Goal: Task Accomplishment & Management: Manage account settings

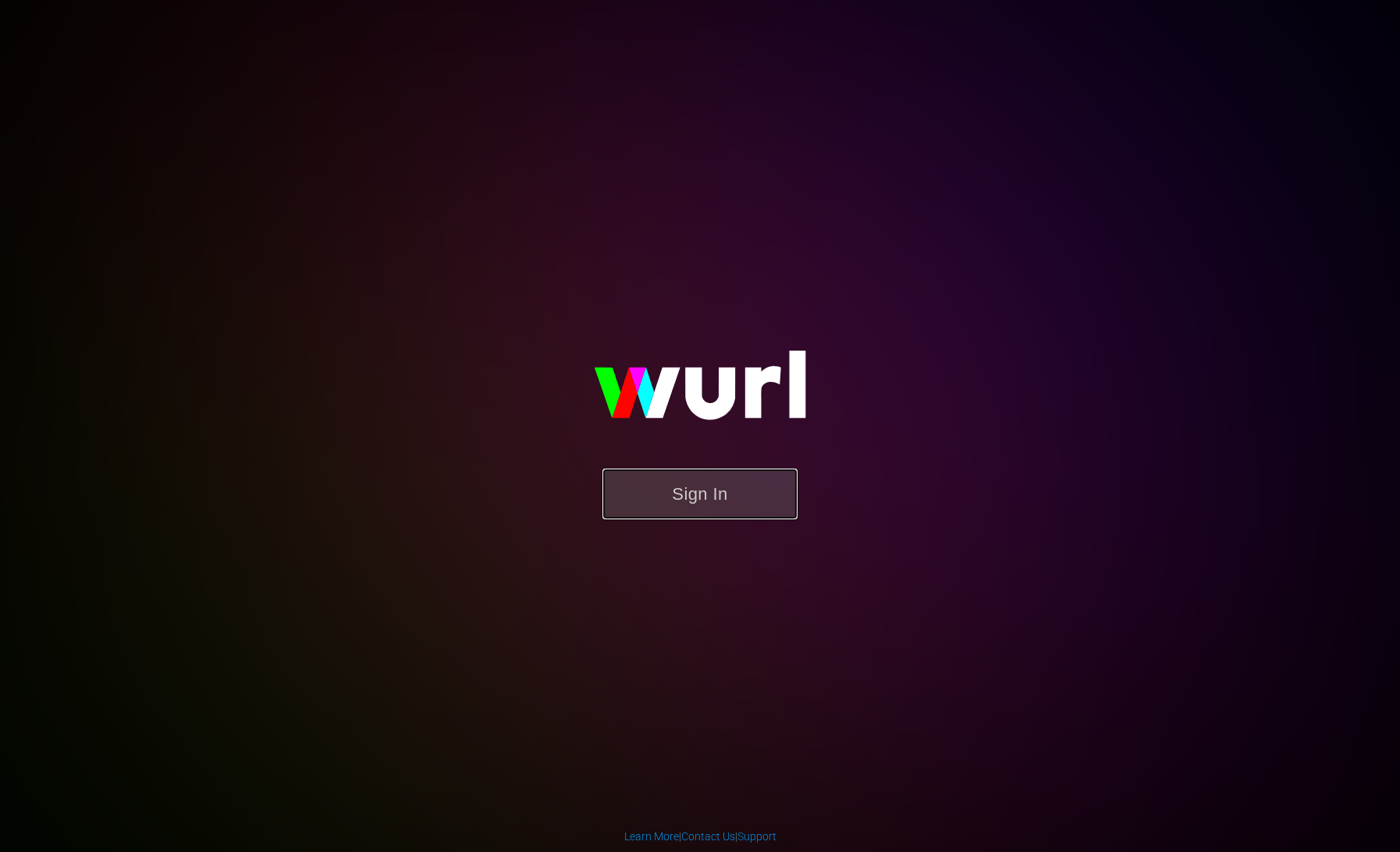
click at [652, 492] on button "Sign In" at bounding box center [700, 493] width 195 height 51
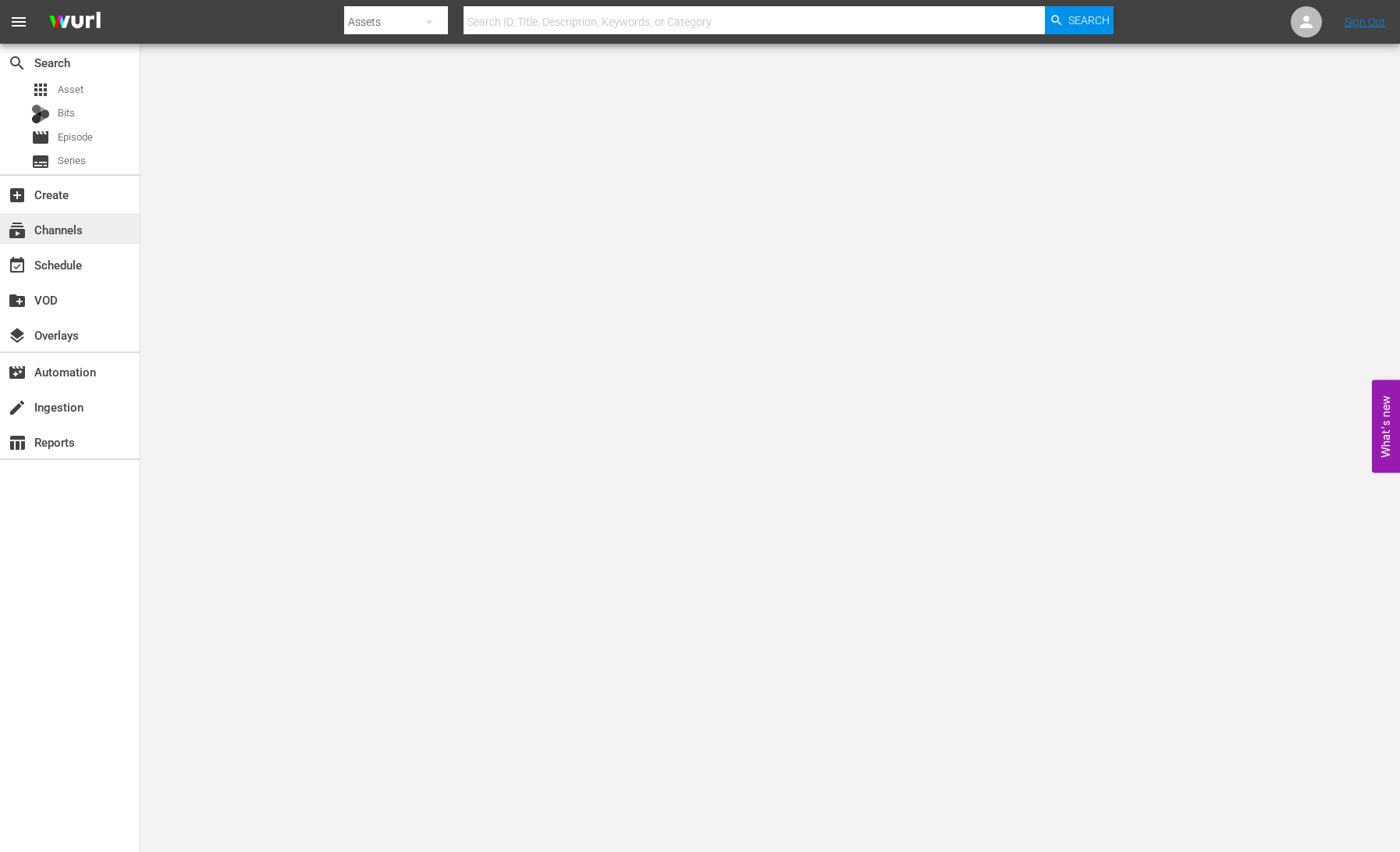
click at [92, 238] on div "subscriptions Channels" at bounding box center [70, 229] width 140 height 32
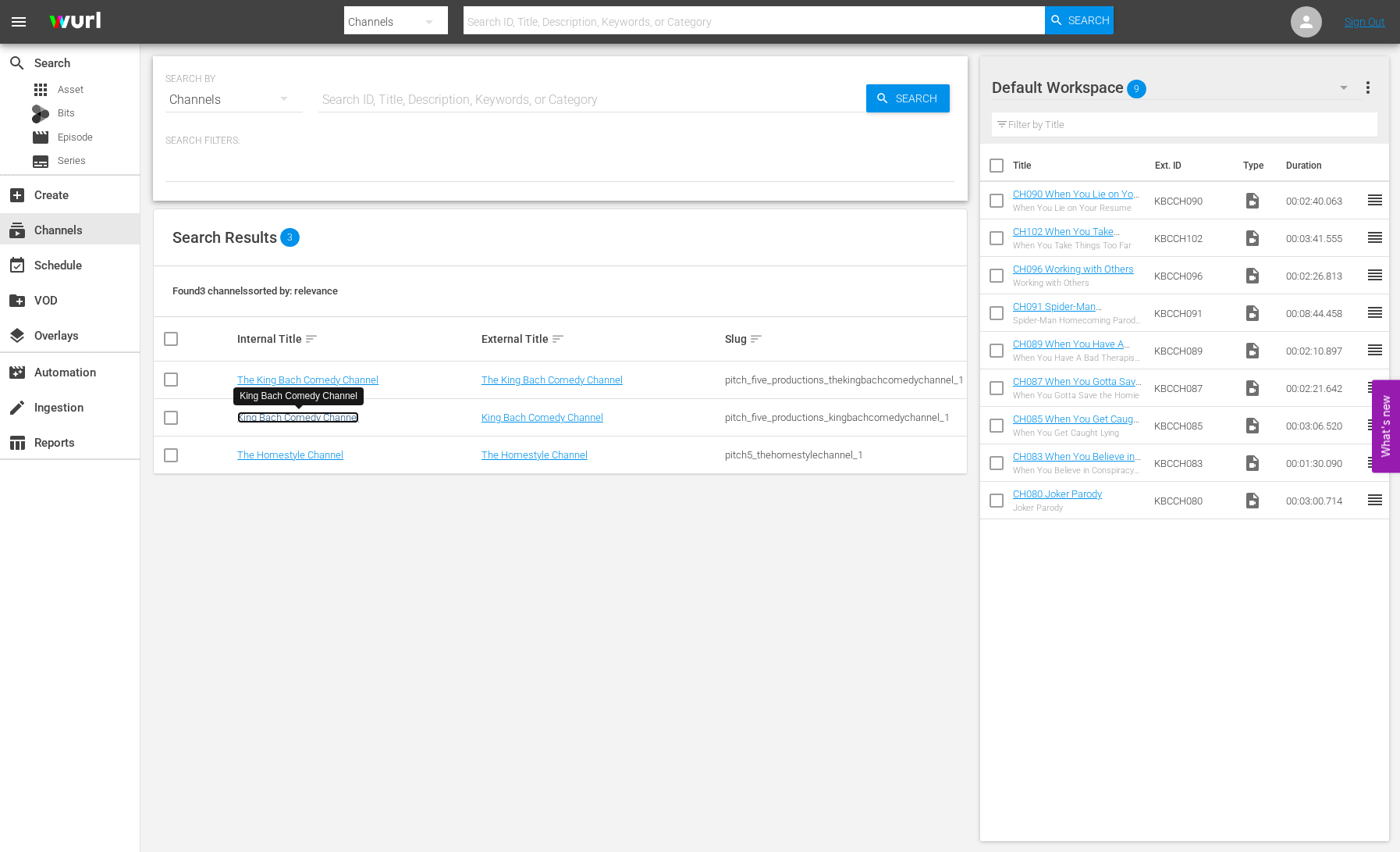
click at [325, 419] on link "King Bach Comedy Channel" at bounding box center [298, 417] width 122 height 12
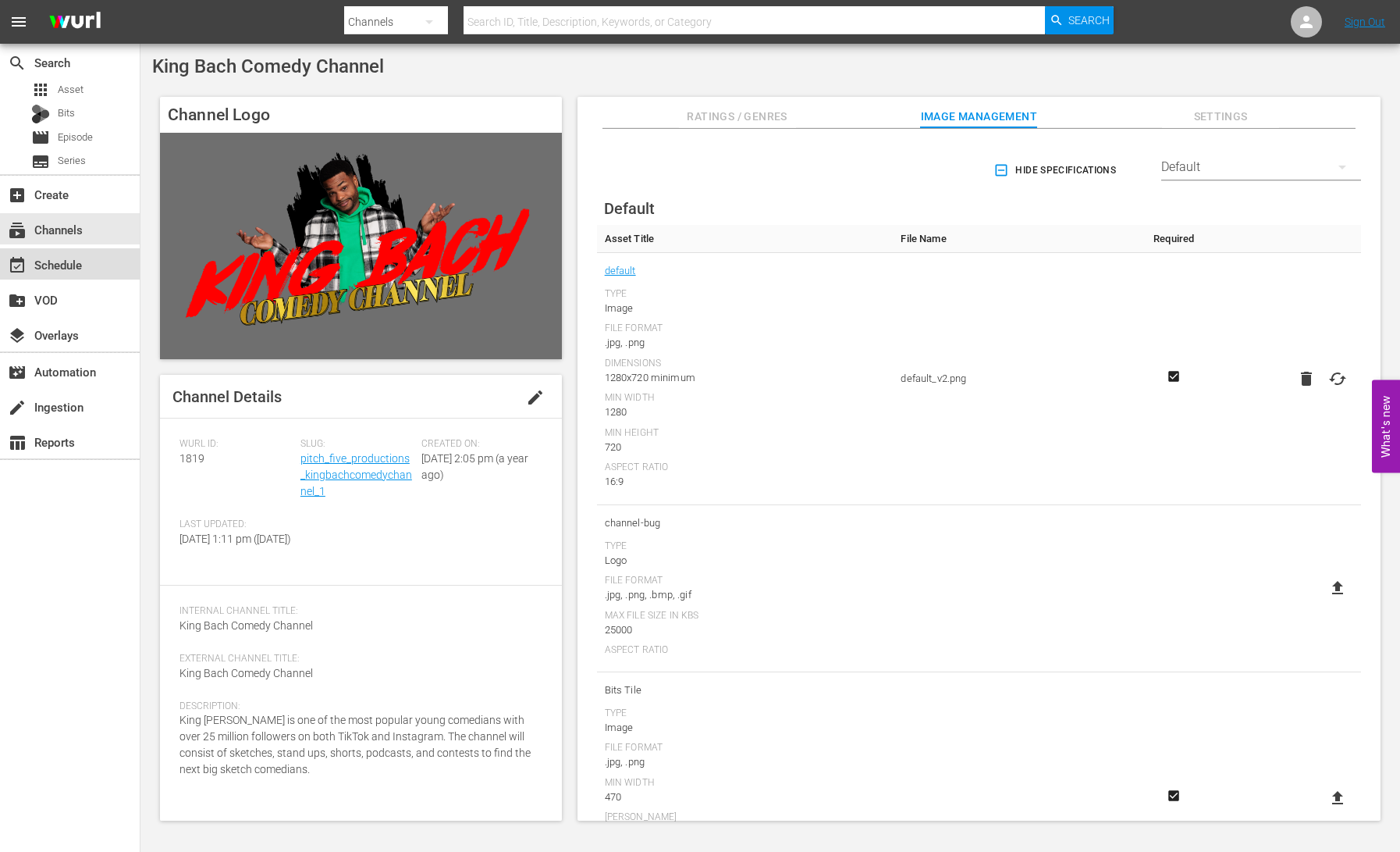
click at [52, 266] on div "event_available Schedule" at bounding box center [43, 262] width 87 height 14
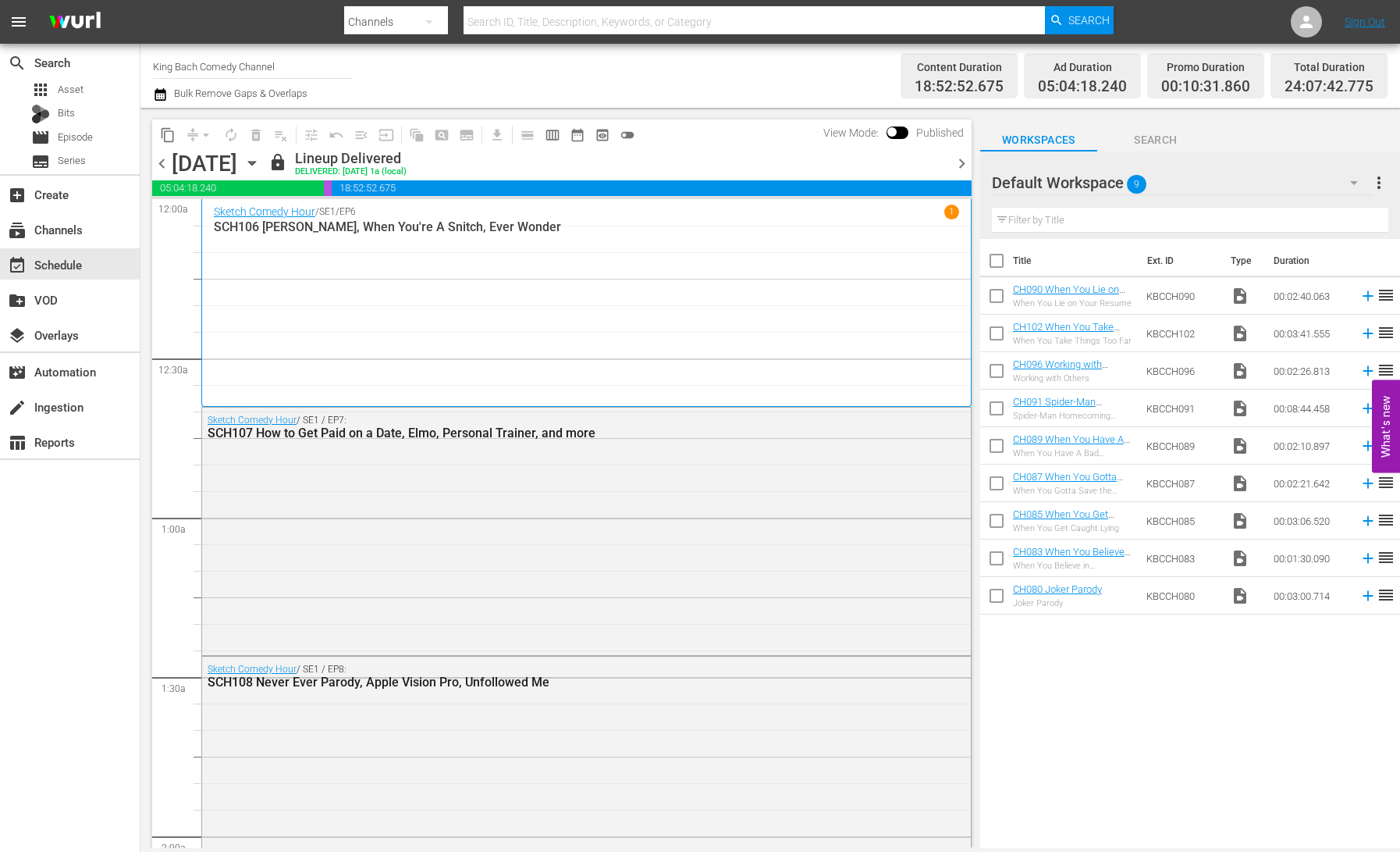
click at [261, 165] on icon "button" at bounding box center [252, 163] width 17 height 17
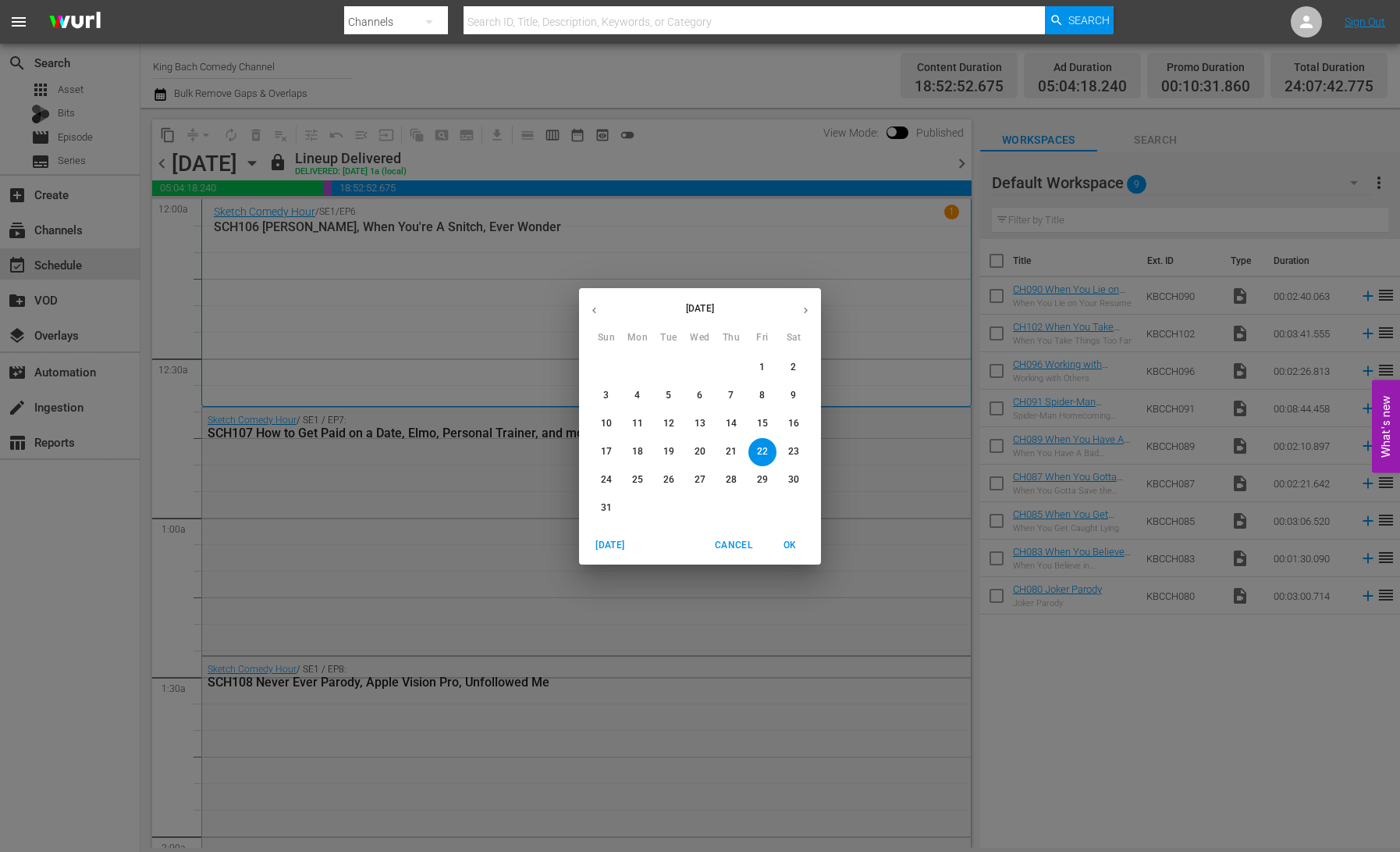
click at [641, 481] on p "25" at bounding box center [637, 480] width 11 height 13
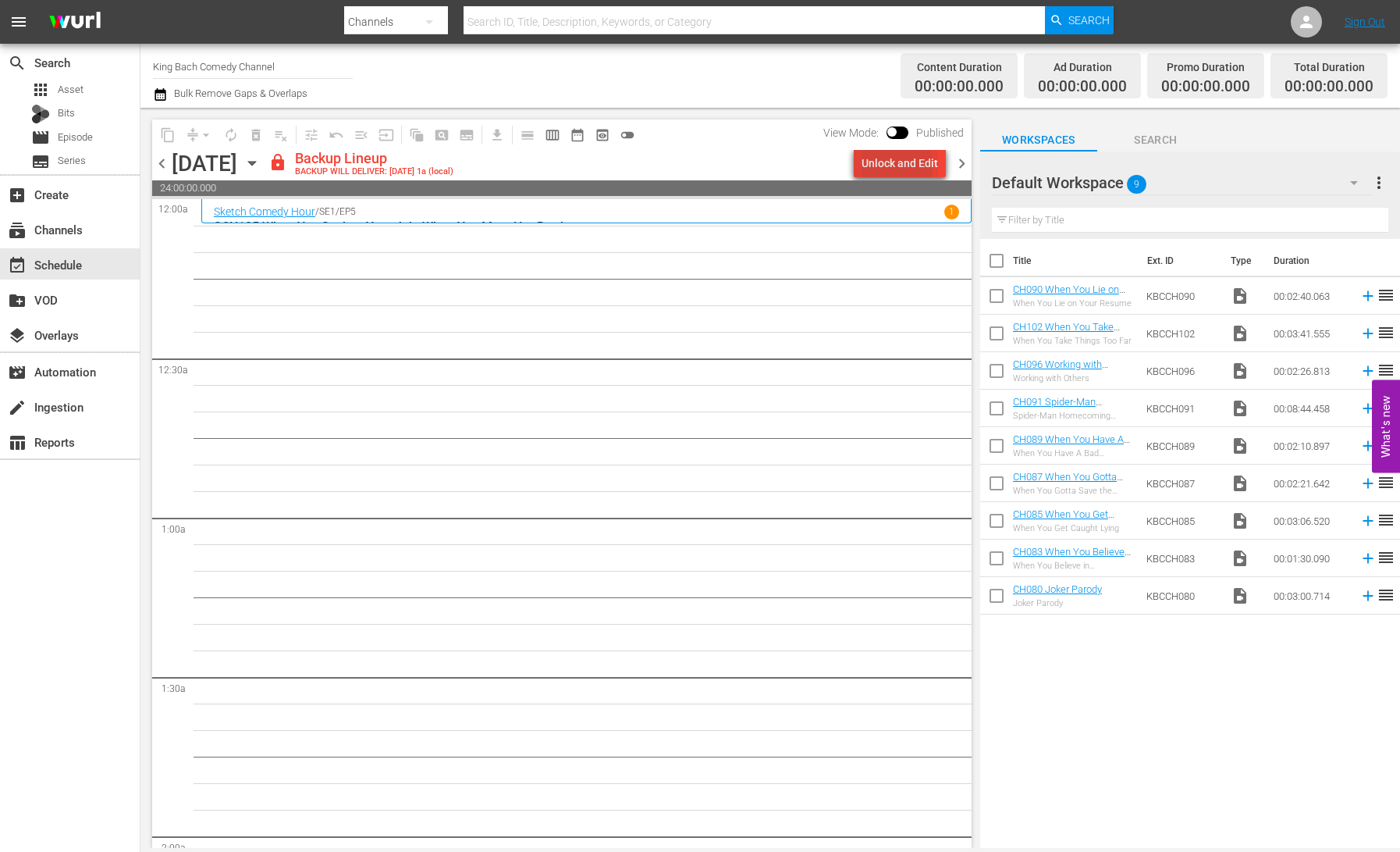
click at [887, 168] on div "Unlock and Edit" at bounding box center [900, 164] width 76 height 28
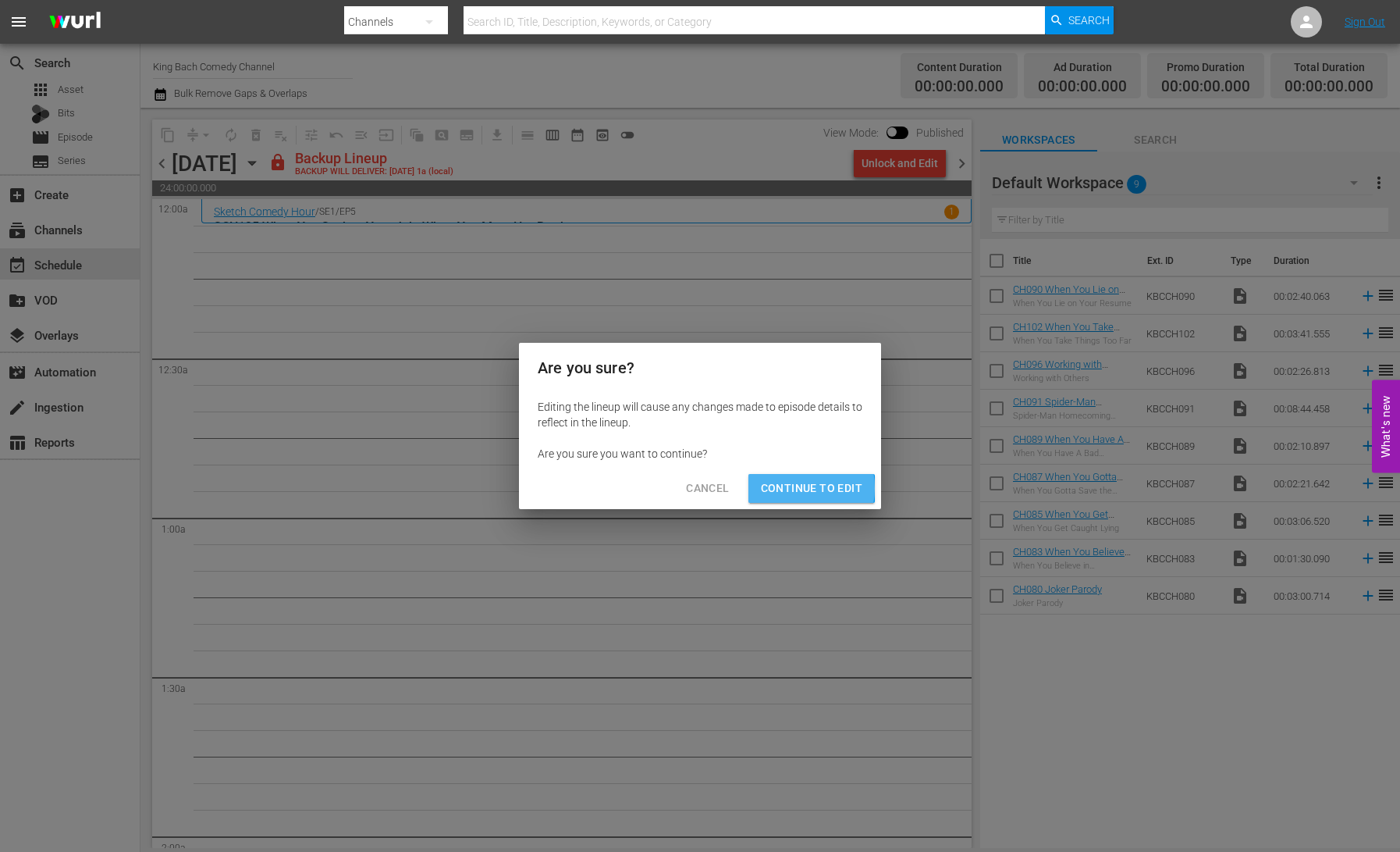
click at [794, 488] on span "Continue to Edit" at bounding box center [812, 488] width 101 height 20
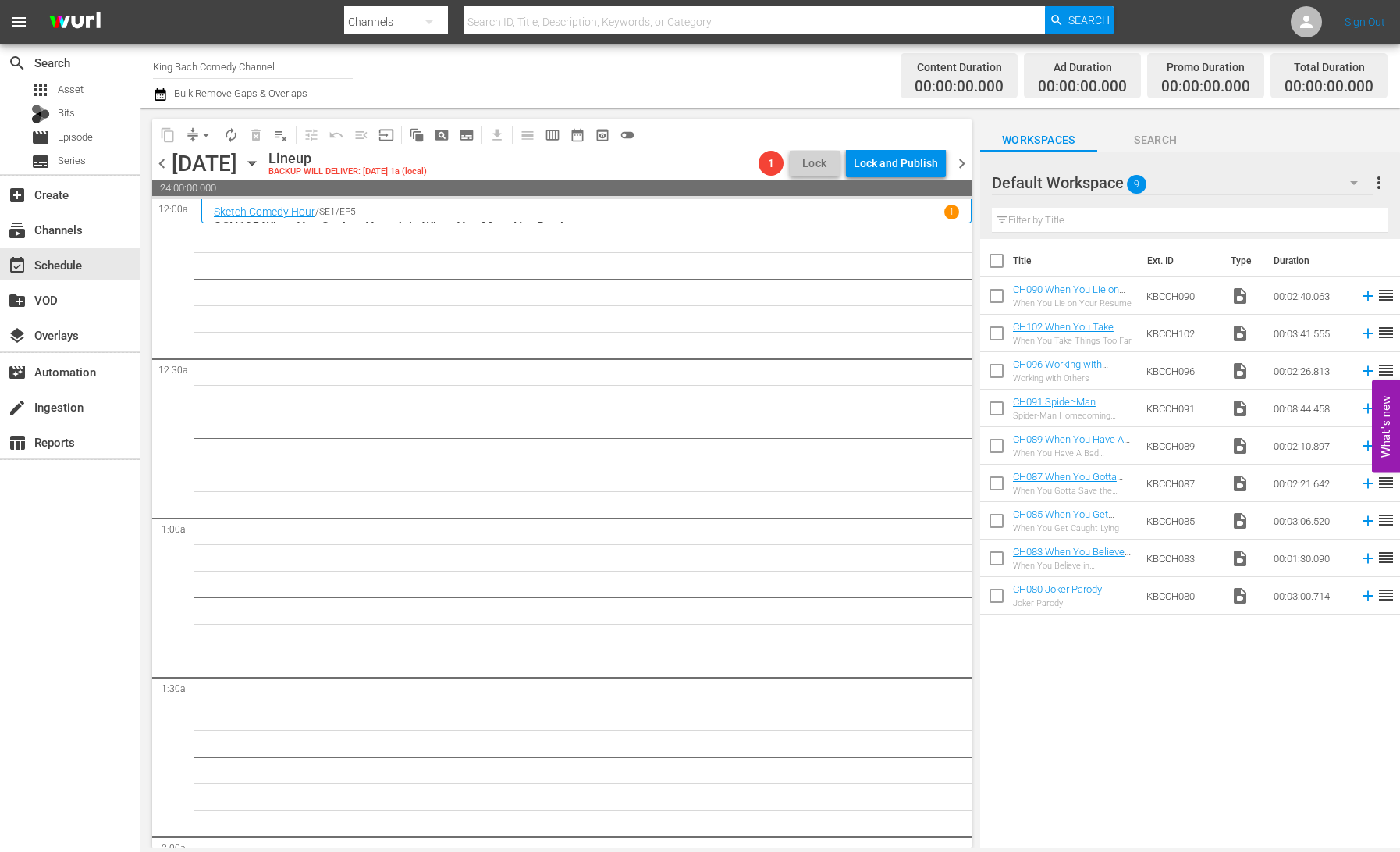
click at [966, 166] on span "chevron_right" at bounding box center [962, 164] width 20 height 20
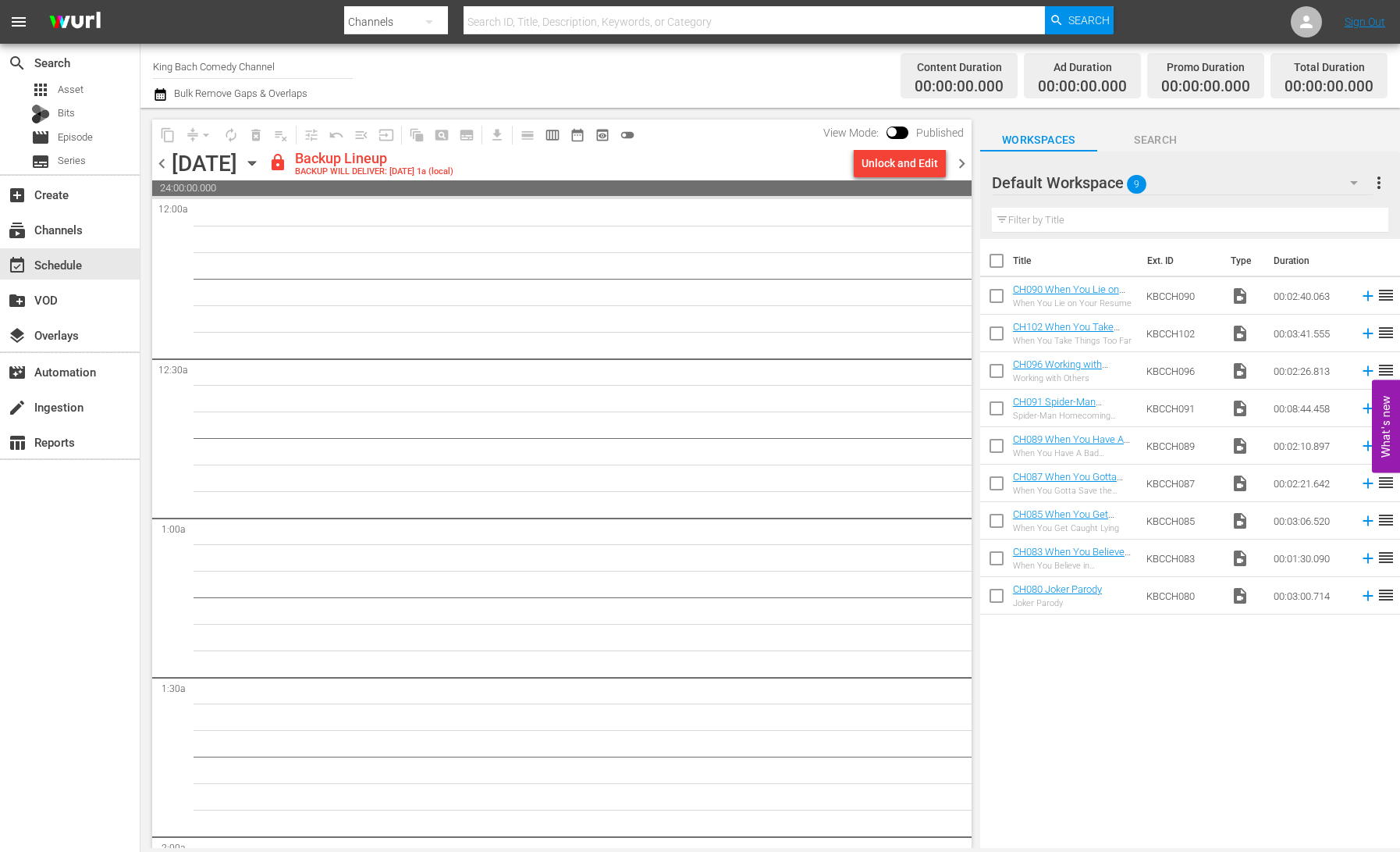
click at [910, 168] on div "Unlock and Edit" at bounding box center [900, 164] width 76 height 28
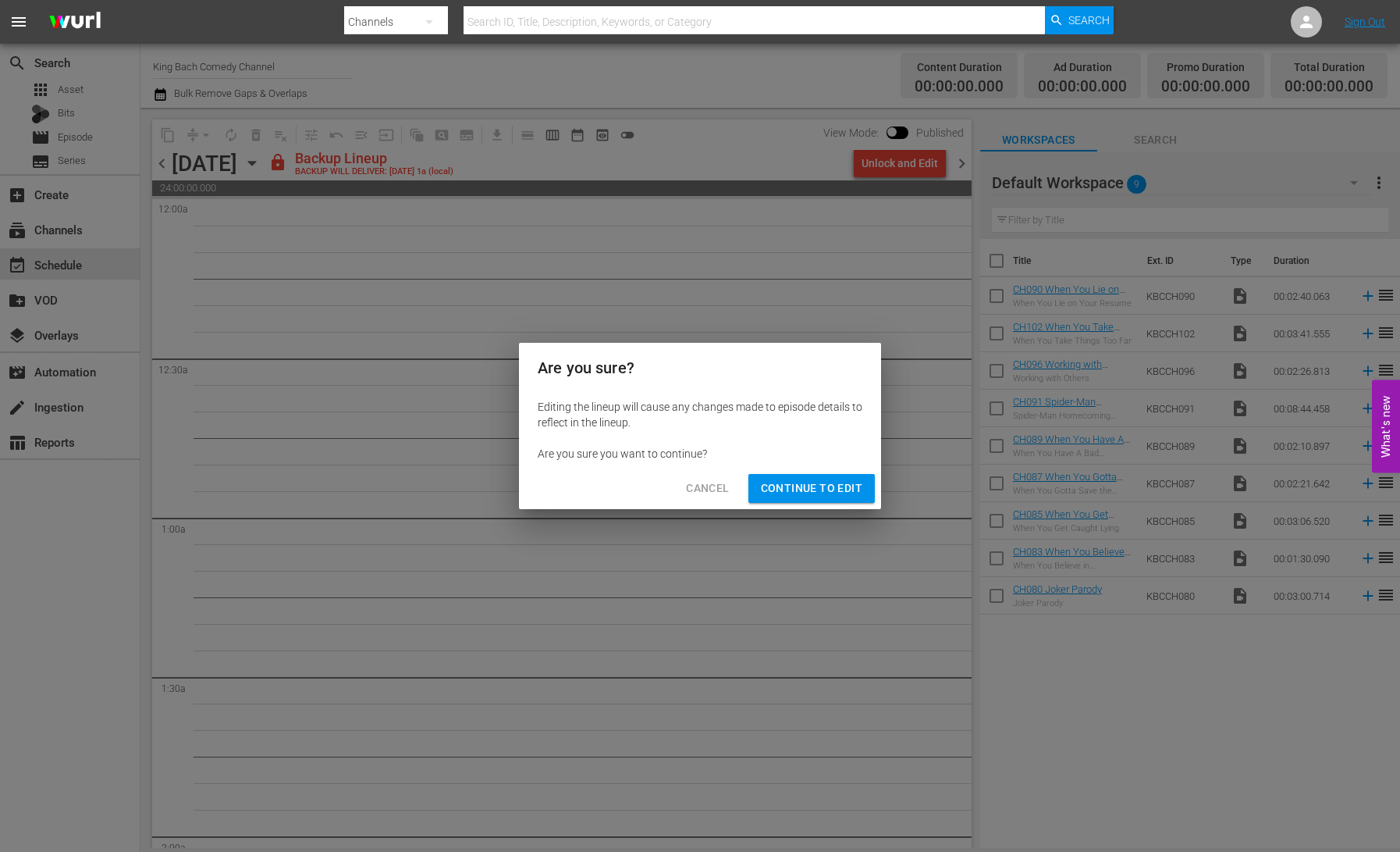
click at [807, 484] on span "Continue to Edit" at bounding box center [812, 488] width 101 height 20
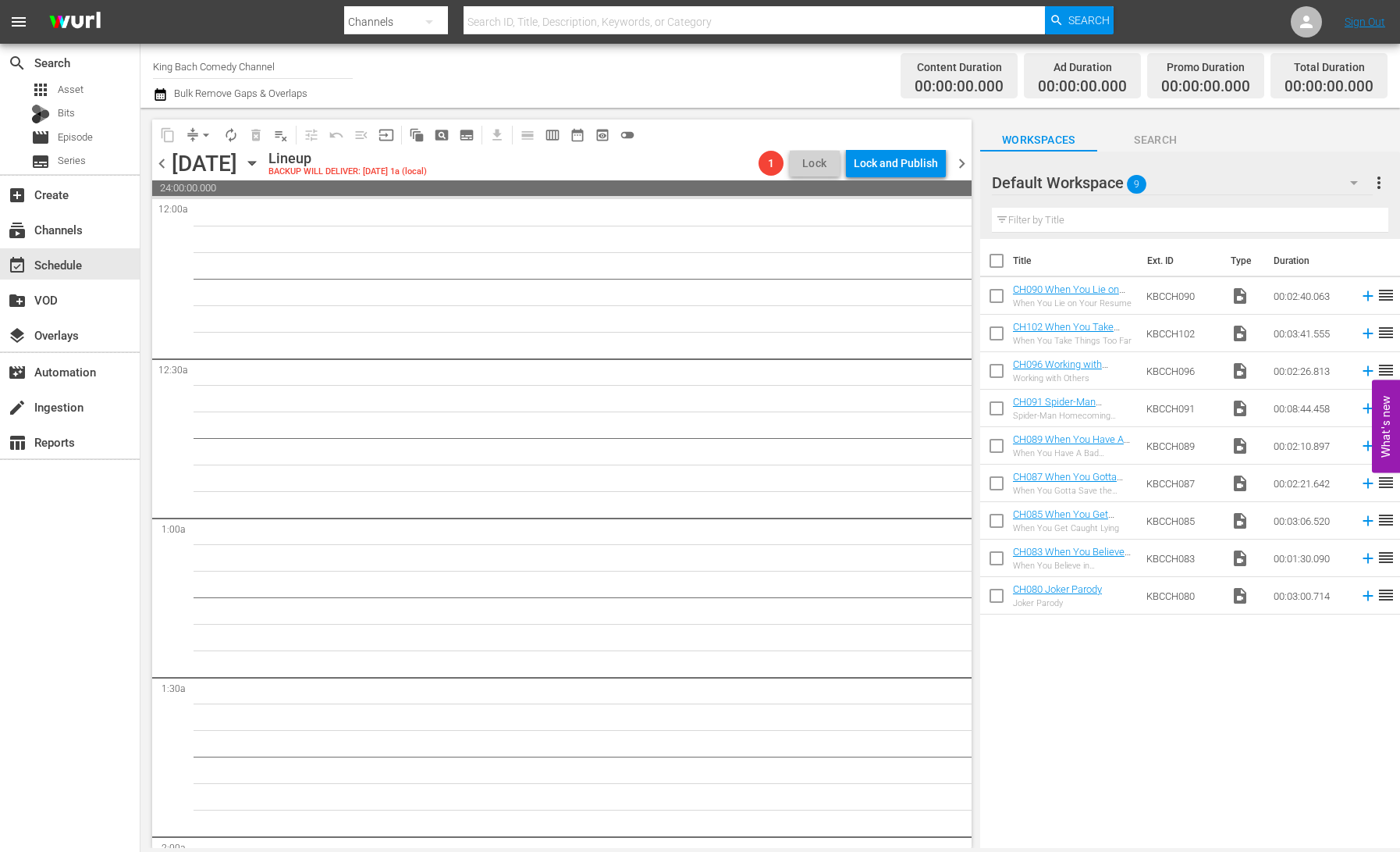
click at [963, 164] on span "chevron_right" at bounding box center [962, 164] width 20 height 20
click at [880, 169] on div "Unlock and Edit" at bounding box center [900, 164] width 76 height 28
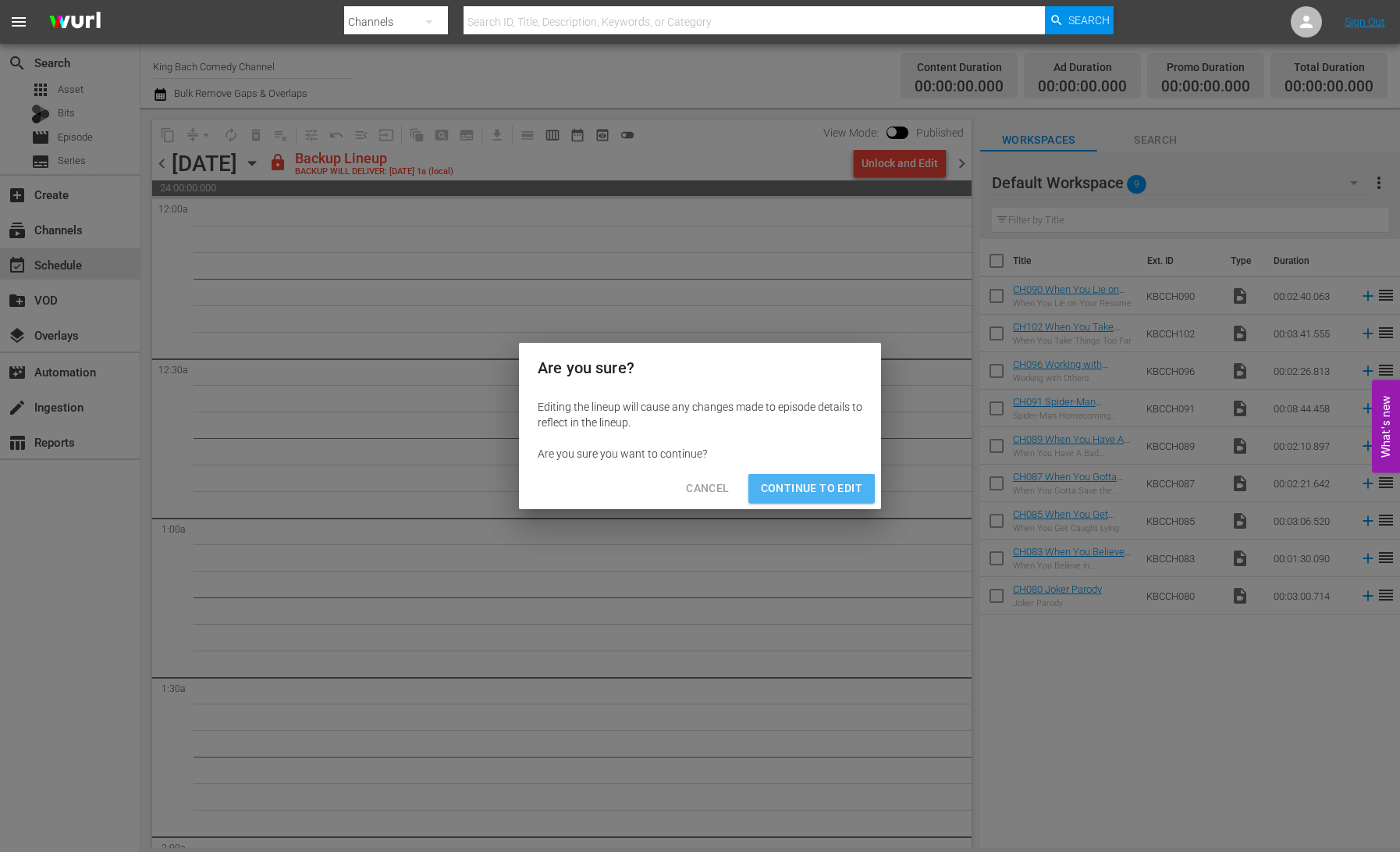
click at [827, 491] on span "Continue to Edit" at bounding box center [812, 488] width 101 height 20
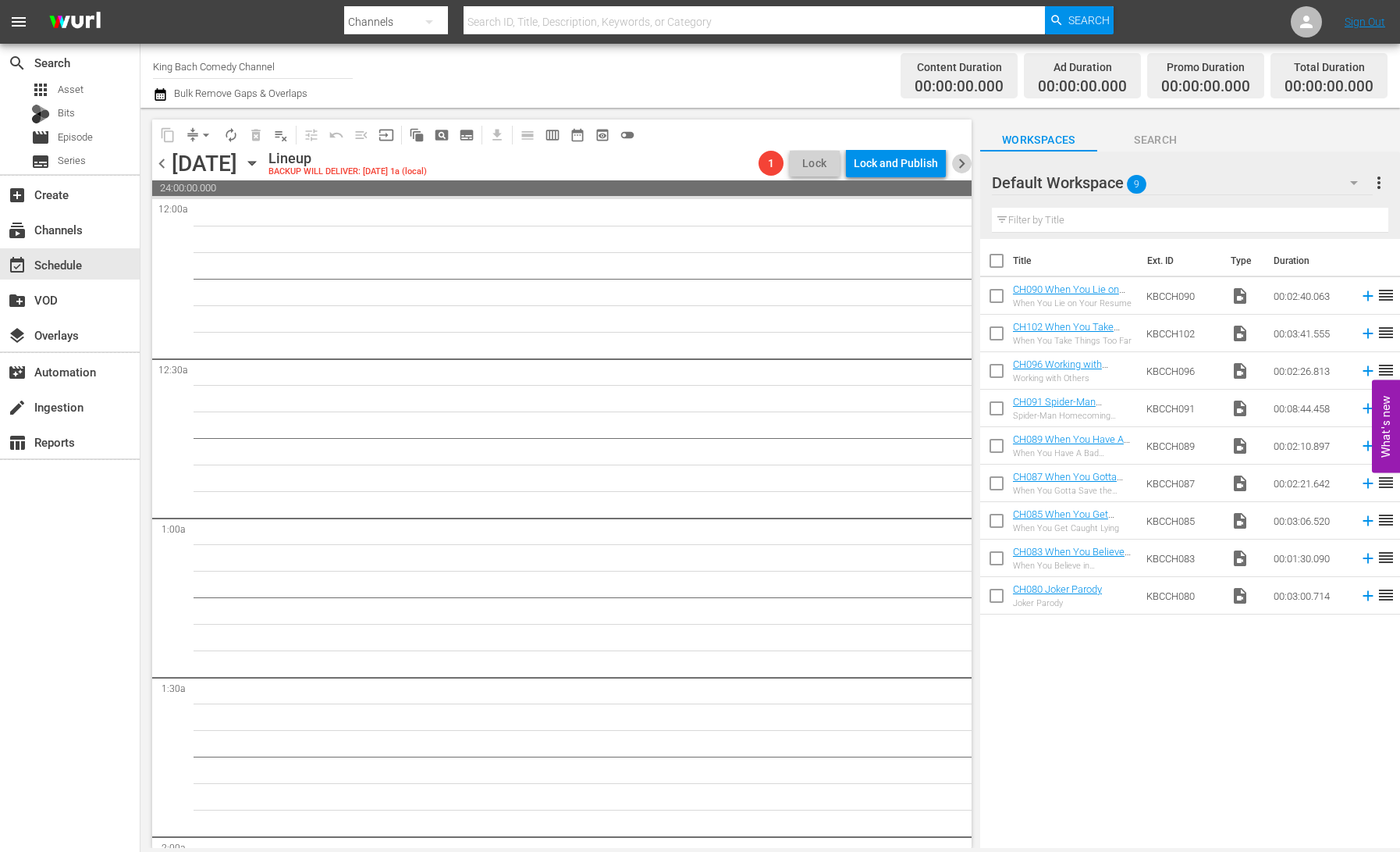
click at [962, 167] on span "chevron_right" at bounding box center [962, 164] width 20 height 20
click at [905, 169] on div "Unlock and Edit" at bounding box center [900, 164] width 76 height 28
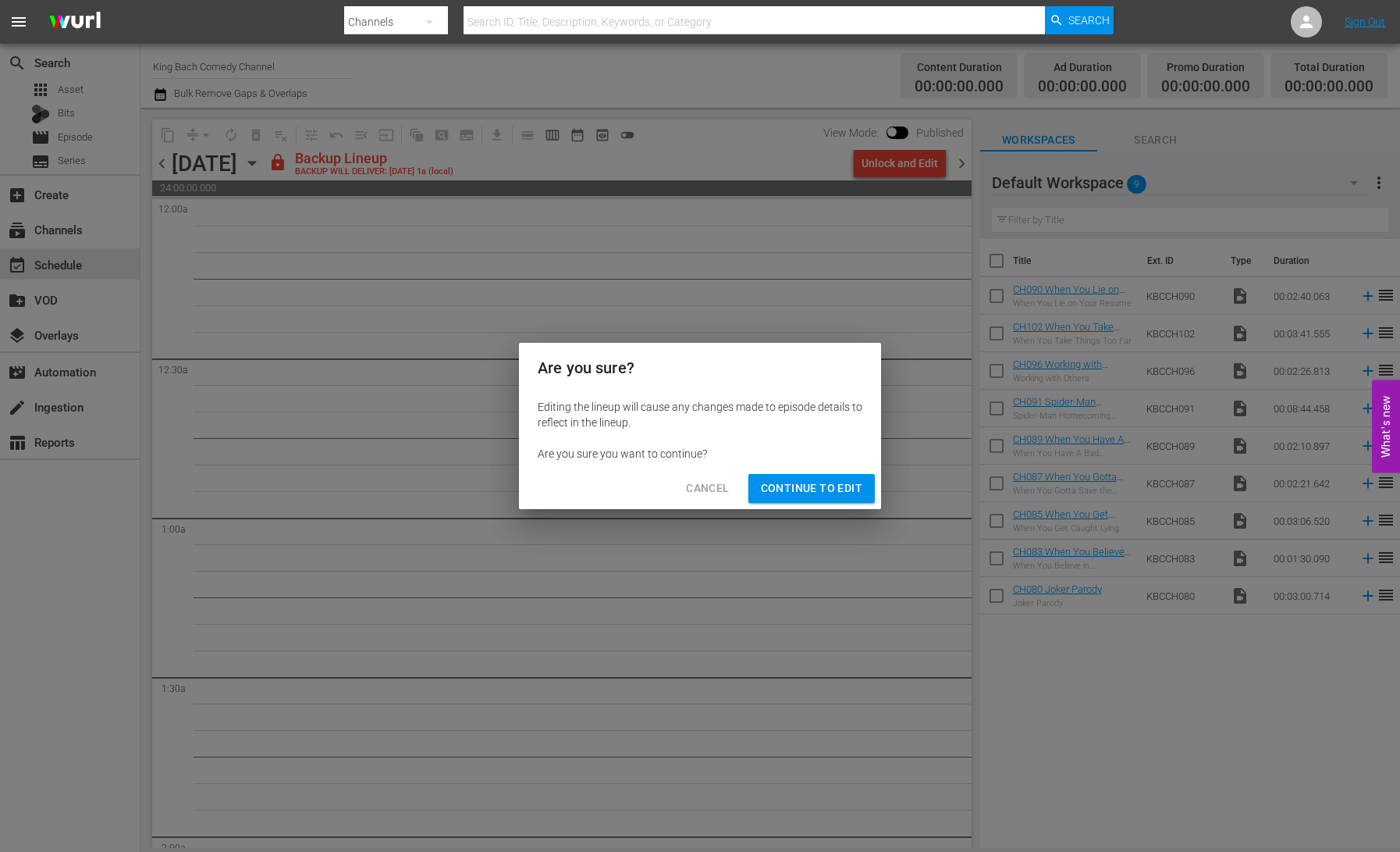
click at [834, 487] on span "Continue to Edit" at bounding box center [812, 488] width 101 height 20
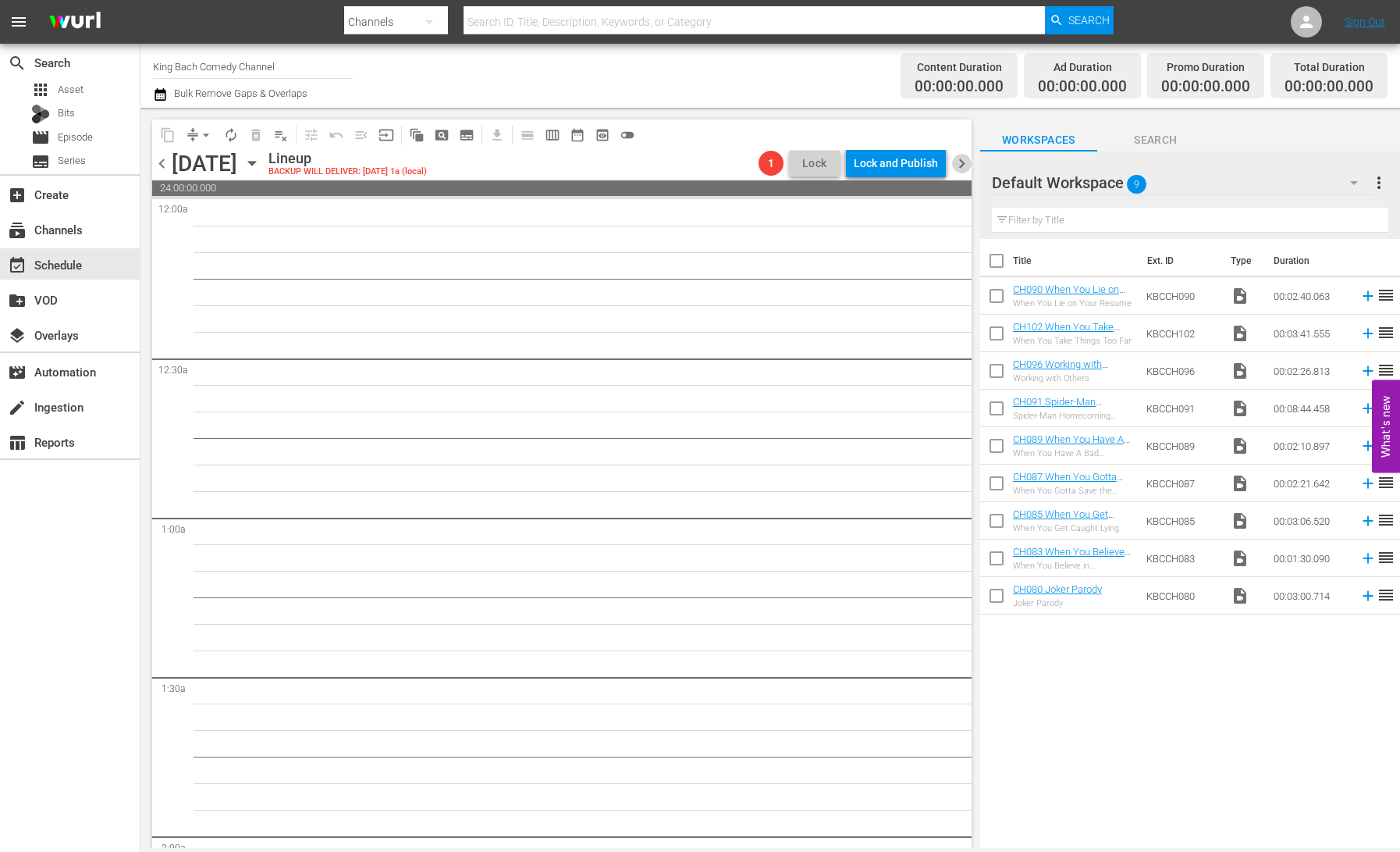
click at [963, 163] on span "chevron_right" at bounding box center [962, 164] width 20 height 20
click at [261, 164] on icon "button" at bounding box center [252, 163] width 17 height 17
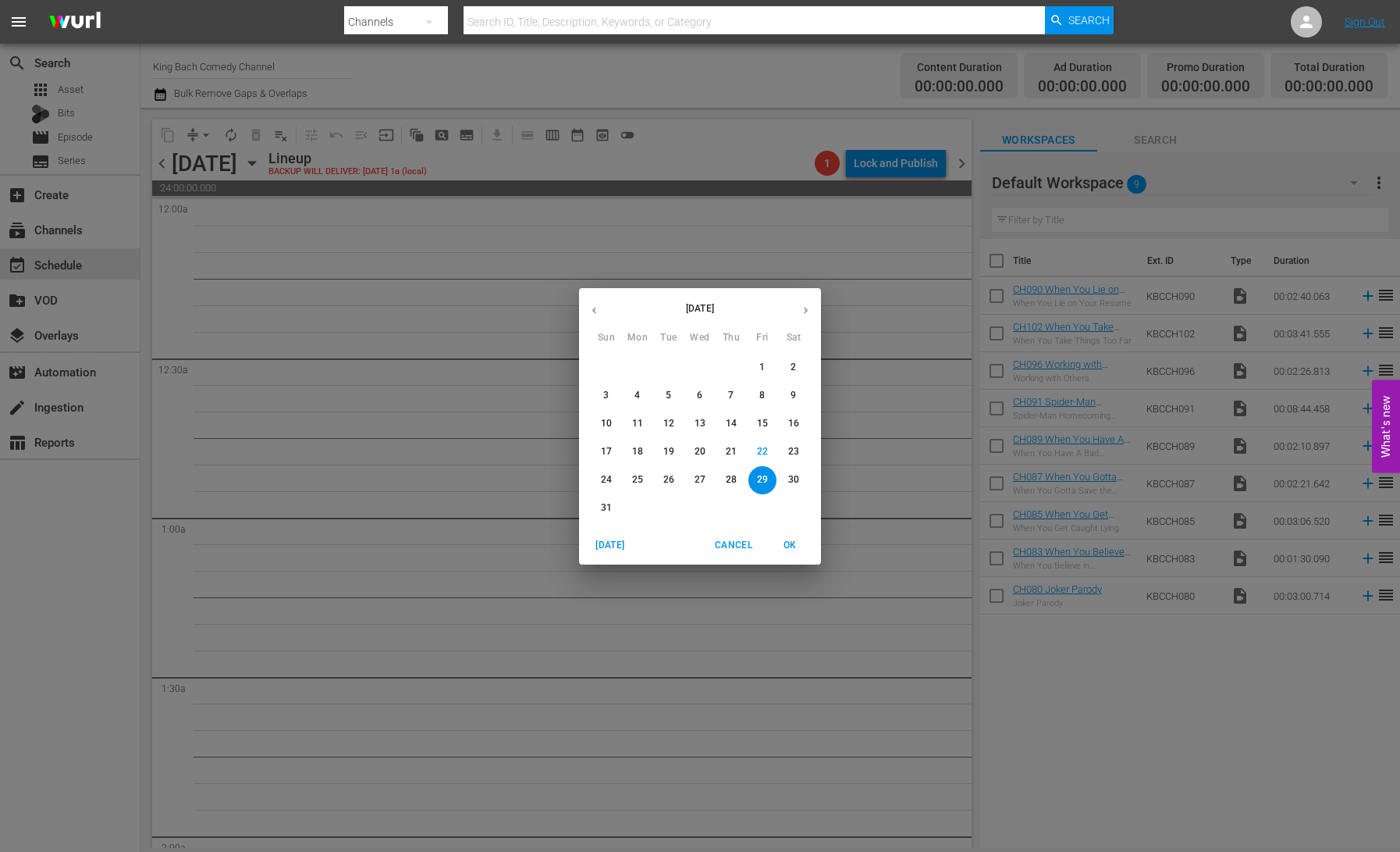
click at [642, 456] on p "18" at bounding box center [637, 452] width 11 height 13
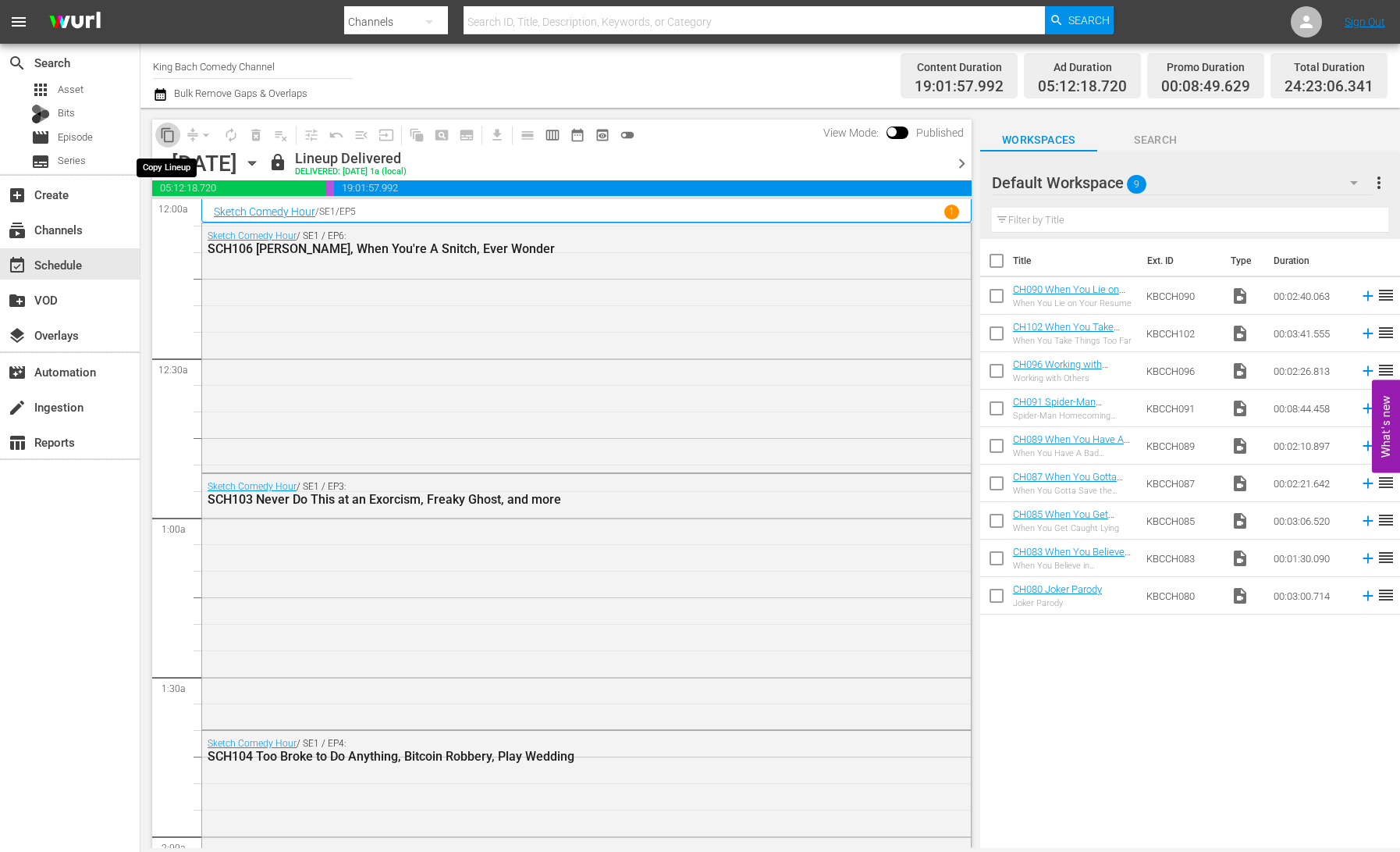
click at [167, 135] on span "content_copy" at bounding box center [168, 135] width 16 height 16
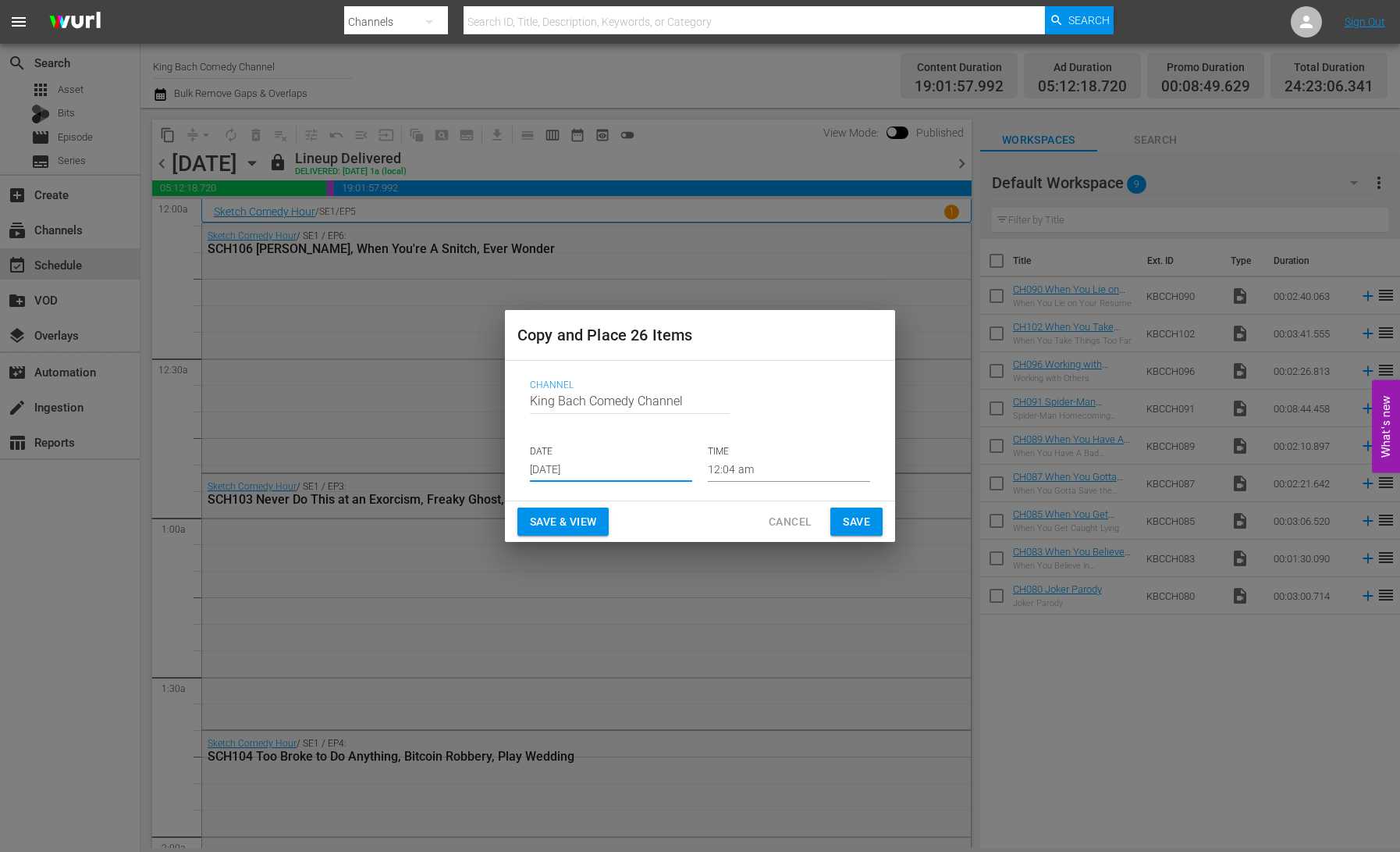
click at [588, 471] on input "[DATE]" at bounding box center [611, 470] width 163 height 23
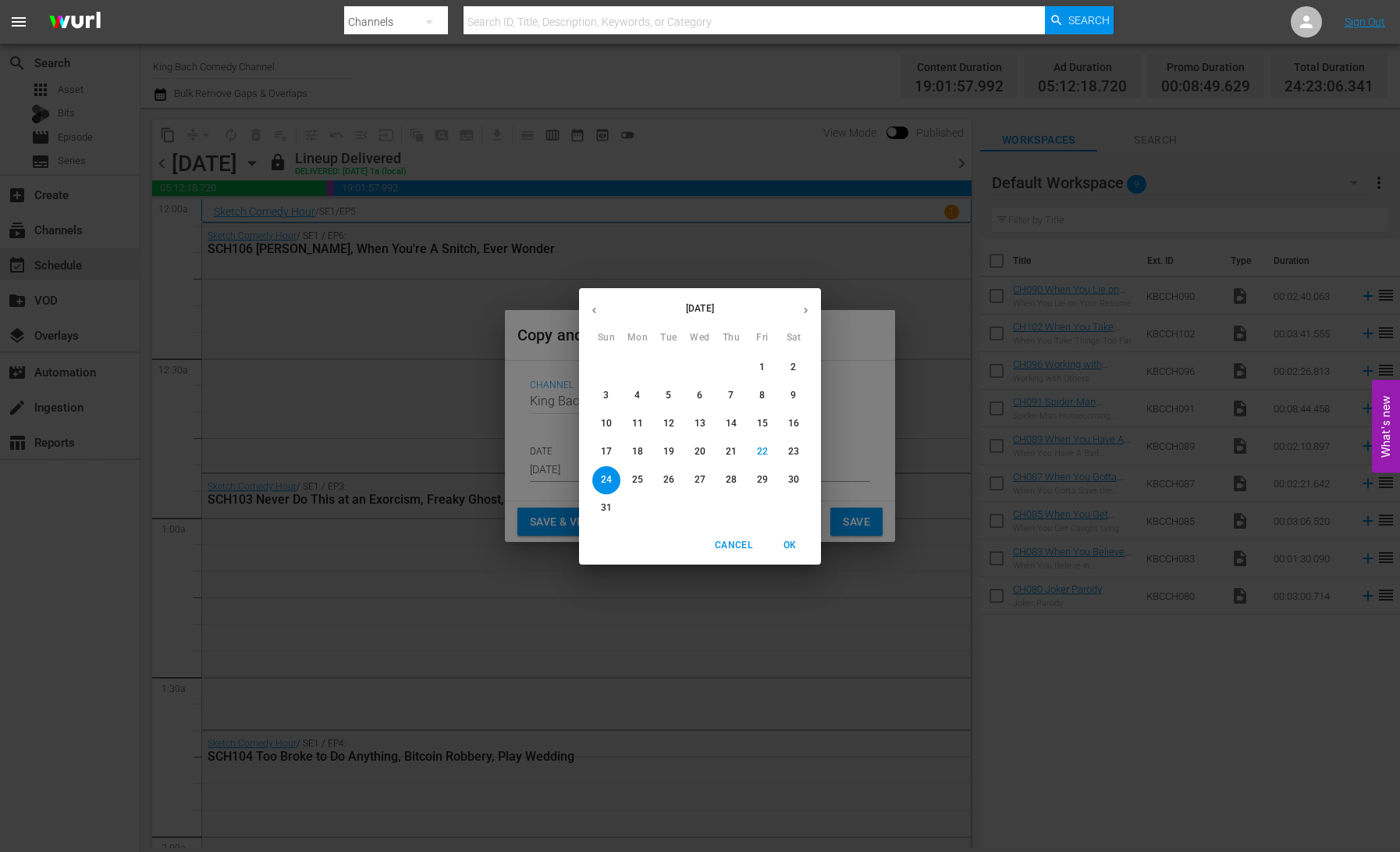
click at [638, 481] on p "25" at bounding box center [637, 480] width 11 height 13
type input "[DATE]"
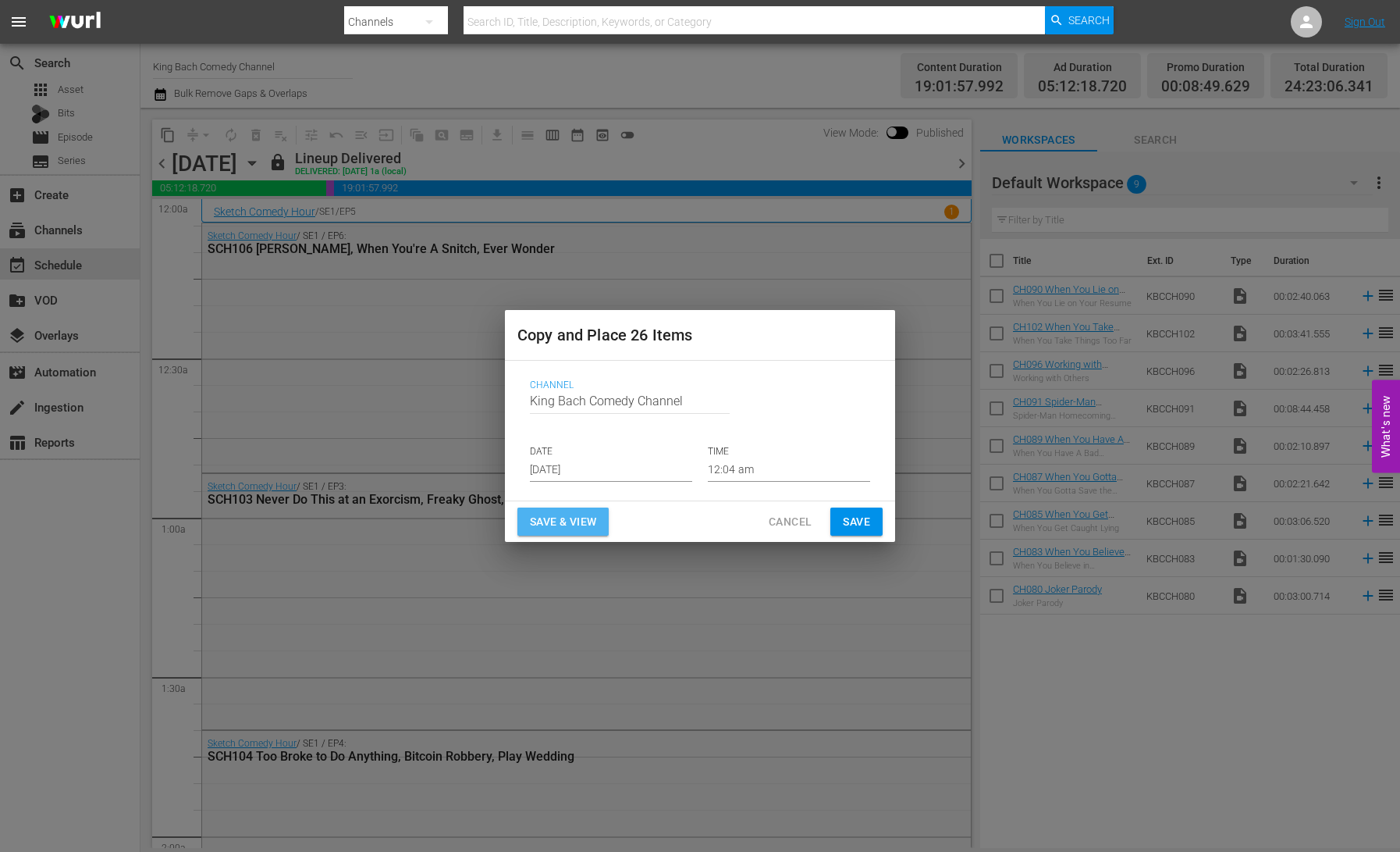
click at [580, 522] on span "Save & View" at bounding box center [563, 522] width 66 height 20
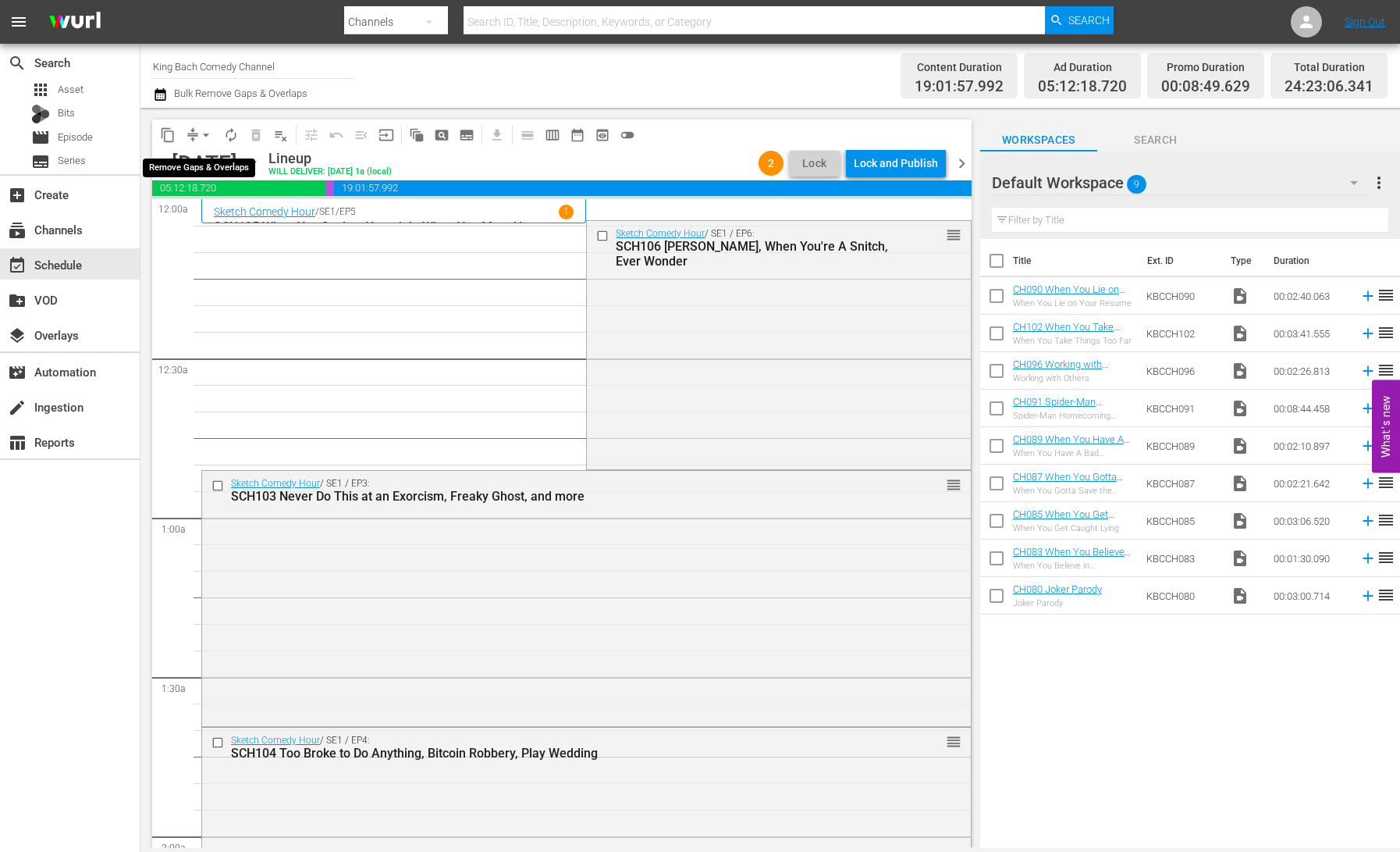
click at [203, 137] on span "arrow_drop_down" at bounding box center [206, 135] width 16 height 16
click at [228, 218] on li "Align to End of Previous Day" at bounding box center [206, 218] width 164 height 26
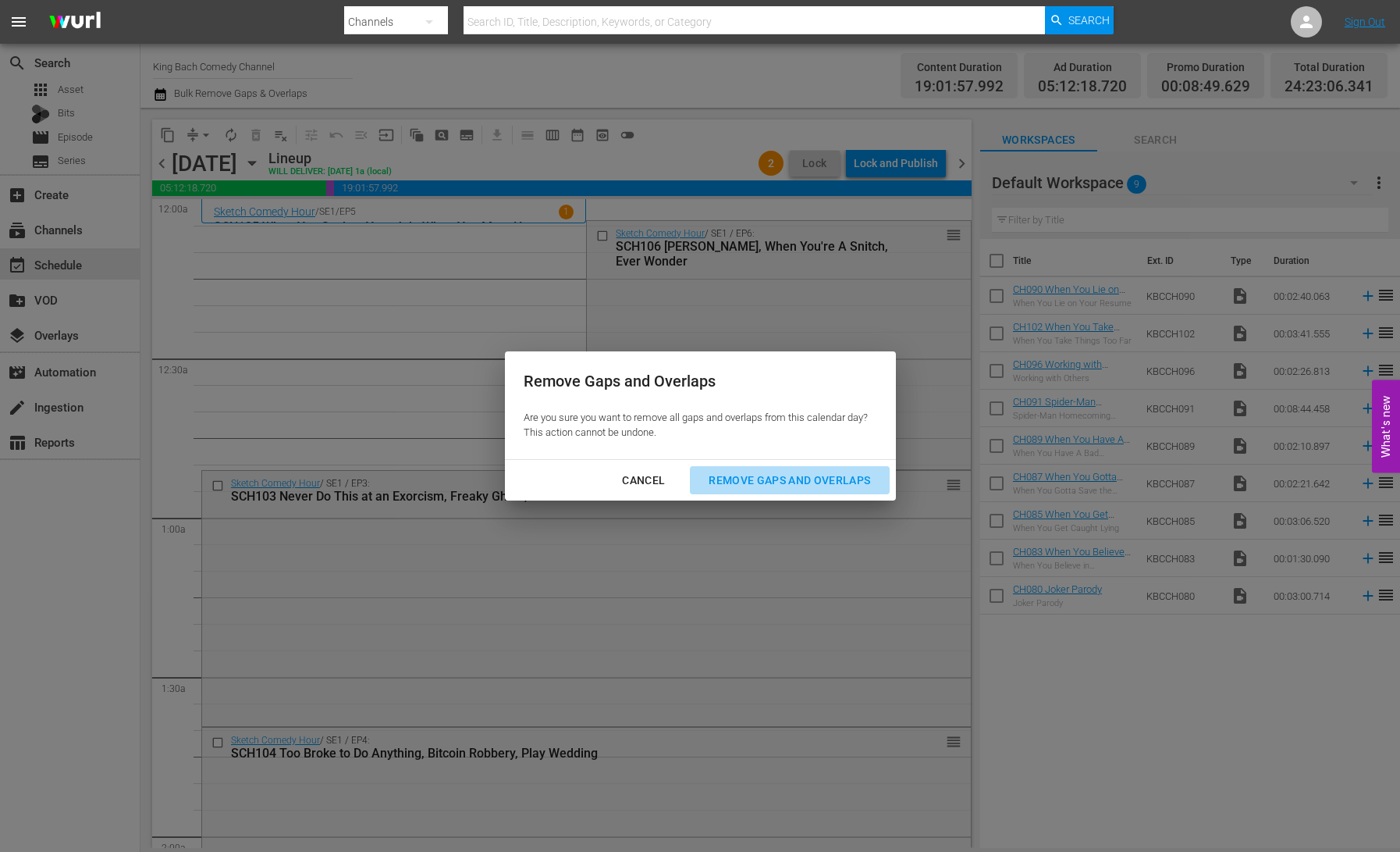
click at [779, 482] on div "Remove Gaps and Overlaps" at bounding box center [790, 481] width 187 height 20
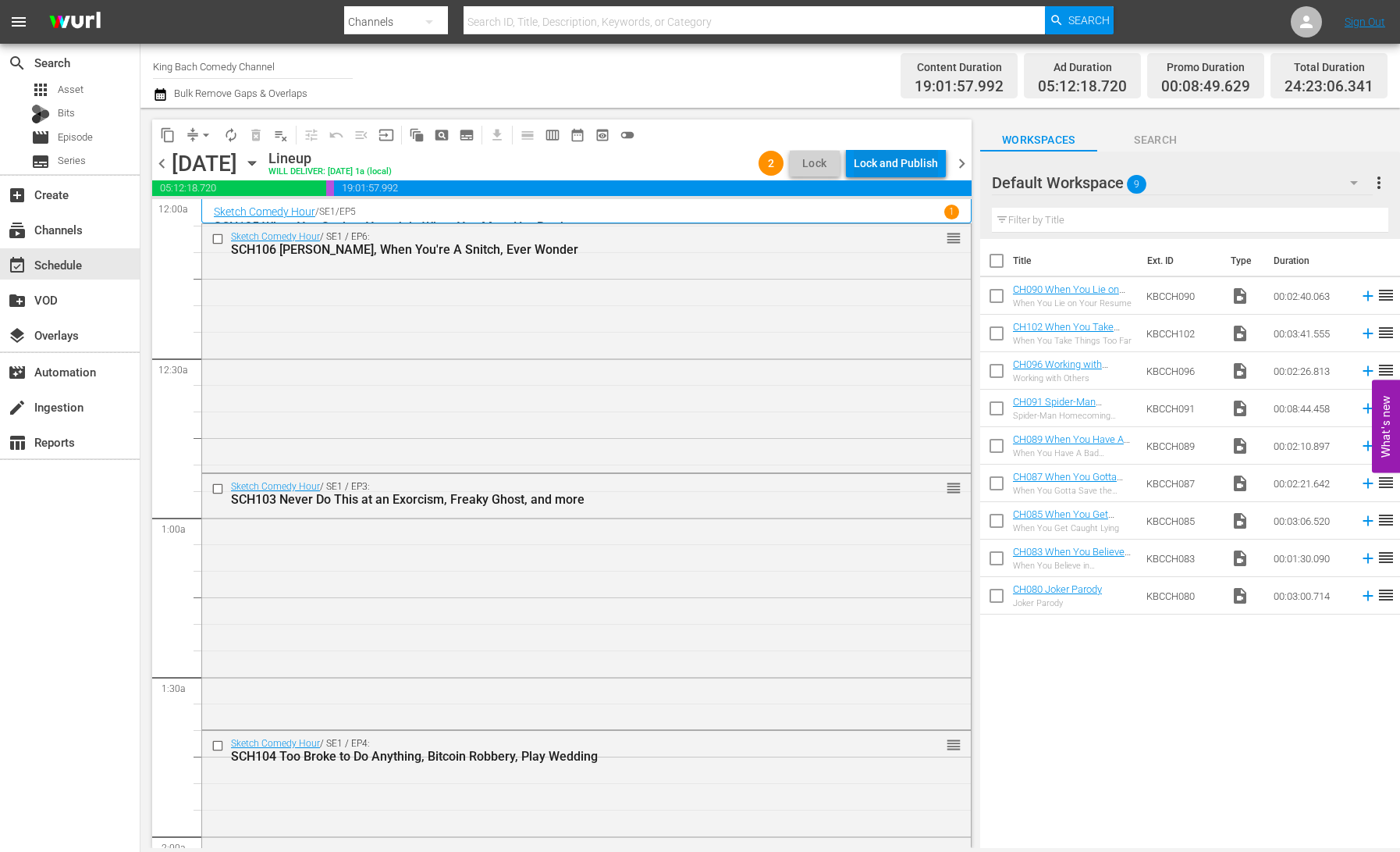
click at [902, 169] on div "Lock and Publish" at bounding box center [896, 164] width 85 height 28
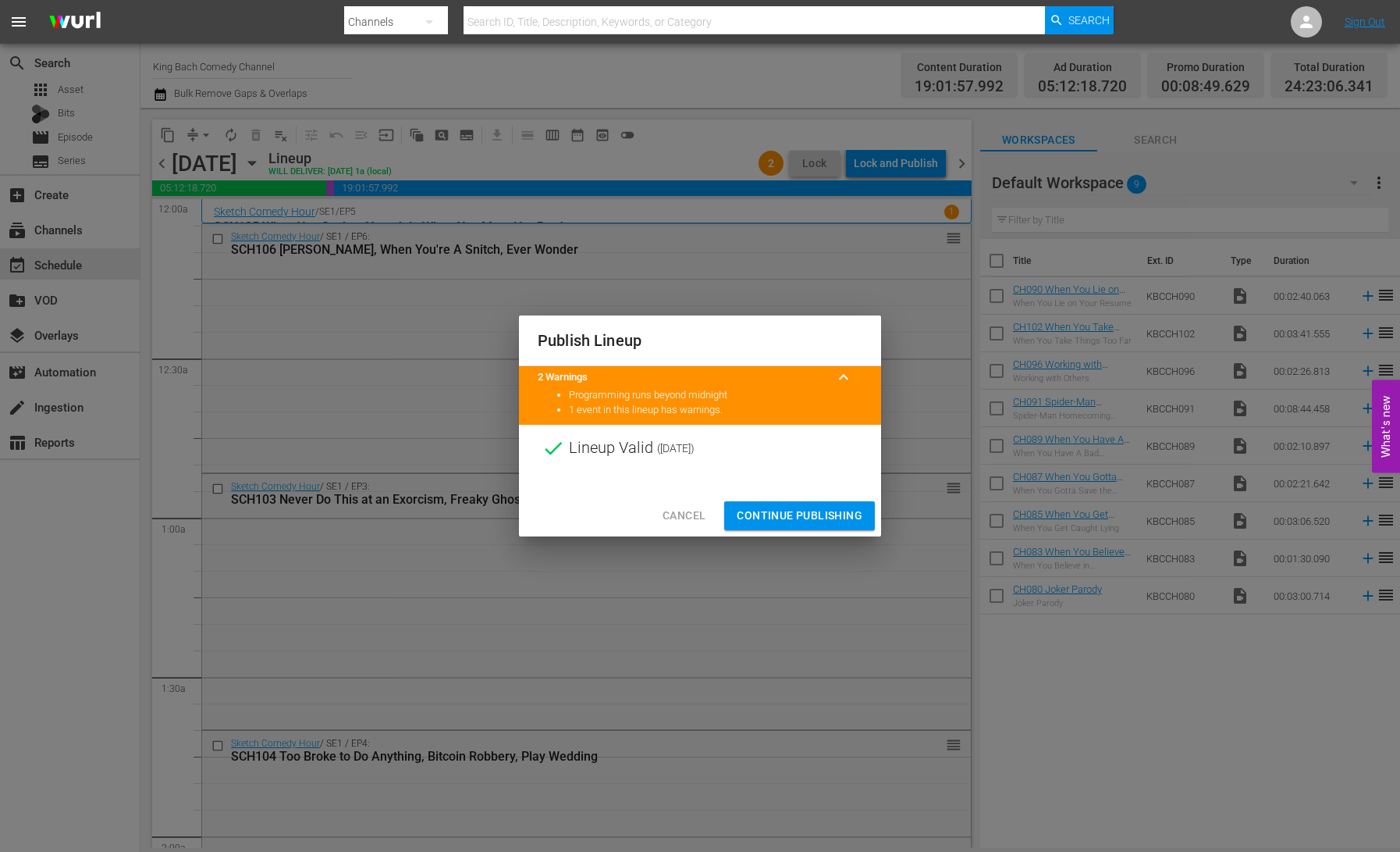
click at [831, 521] on span "Continue Publishing" at bounding box center [799, 516] width 125 height 20
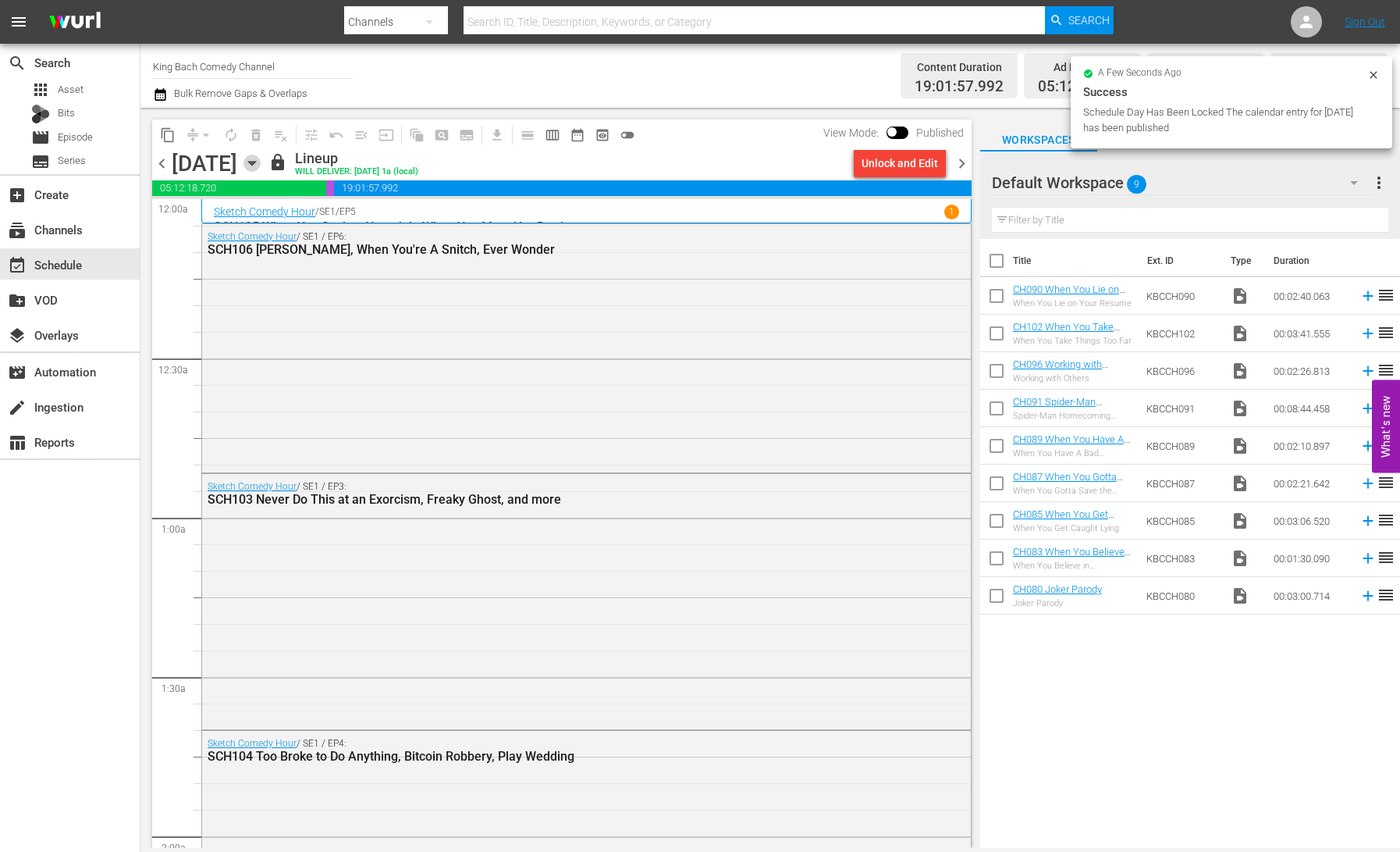
click at [261, 164] on icon "button" at bounding box center [252, 163] width 17 height 17
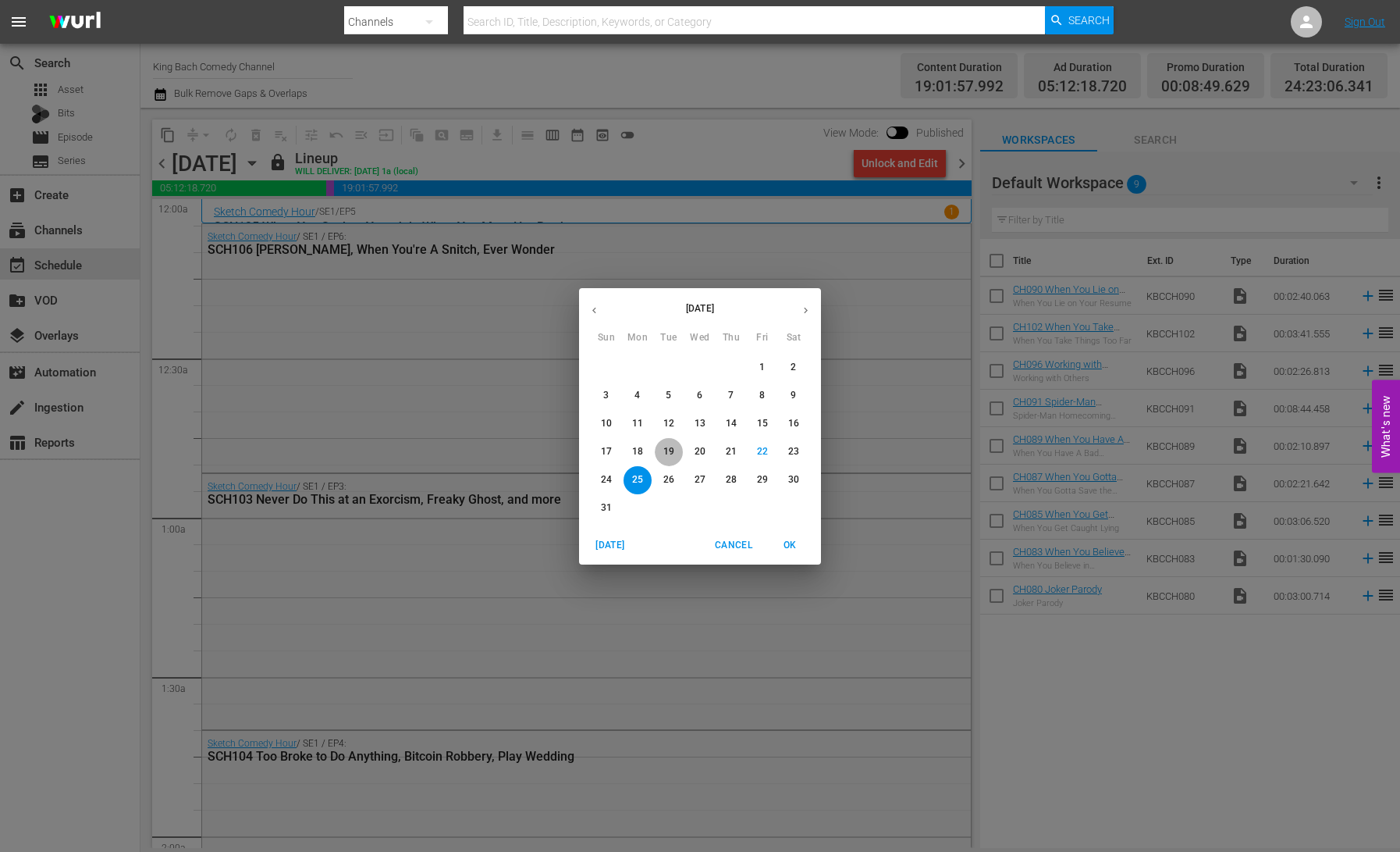
click at [674, 448] on span "19" at bounding box center [669, 452] width 28 height 13
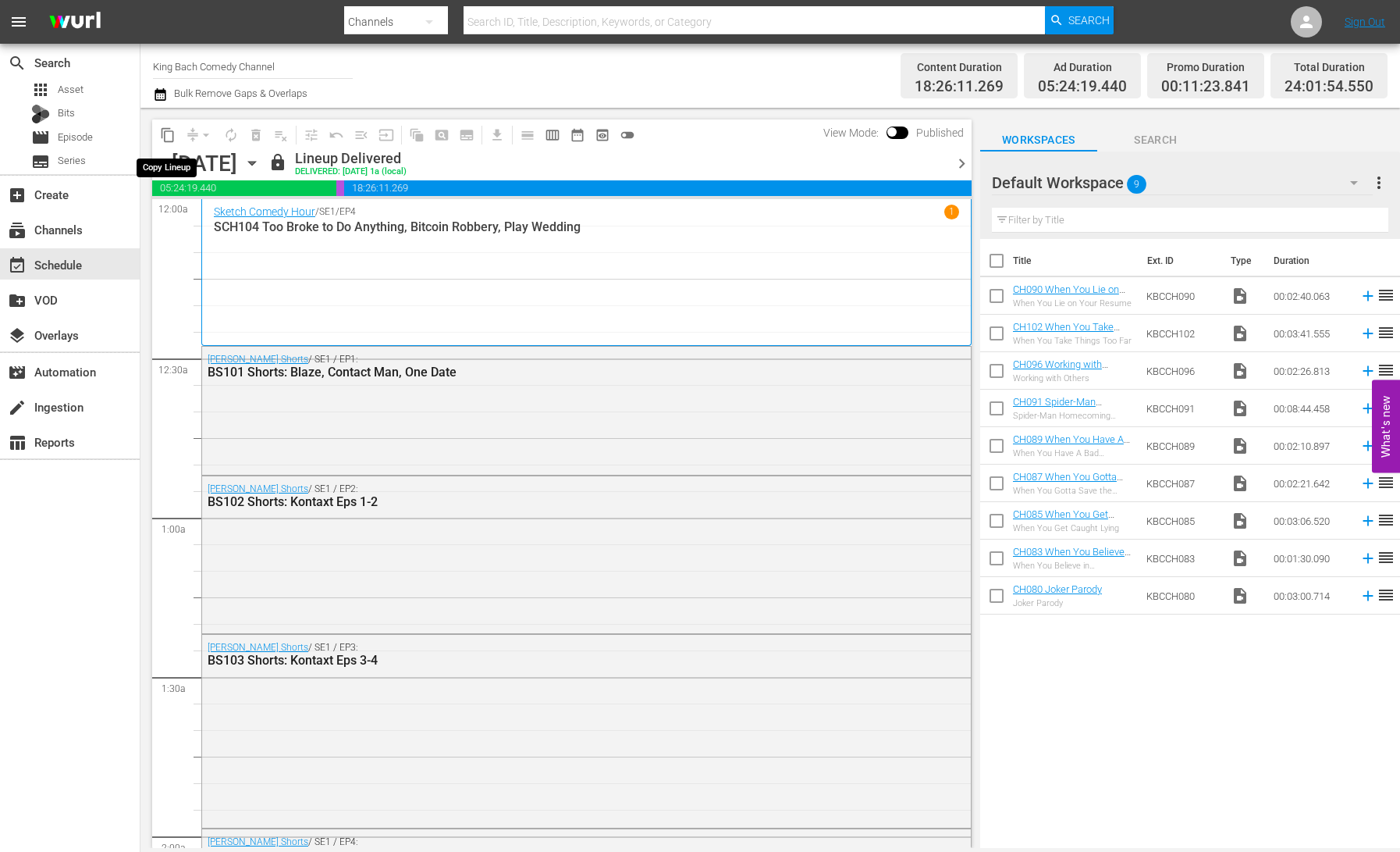
click at [169, 137] on span "content_copy" at bounding box center [168, 135] width 16 height 16
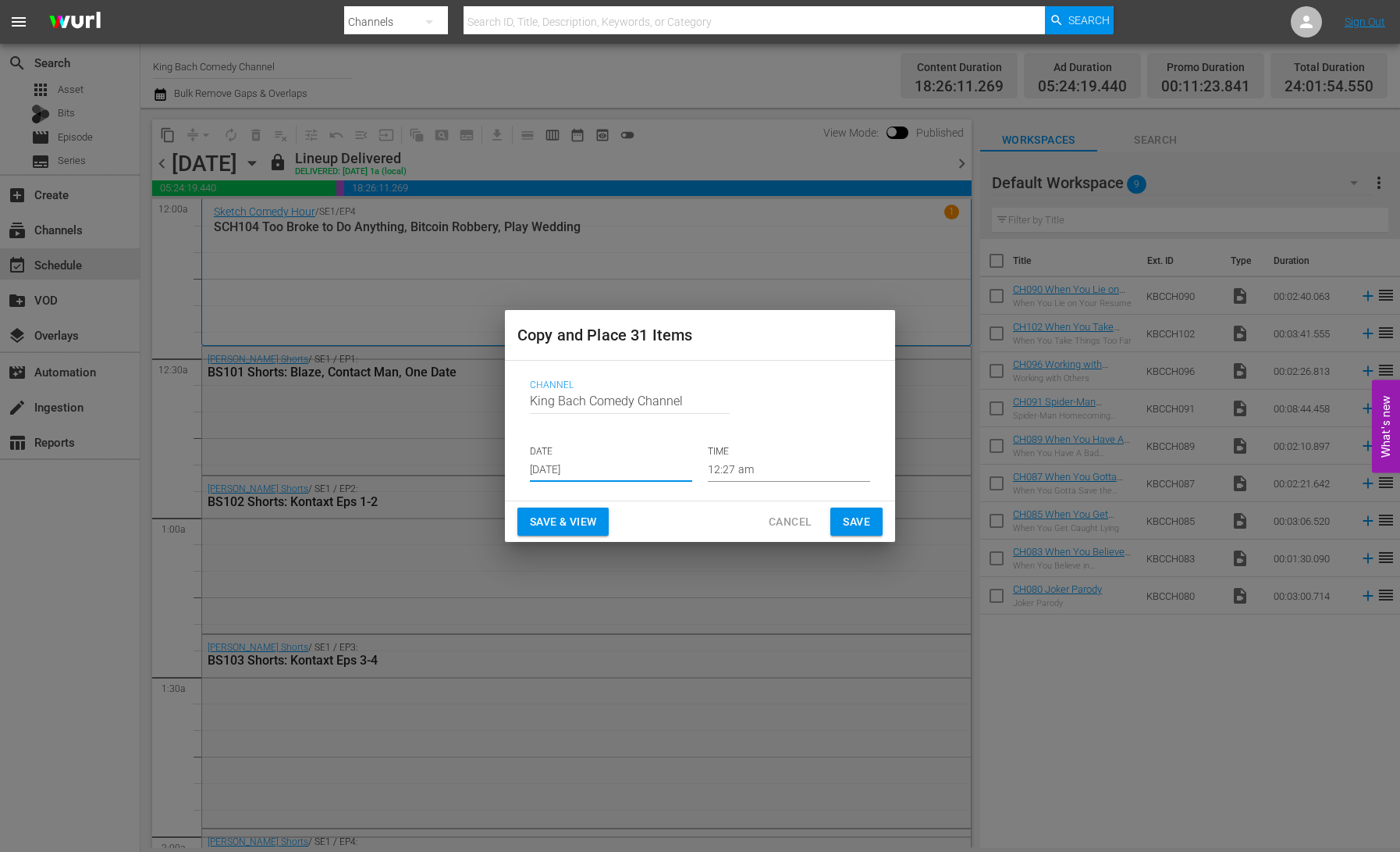
click at [584, 464] on input "[DATE]" at bounding box center [611, 470] width 163 height 23
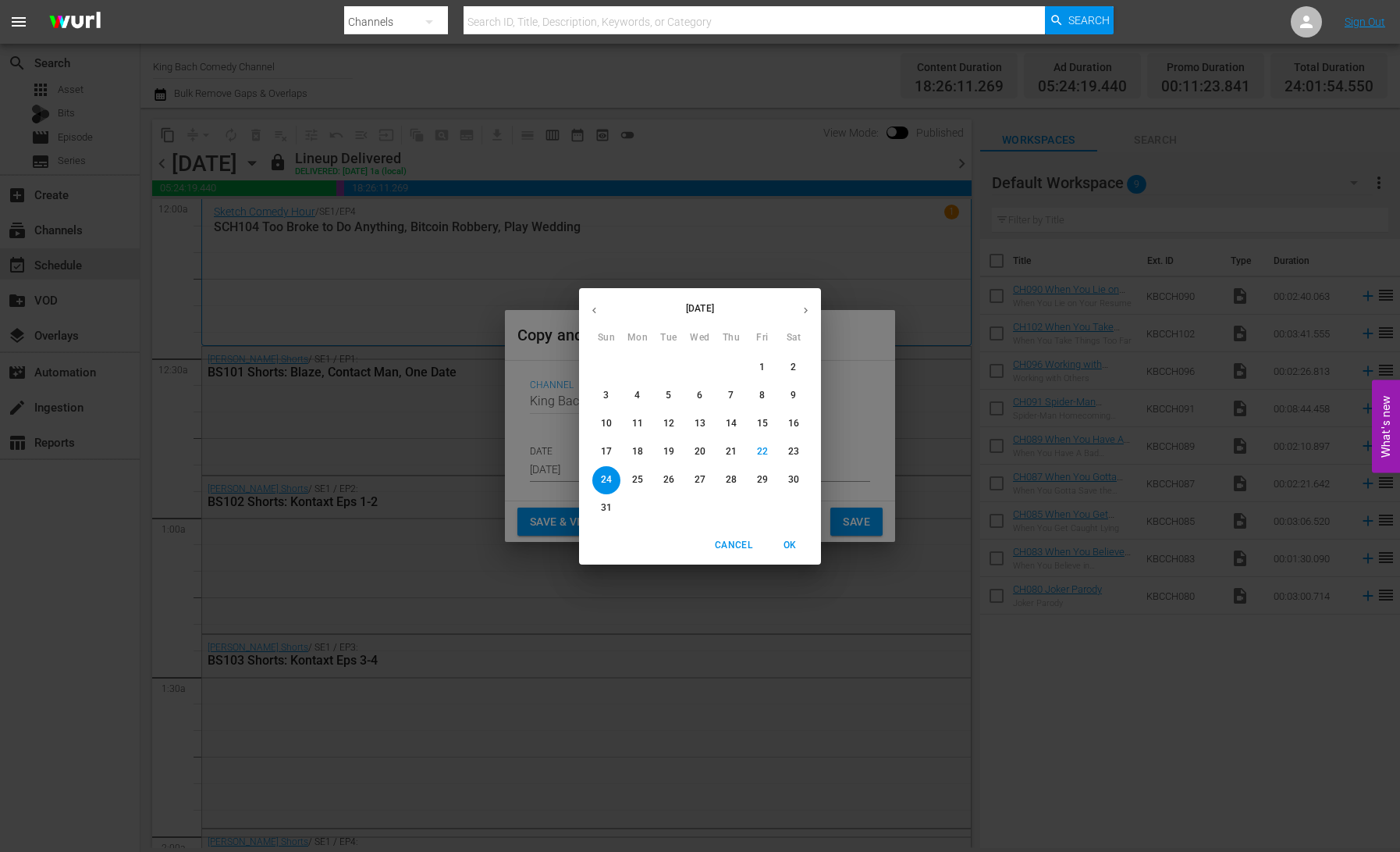
click at [670, 478] on p "26" at bounding box center [668, 480] width 11 height 13
type input "[DATE]"
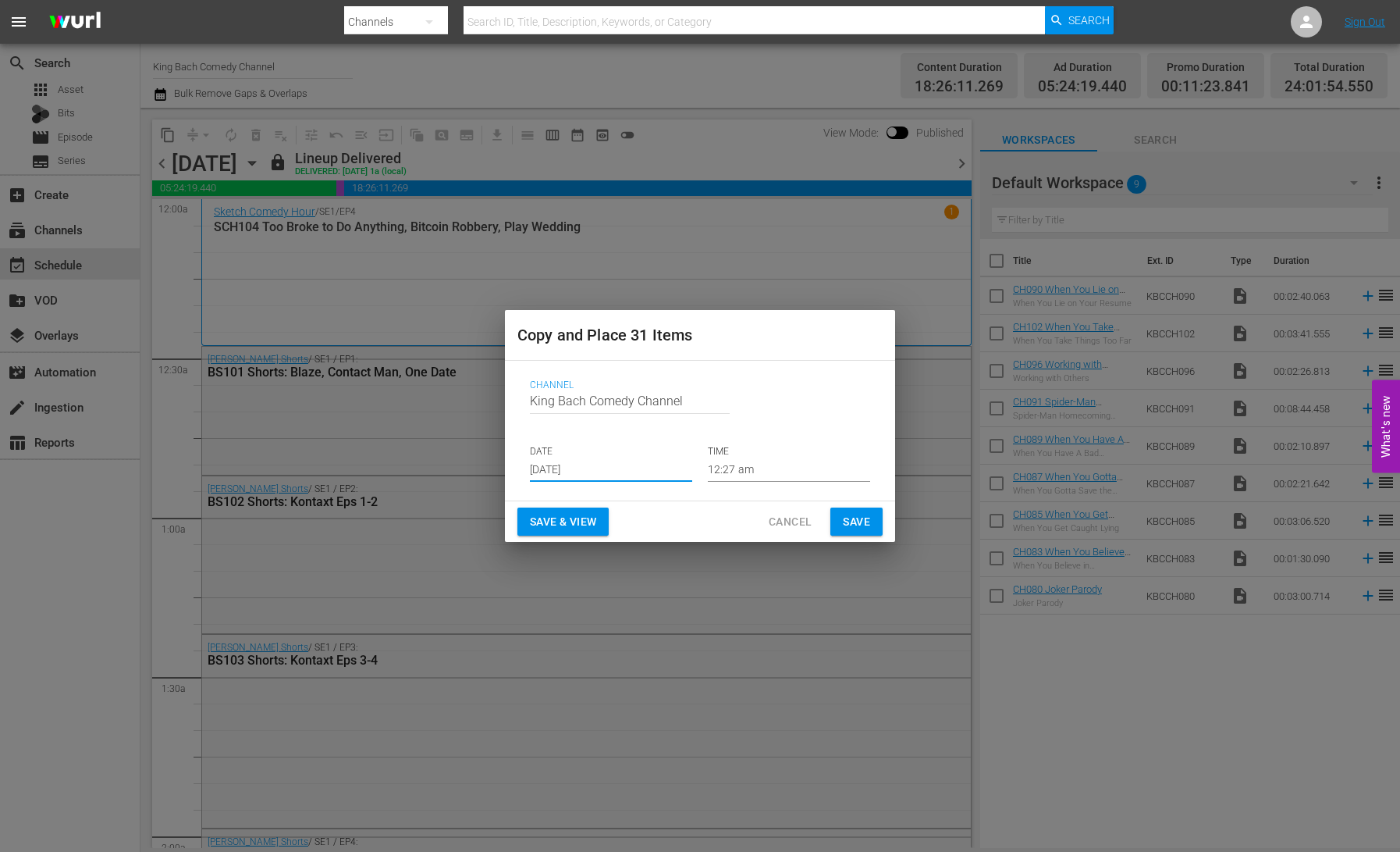
click at [575, 526] on span "Save & View" at bounding box center [563, 522] width 66 height 20
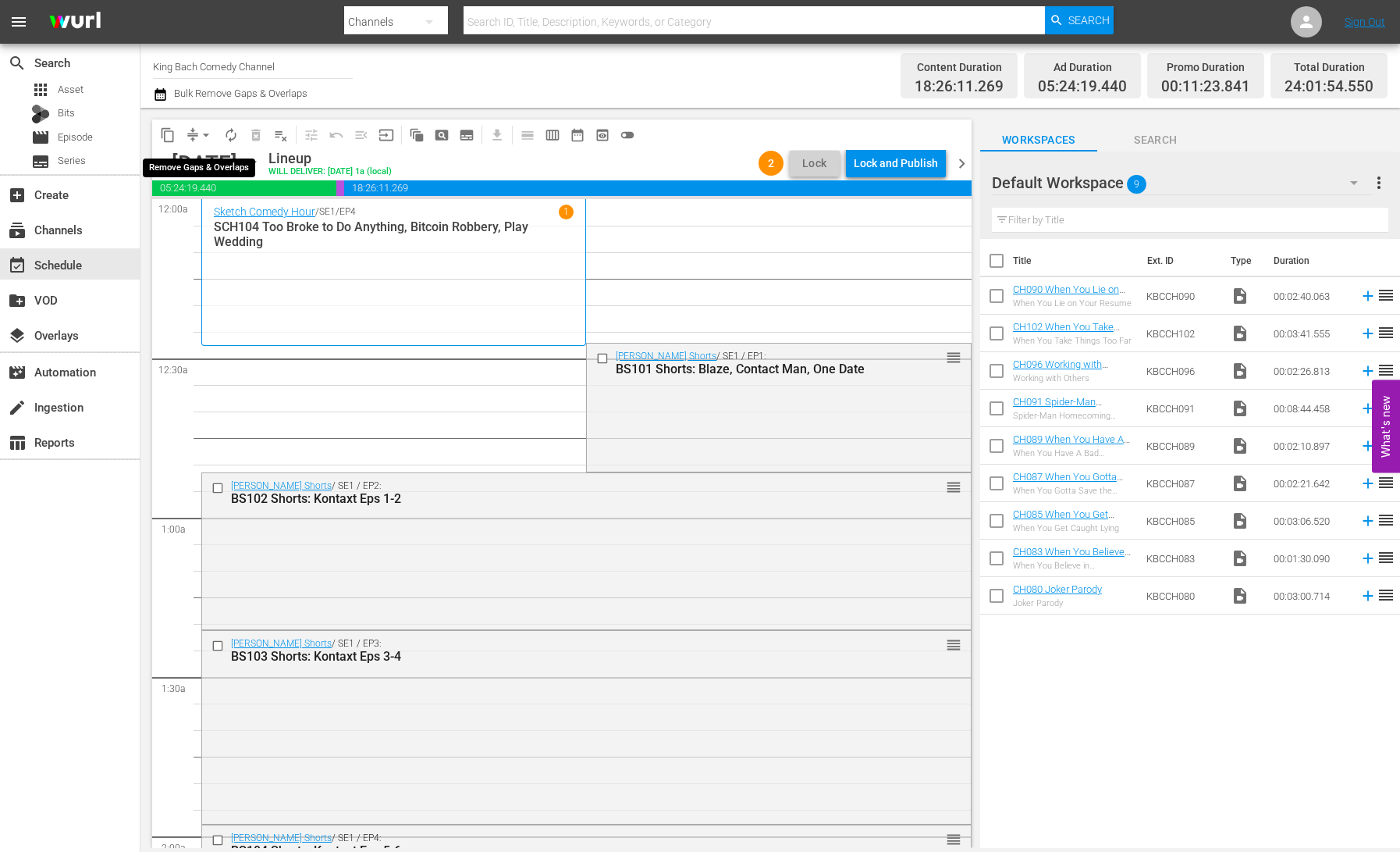
click at [191, 135] on span "compress" at bounding box center [193, 135] width 16 height 16
click at [200, 139] on span "arrow_drop_down" at bounding box center [206, 135] width 16 height 16
click at [231, 218] on li "Align to End of Previous Day" at bounding box center [206, 218] width 164 height 26
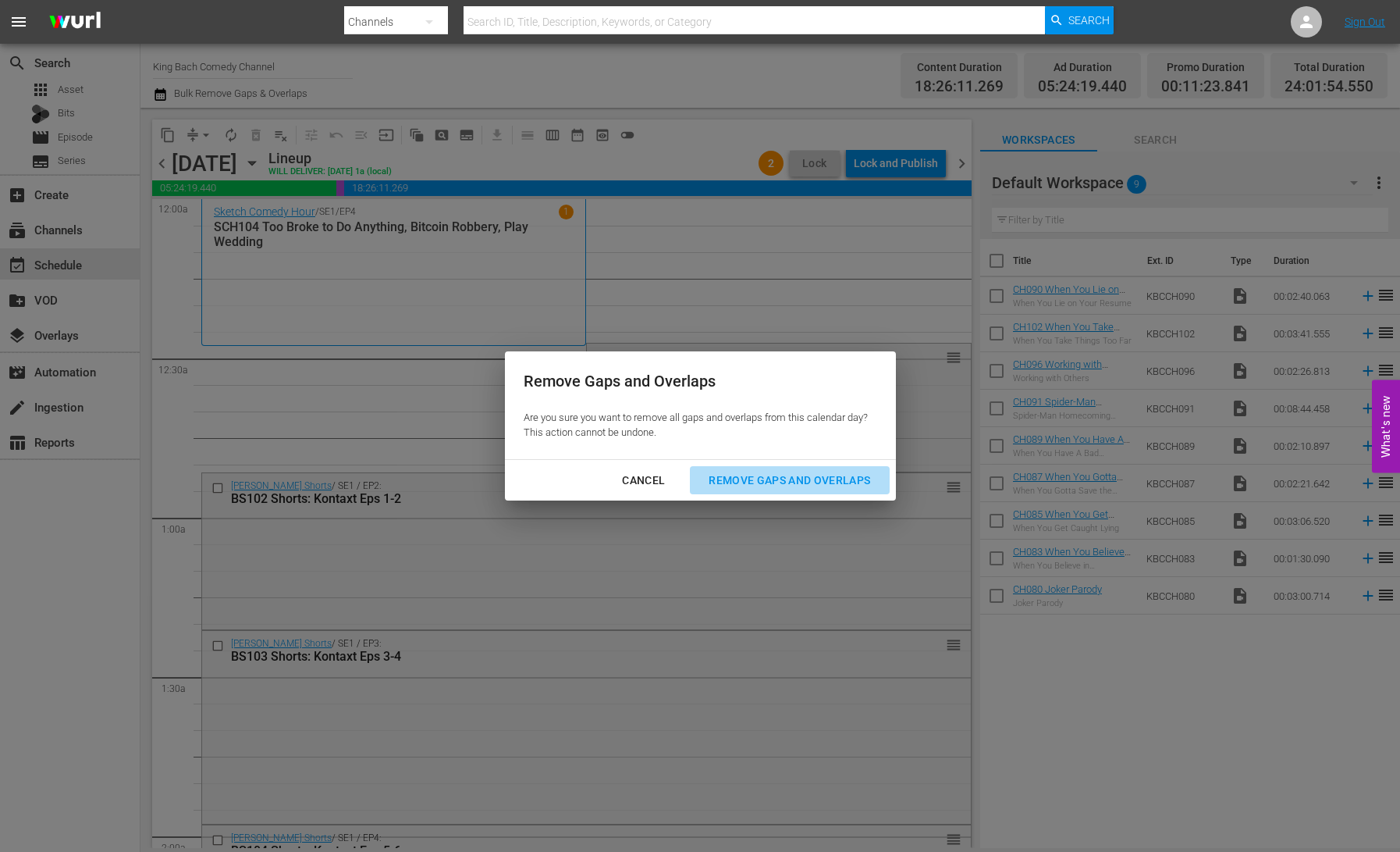
click at [802, 479] on div "Remove Gaps and Overlaps" at bounding box center [790, 481] width 187 height 20
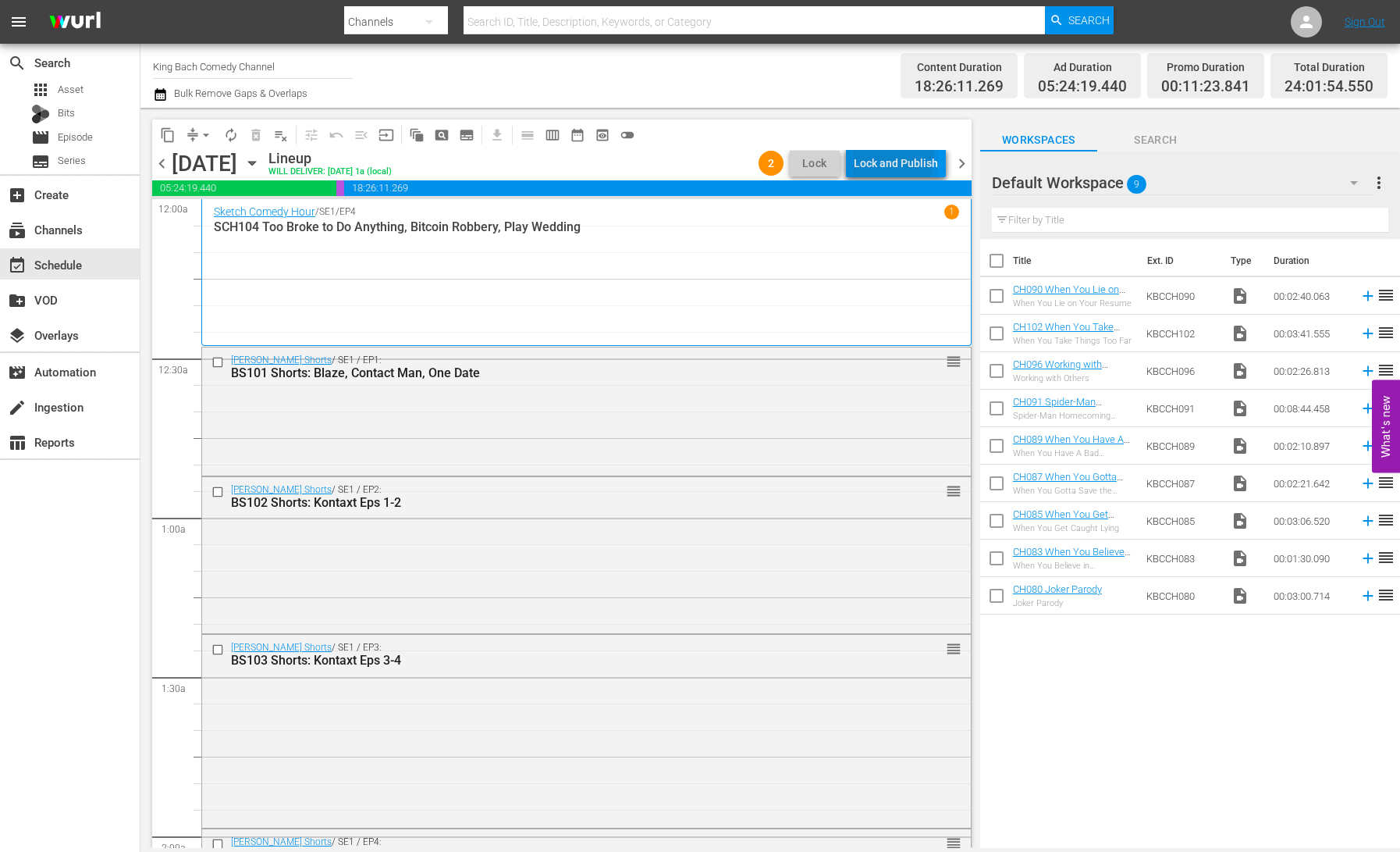
click at [890, 155] on div "Lock and Publish" at bounding box center [896, 164] width 85 height 28
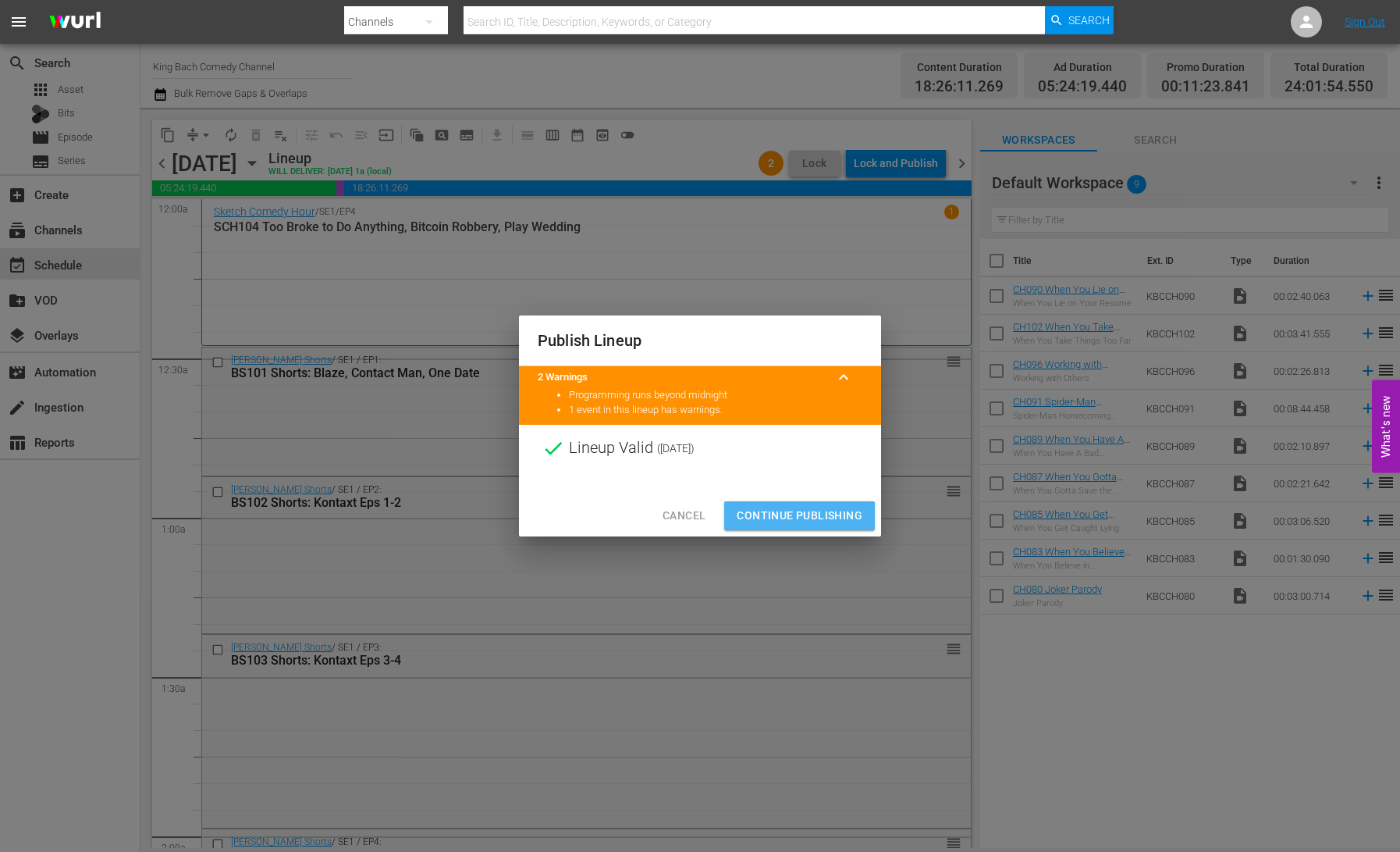
click at [803, 513] on span "Continue Publishing" at bounding box center [799, 516] width 125 height 20
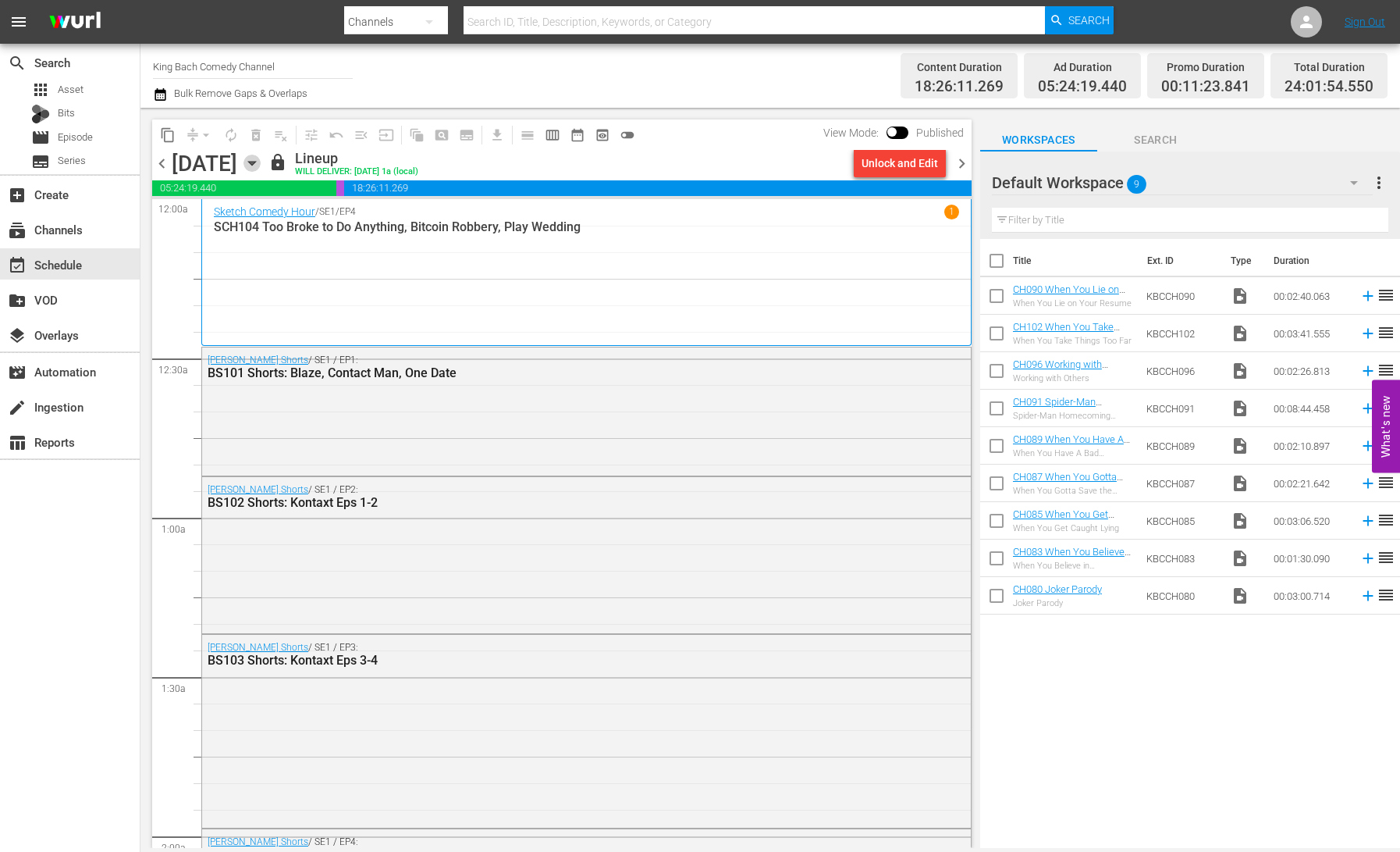
click at [261, 165] on icon "button" at bounding box center [252, 163] width 17 height 17
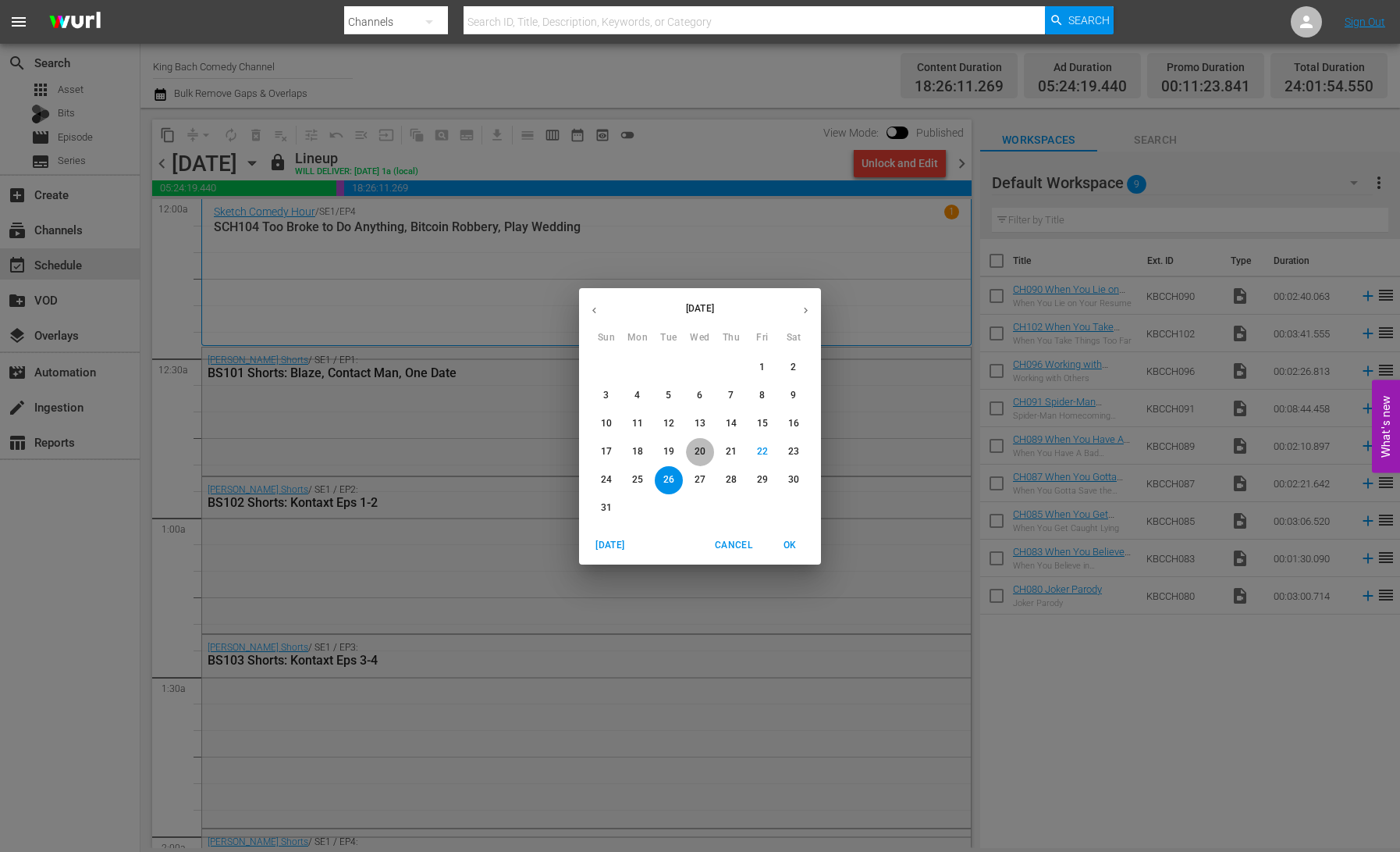
click at [703, 453] on p "20" at bounding box center [700, 452] width 11 height 13
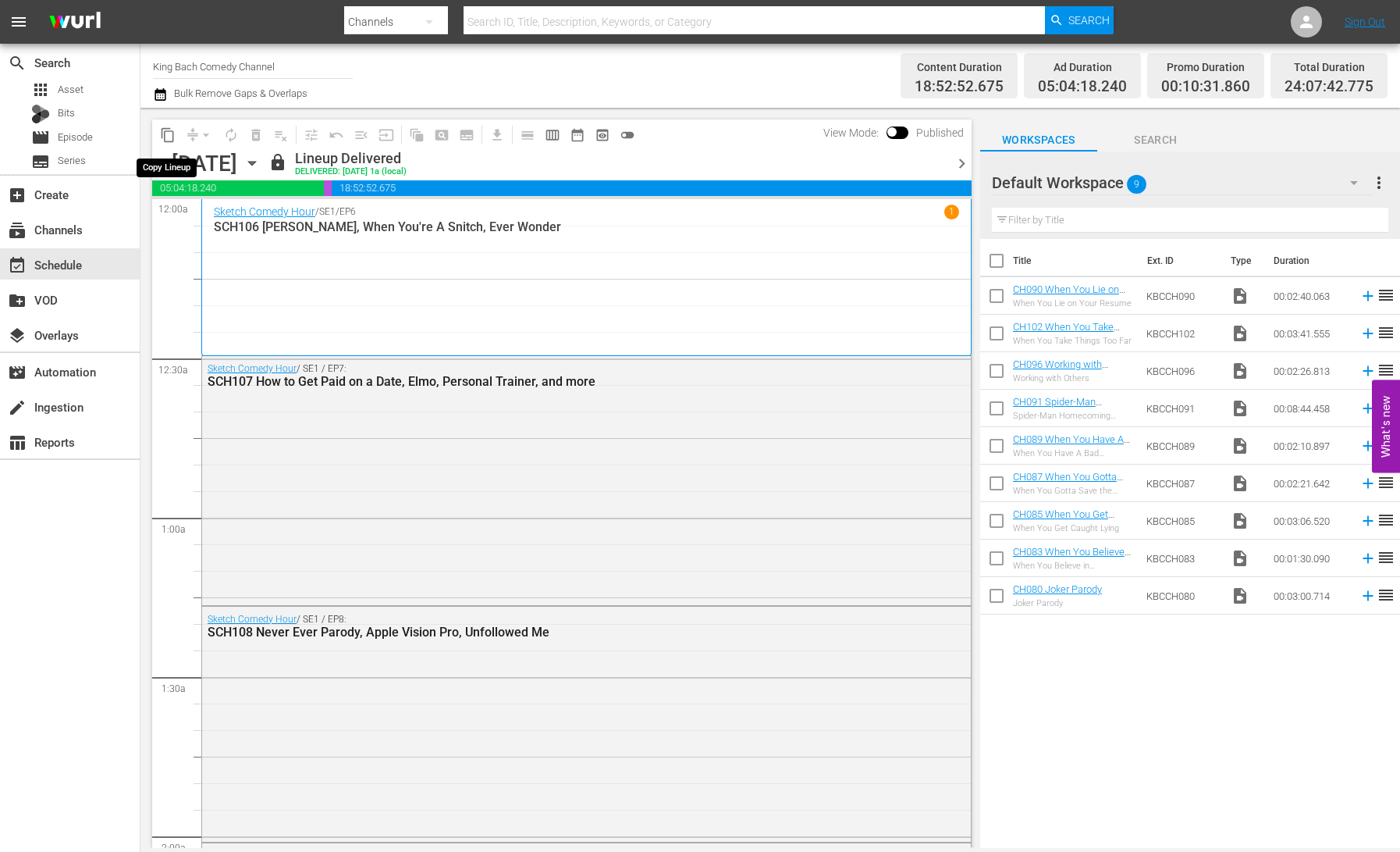
click at [165, 137] on span "content_copy" at bounding box center [168, 135] width 16 height 16
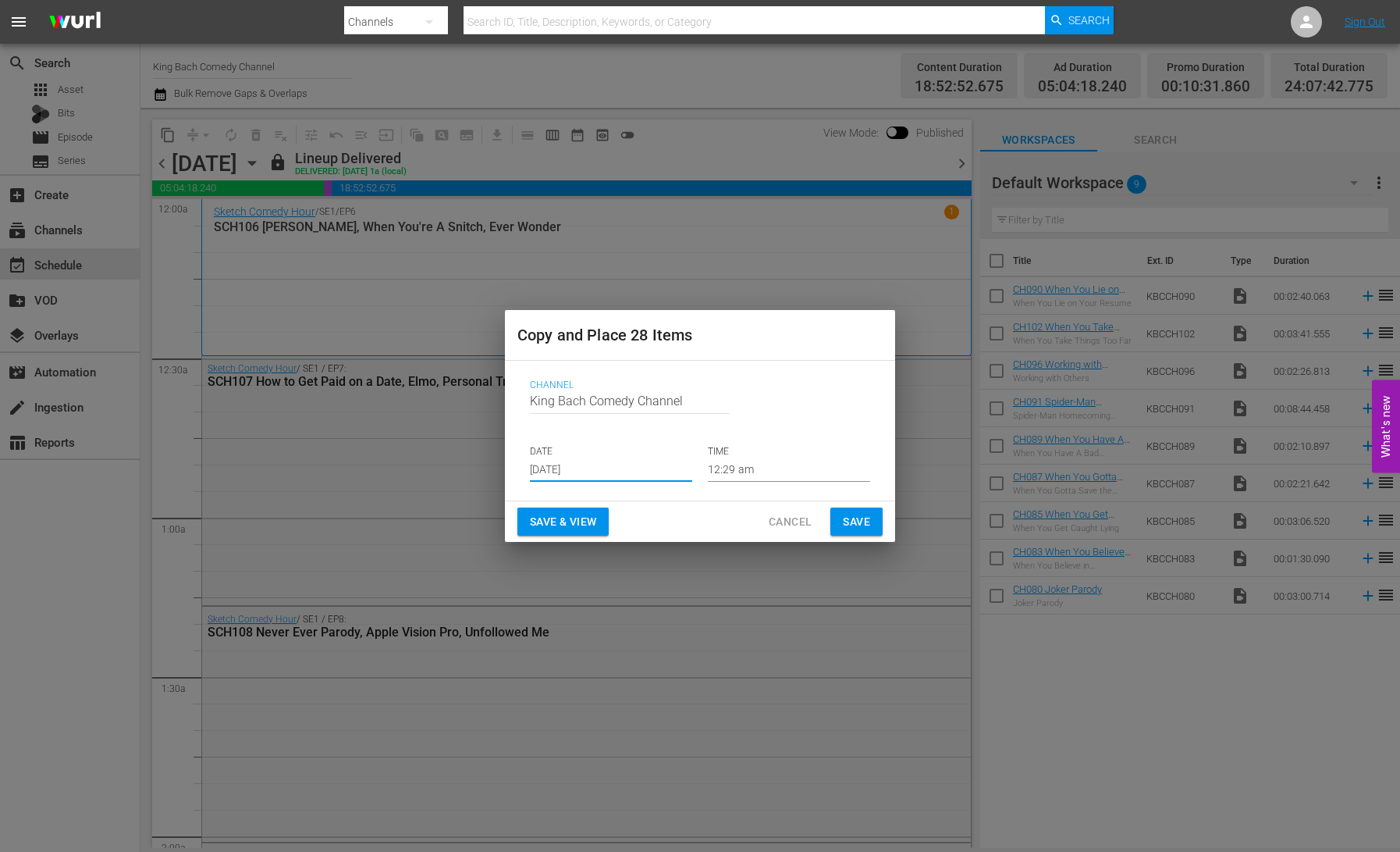
click at [547, 466] on input "[DATE]" at bounding box center [611, 470] width 163 height 23
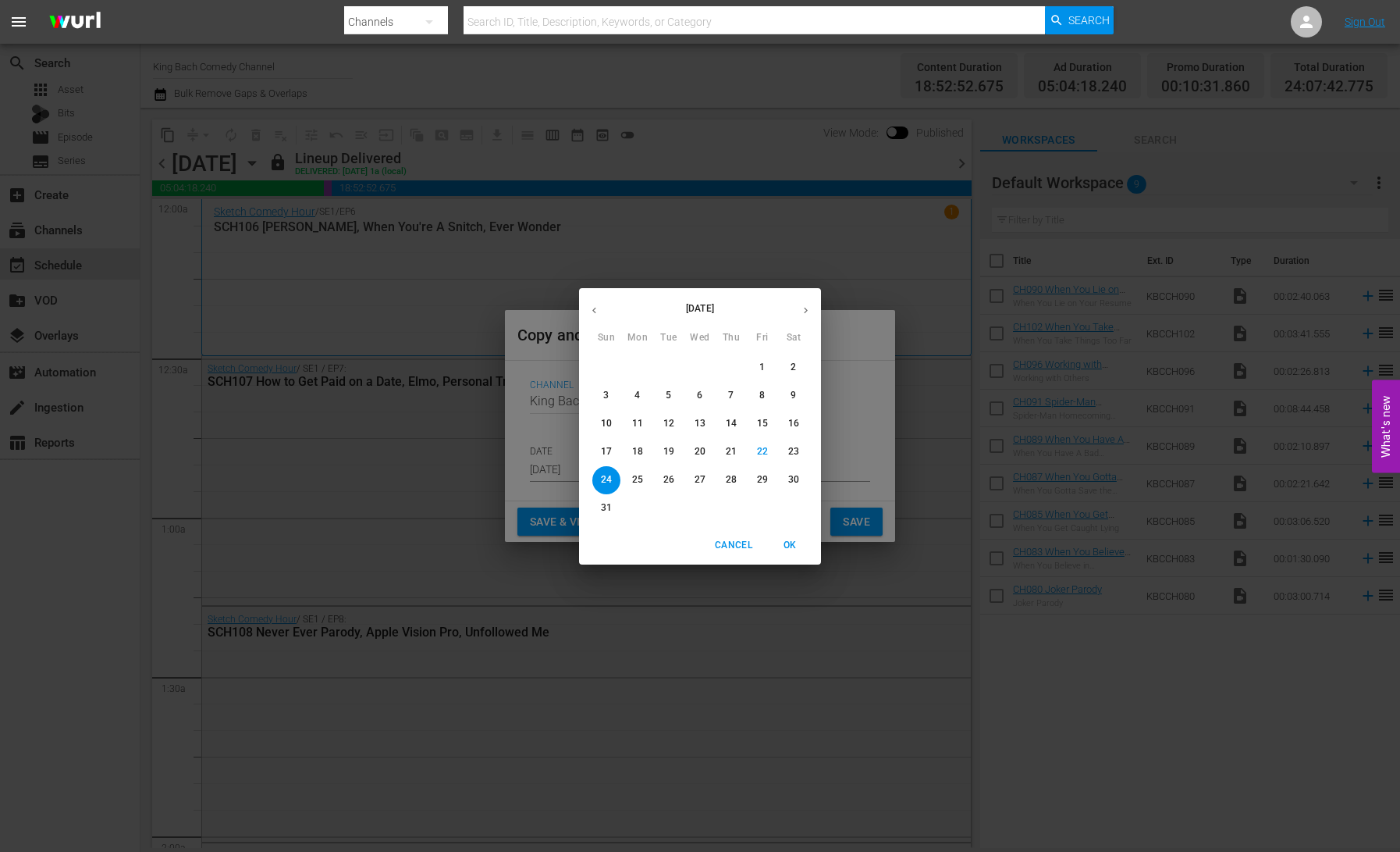
click at [703, 482] on p "27" at bounding box center [700, 480] width 11 height 13
type input "[DATE]"
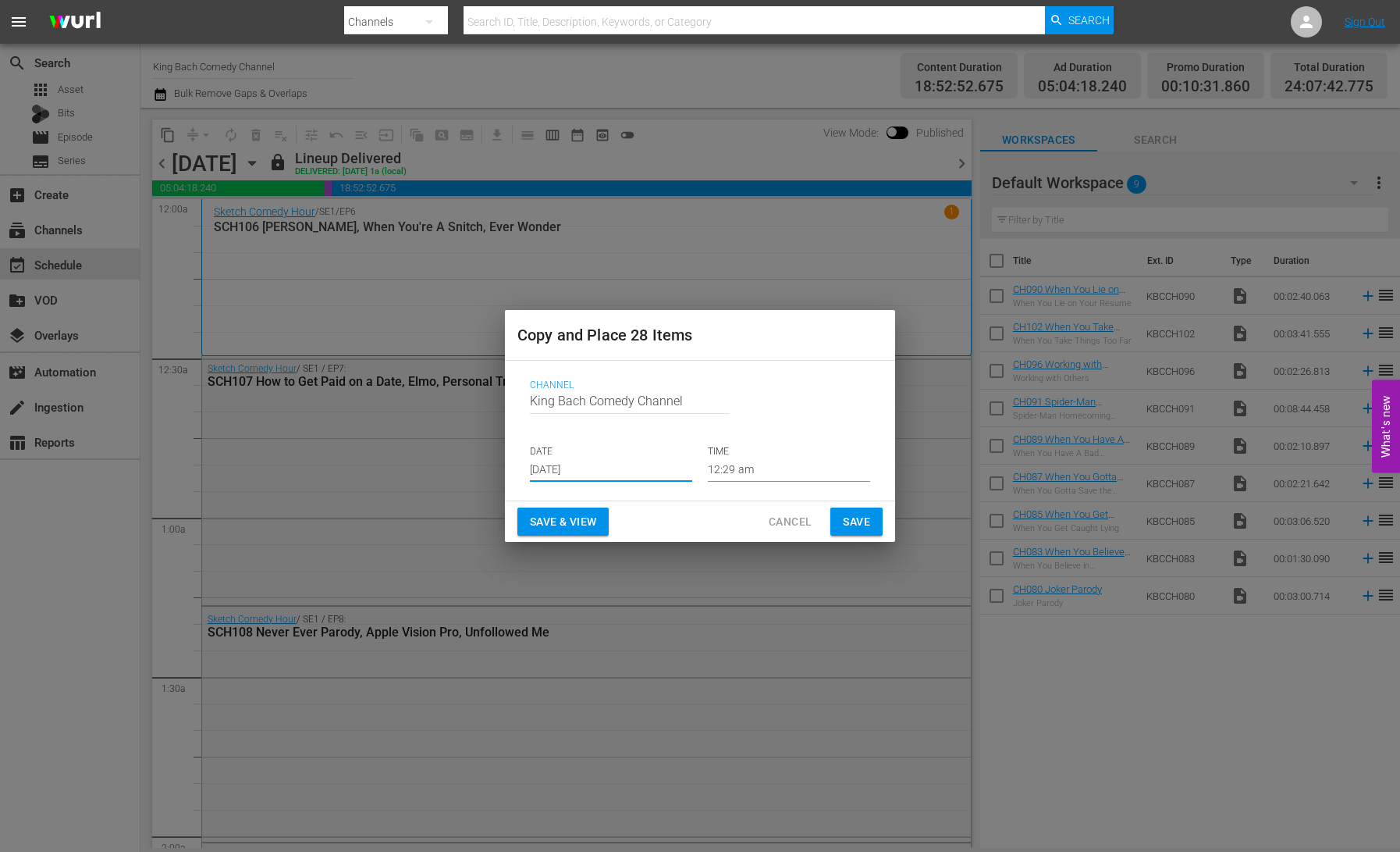
click at [570, 526] on span "Save & View" at bounding box center [563, 522] width 66 height 20
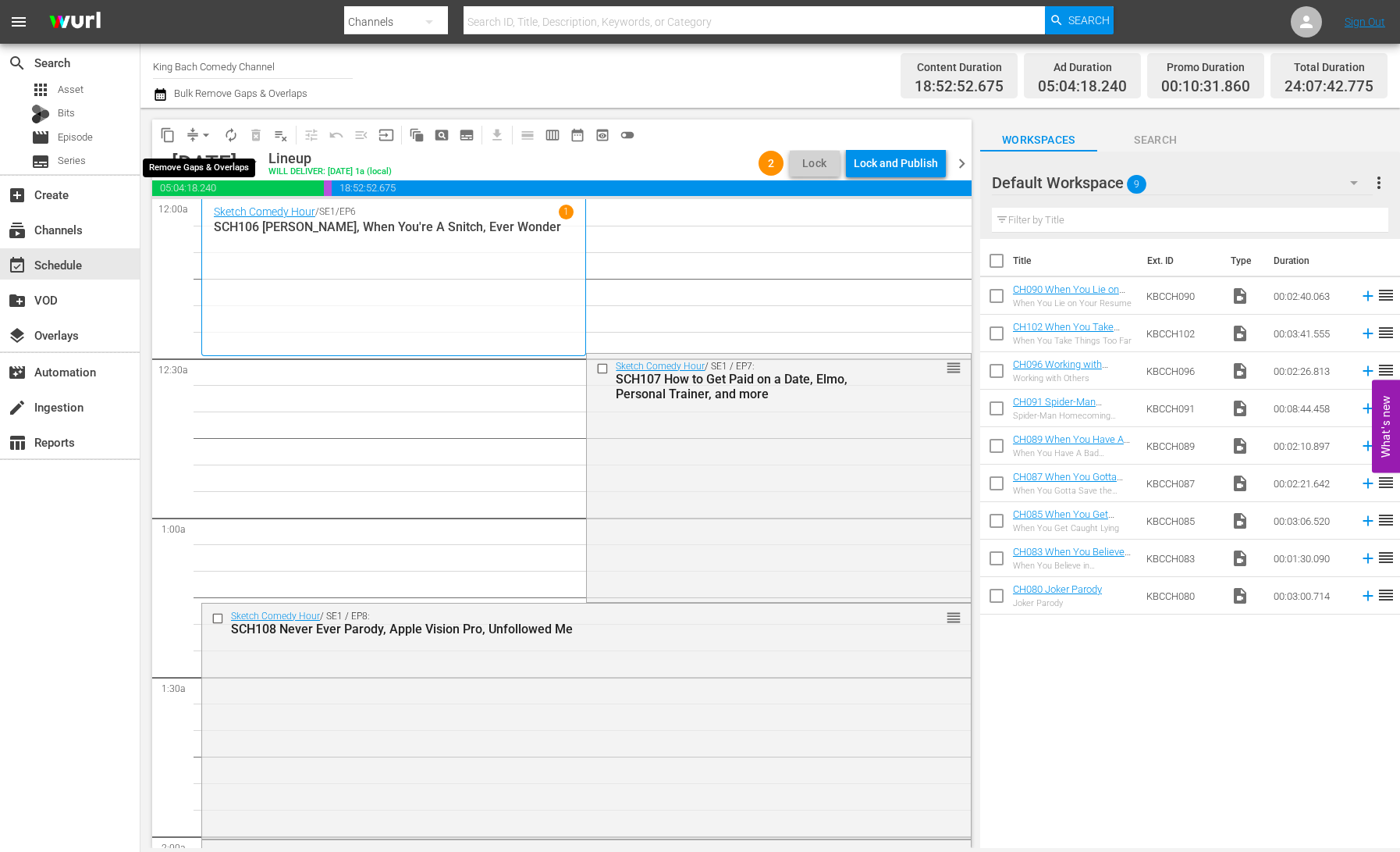
click at [194, 135] on button "arrow_drop_down" at bounding box center [206, 135] width 25 height 25
click at [227, 215] on li "Align to End of Previous Day" at bounding box center [206, 218] width 164 height 26
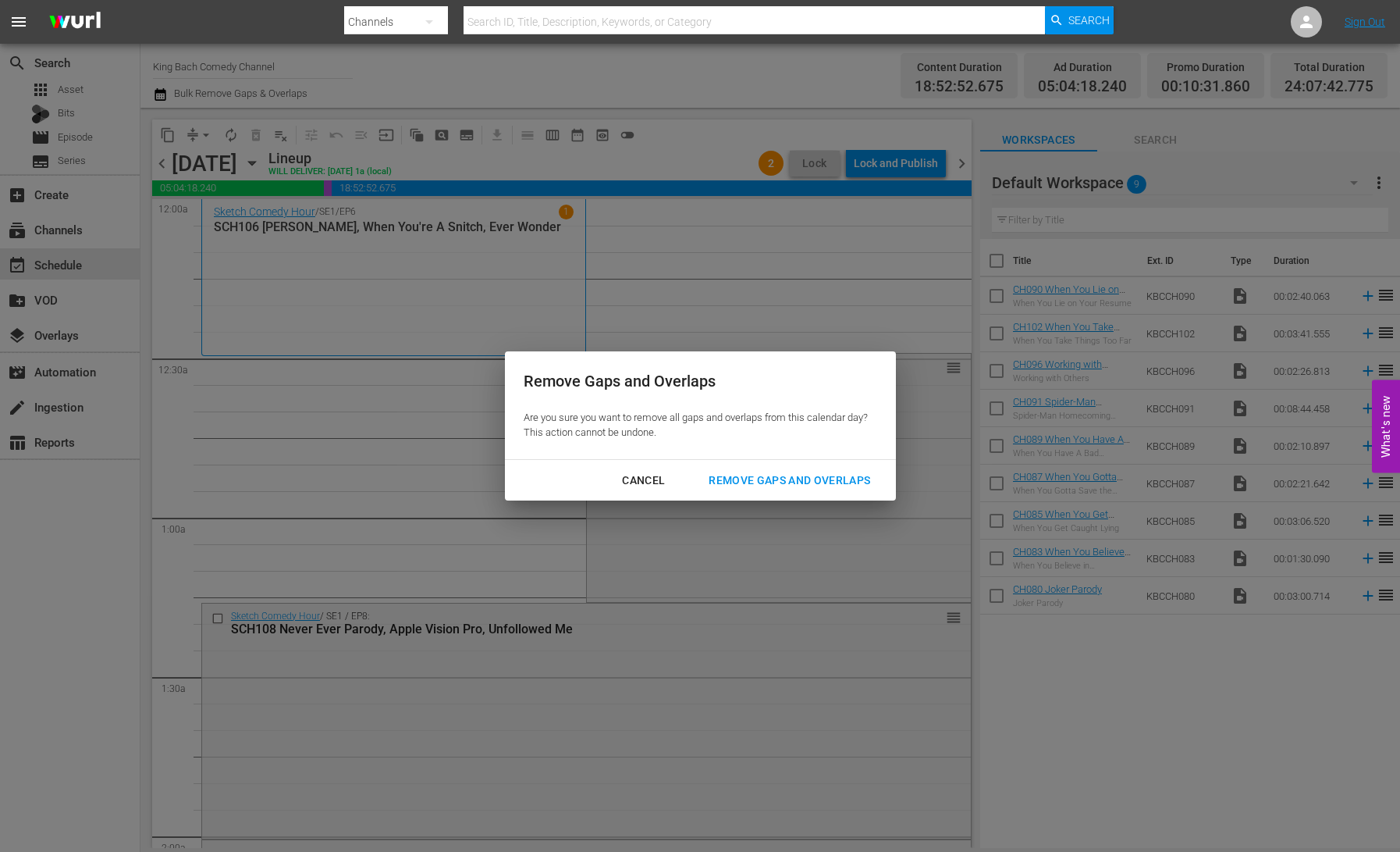
click at [844, 480] on div "Remove Gaps and Overlaps" at bounding box center [790, 481] width 187 height 20
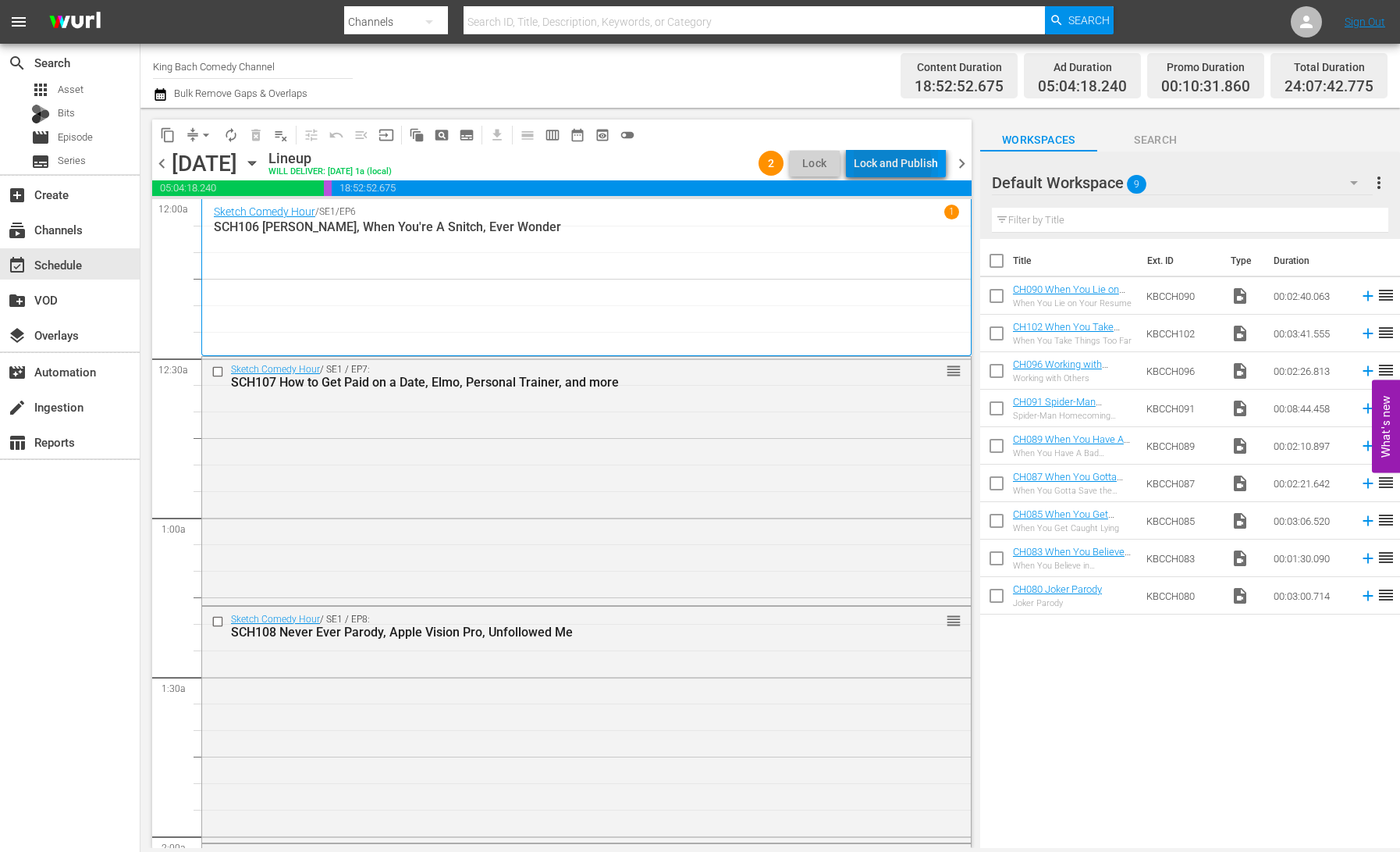
click at [884, 165] on div "Lock and Publish" at bounding box center [896, 164] width 85 height 28
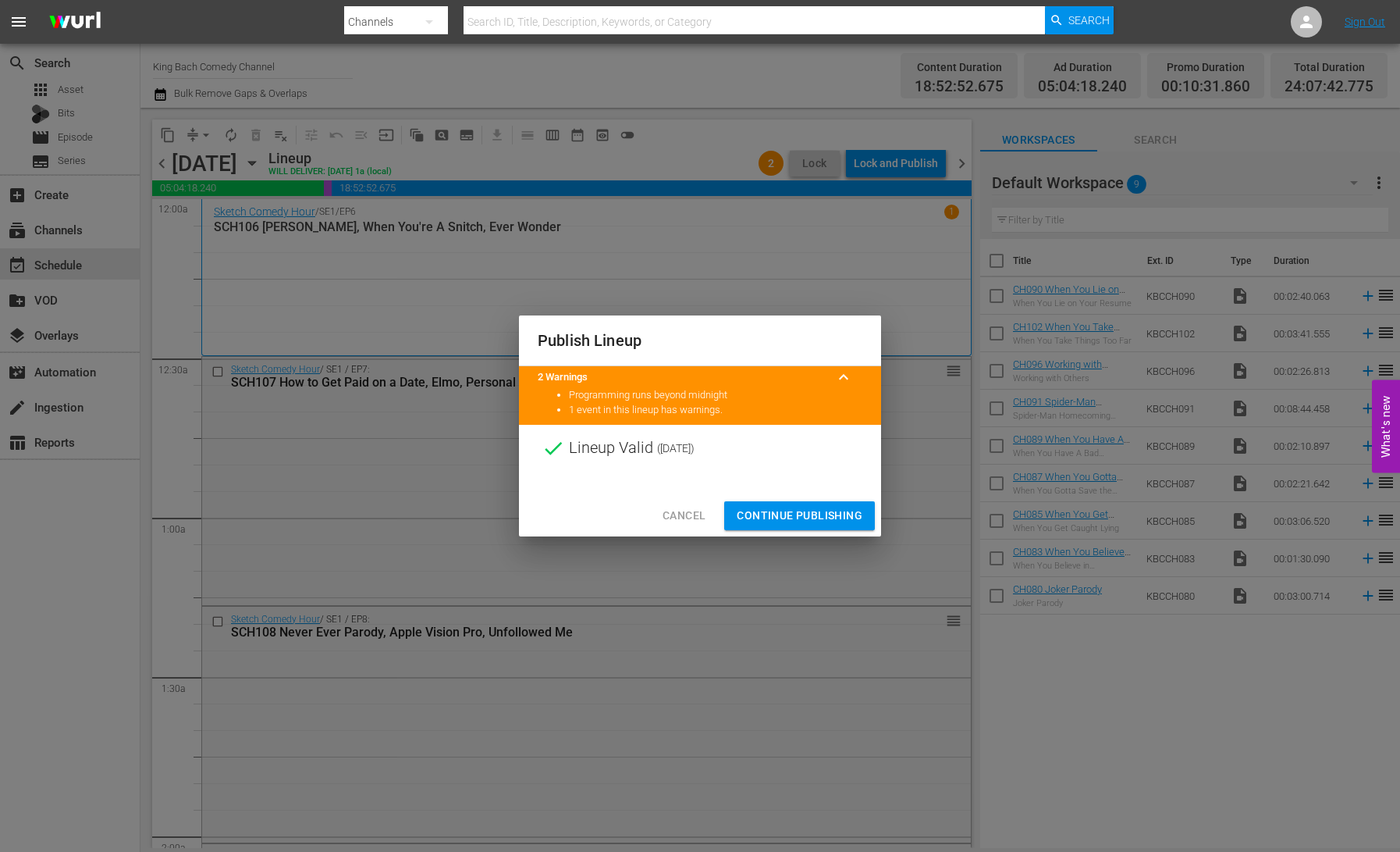
click at [794, 512] on span "Continue Publishing" at bounding box center [799, 516] width 125 height 20
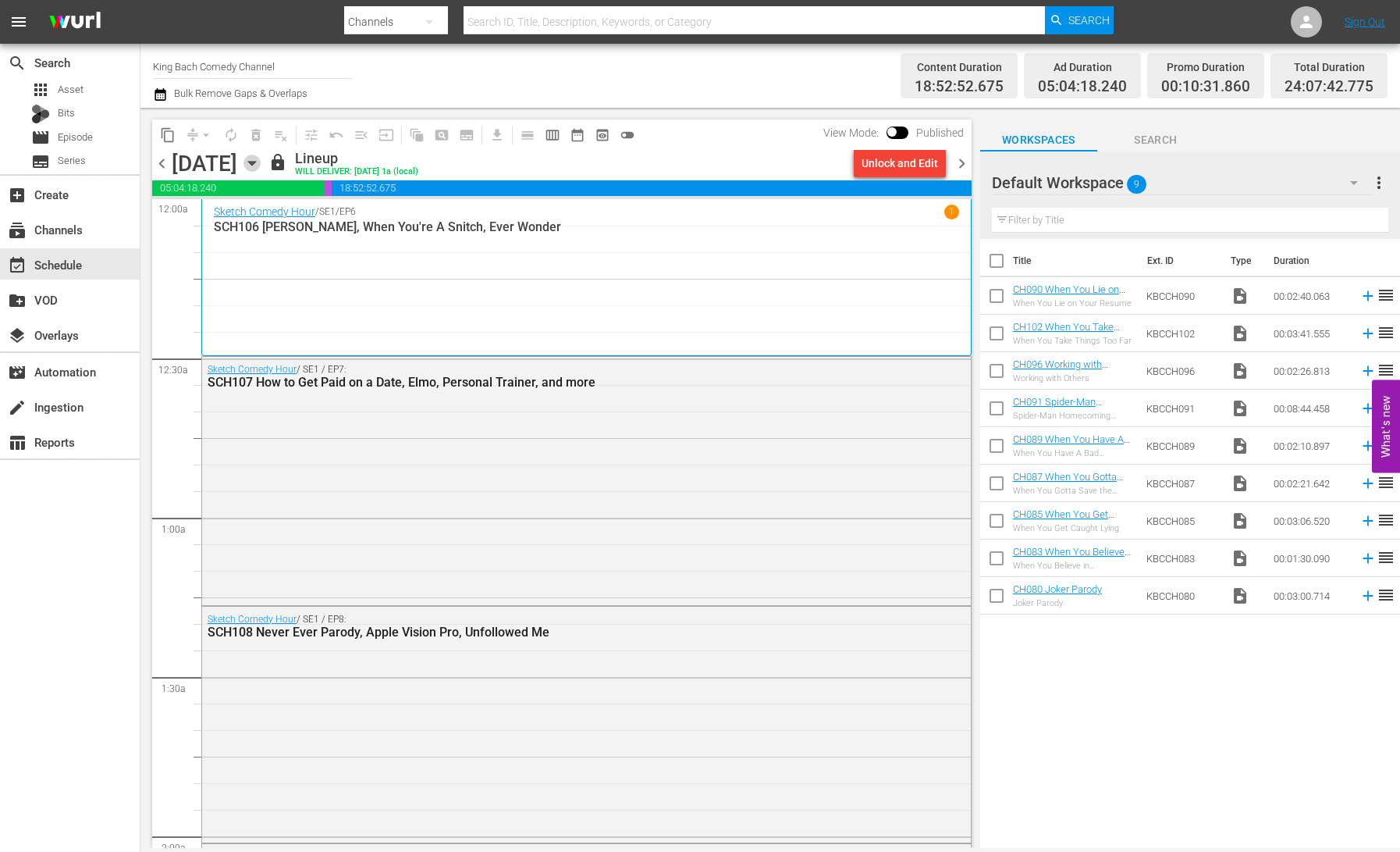
click at [261, 164] on icon "button" at bounding box center [252, 163] width 17 height 17
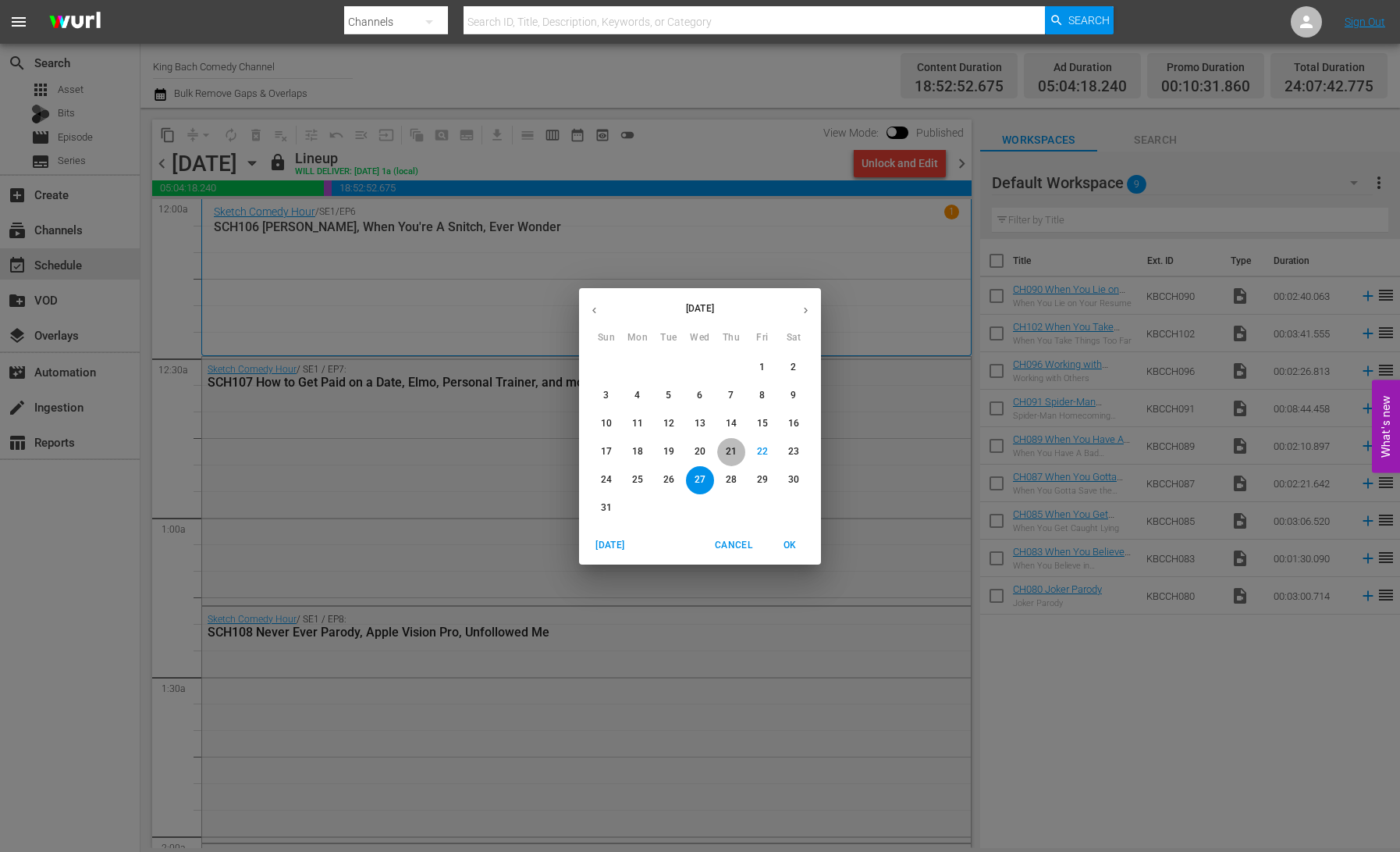
click at [733, 453] on p "21" at bounding box center [731, 452] width 11 height 13
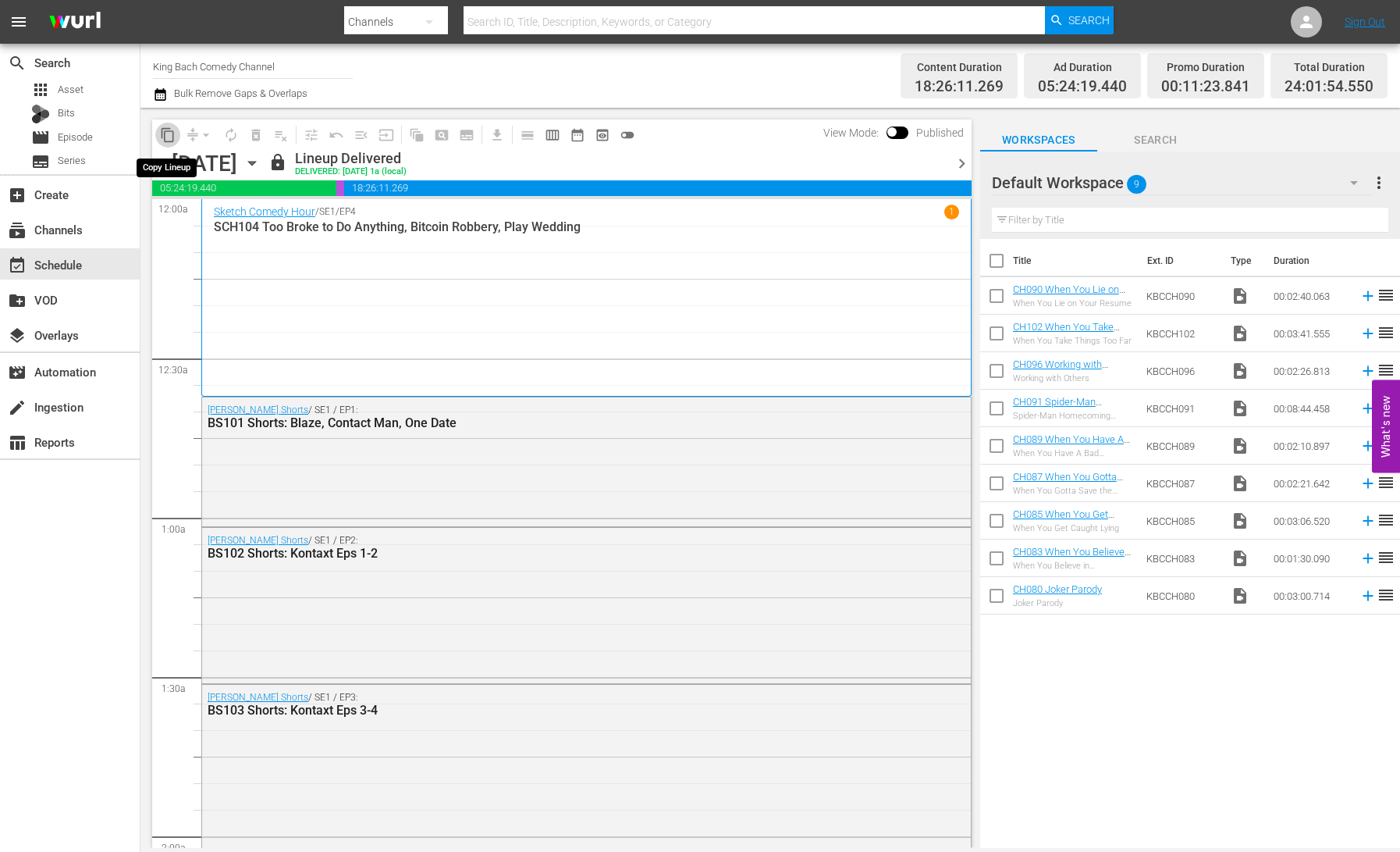
click at [165, 134] on span "content_copy" at bounding box center [168, 135] width 16 height 16
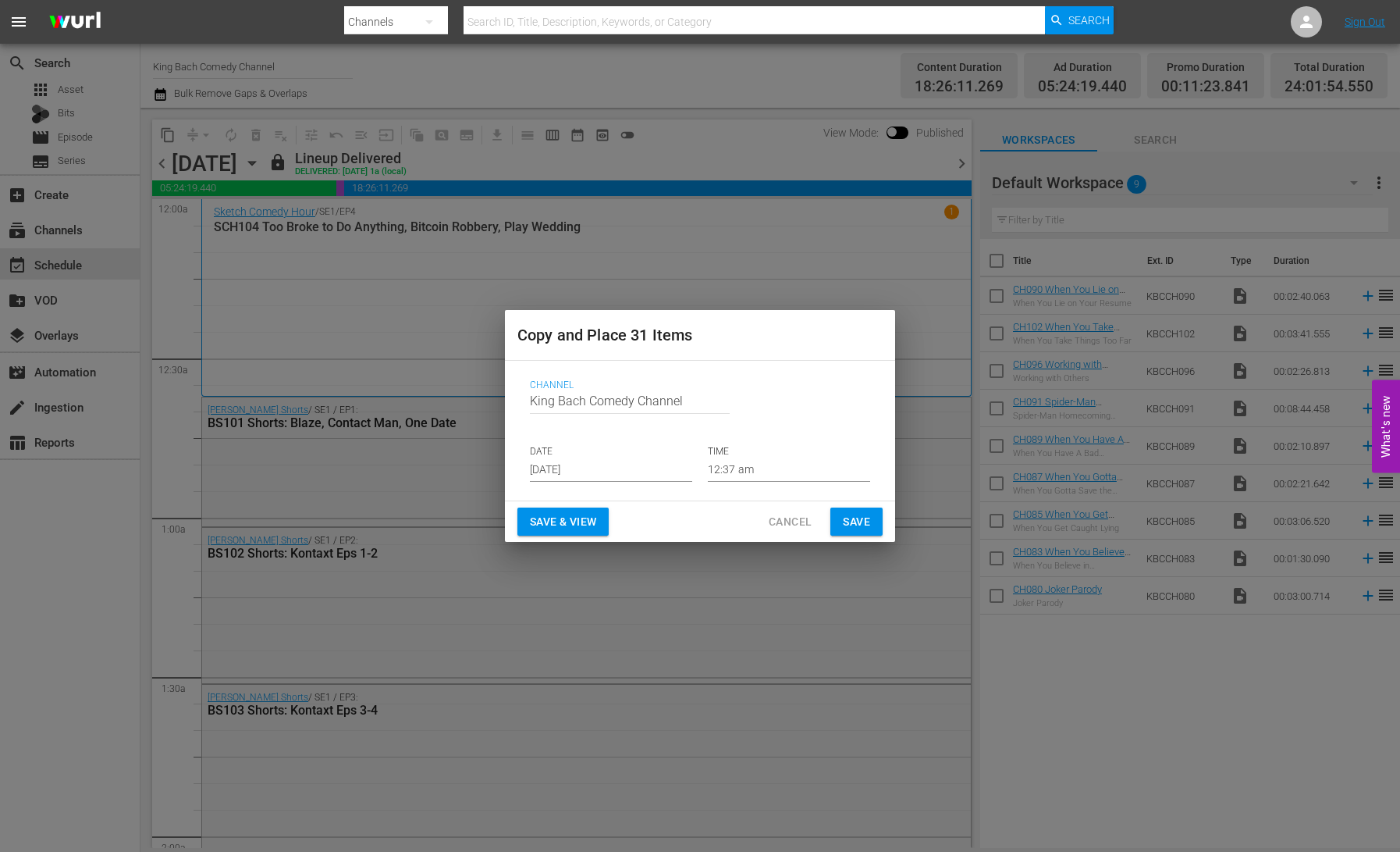
click at [586, 471] on input "[DATE]" at bounding box center [611, 470] width 163 height 23
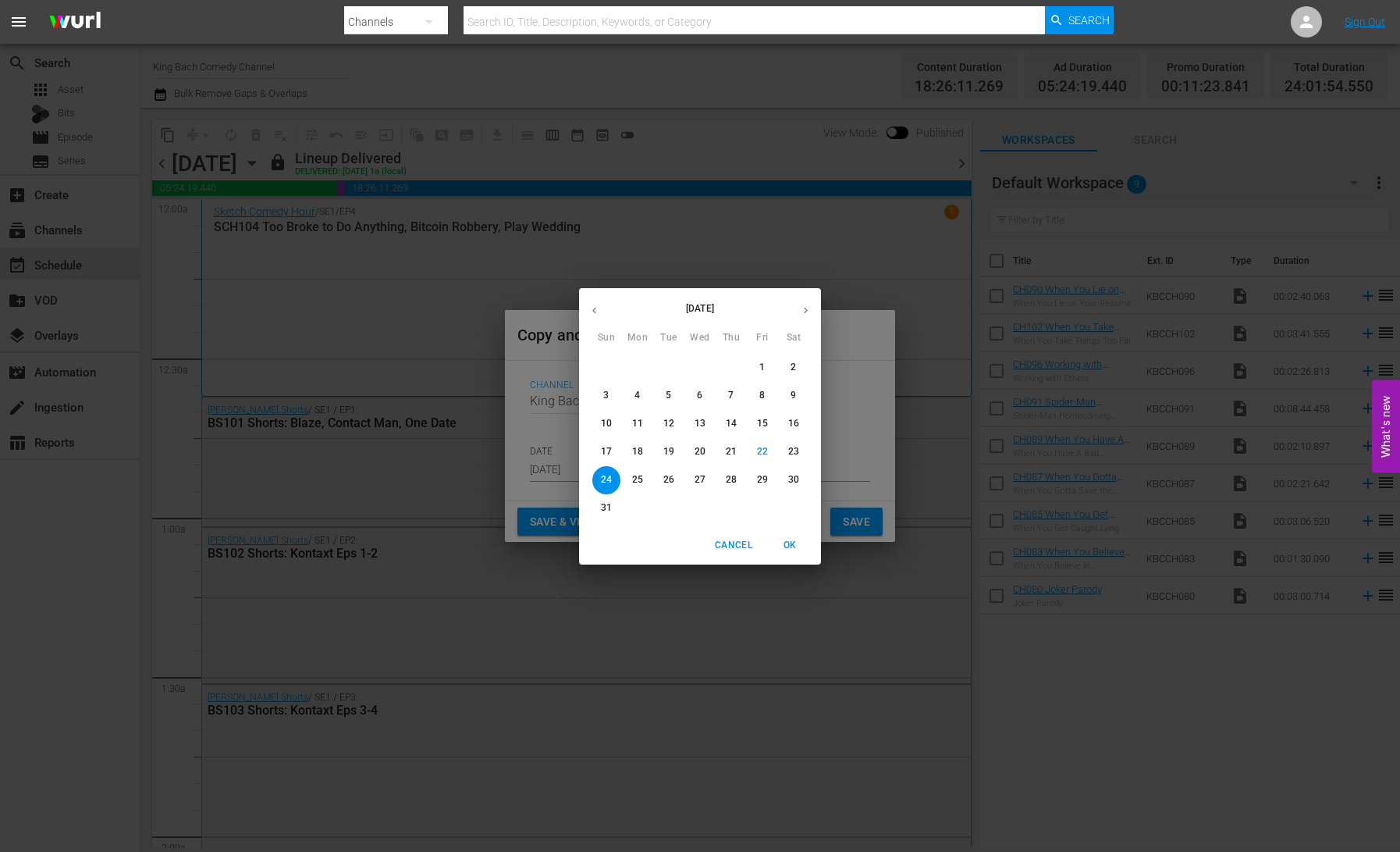
click at [730, 482] on p "28" at bounding box center [731, 480] width 11 height 13
type input "[DATE]"
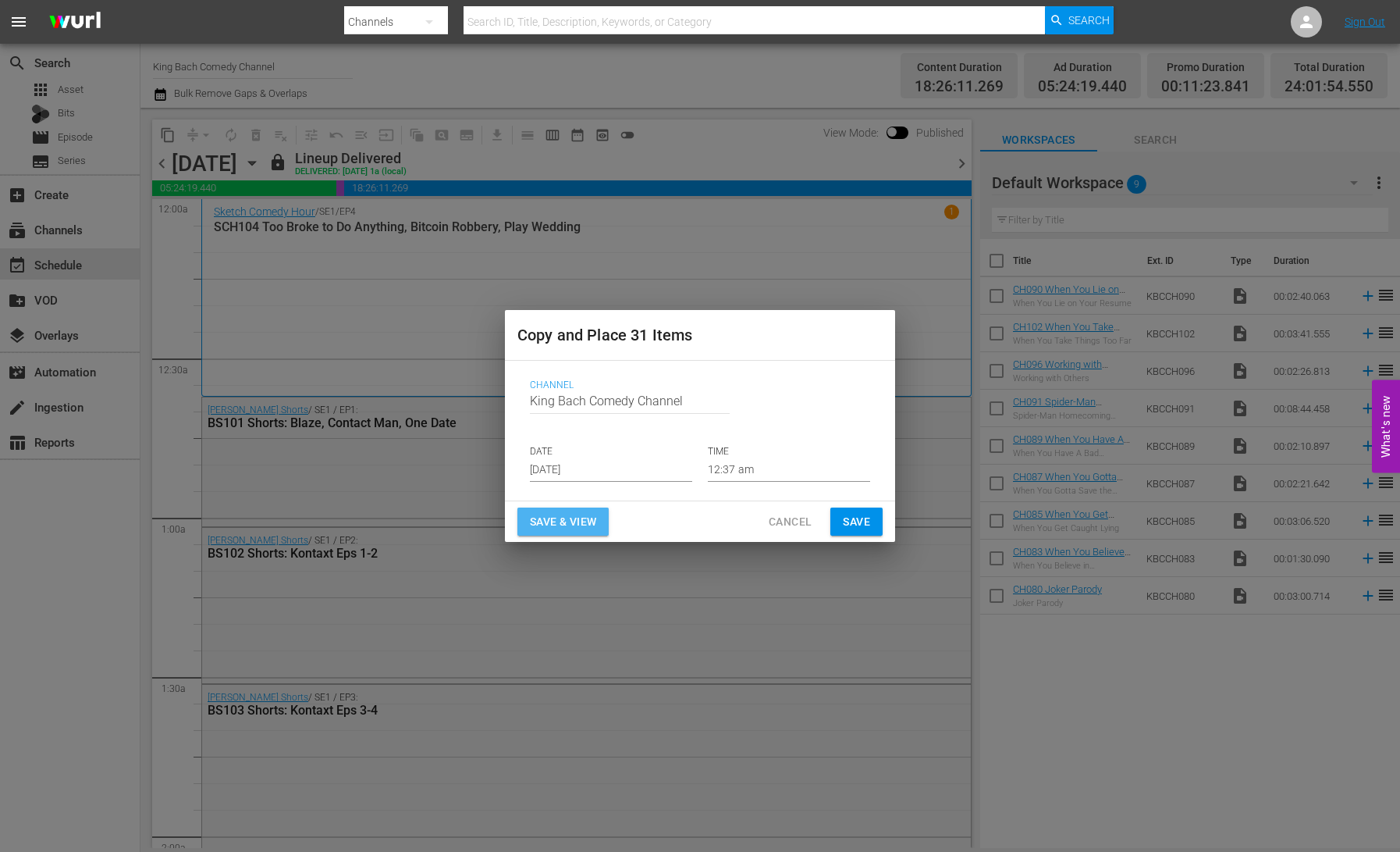
click at [570, 520] on span "Save & View" at bounding box center [563, 522] width 66 height 20
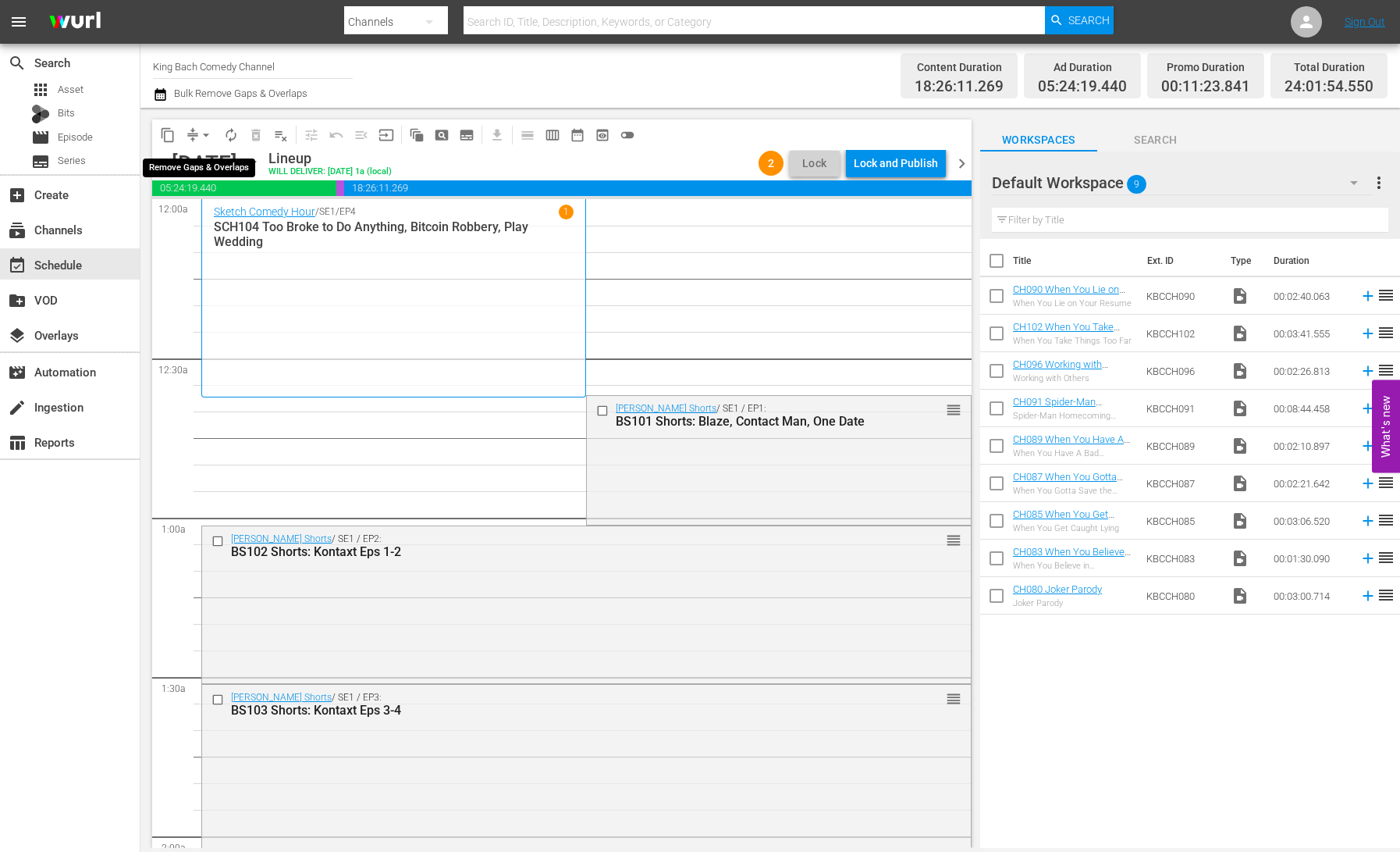
click at [202, 135] on span "arrow_drop_down" at bounding box center [206, 135] width 16 height 16
click at [232, 217] on li "Align to End of Previous Day" at bounding box center [206, 218] width 164 height 26
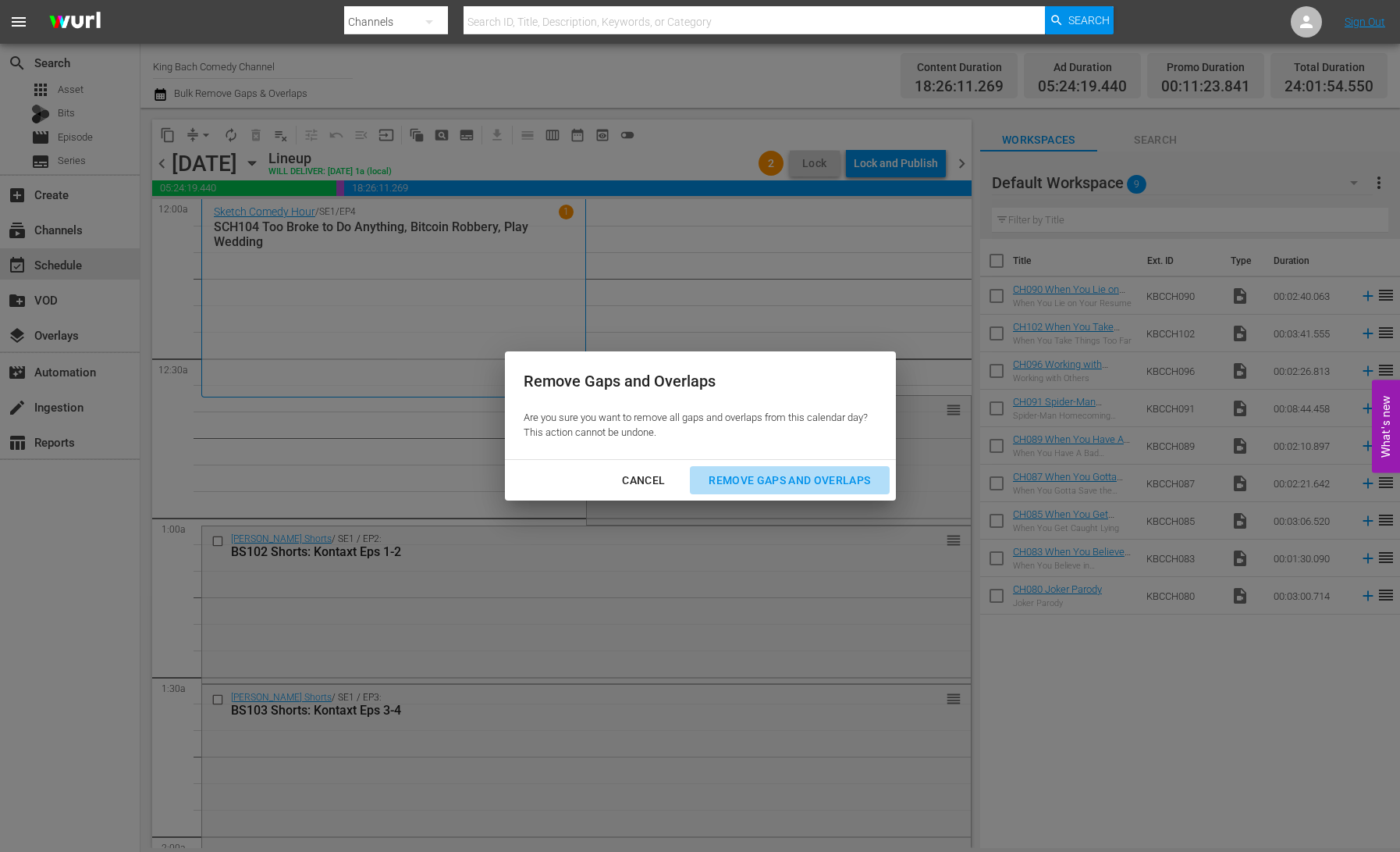
click at [825, 479] on div "Remove Gaps and Overlaps" at bounding box center [790, 481] width 187 height 20
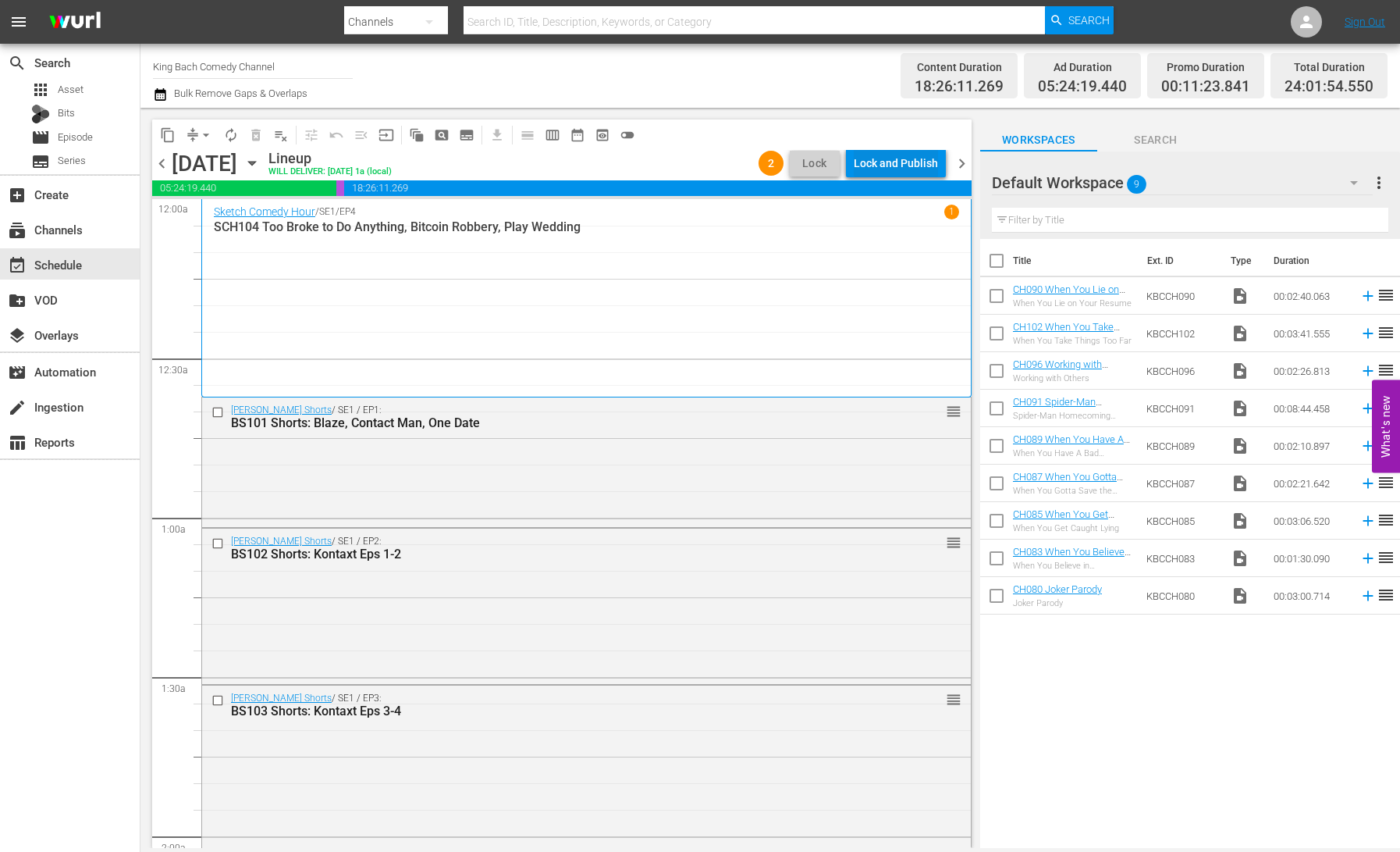
click at [902, 167] on div "Lock and Publish" at bounding box center [896, 164] width 85 height 28
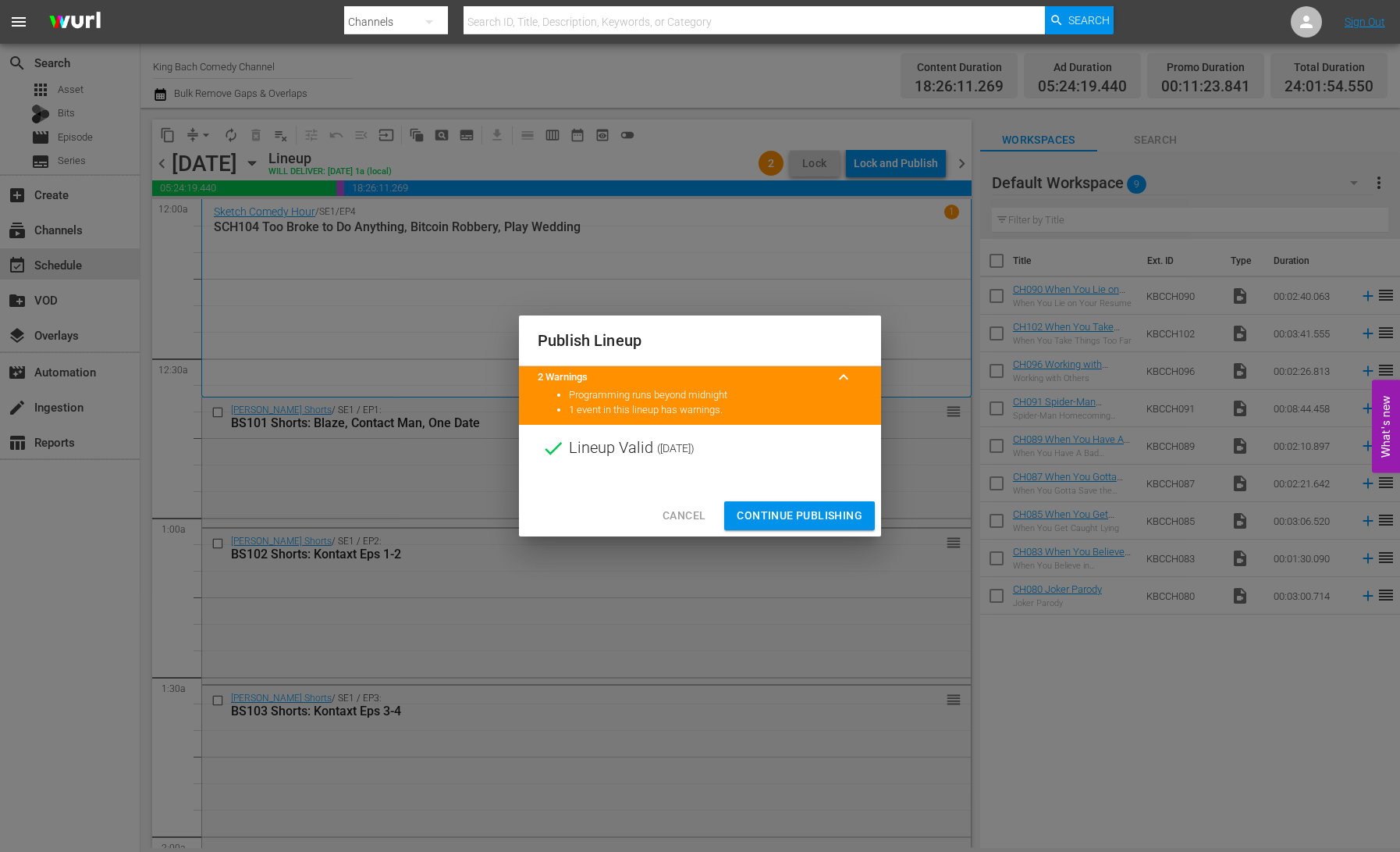
click at [818, 514] on span "Continue Publishing" at bounding box center [799, 516] width 125 height 20
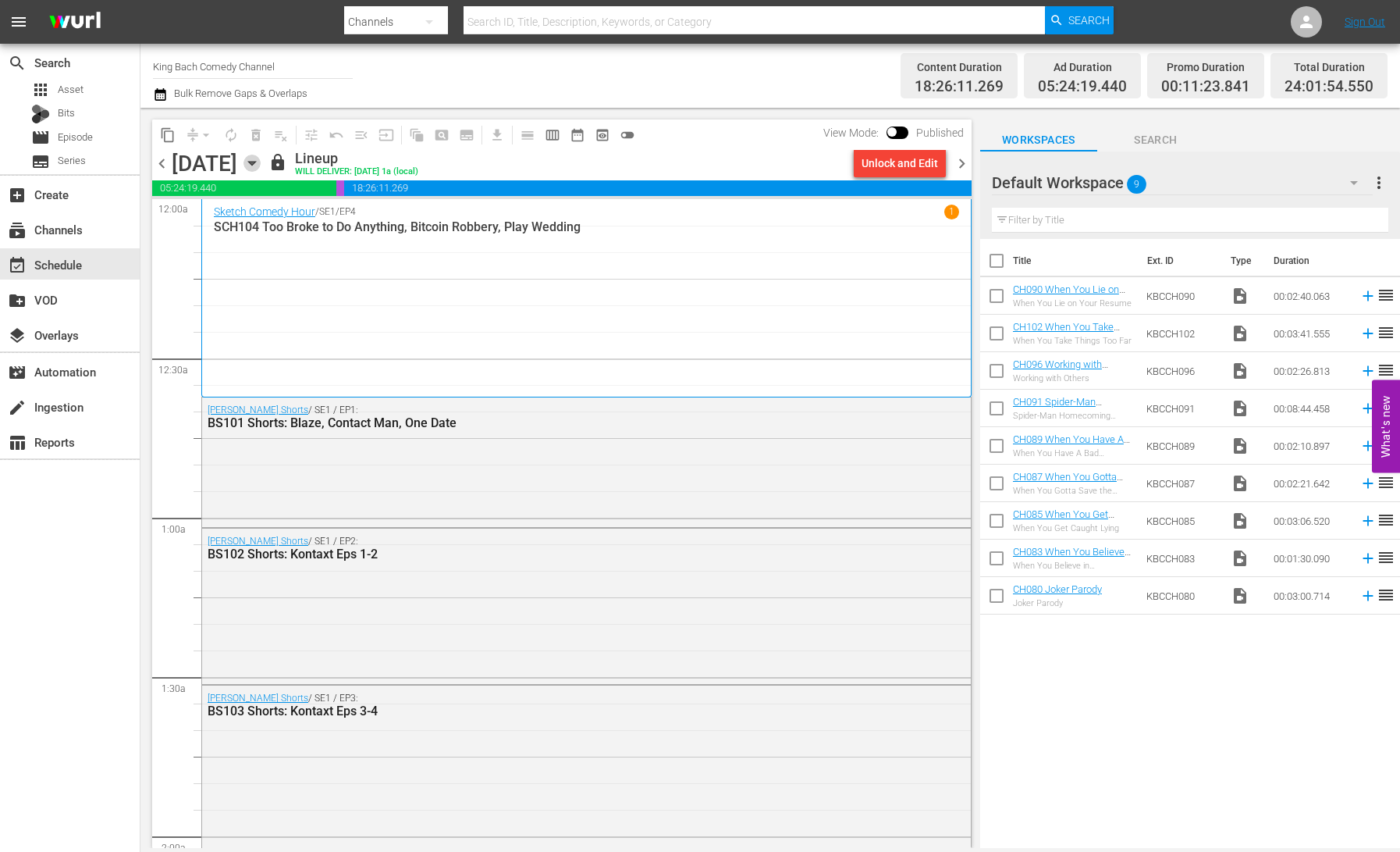
click at [261, 165] on icon "button" at bounding box center [252, 163] width 17 height 17
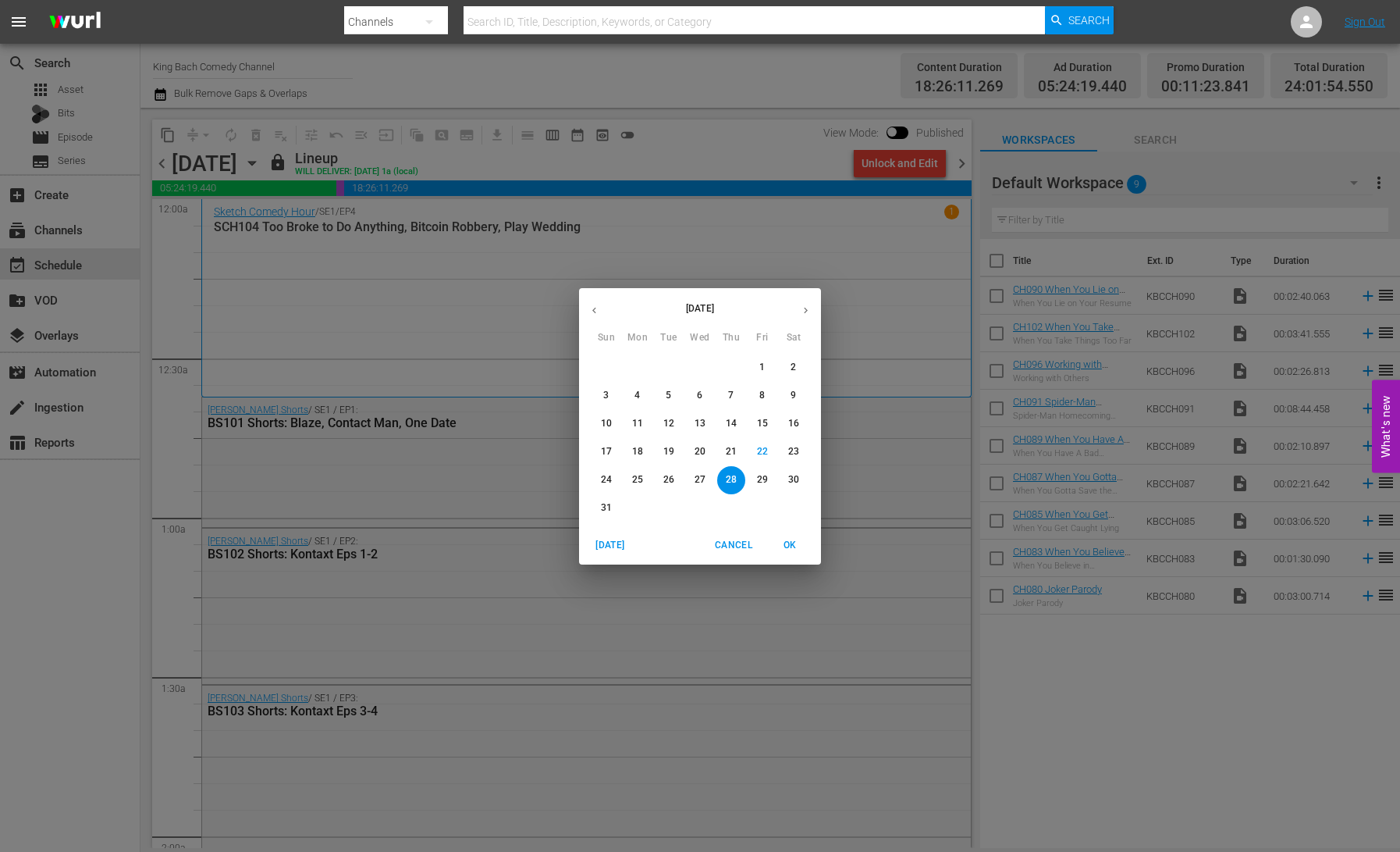
click at [763, 449] on p "22" at bounding box center [762, 452] width 11 height 13
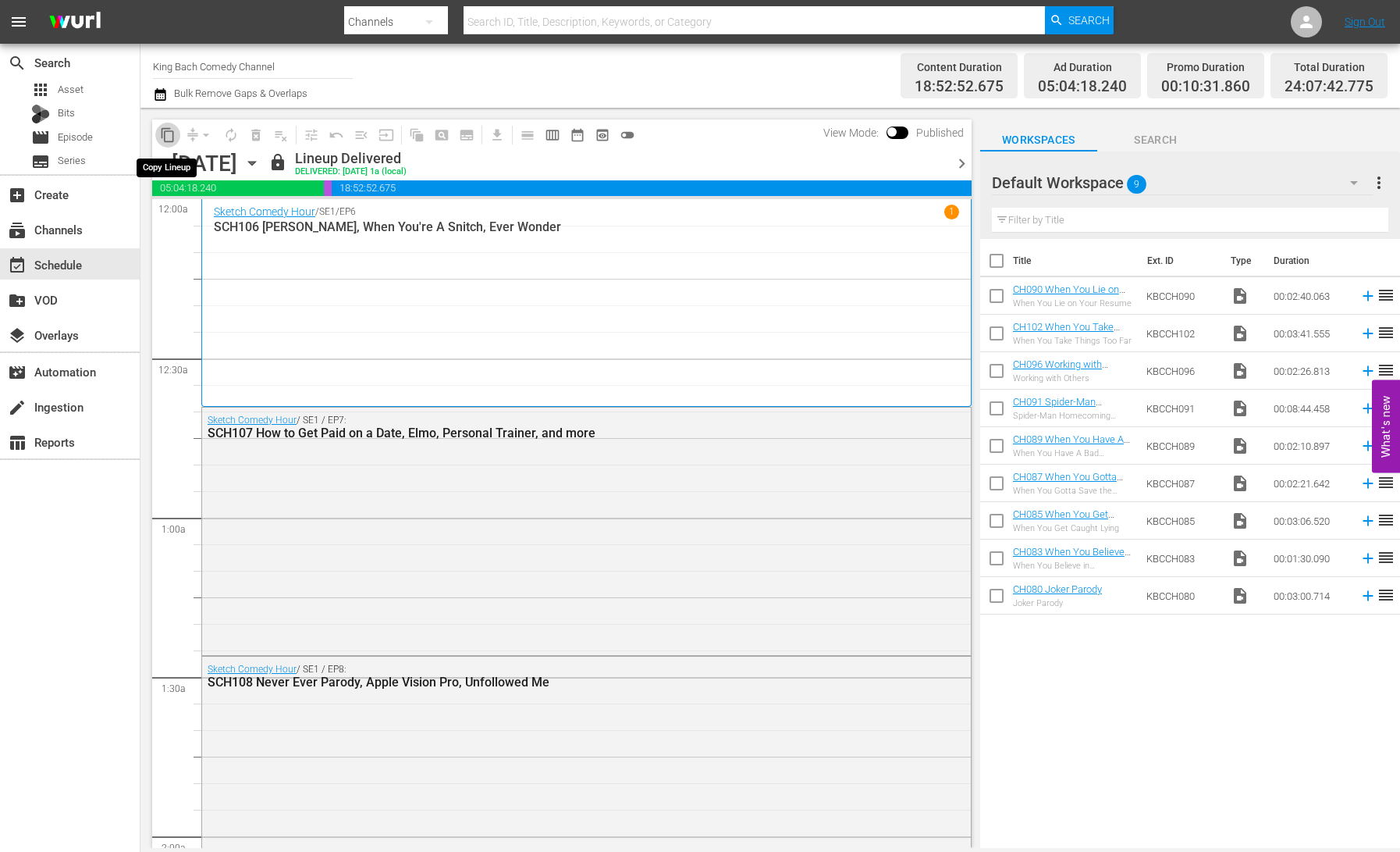
click at [167, 135] on span "content_copy" at bounding box center [168, 135] width 16 height 16
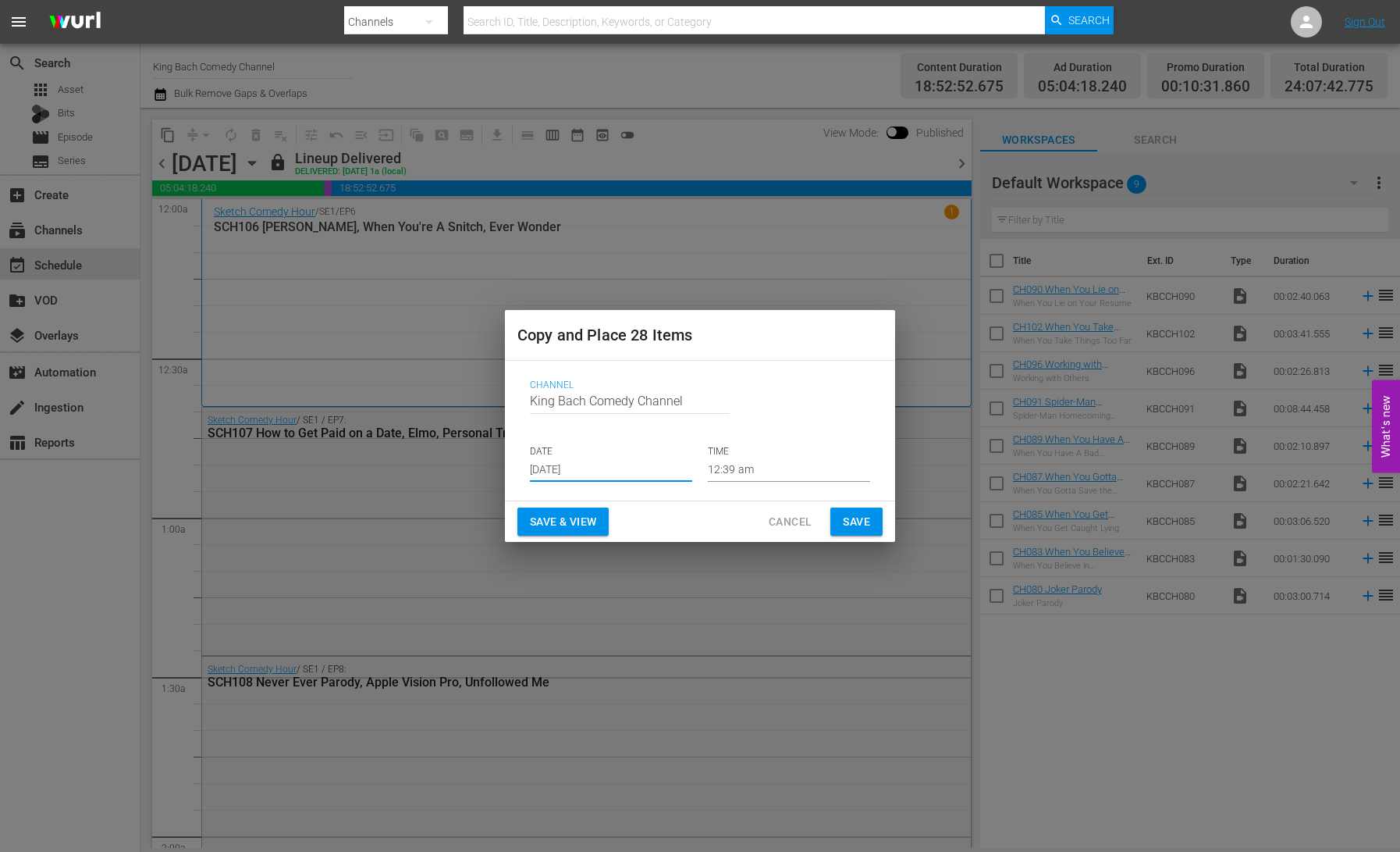
click at [567, 472] on input "[DATE]" at bounding box center [611, 470] width 163 height 23
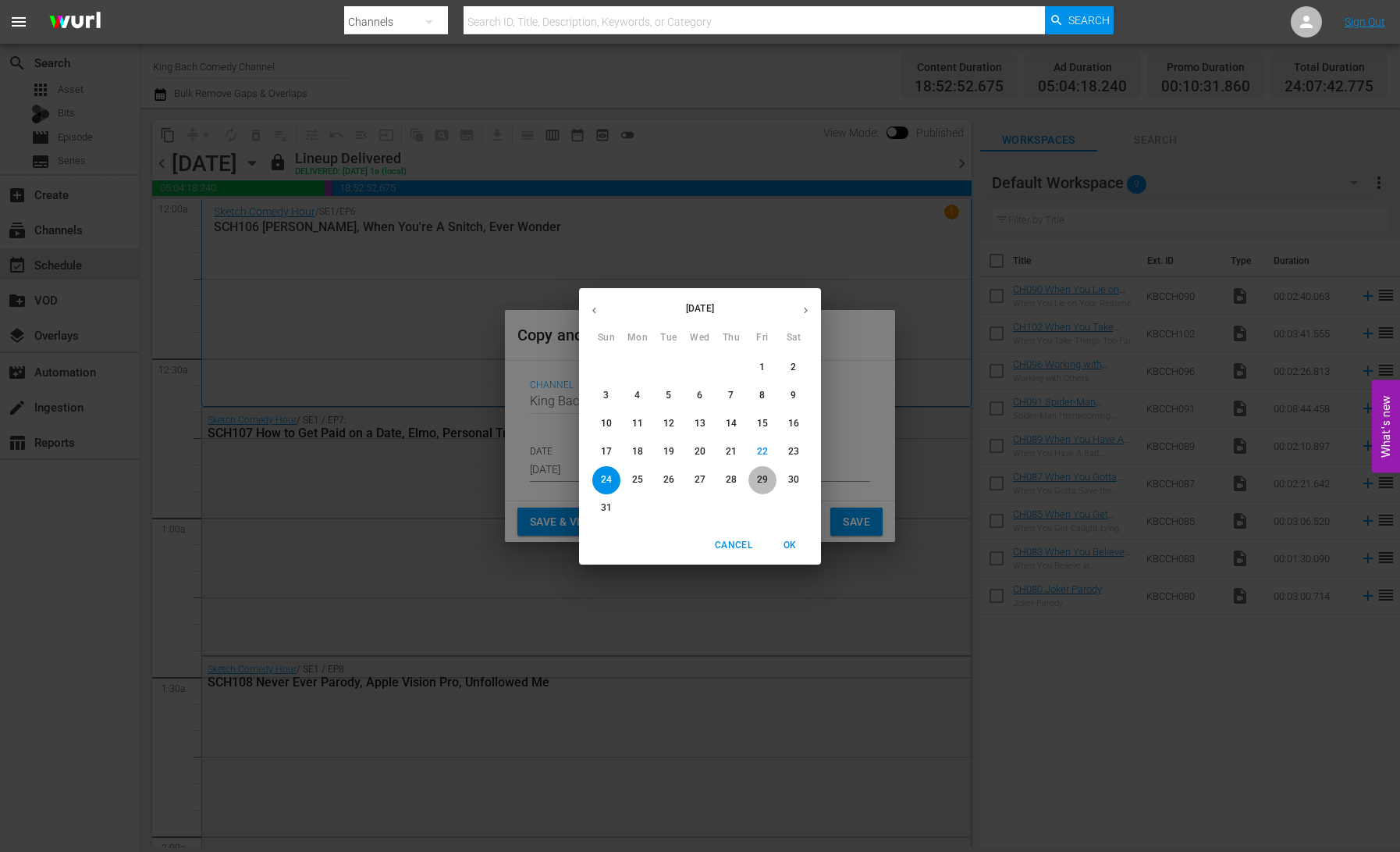
click at [758, 481] on p "29" at bounding box center [762, 480] width 11 height 13
type input "[DATE]"
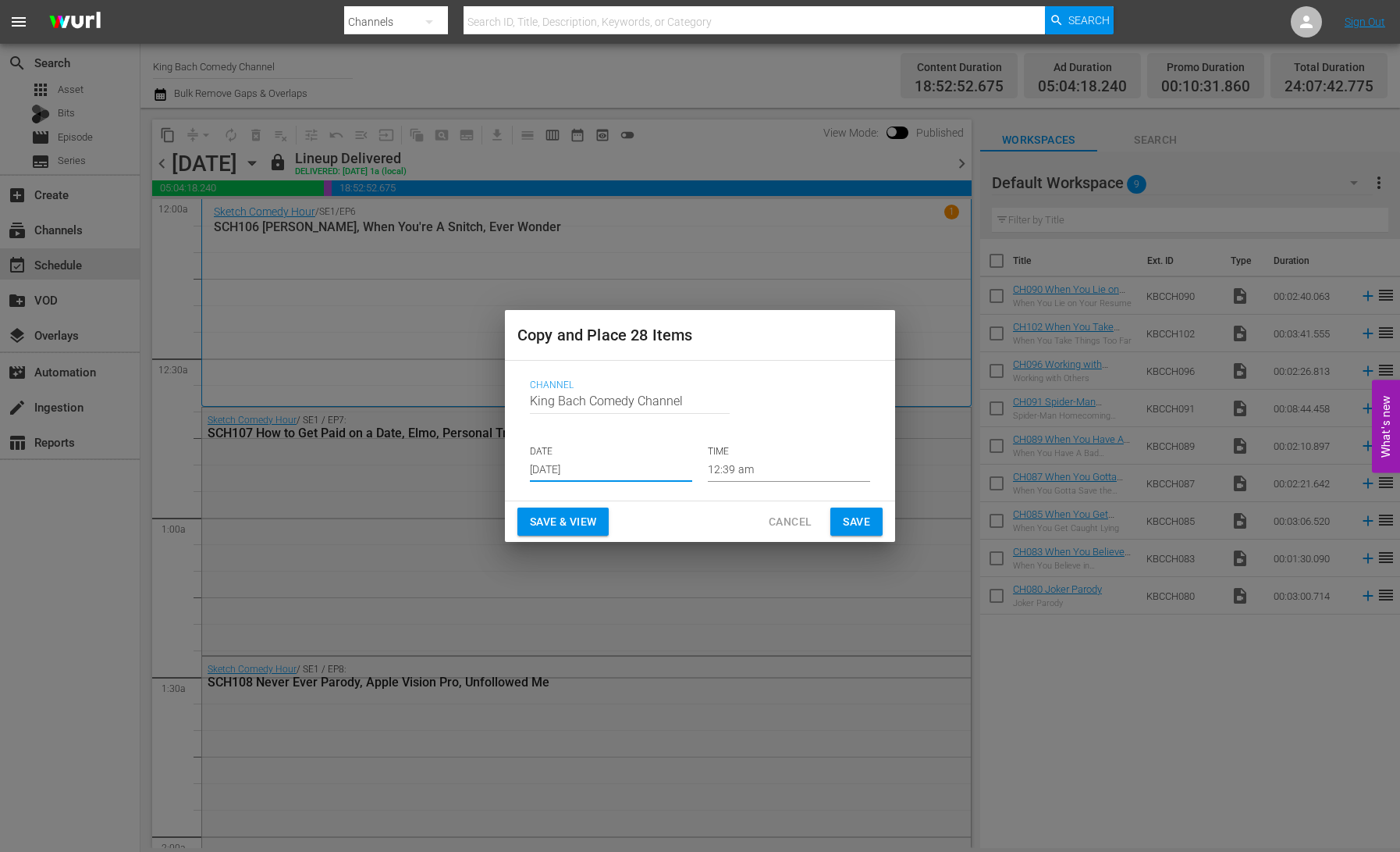
click at [579, 521] on span "Save & View" at bounding box center [563, 522] width 66 height 20
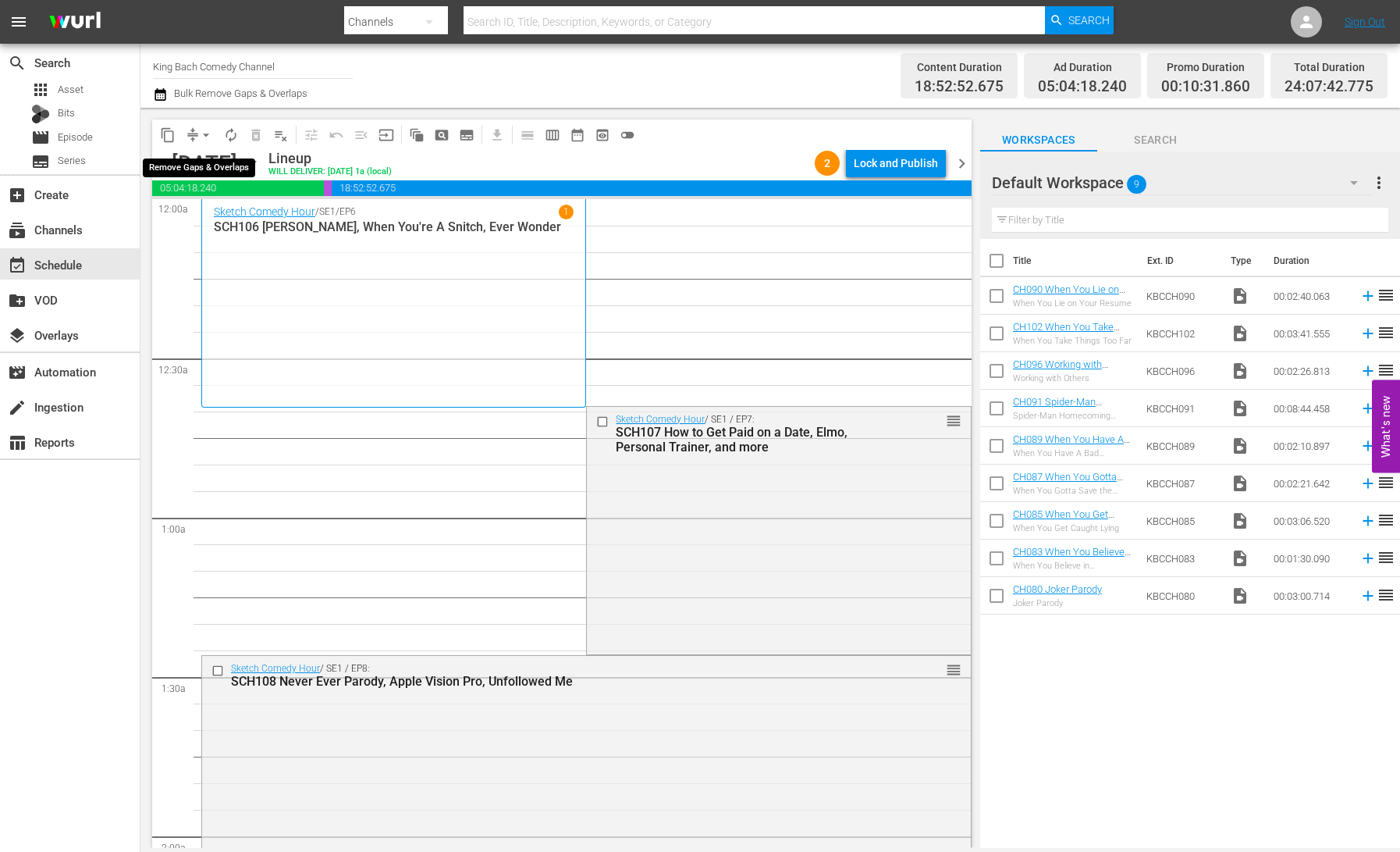
click at [202, 135] on span "arrow_drop_down" at bounding box center [206, 135] width 16 height 16
click at [216, 213] on li "Align to End of Previous Day" at bounding box center [206, 218] width 164 height 26
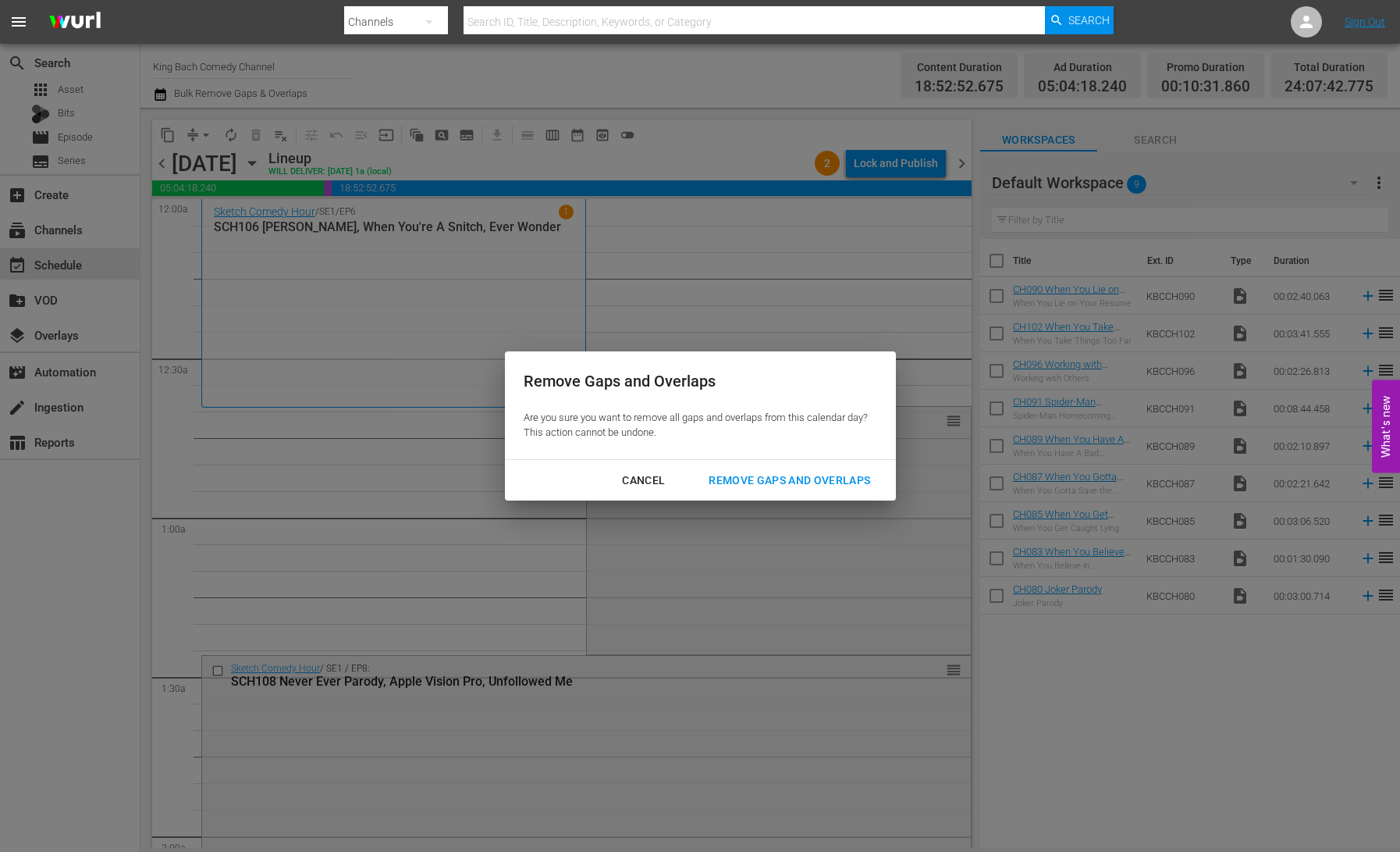
click at [769, 474] on div "Remove Gaps and Overlaps" at bounding box center [790, 481] width 187 height 20
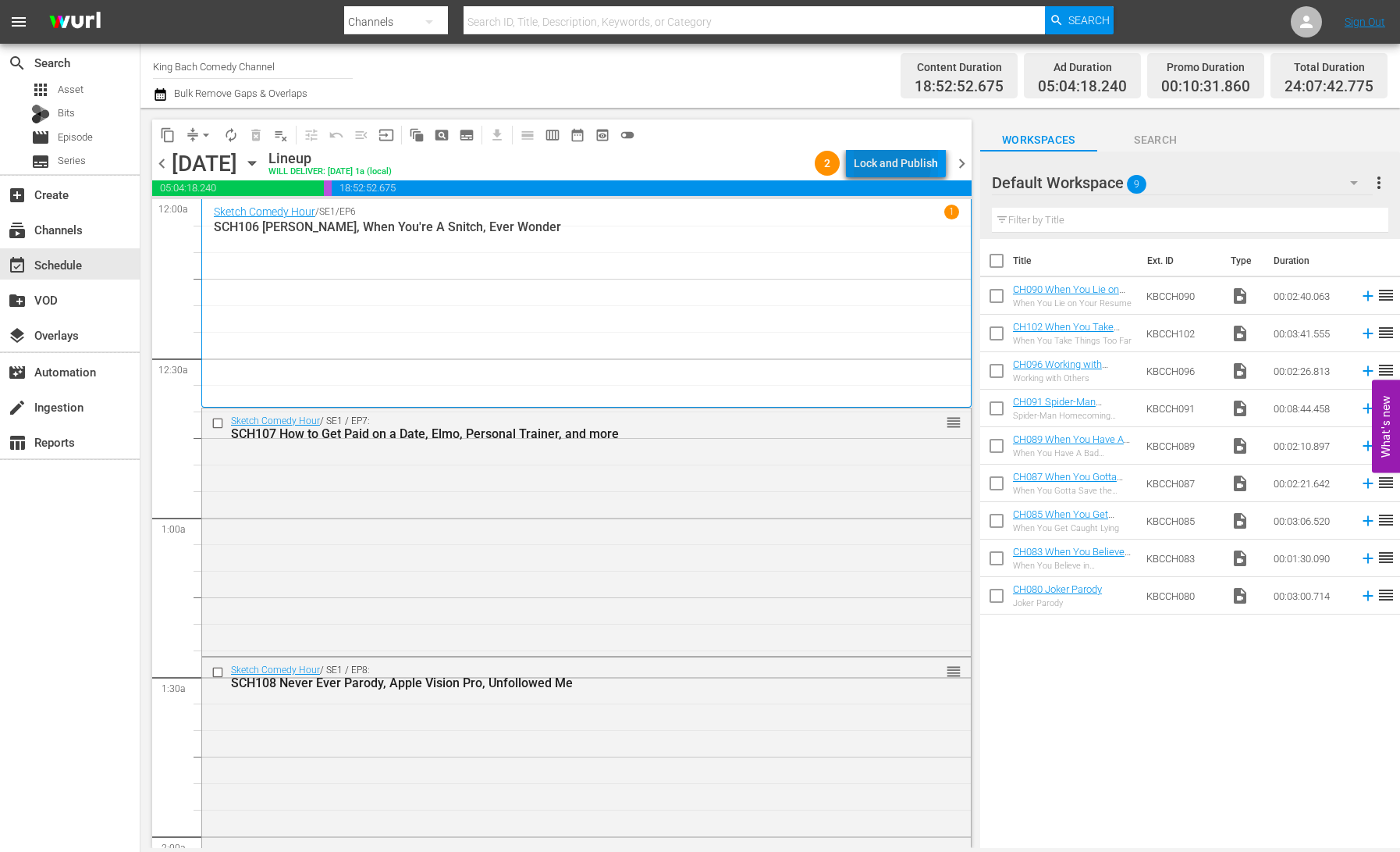
click at [884, 164] on div "Lock and Publish" at bounding box center [896, 164] width 85 height 28
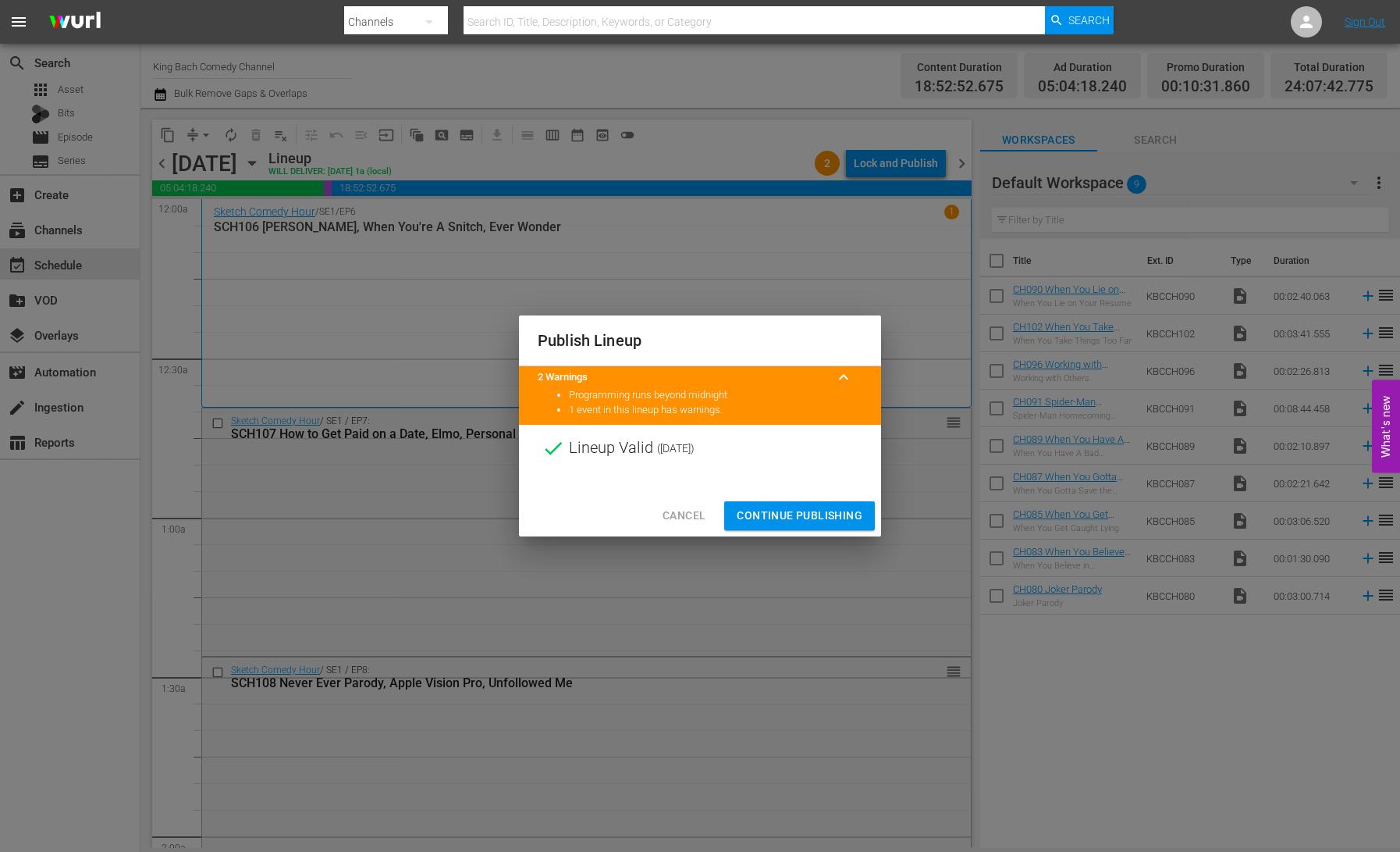
click at [799, 510] on span "Continue Publishing" at bounding box center [799, 516] width 125 height 20
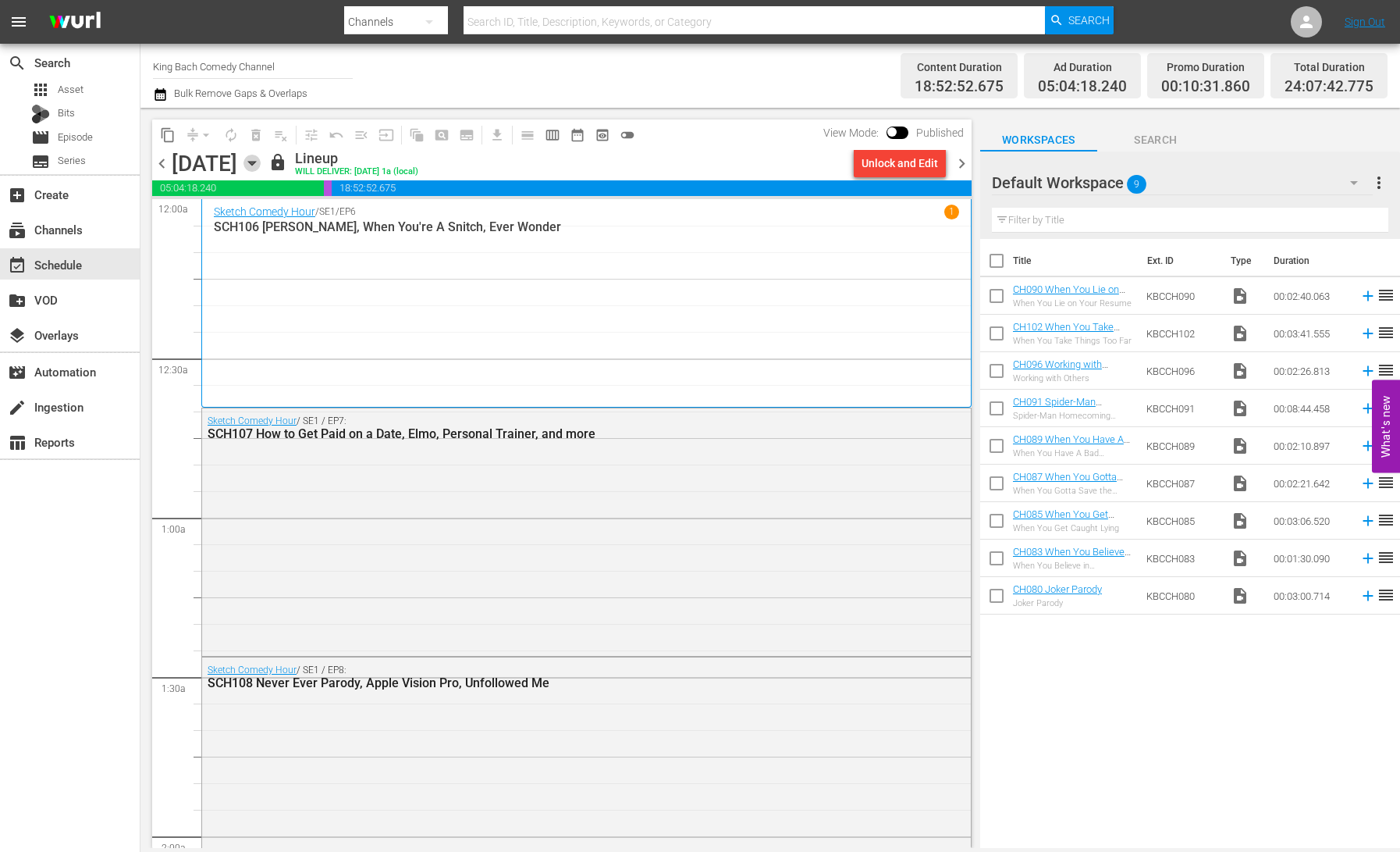
click at [255, 163] on icon "button" at bounding box center [252, 164] width 7 height 4
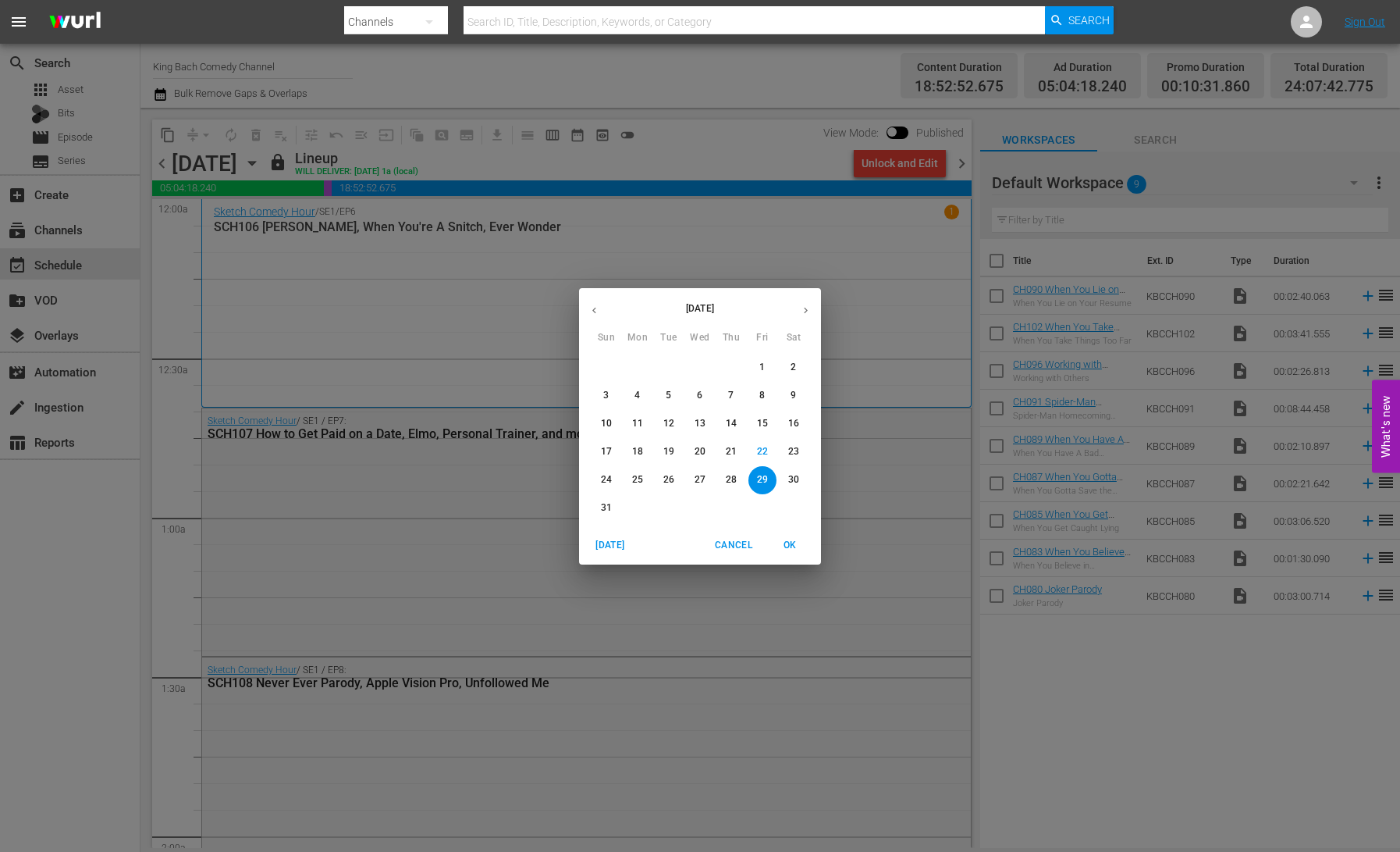
click at [792, 452] on p "23" at bounding box center [793, 452] width 11 height 13
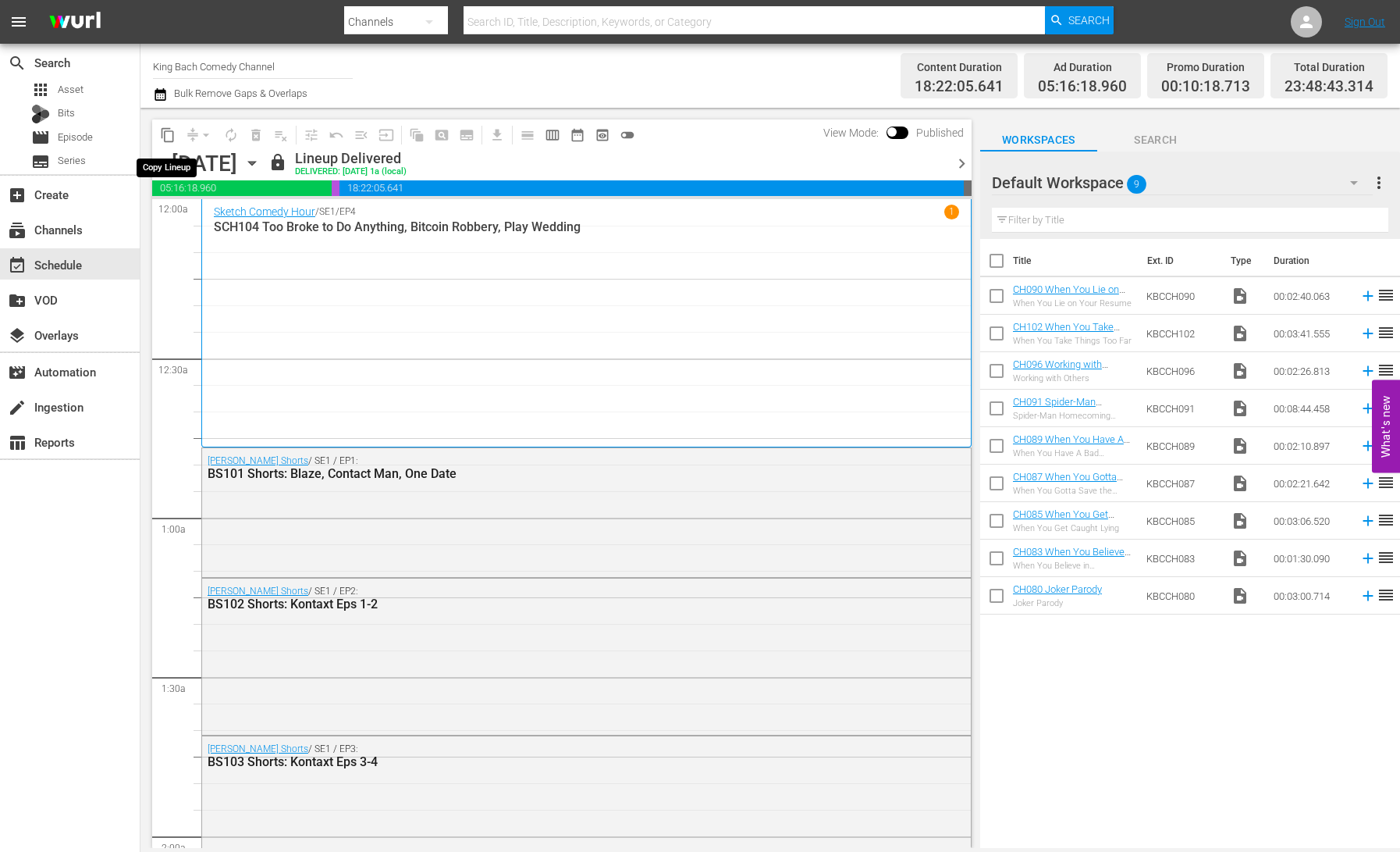
click at [167, 134] on span "content_copy" at bounding box center [168, 135] width 16 height 16
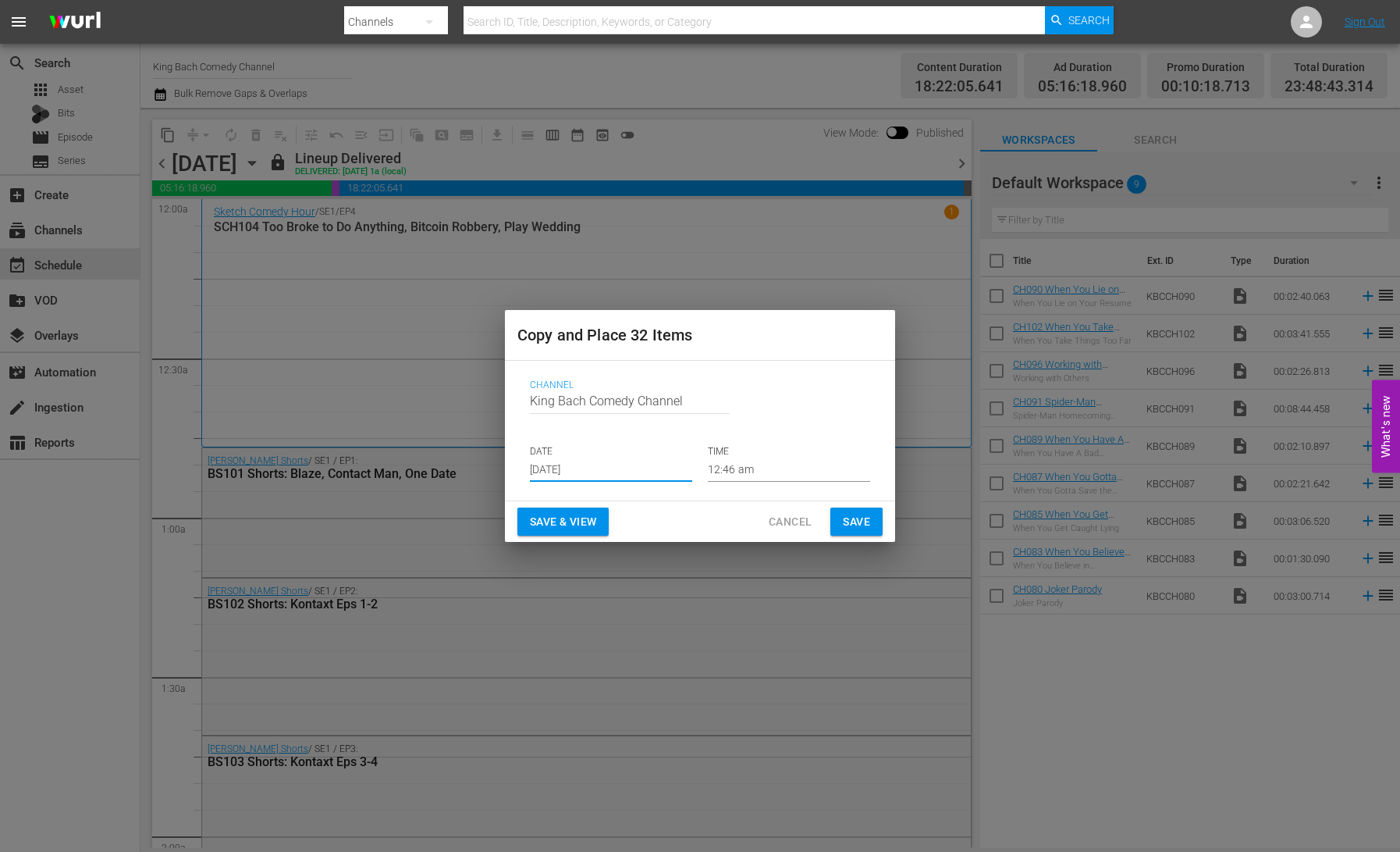
click at [572, 468] on input "[DATE]" at bounding box center [611, 470] width 163 height 23
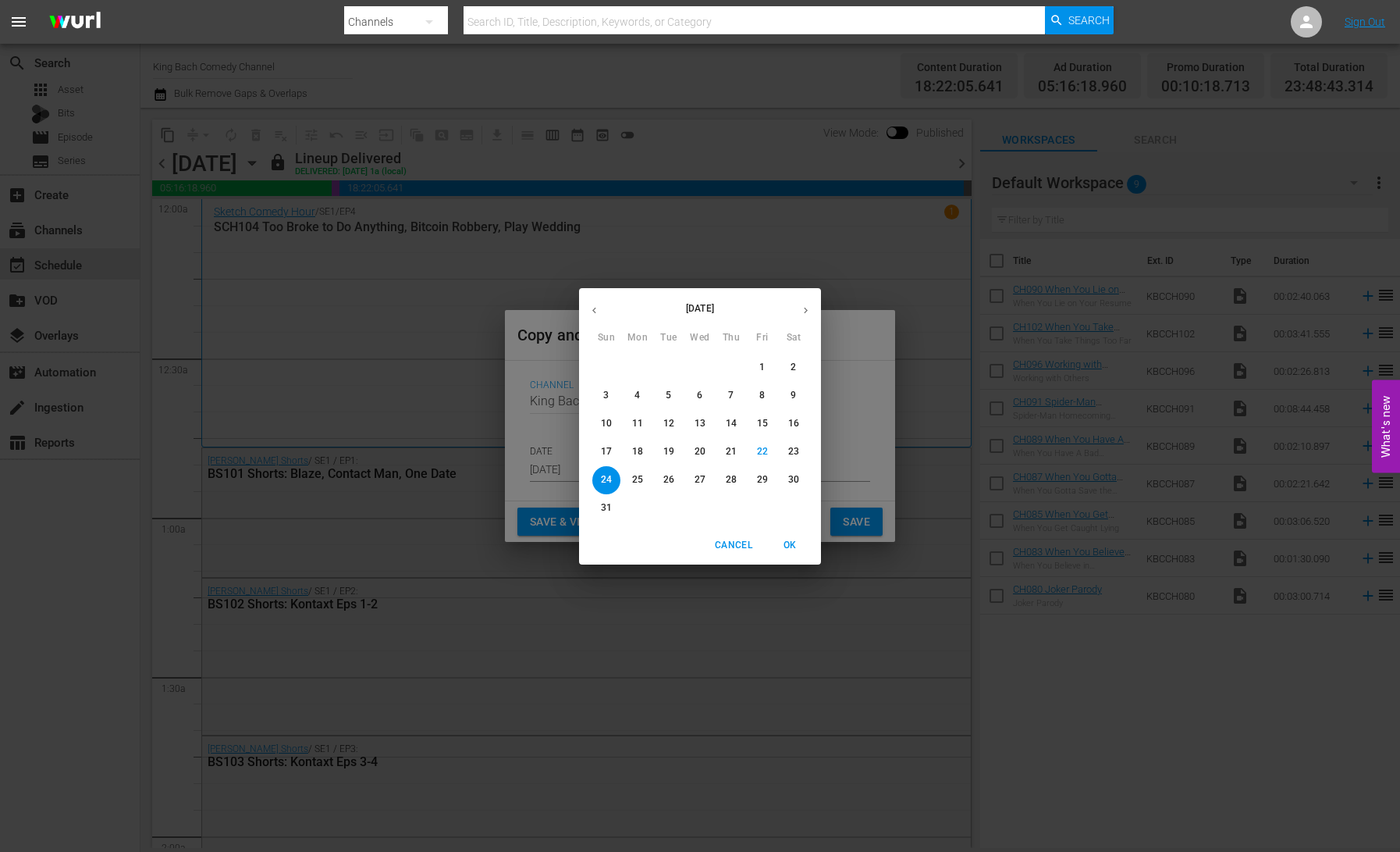
click at [795, 482] on p "30" at bounding box center [793, 480] width 11 height 13
type input "[DATE]"
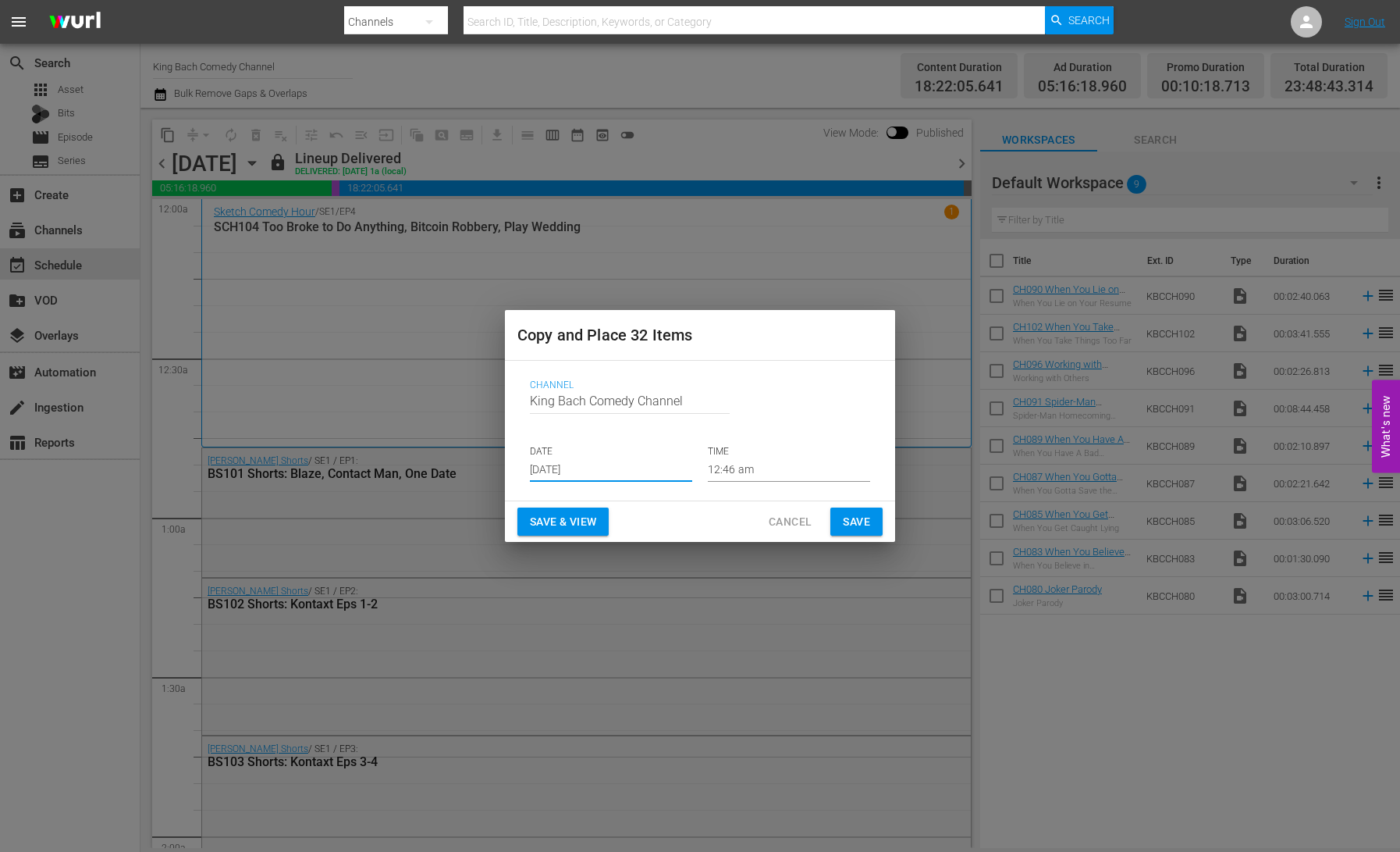
click at [570, 526] on span "Save & View" at bounding box center [563, 522] width 66 height 20
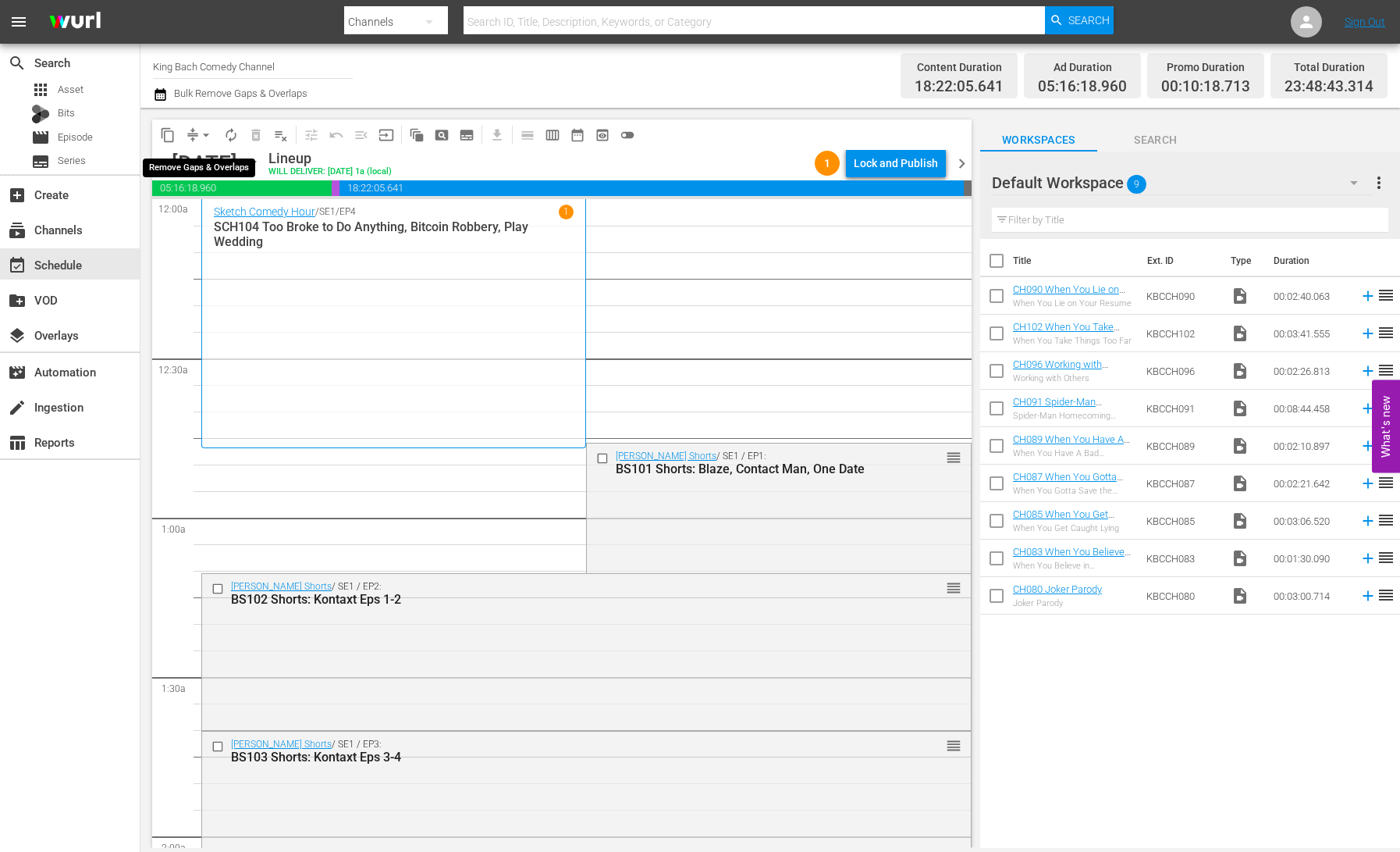
click at [194, 133] on button "arrow_drop_down" at bounding box center [206, 135] width 25 height 25
click at [218, 218] on li "Align to End of Previous Day" at bounding box center [206, 218] width 164 height 26
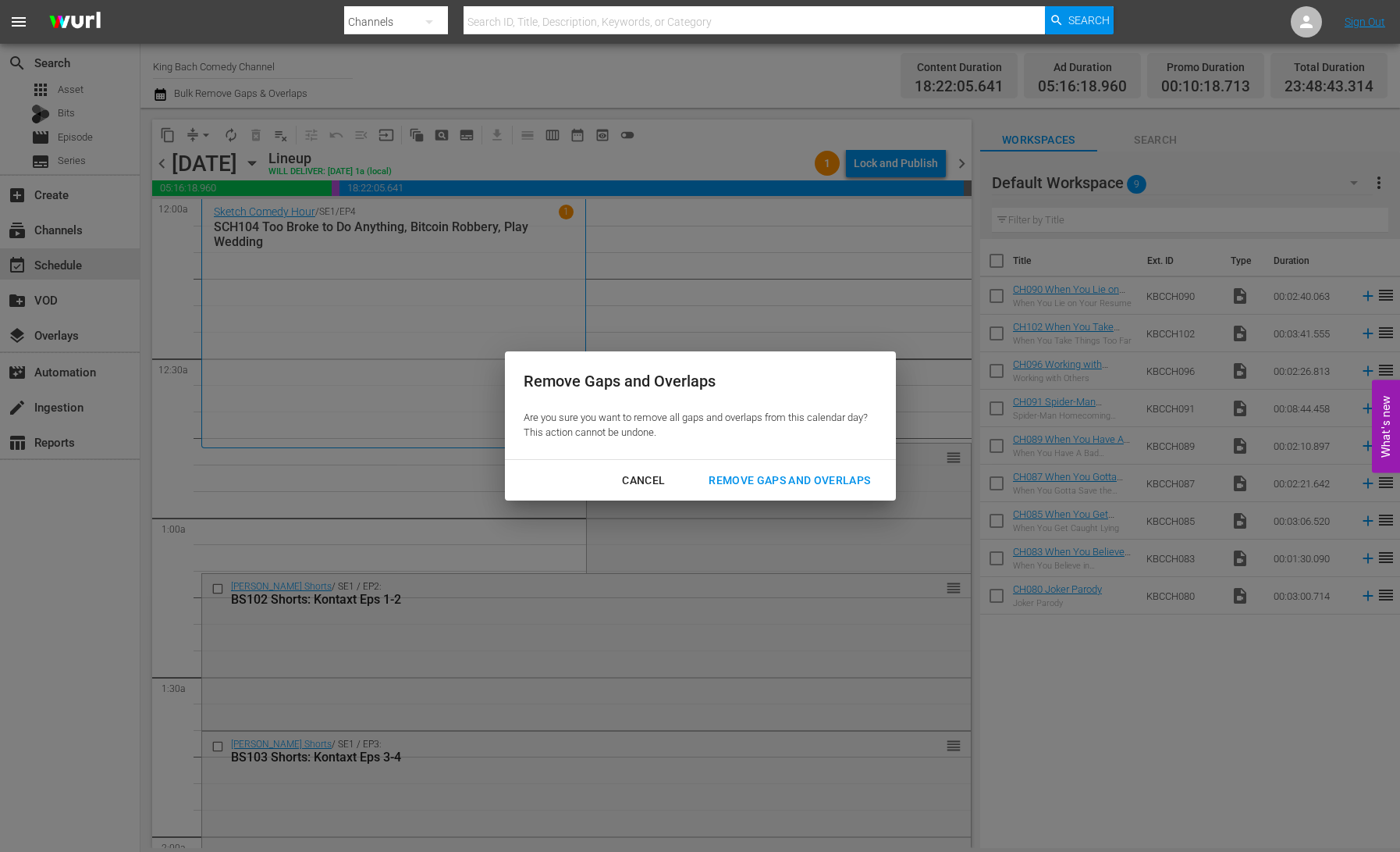
click at [815, 476] on div "Remove Gaps and Overlaps" at bounding box center [790, 481] width 187 height 20
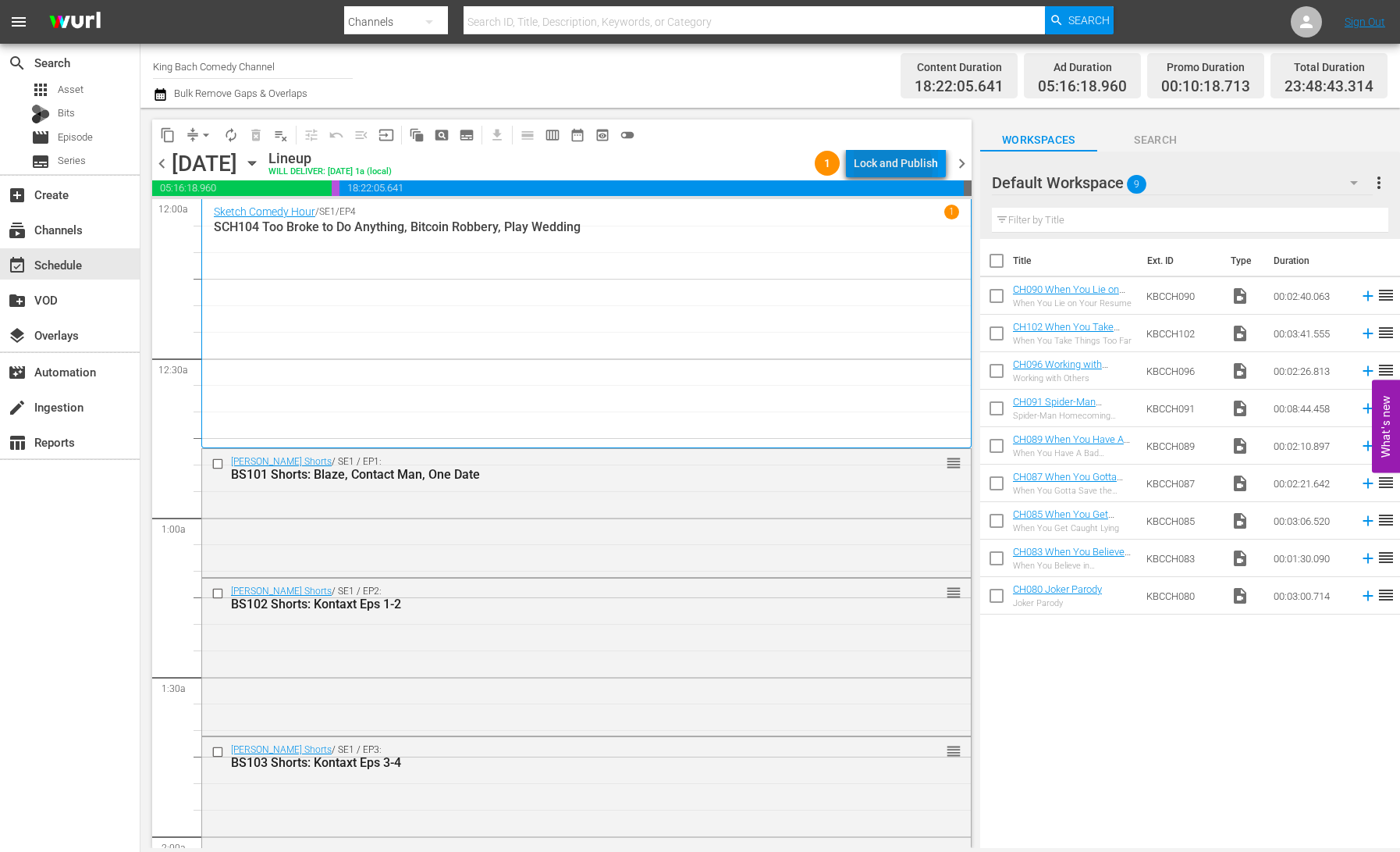
click at [889, 168] on div "Lock and Publish" at bounding box center [896, 164] width 85 height 28
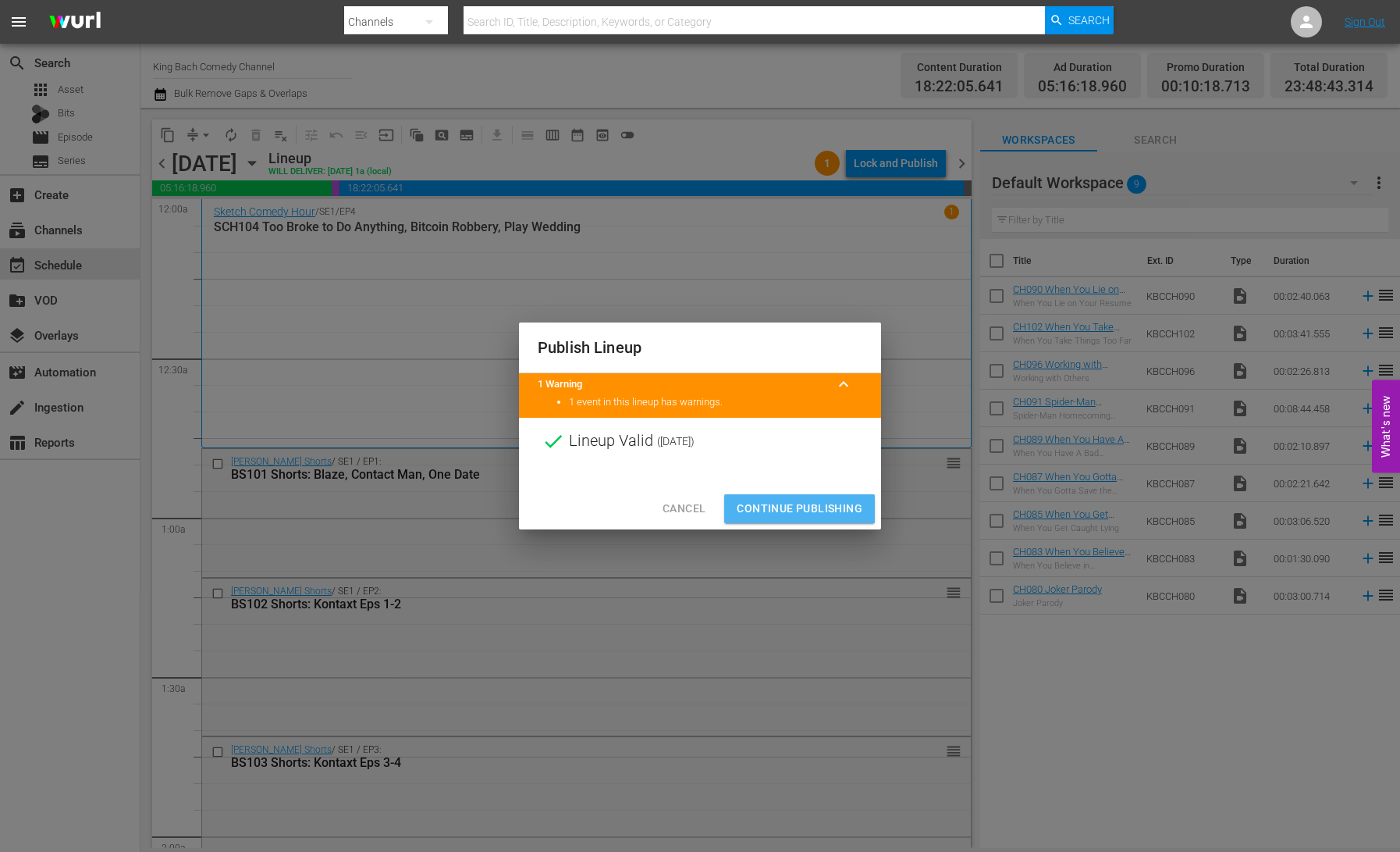
click at [790, 508] on span "Continue Publishing" at bounding box center [799, 509] width 125 height 20
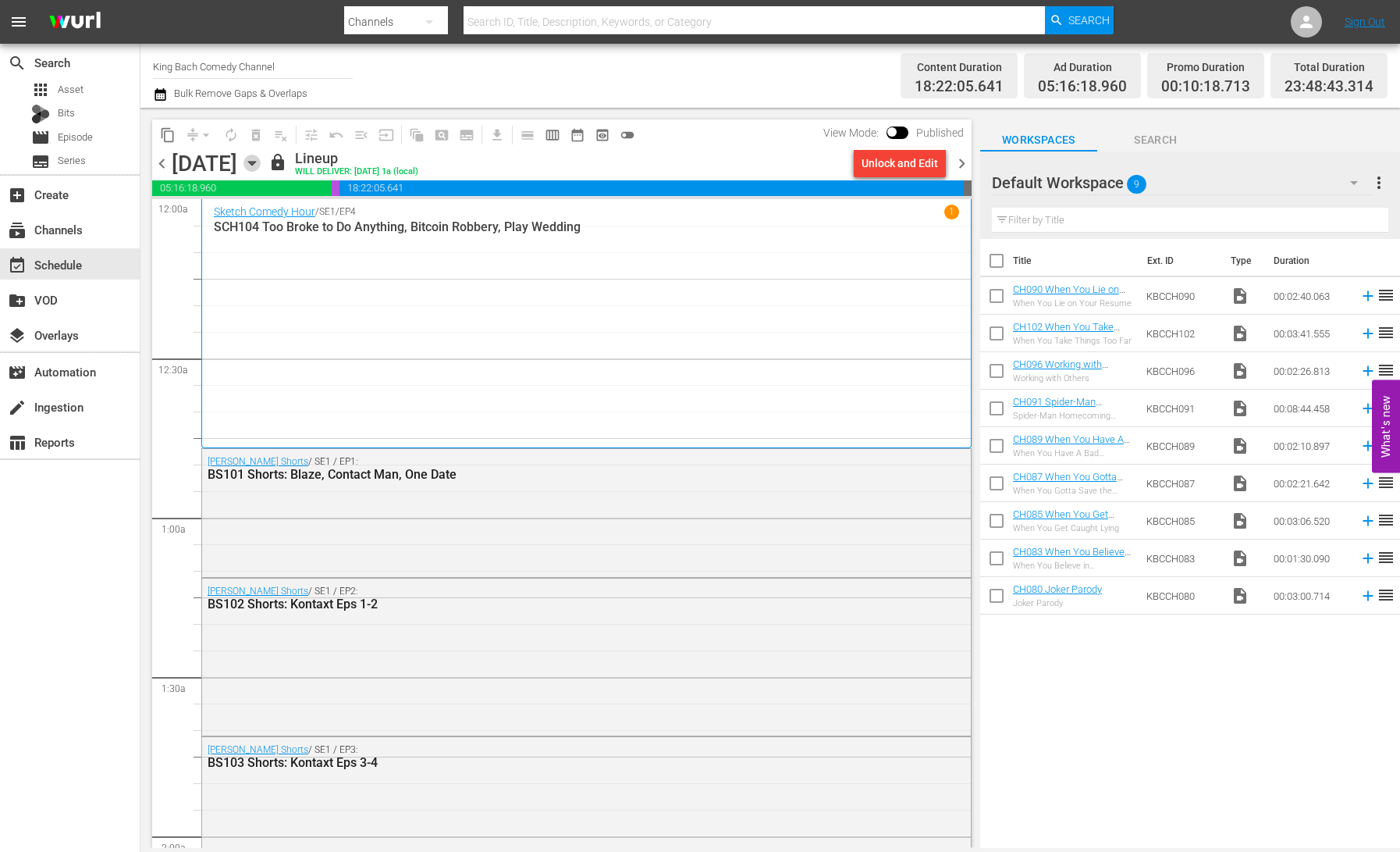
click at [261, 166] on icon "button" at bounding box center [252, 163] width 17 height 17
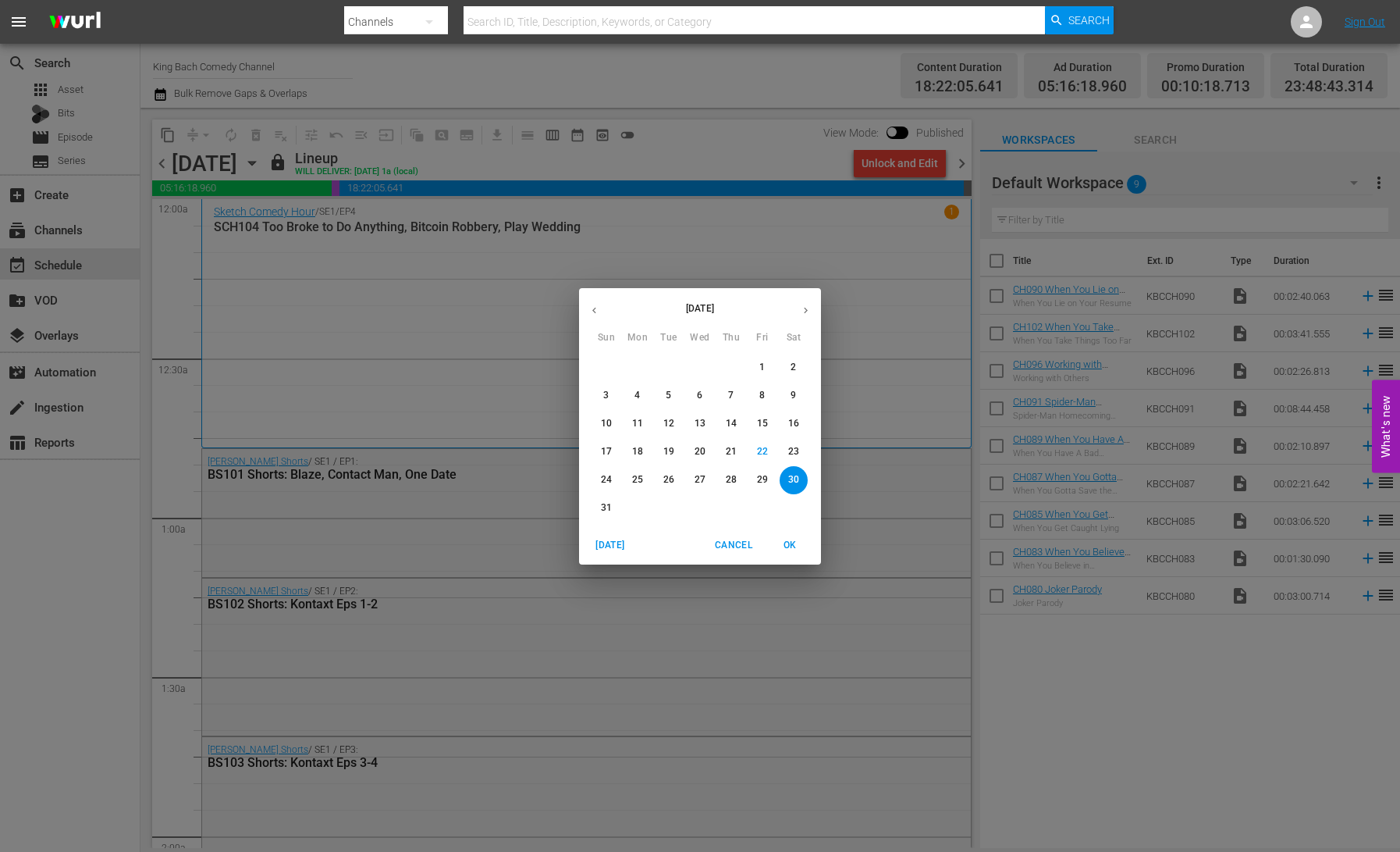
click at [609, 481] on p "24" at bounding box center [606, 480] width 11 height 13
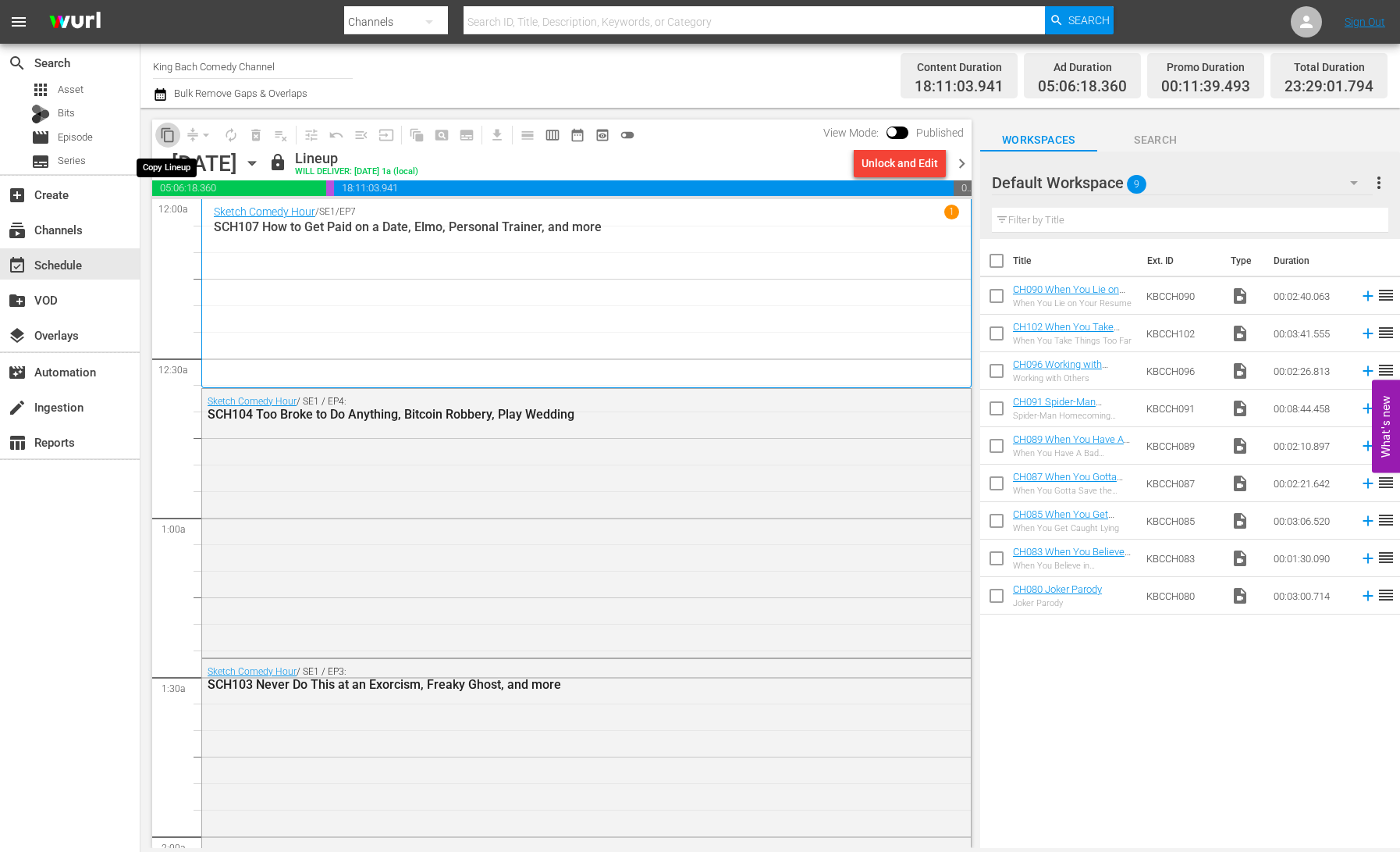
click at [169, 136] on span "content_copy" at bounding box center [168, 135] width 16 height 16
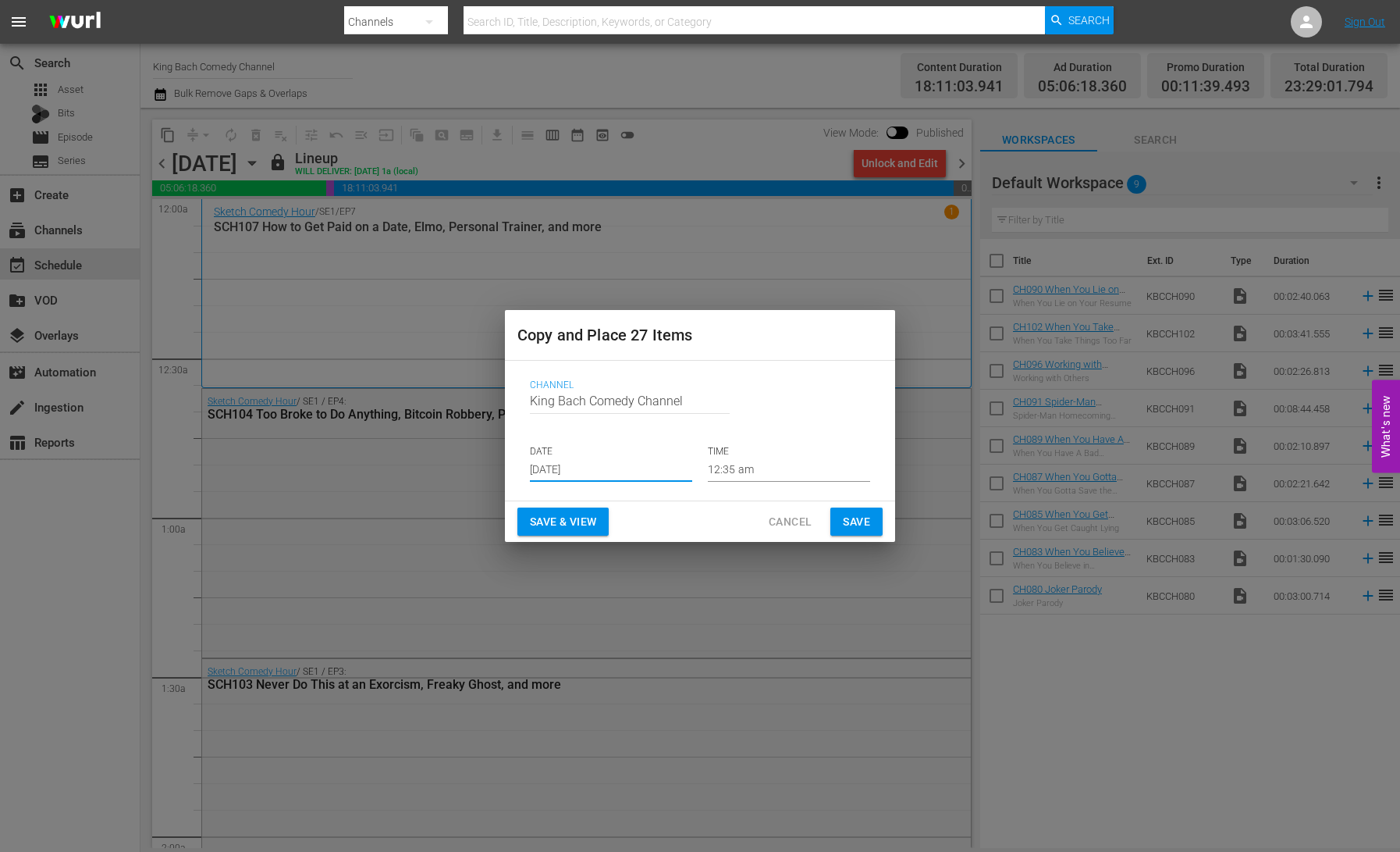
click at [587, 463] on input "[DATE]" at bounding box center [611, 470] width 163 height 23
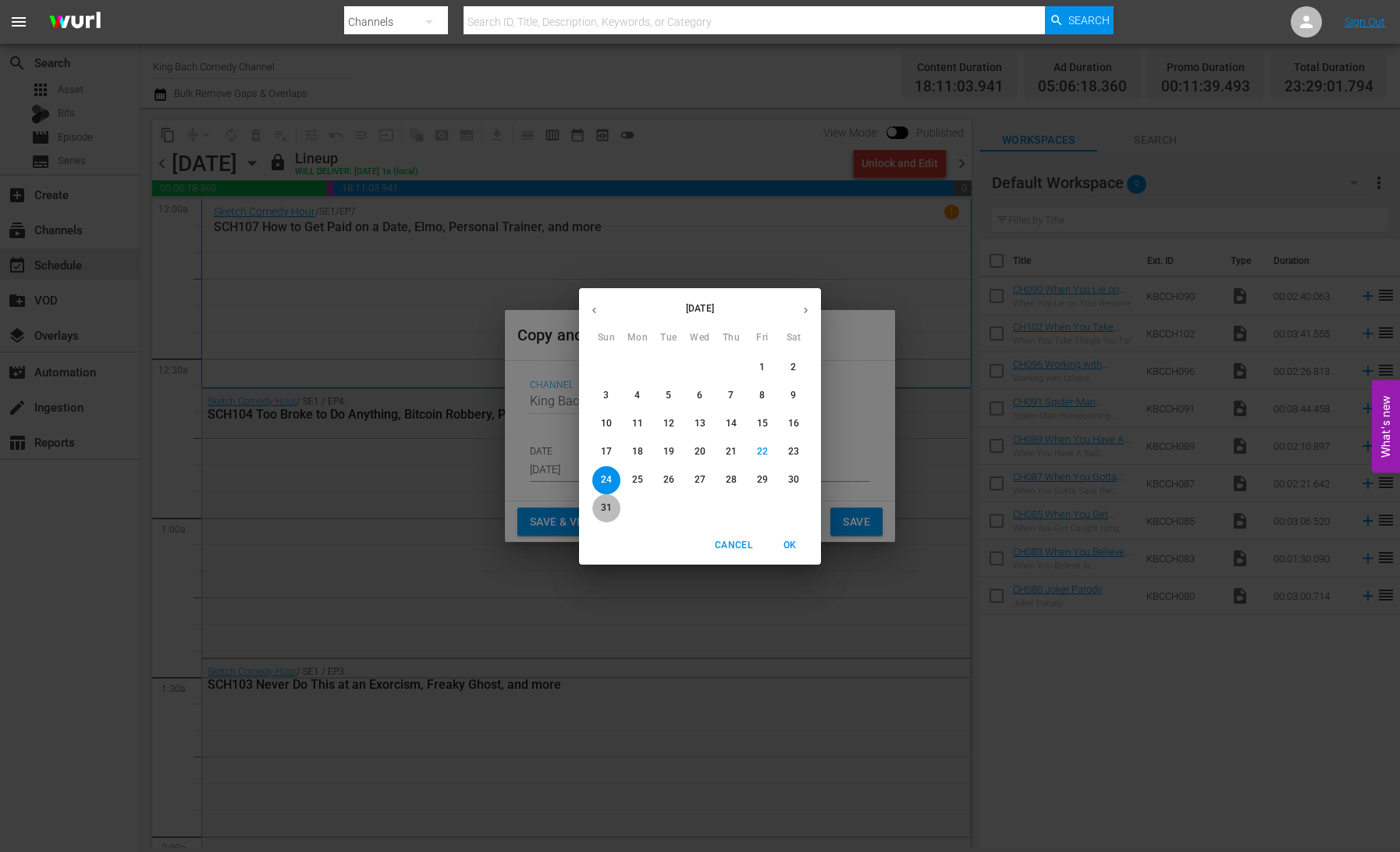
click at [604, 506] on p "31" at bounding box center [606, 508] width 11 height 13
type input "[DATE]"
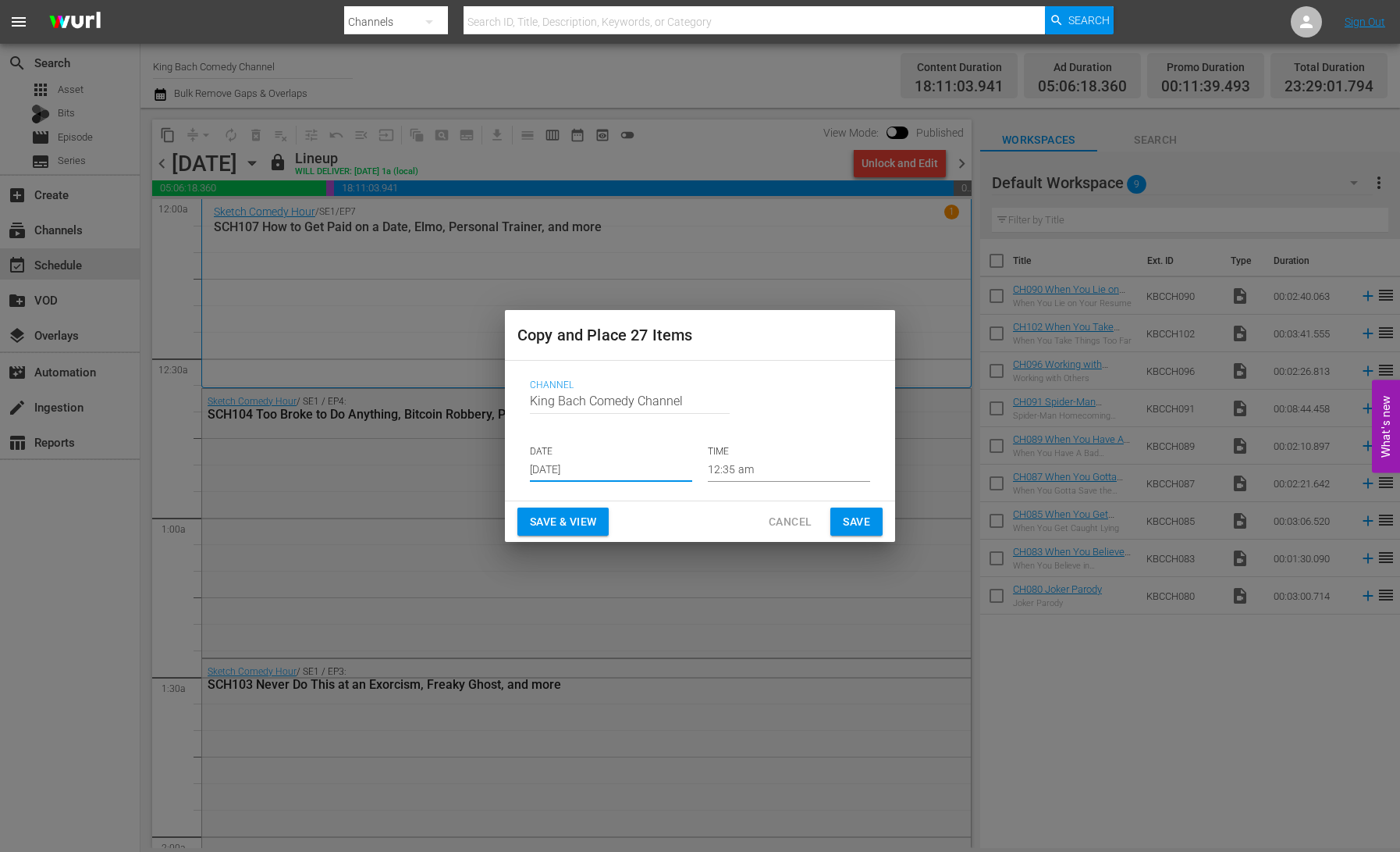
click at [575, 524] on span "Save & View" at bounding box center [563, 522] width 66 height 20
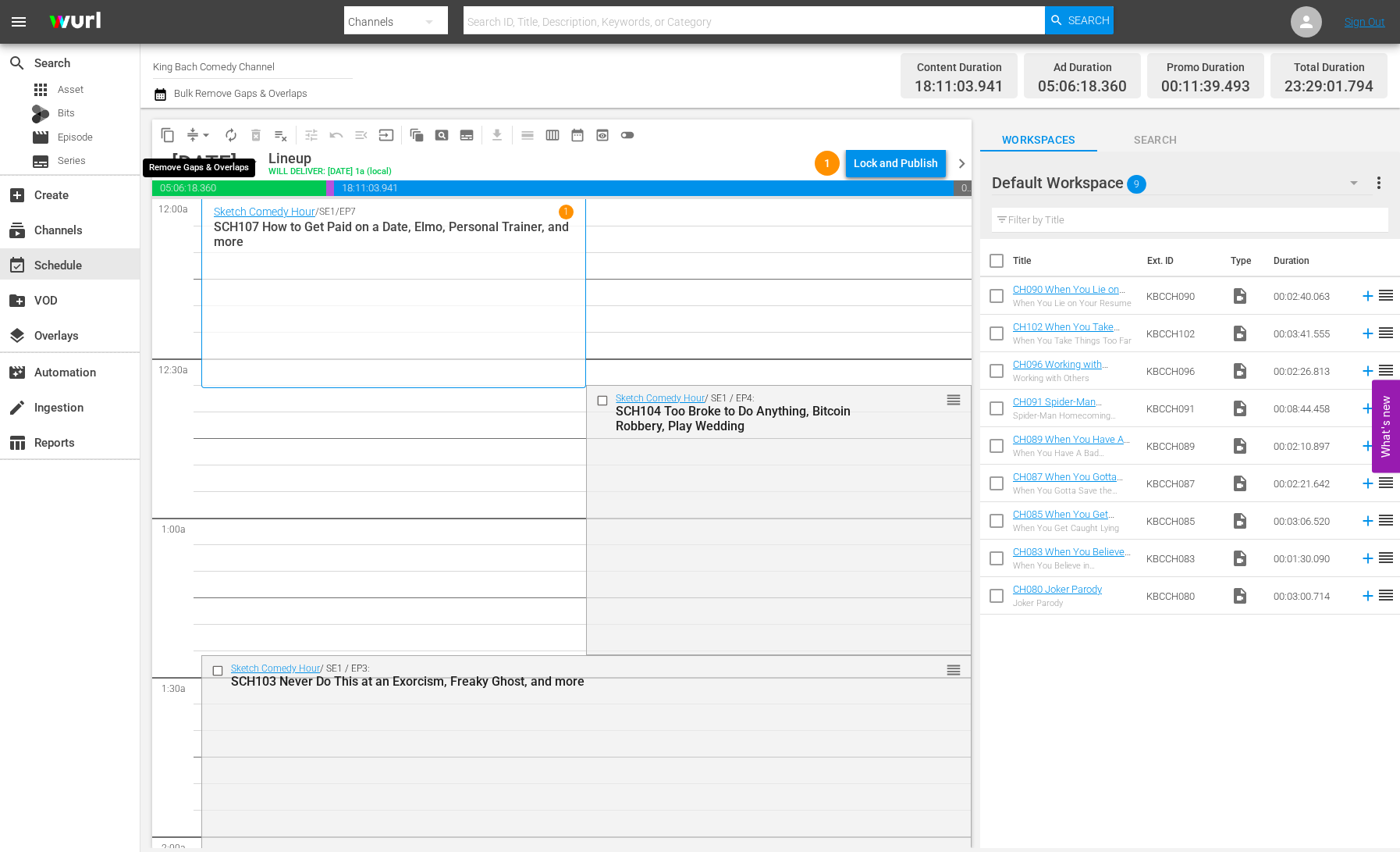
click at [196, 133] on button "arrow_drop_down" at bounding box center [206, 135] width 25 height 25
click at [224, 223] on li "Align to End of Previous Day" at bounding box center [206, 218] width 164 height 26
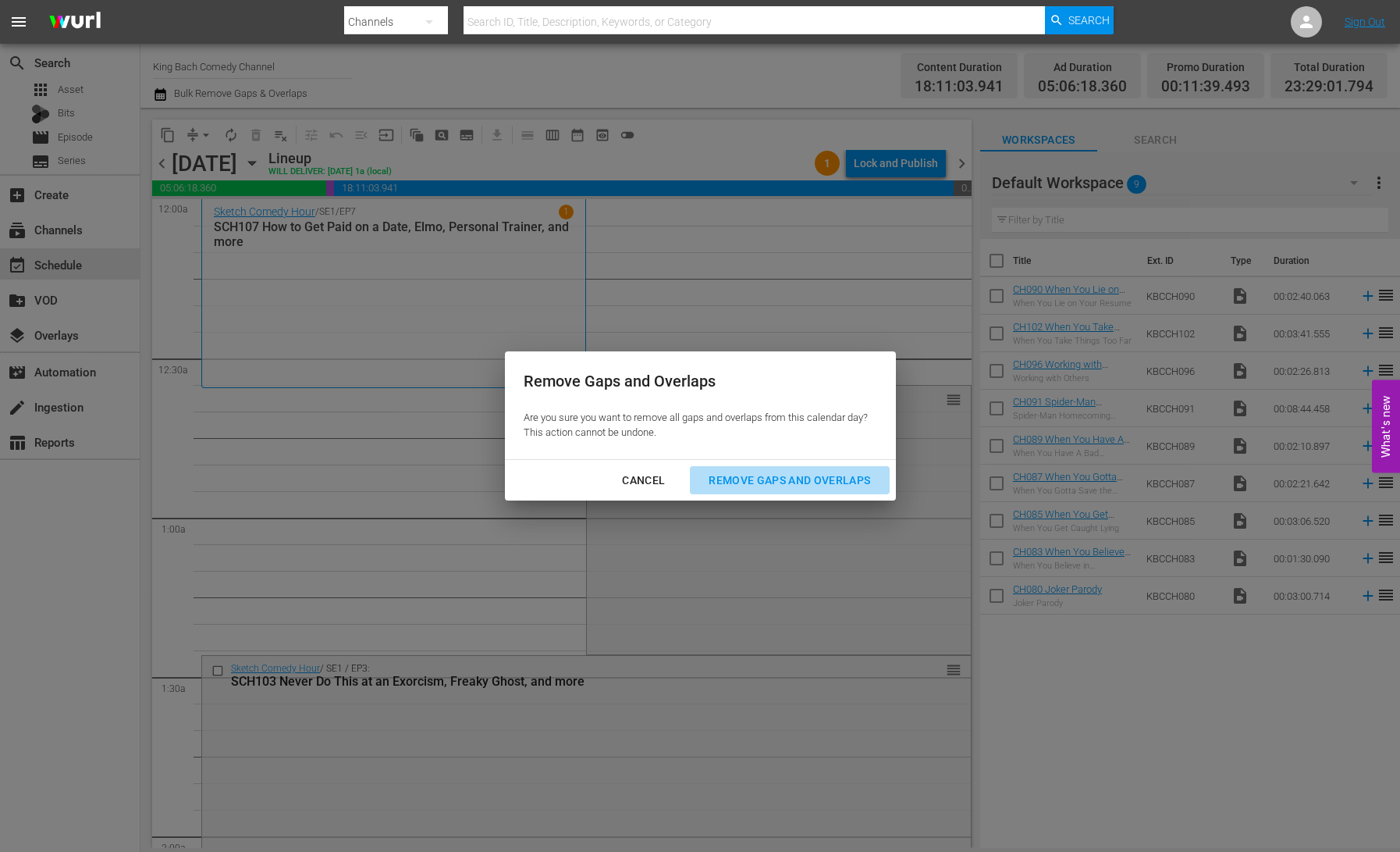
click at [775, 481] on div "Remove Gaps and Overlaps" at bounding box center [790, 481] width 187 height 20
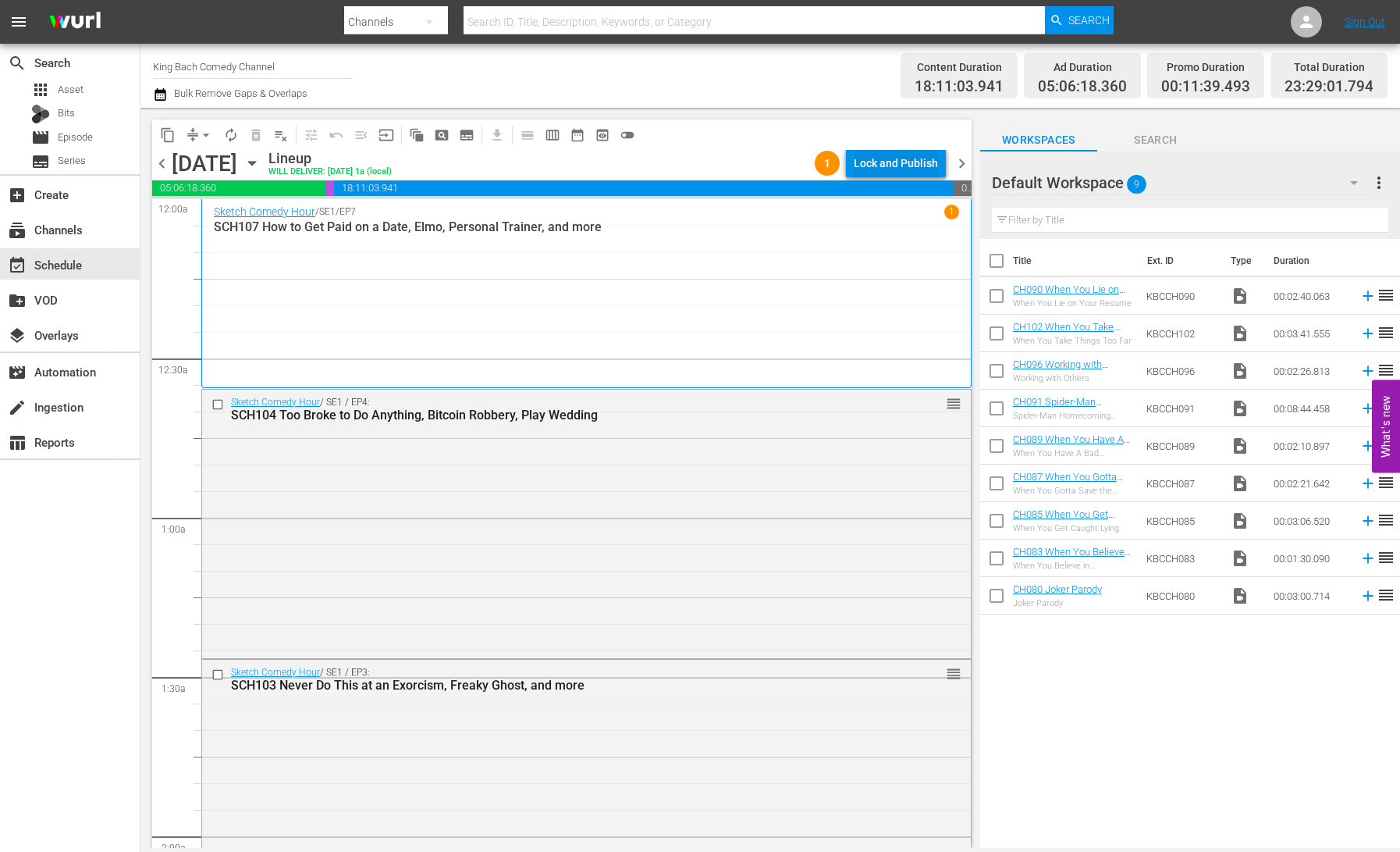
click at [890, 163] on div "Lock and Publish" at bounding box center [896, 164] width 85 height 28
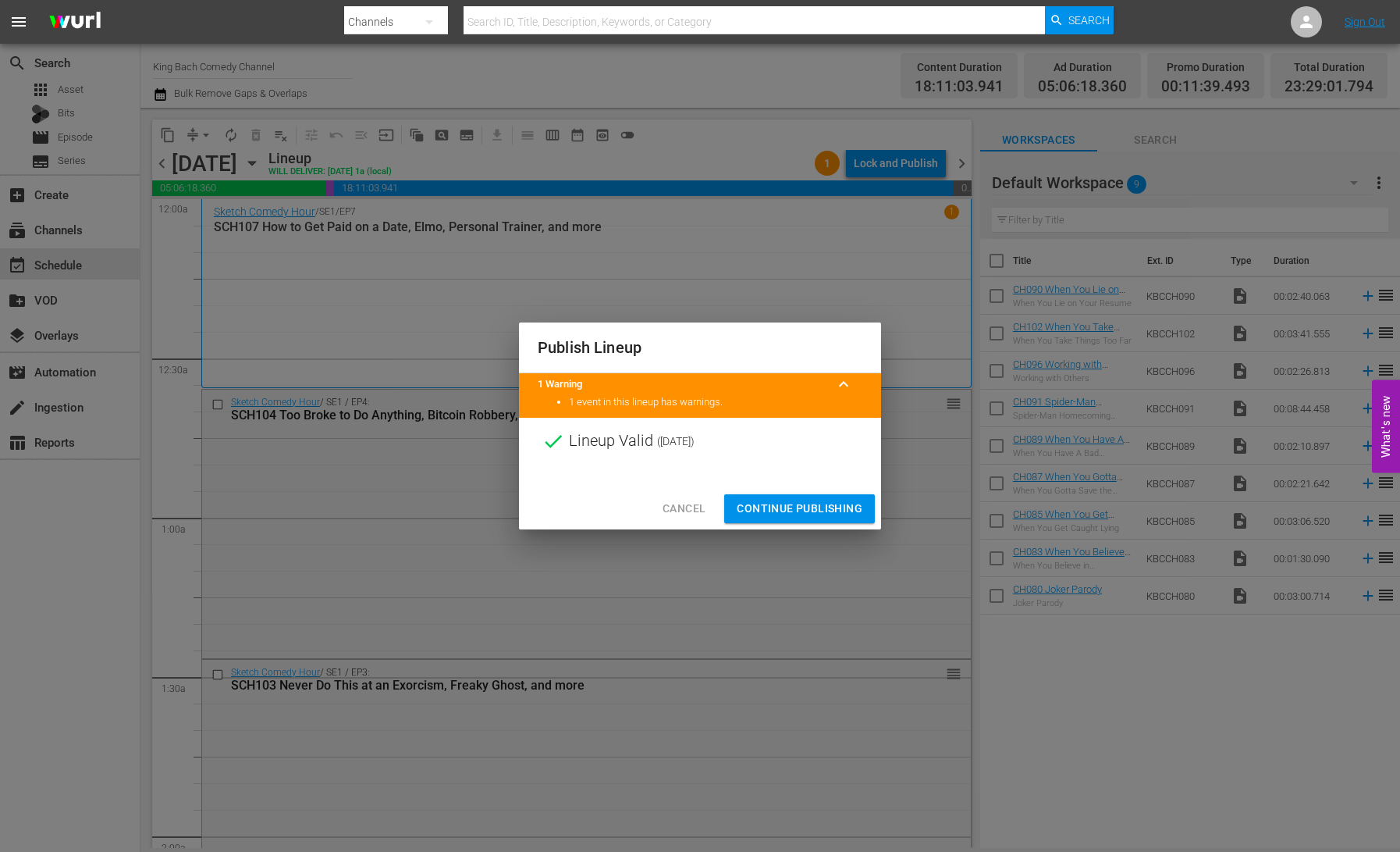
click at [805, 514] on span "Continue Publishing" at bounding box center [799, 509] width 125 height 20
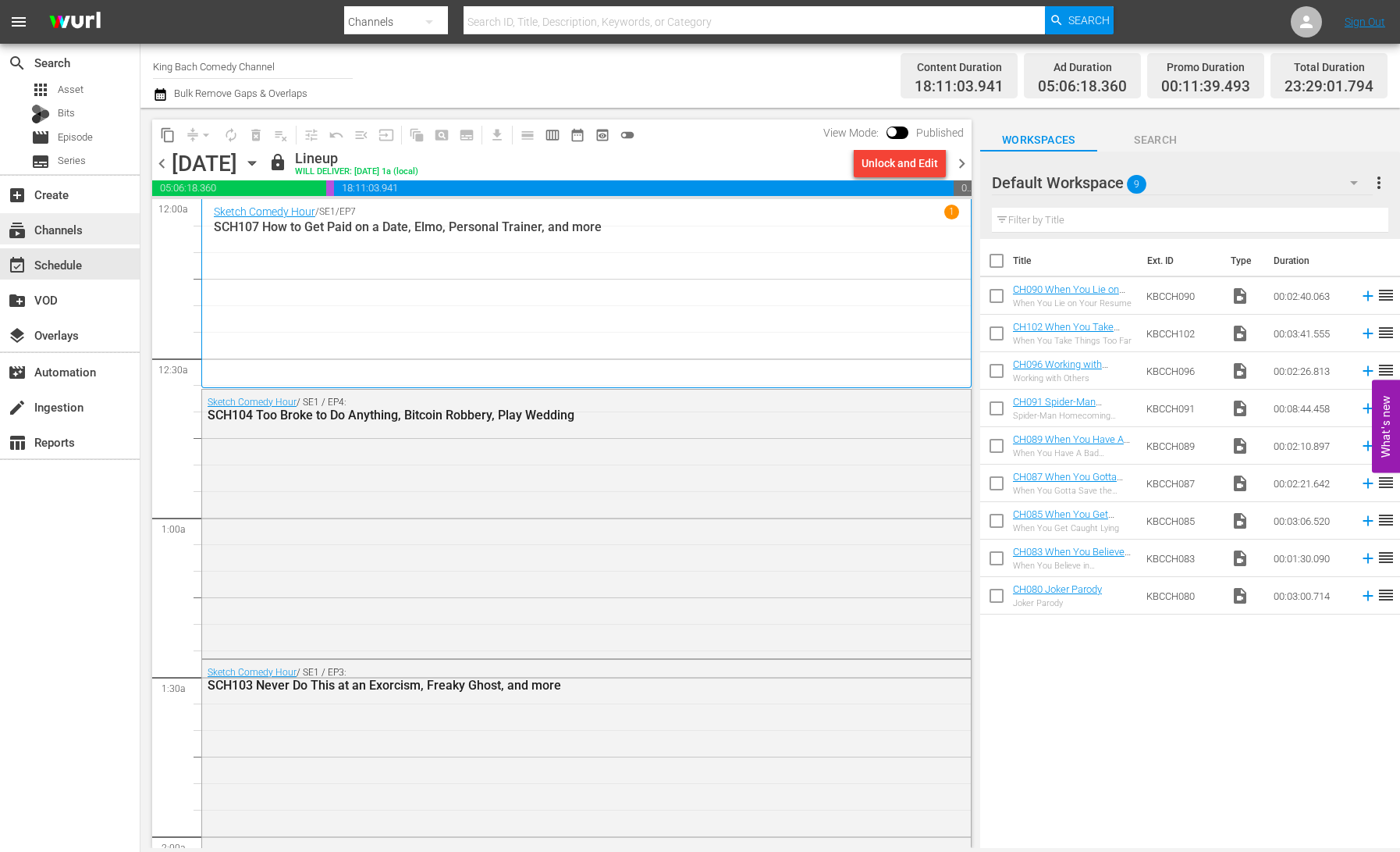
click at [87, 229] on div "subscriptions Channels" at bounding box center [70, 229] width 140 height 32
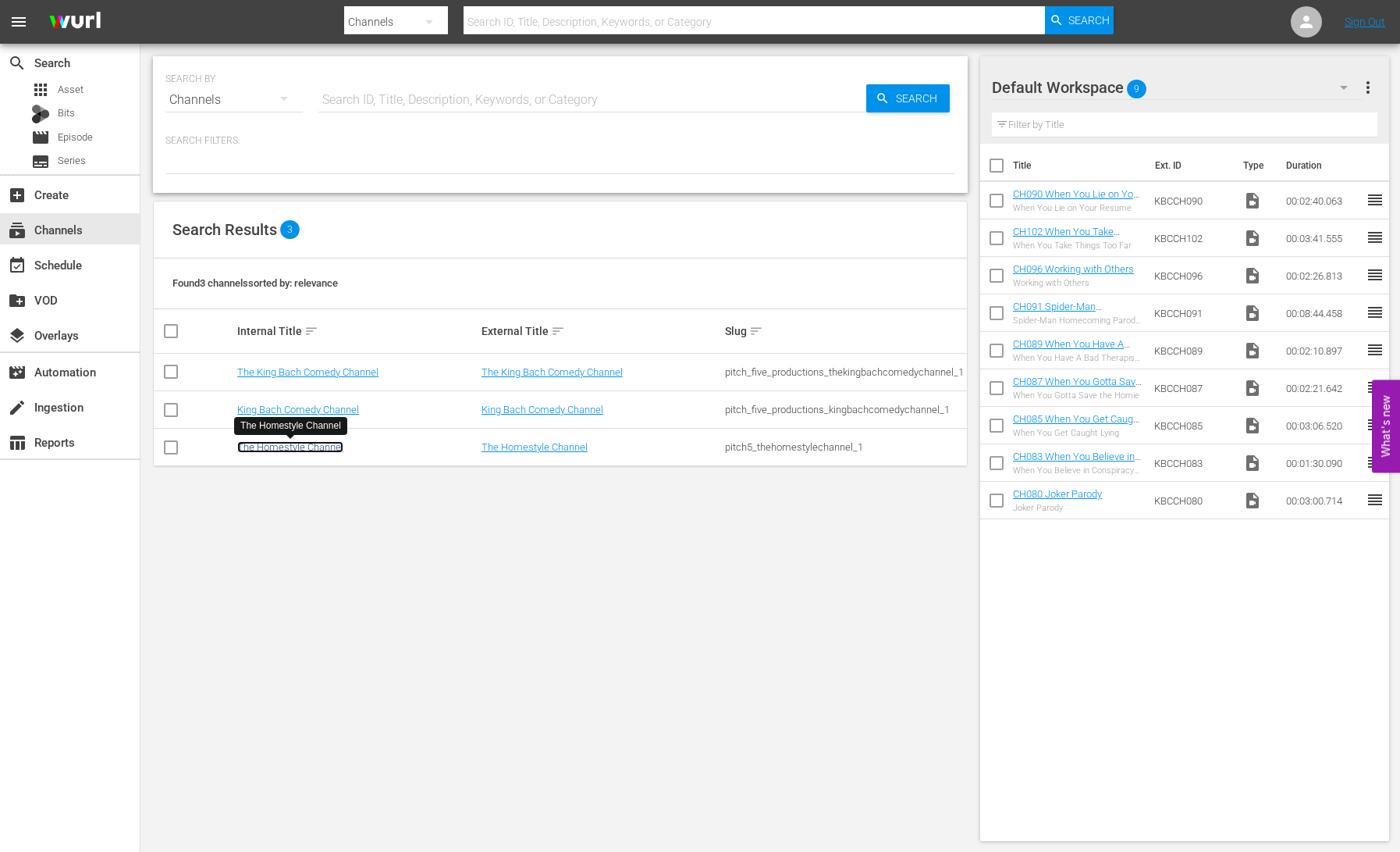
click at [315, 449] on link "The Homestyle Channel" at bounding box center [291, 447] width 106 height 12
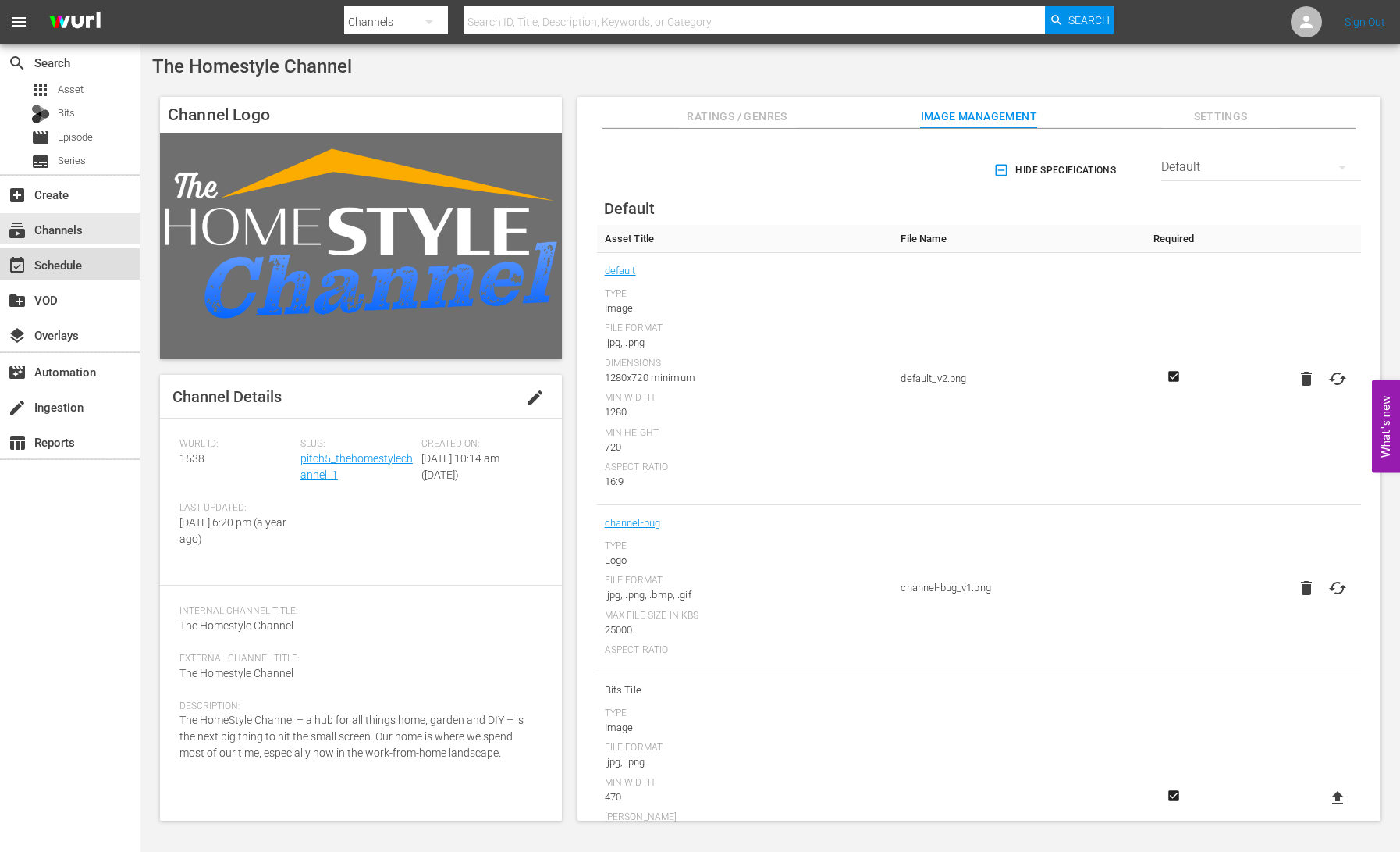
click at [54, 264] on div "event_available Schedule" at bounding box center [43, 262] width 87 height 14
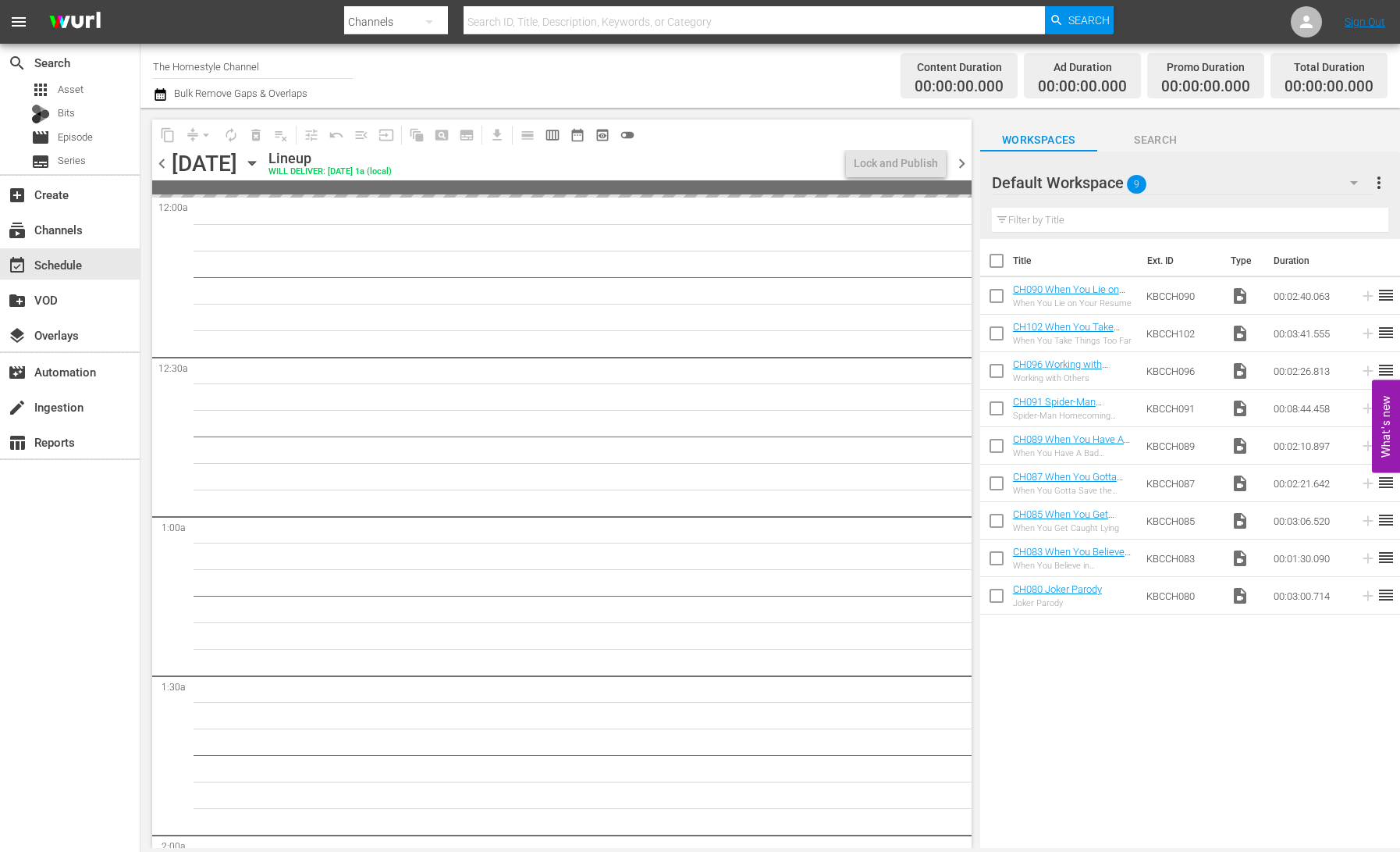
click at [261, 165] on icon "button" at bounding box center [252, 163] width 17 height 17
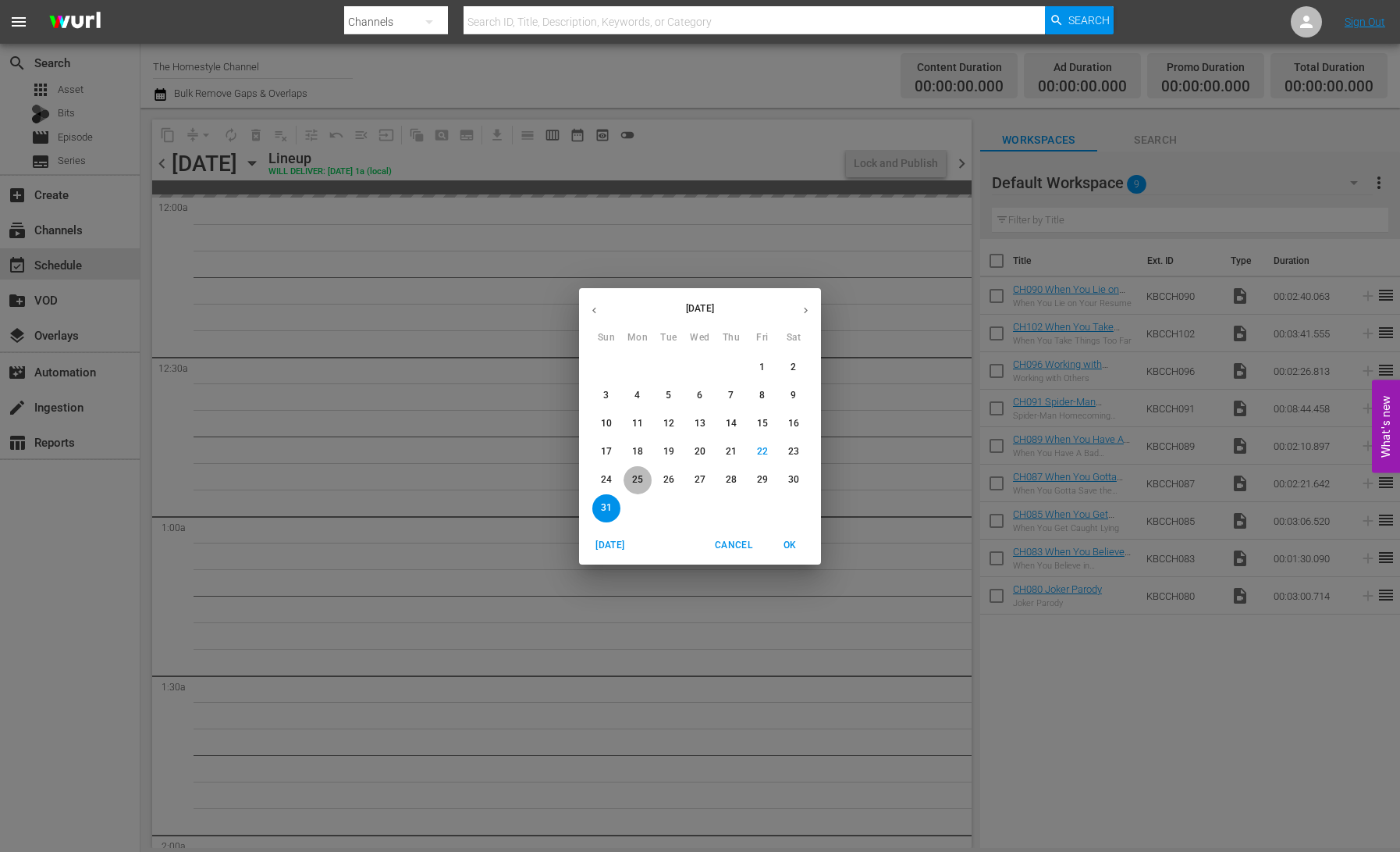
click at [642, 484] on p "25" at bounding box center [637, 480] width 11 height 13
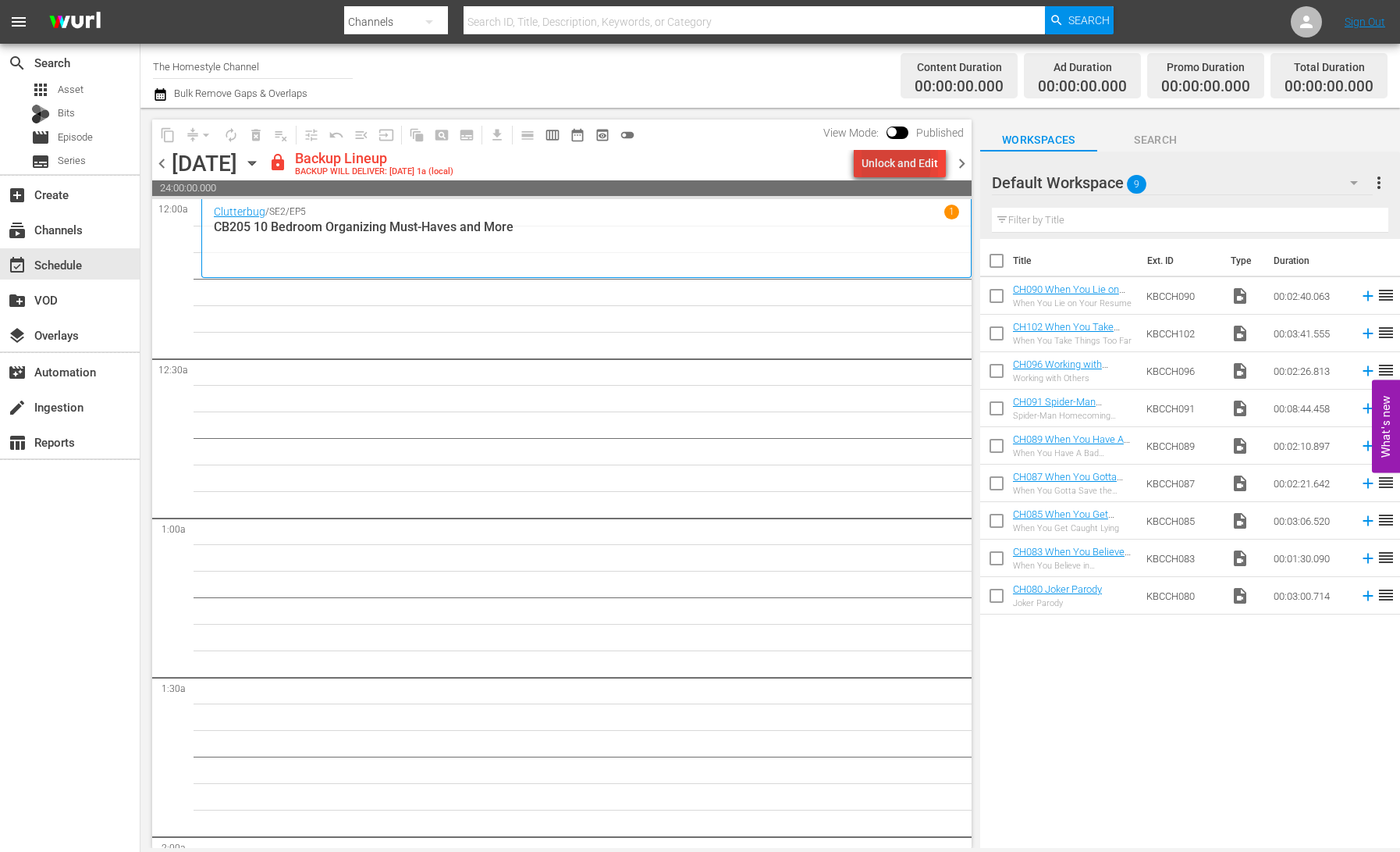
click at [877, 163] on div "Unlock and Edit" at bounding box center [900, 164] width 76 height 28
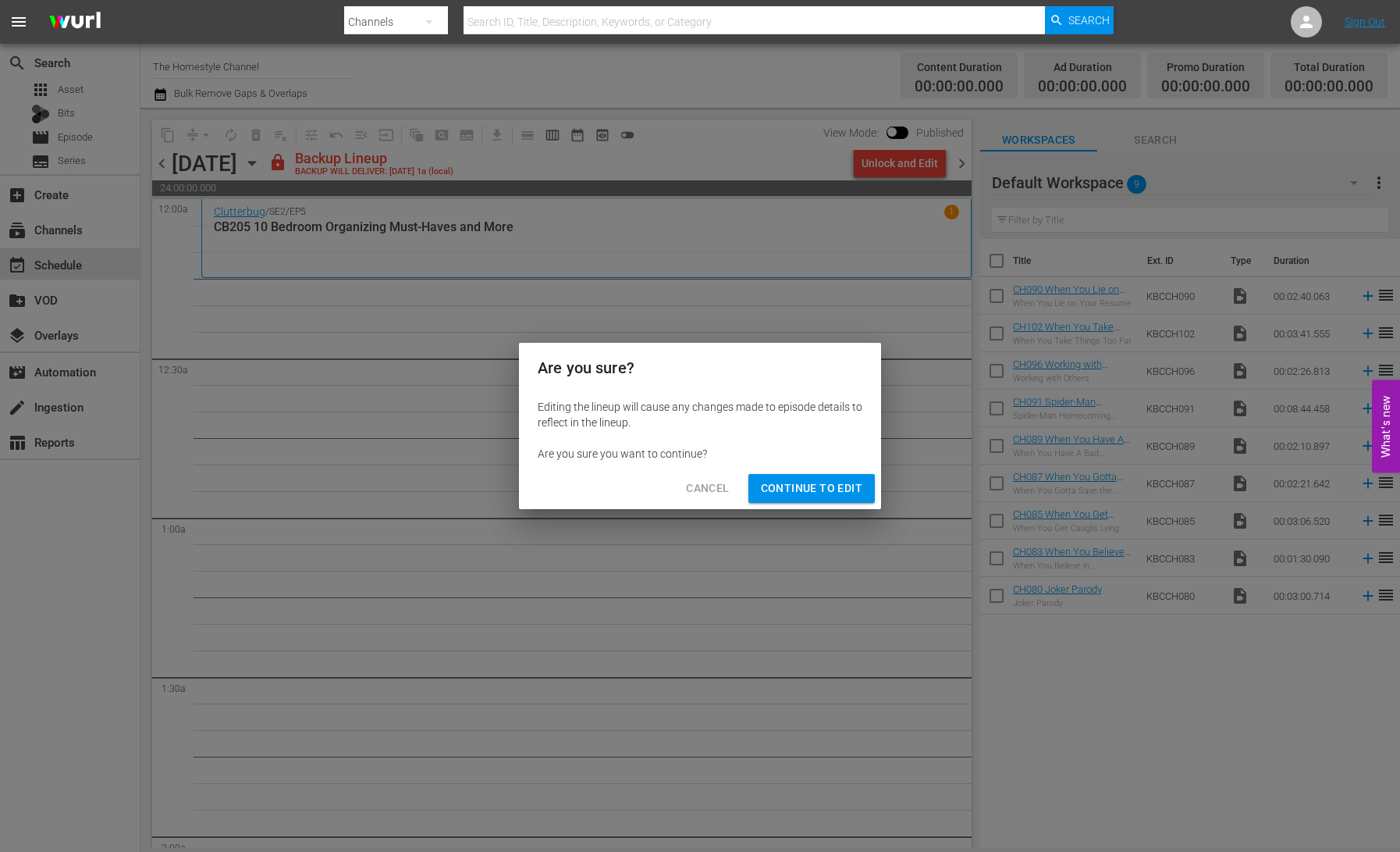
click at [801, 487] on span "Continue to Edit" at bounding box center [812, 488] width 101 height 20
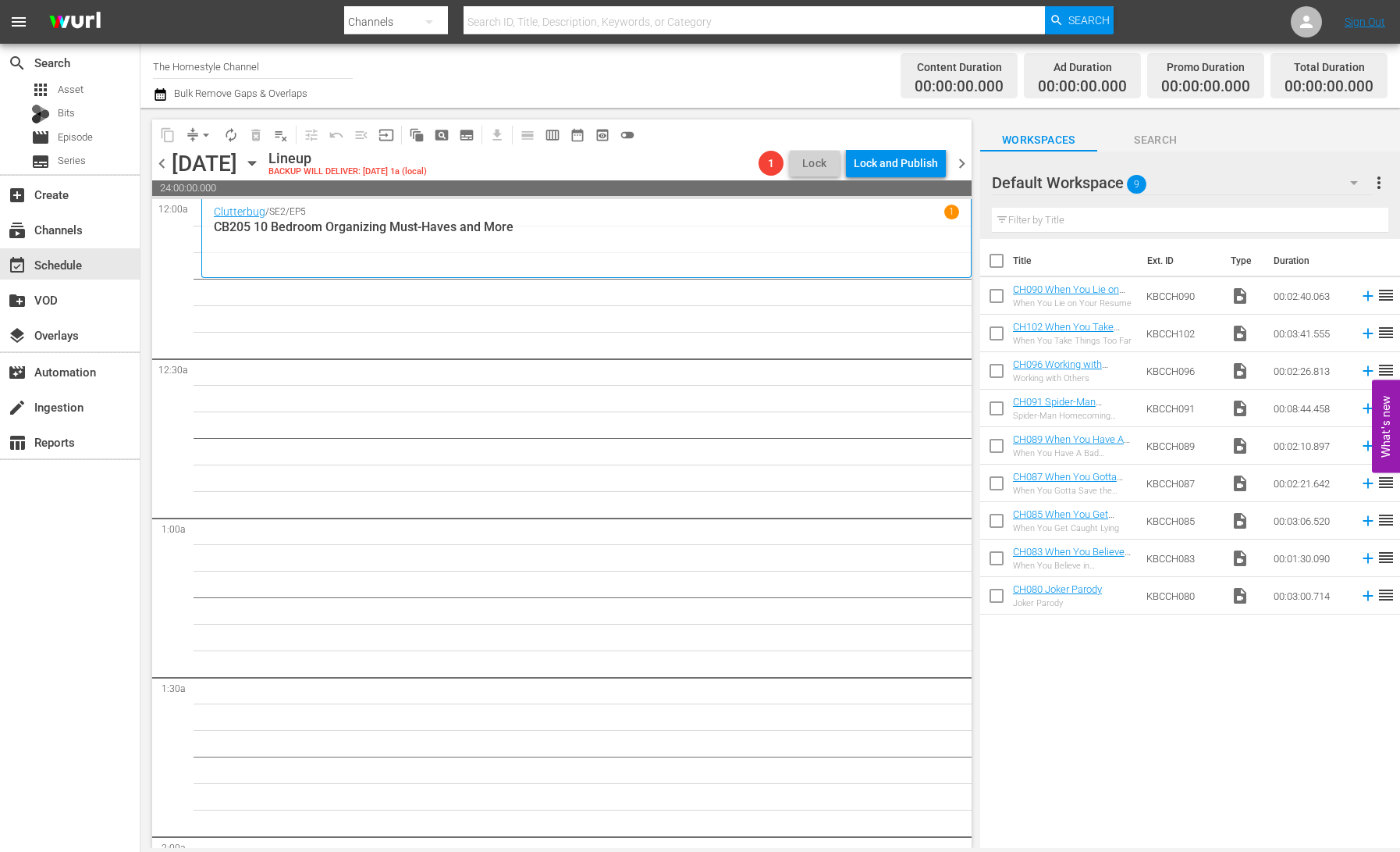
click at [967, 163] on span "chevron_right" at bounding box center [962, 164] width 20 height 20
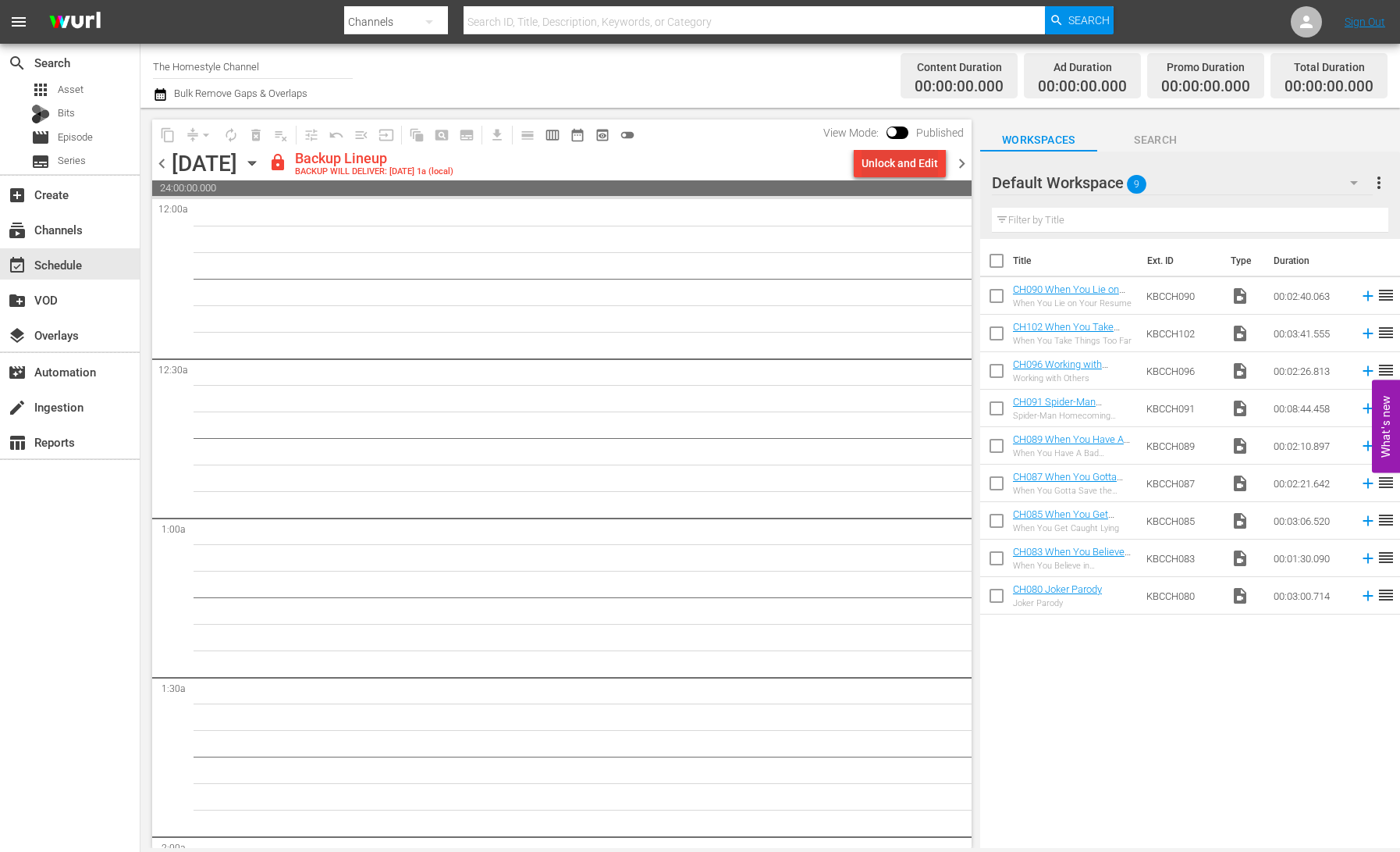
click at [908, 168] on div "Unlock and Edit" at bounding box center [900, 164] width 76 height 28
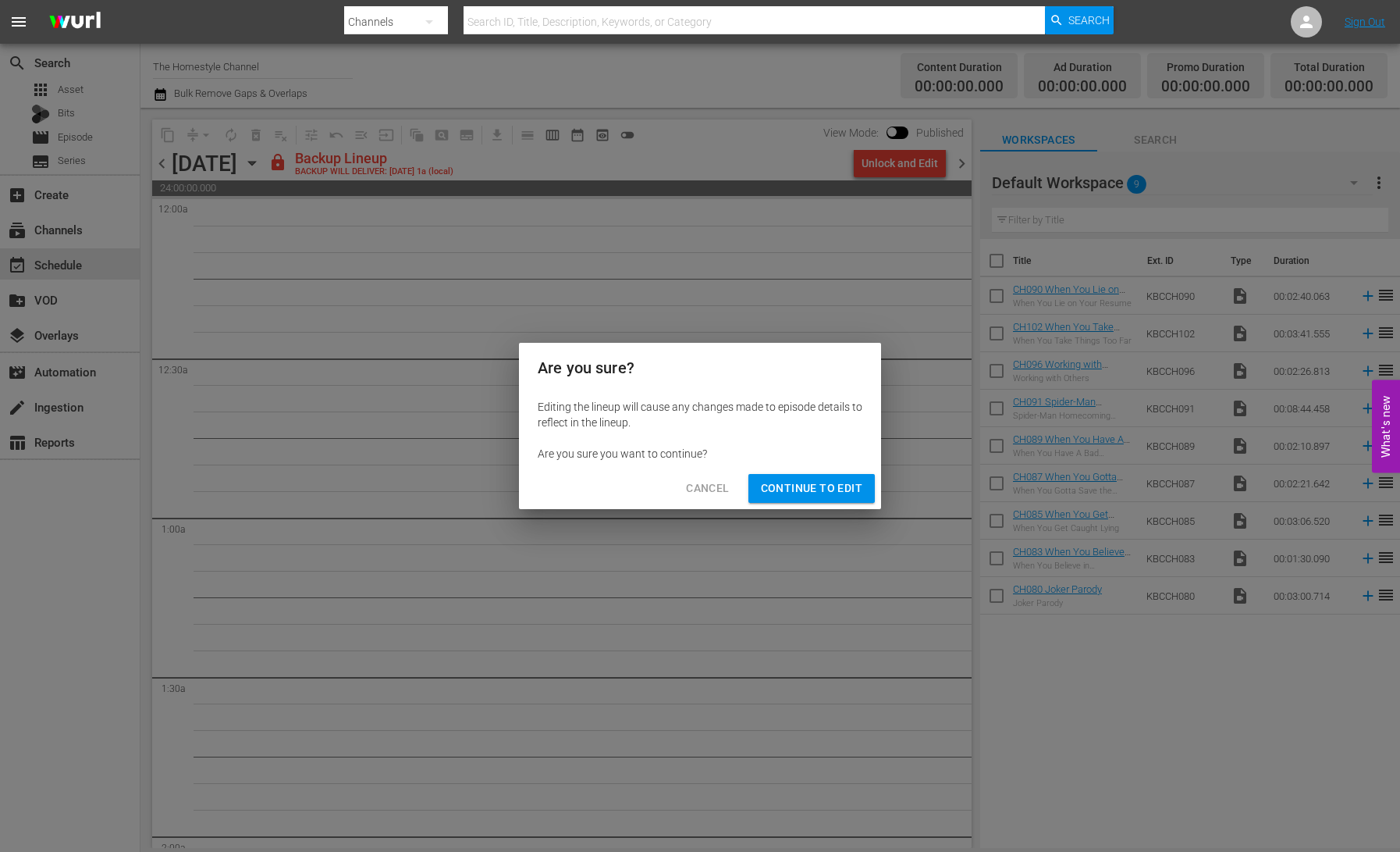
click at [816, 482] on span "Continue to Edit" at bounding box center [812, 488] width 101 height 20
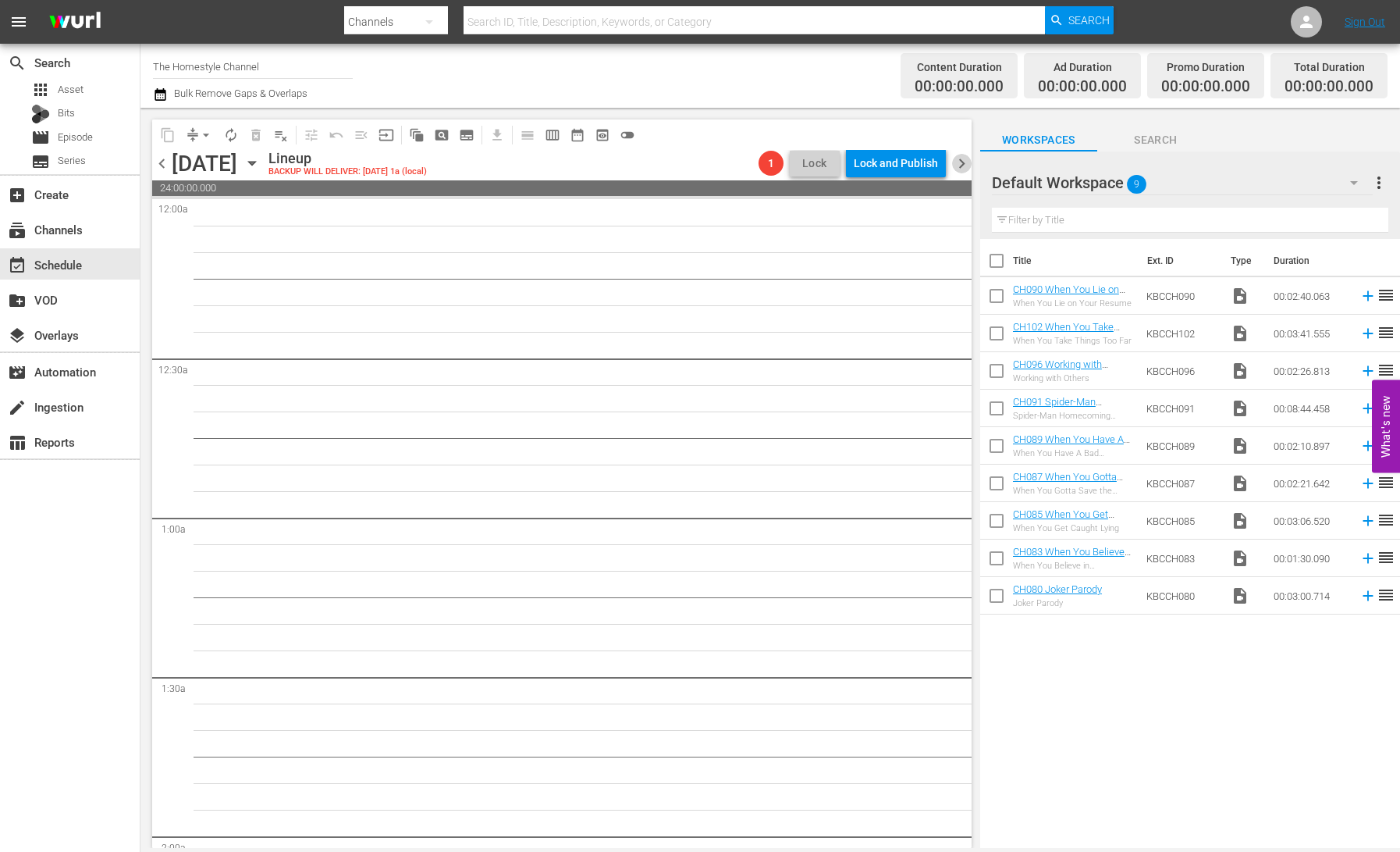
click at [959, 162] on span "chevron_right" at bounding box center [962, 164] width 20 height 20
click at [901, 169] on div "Unlock and Edit" at bounding box center [900, 164] width 76 height 28
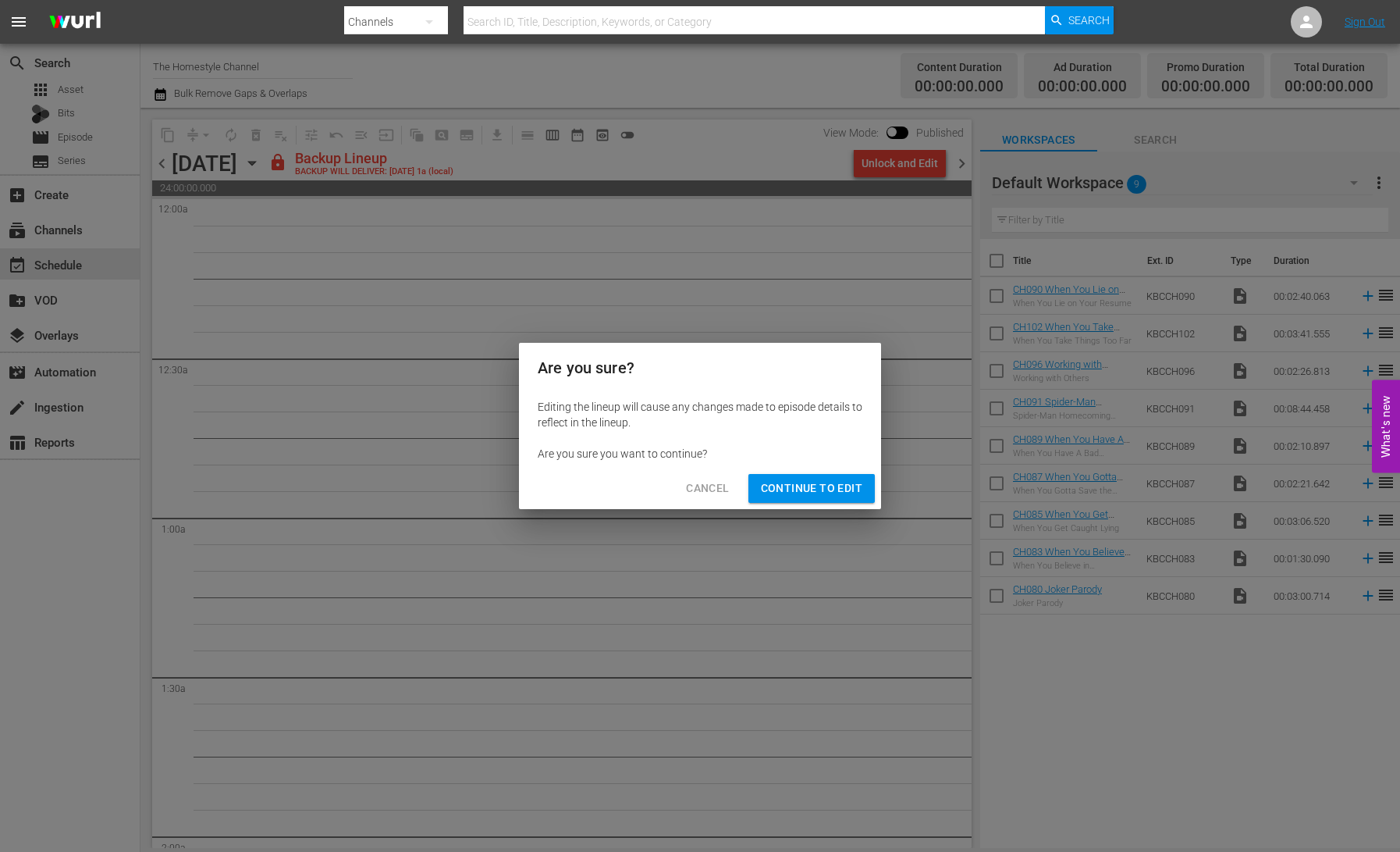
click at [812, 495] on span "Continue to Edit" at bounding box center [812, 488] width 101 height 20
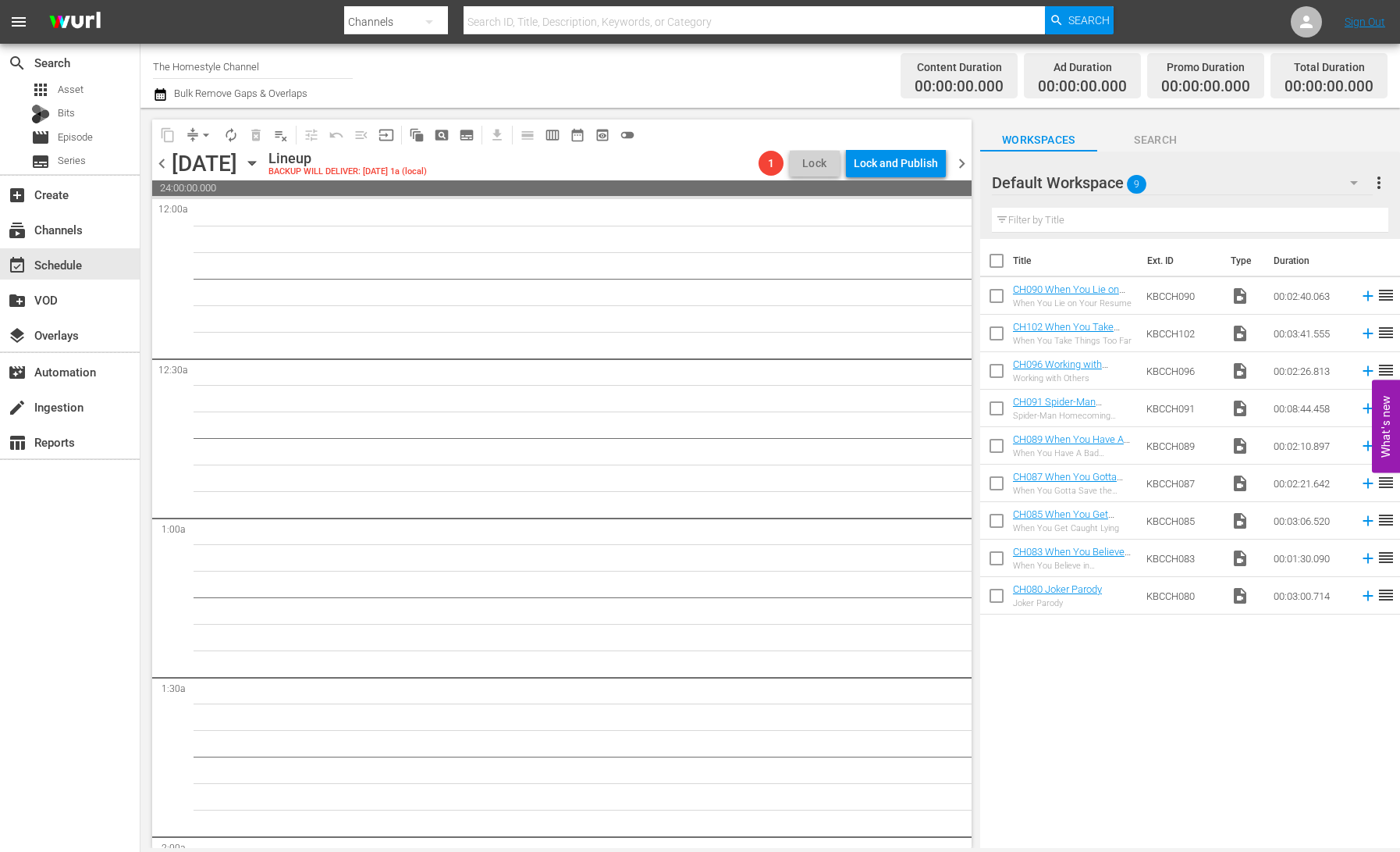
click at [959, 162] on span "chevron_right" at bounding box center [962, 164] width 20 height 20
click at [903, 164] on div "Unlock and Edit" at bounding box center [900, 164] width 76 height 28
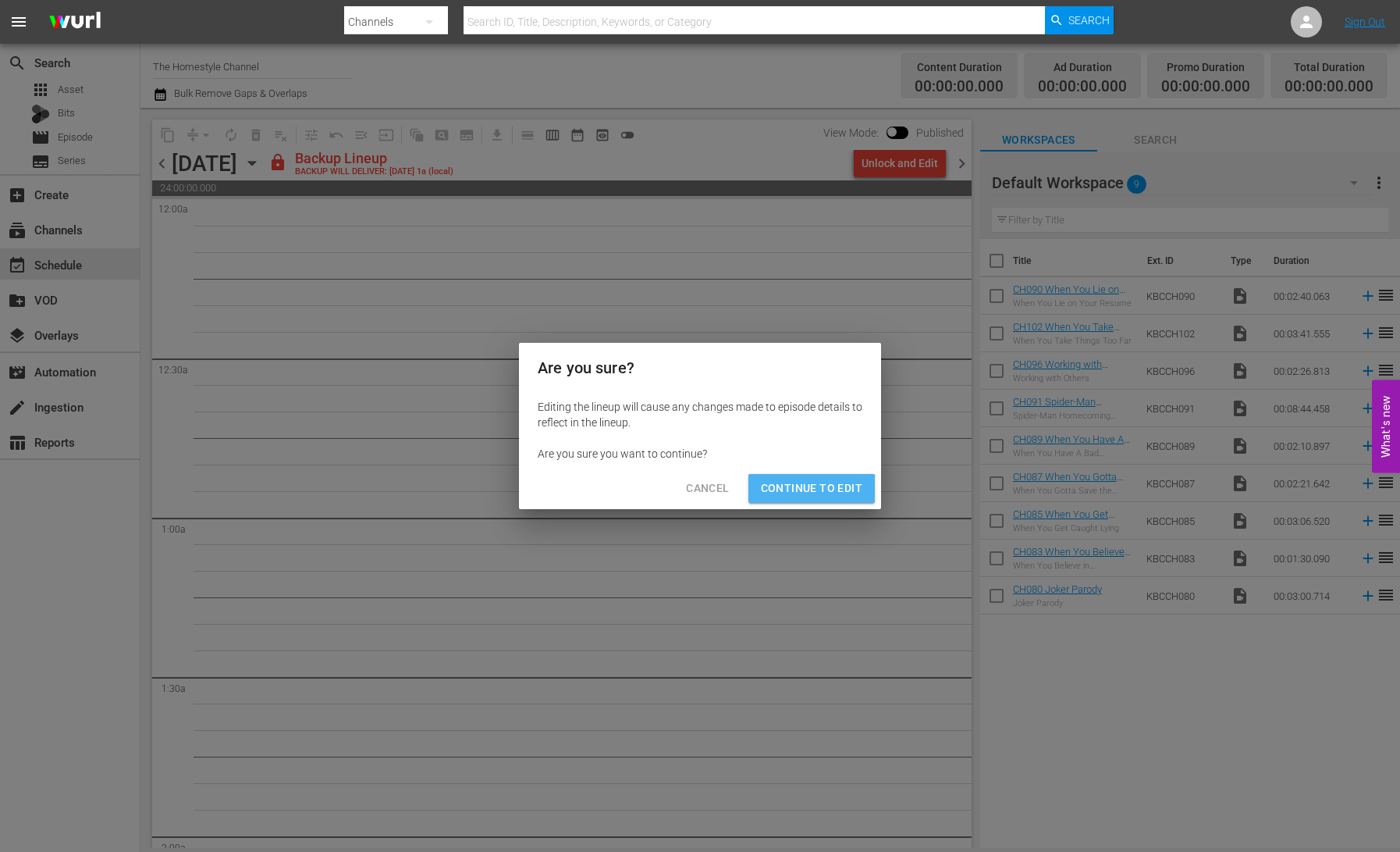
click at [799, 502] on button "Continue to Edit" at bounding box center [812, 488] width 126 height 29
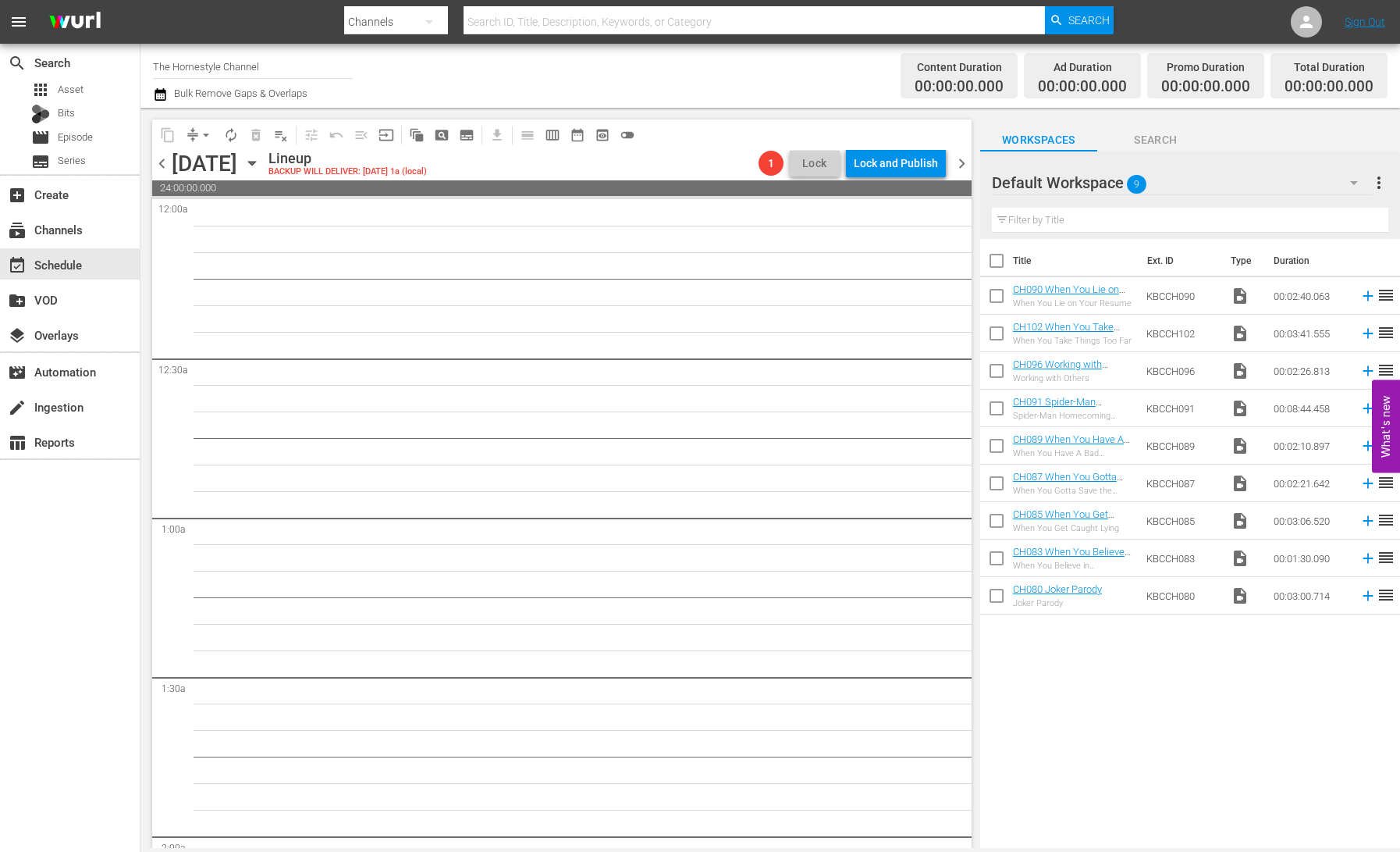
click at [962, 168] on span "chevron_right" at bounding box center [962, 164] width 20 height 20
click at [917, 167] on div "Unlock and Edit" at bounding box center [900, 164] width 76 height 28
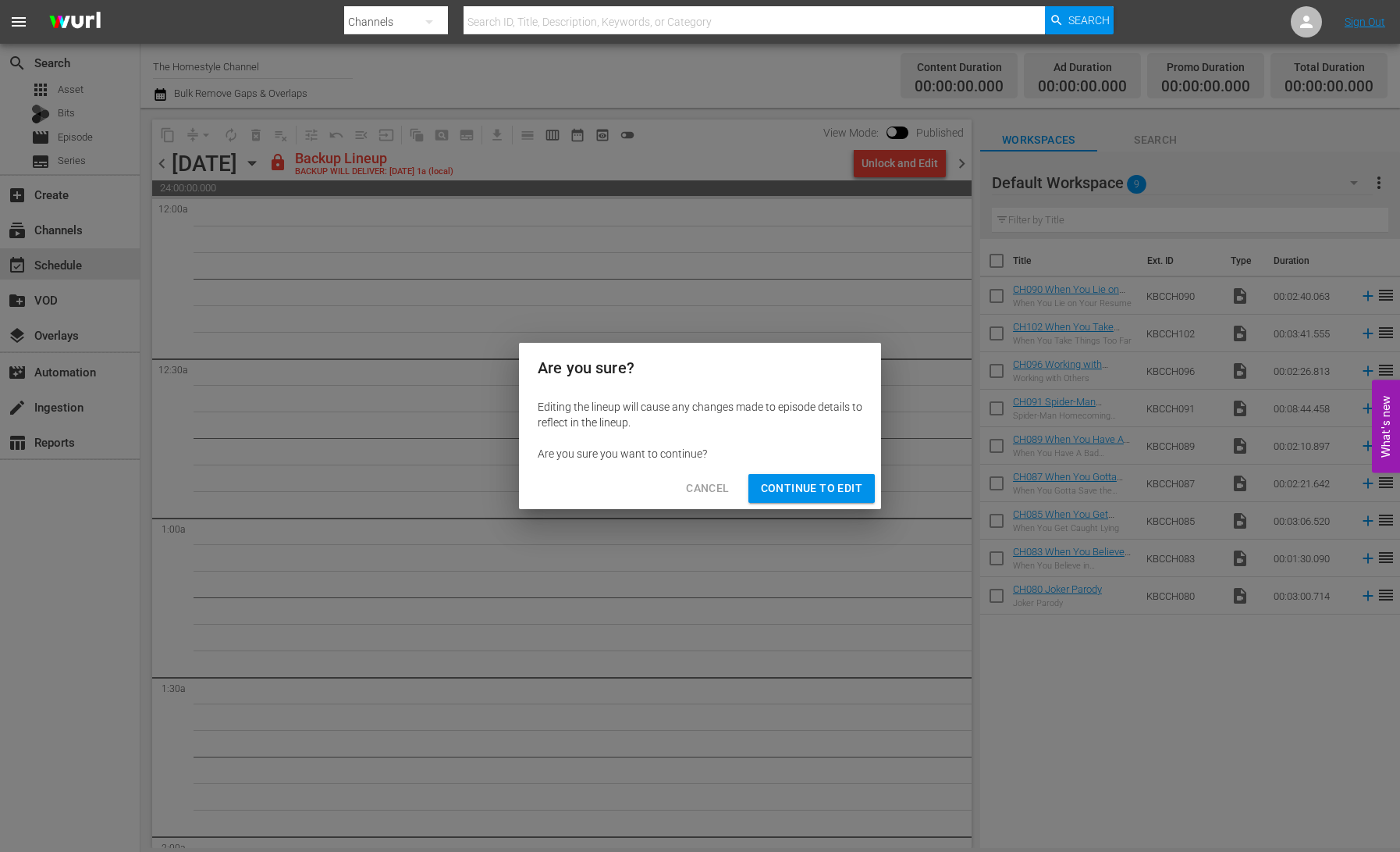
click at [801, 491] on span "Continue to Edit" at bounding box center [812, 488] width 101 height 20
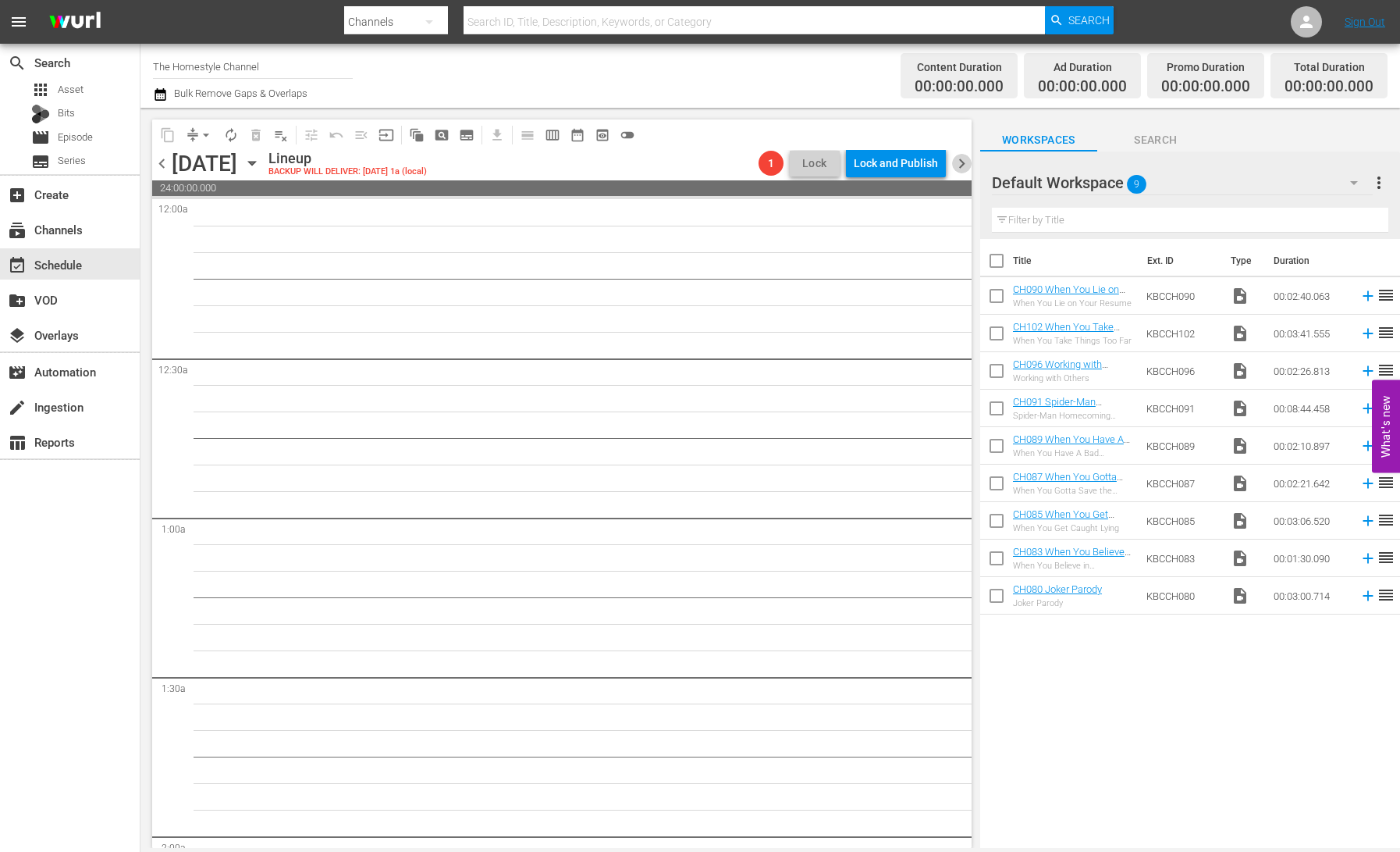
click at [958, 163] on span "chevron_right" at bounding box center [962, 164] width 20 height 20
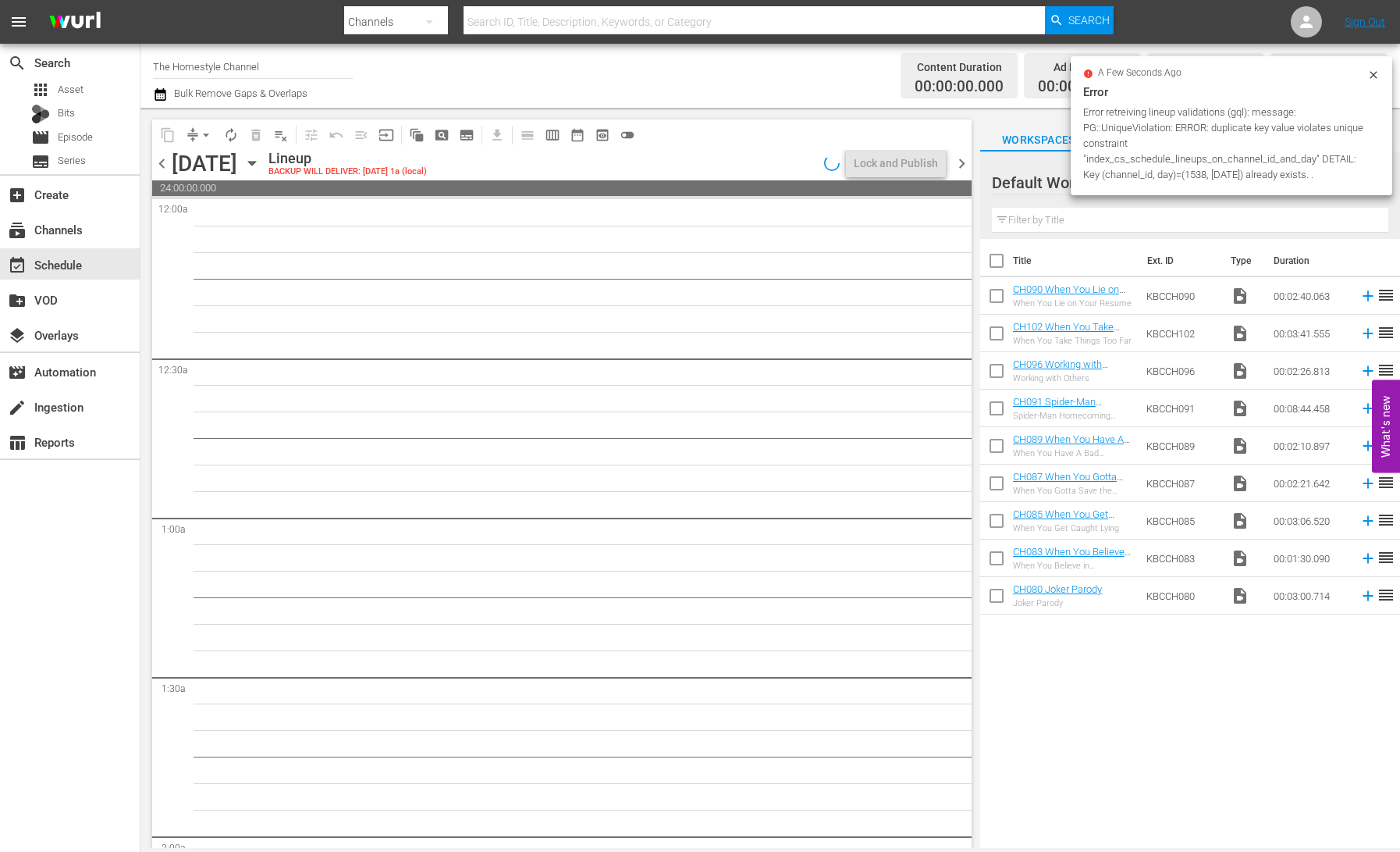
click at [160, 164] on span "chevron_left" at bounding box center [162, 164] width 20 height 20
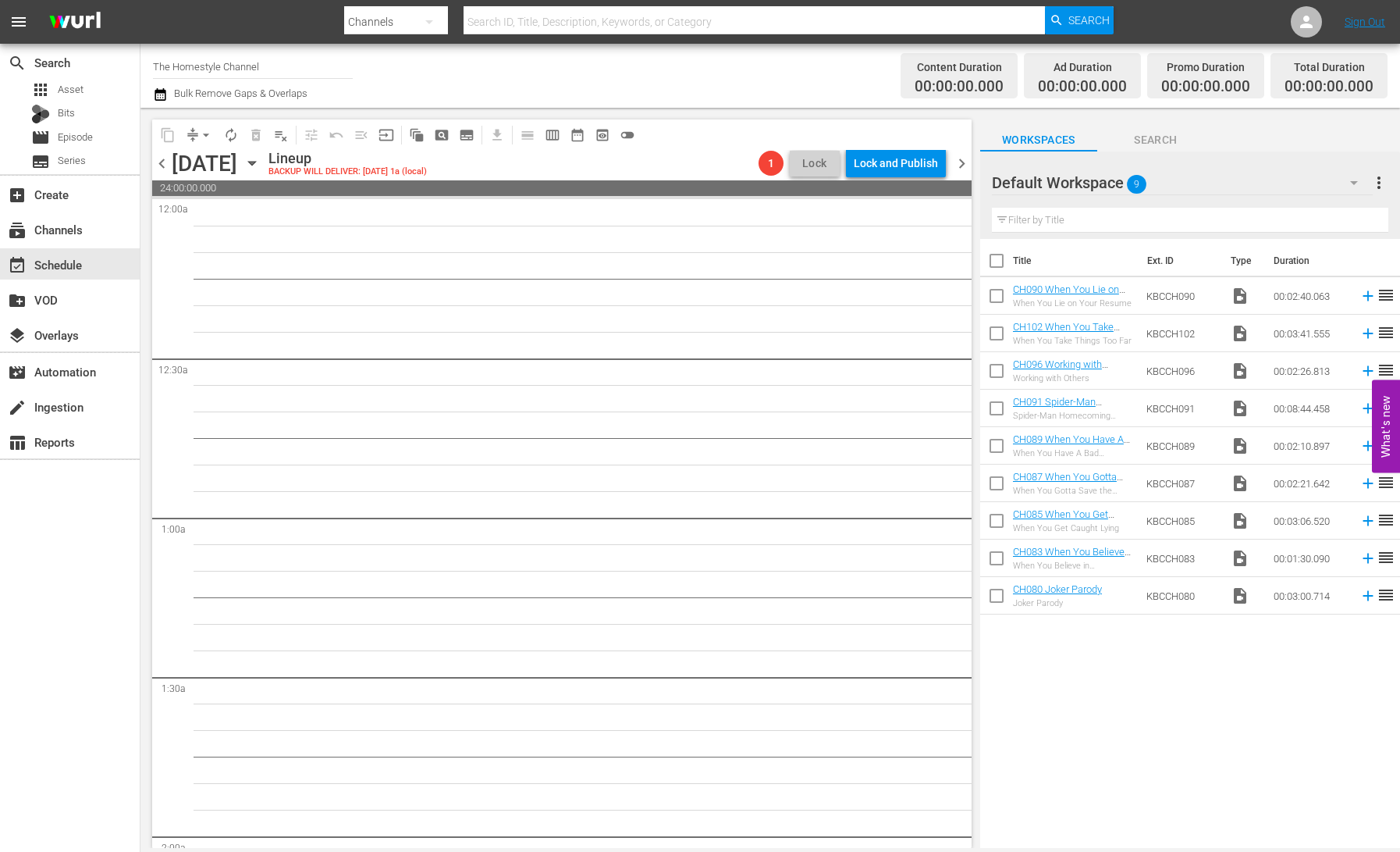
click at [963, 159] on span "chevron_right" at bounding box center [962, 164] width 20 height 20
click at [261, 164] on icon "button" at bounding box center [252, 163] width 17 height 17
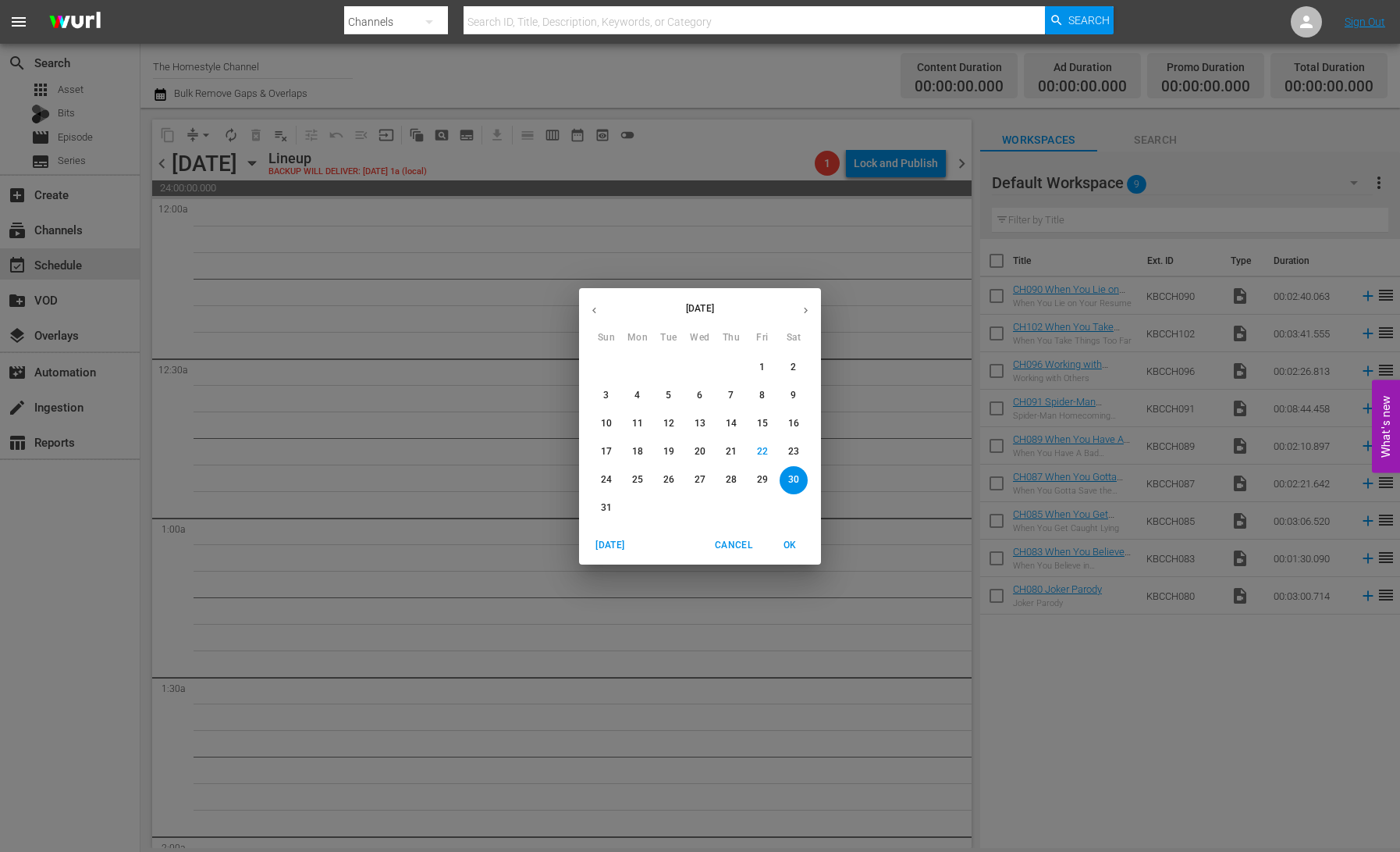
click at [639, 456] on p "18" at bounding box center [637, 452] width 11 height 13
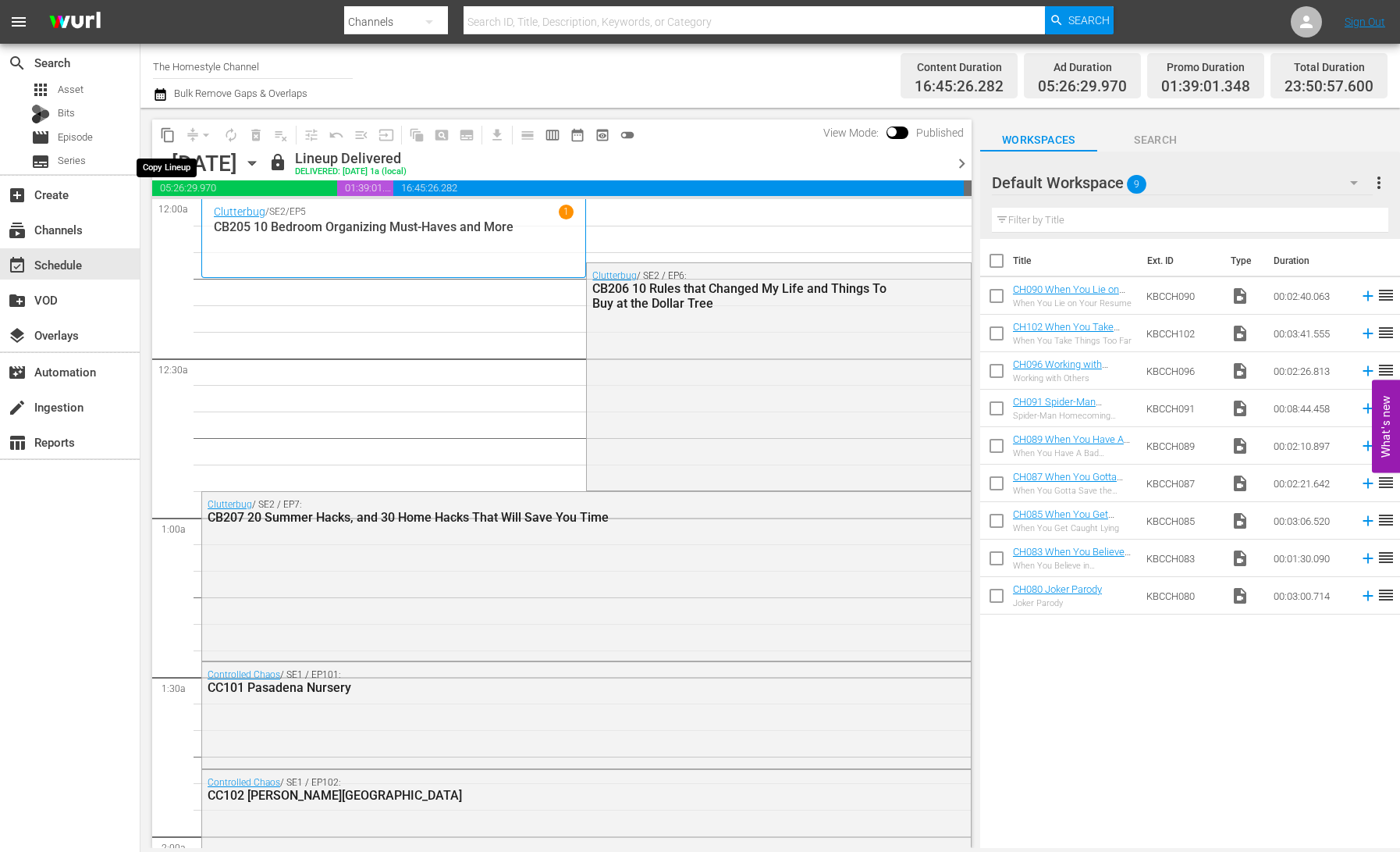
click at [169, 137] on span "content_copy" at bounding box center [168, 135] width 16 height 16
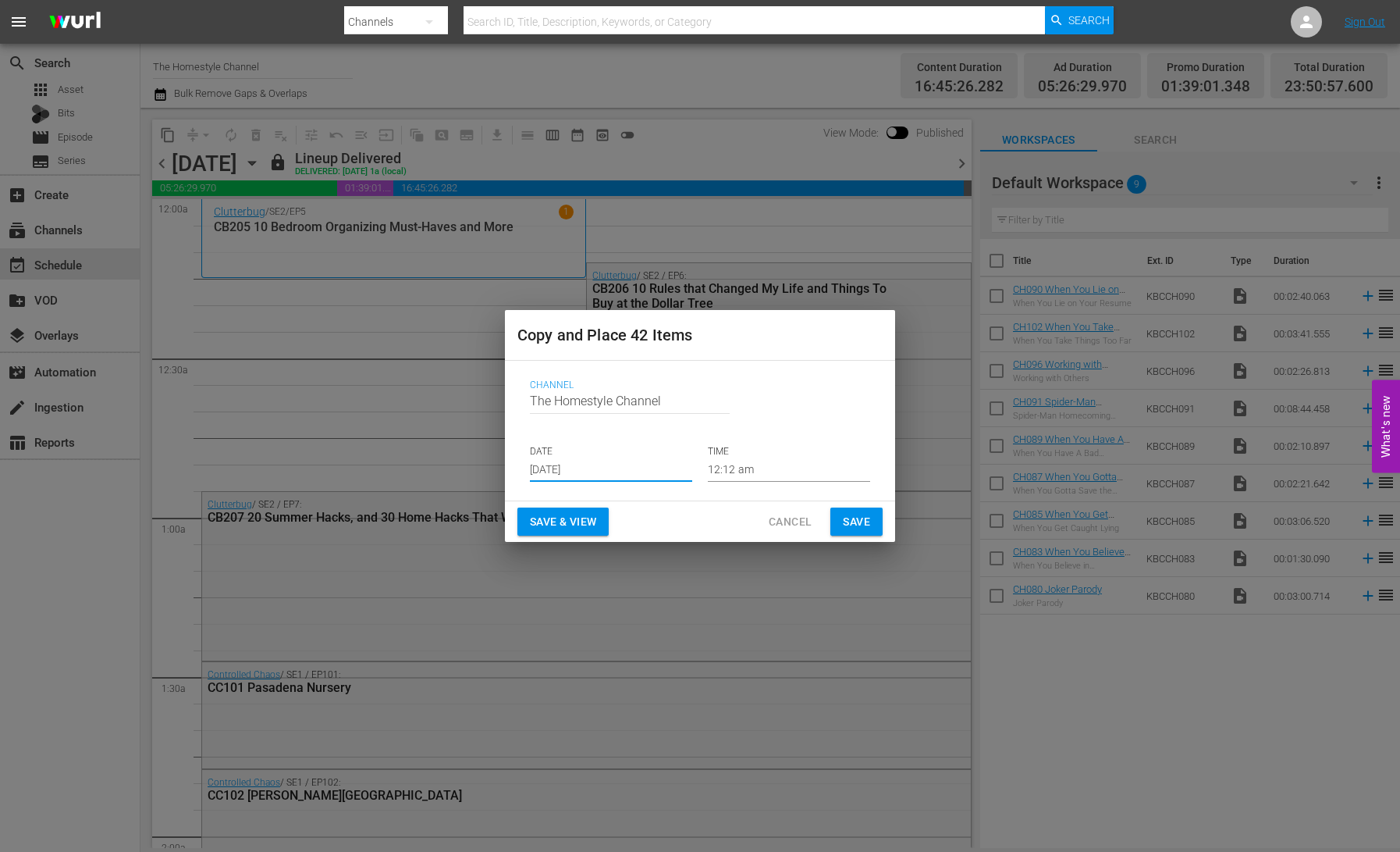
click at [580, 473] on input "[DATE]" at bounding box center [611, 470] width 163 height 23
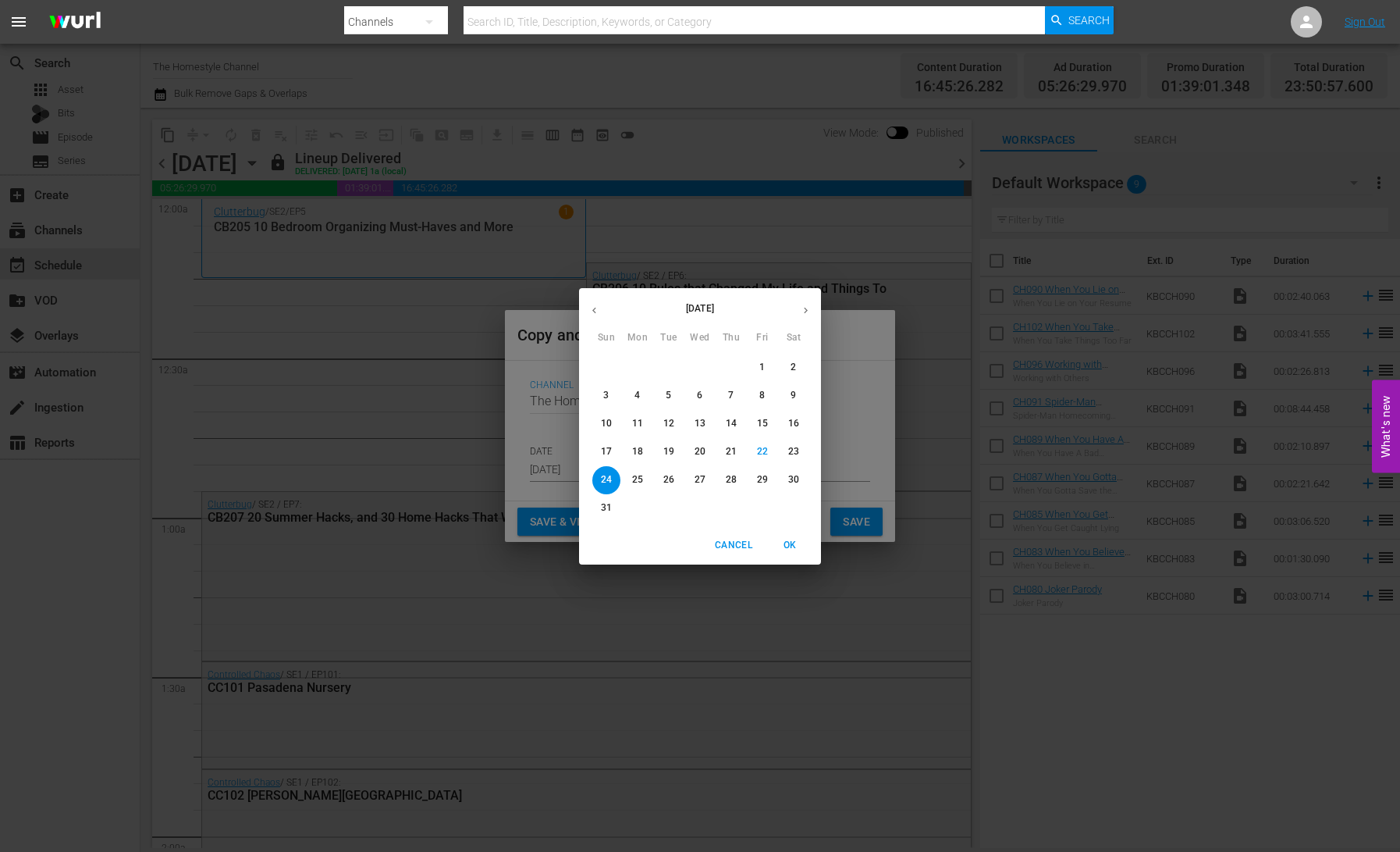
click at [641, 476] on p "25" at bounding box center [637, 480] width 11 height 13
type input "[DATE]"
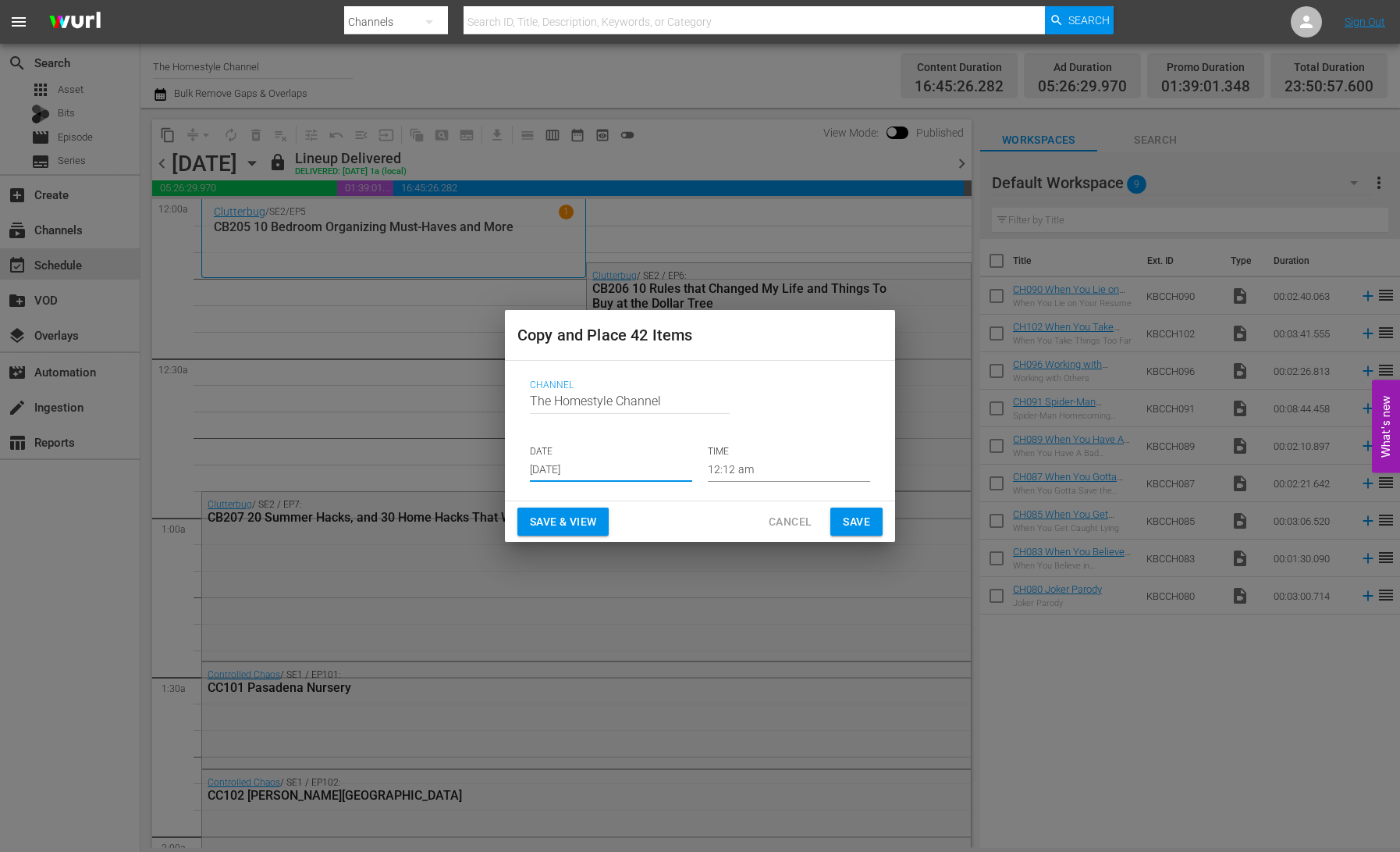
click at [581, 526] on span "Save & View" at bounding box center [563, 522] width 66 height 20
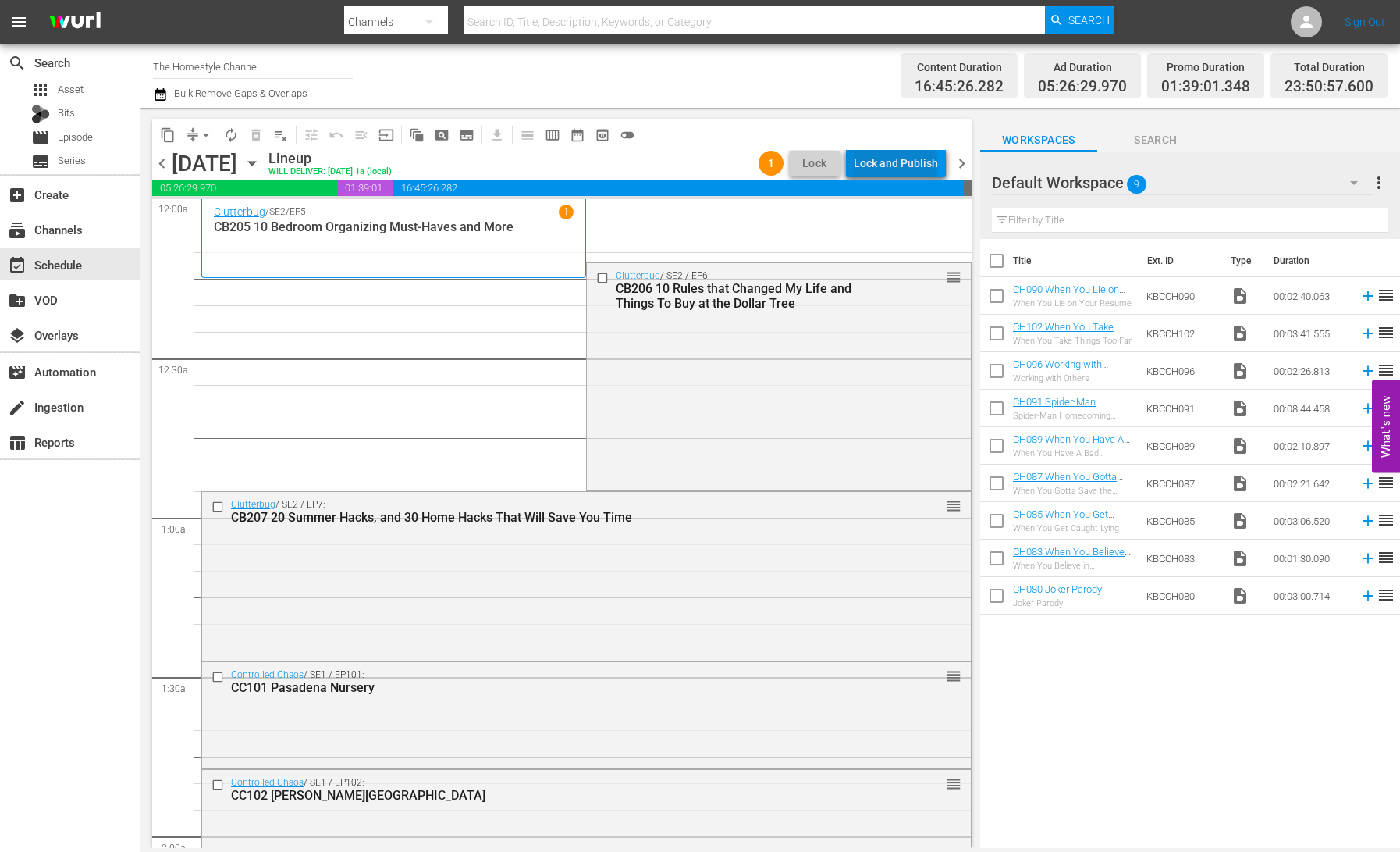
click at [898, 164] on div "Lock and Publish" at bounding box center [896, 164] width 85 height 28
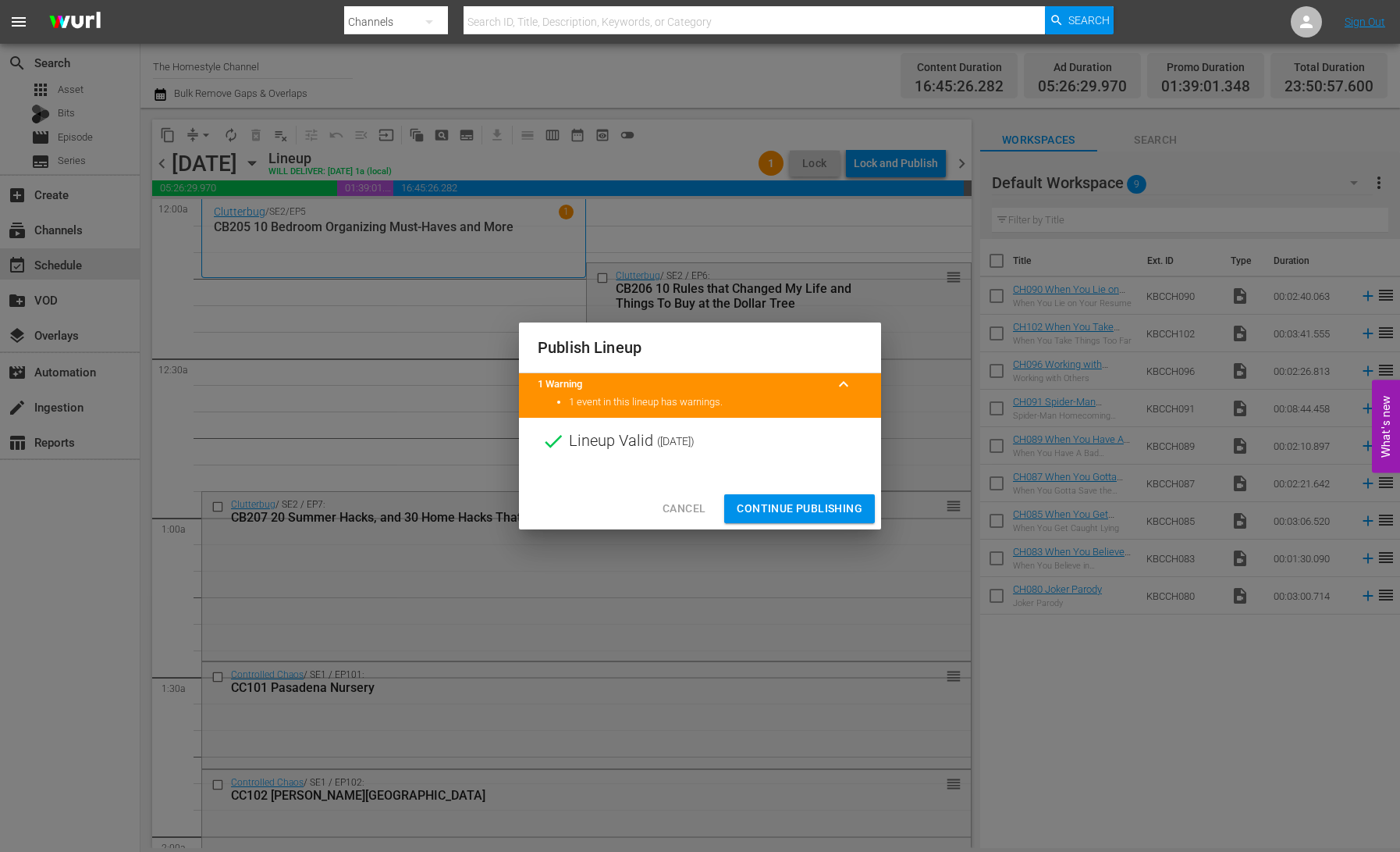
click at [823, 504] on span "Continue Publishing" at bounding box center [799, 509] width 125 height 20
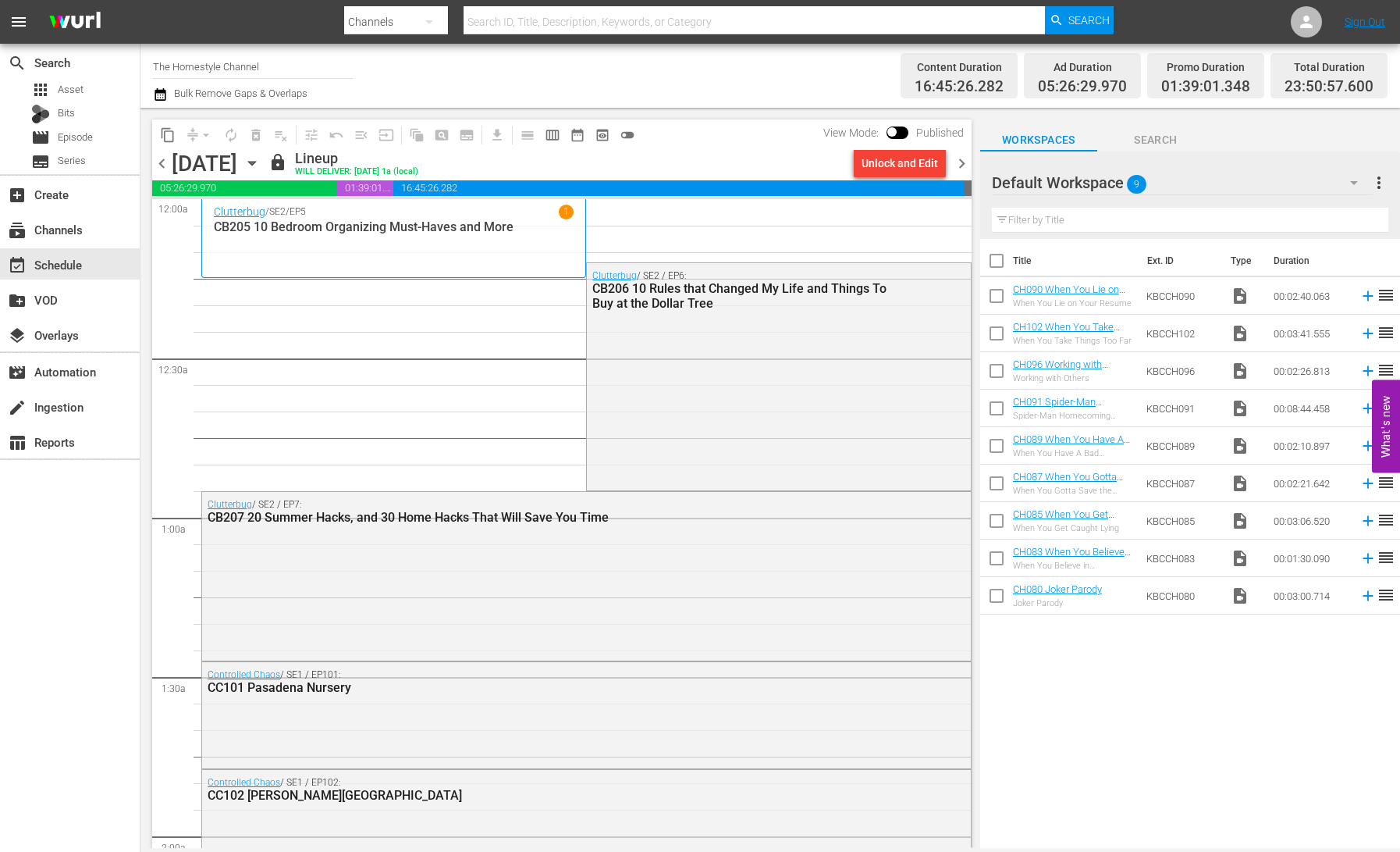
click at [261, 165] on icon "button" at bounding box center [252, 163] width 17 height 17
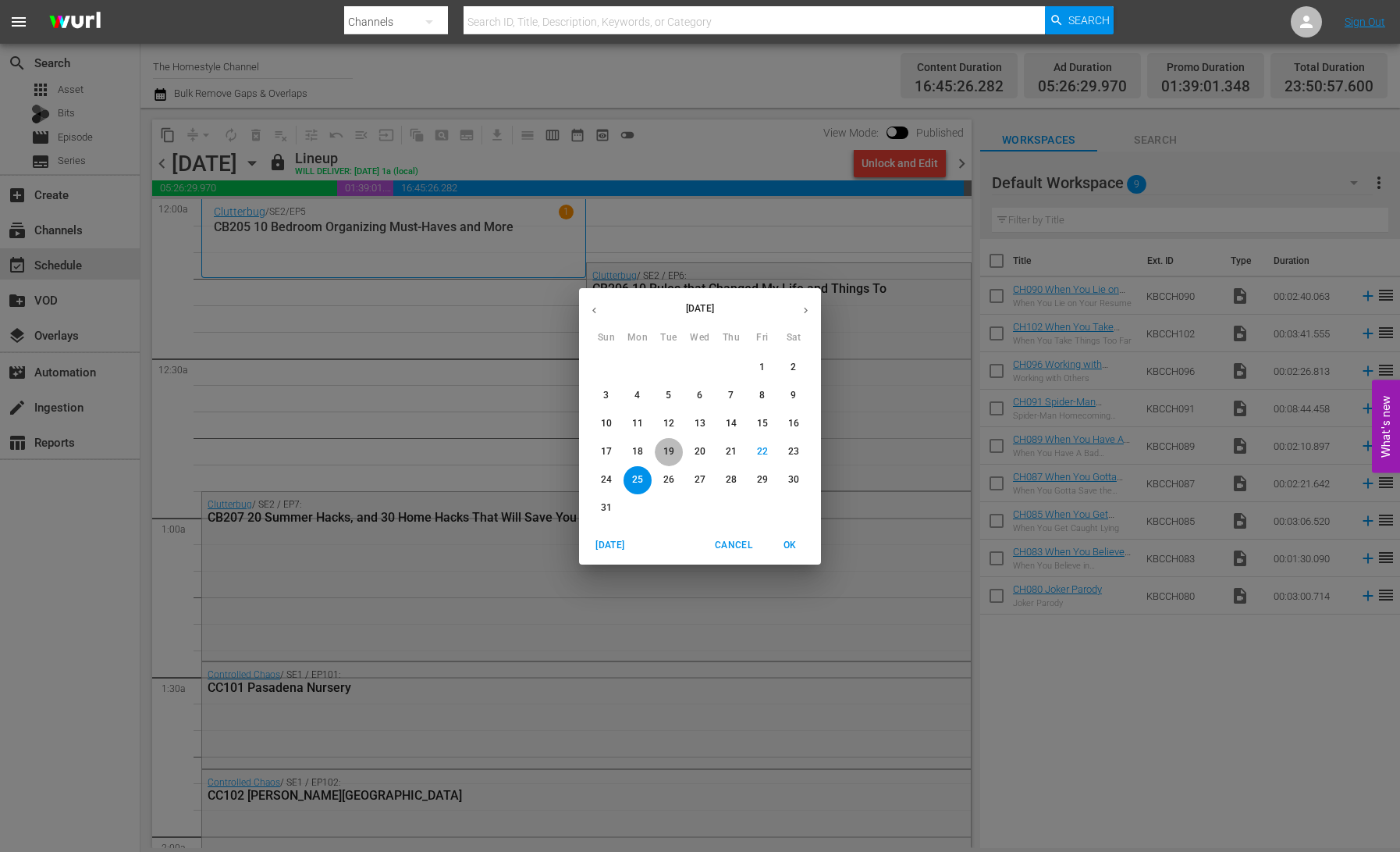
click at [671, 453] on p "19" at bounding box center [668, 452] width 11 height 13
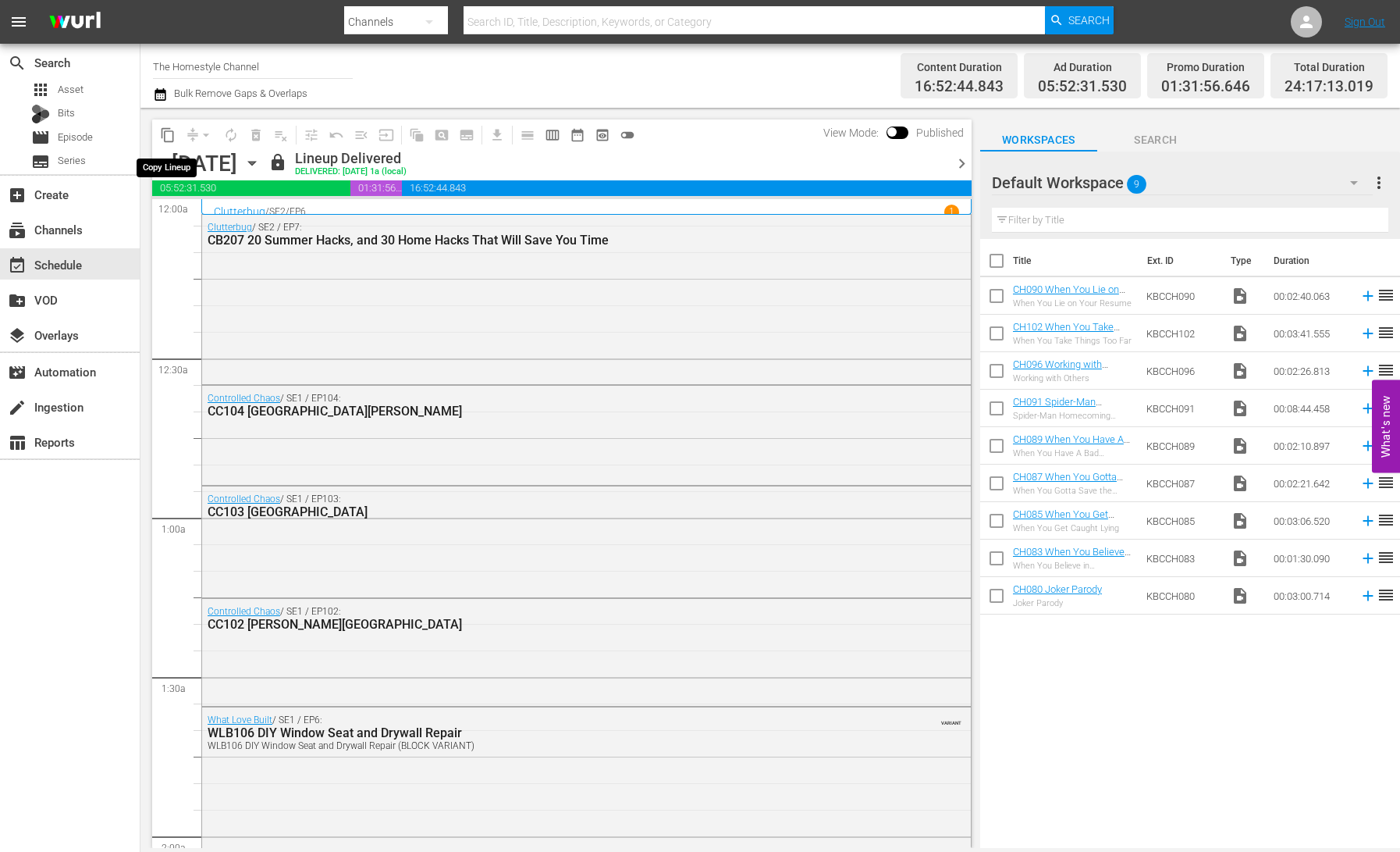
click at [162, 135] on span "content_copy" at bounding box center [168, 135] width 16 height 16
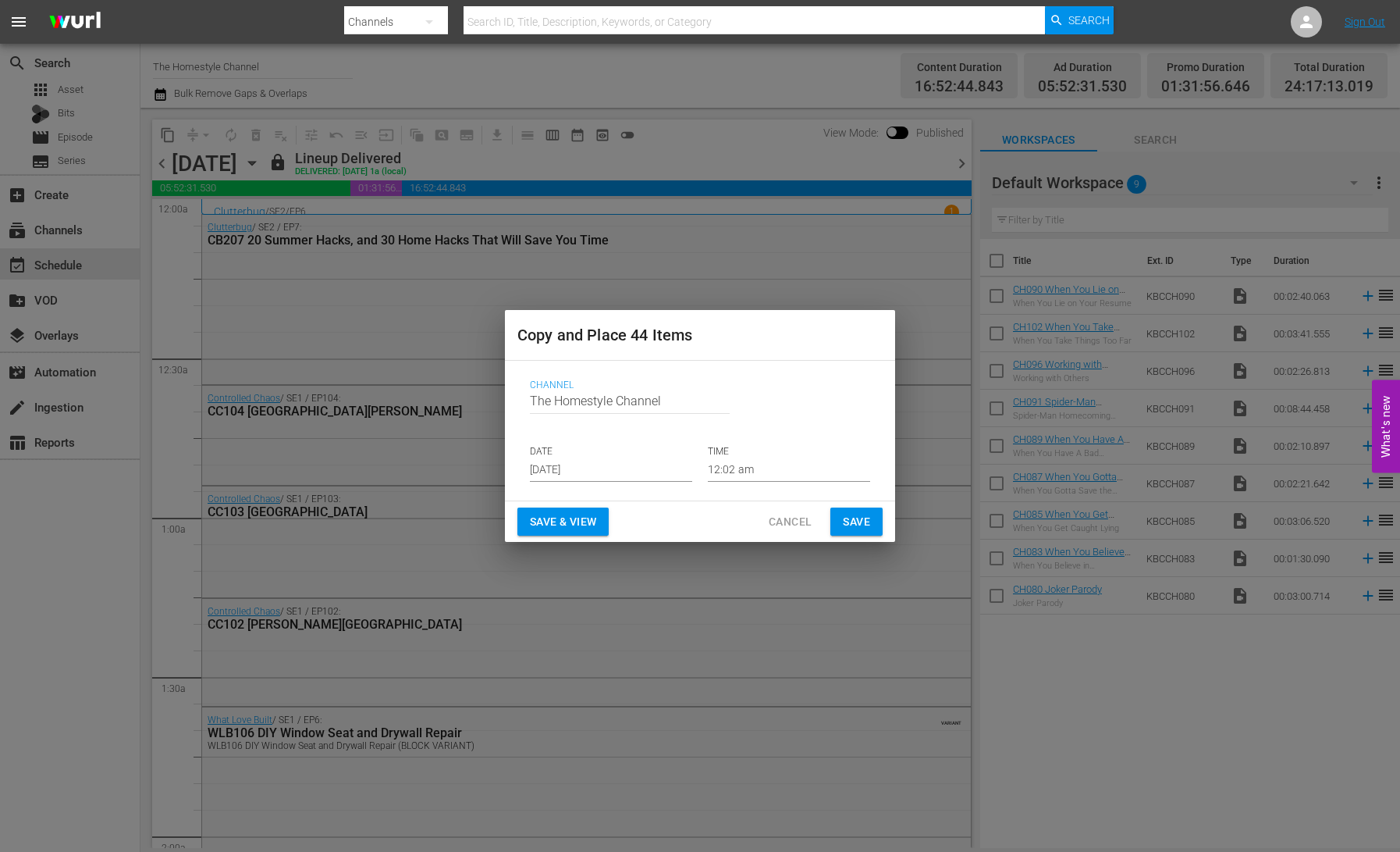
click at [573, 465] on input "[DATE]" at bounding box center [611, 470] width 163 height 23
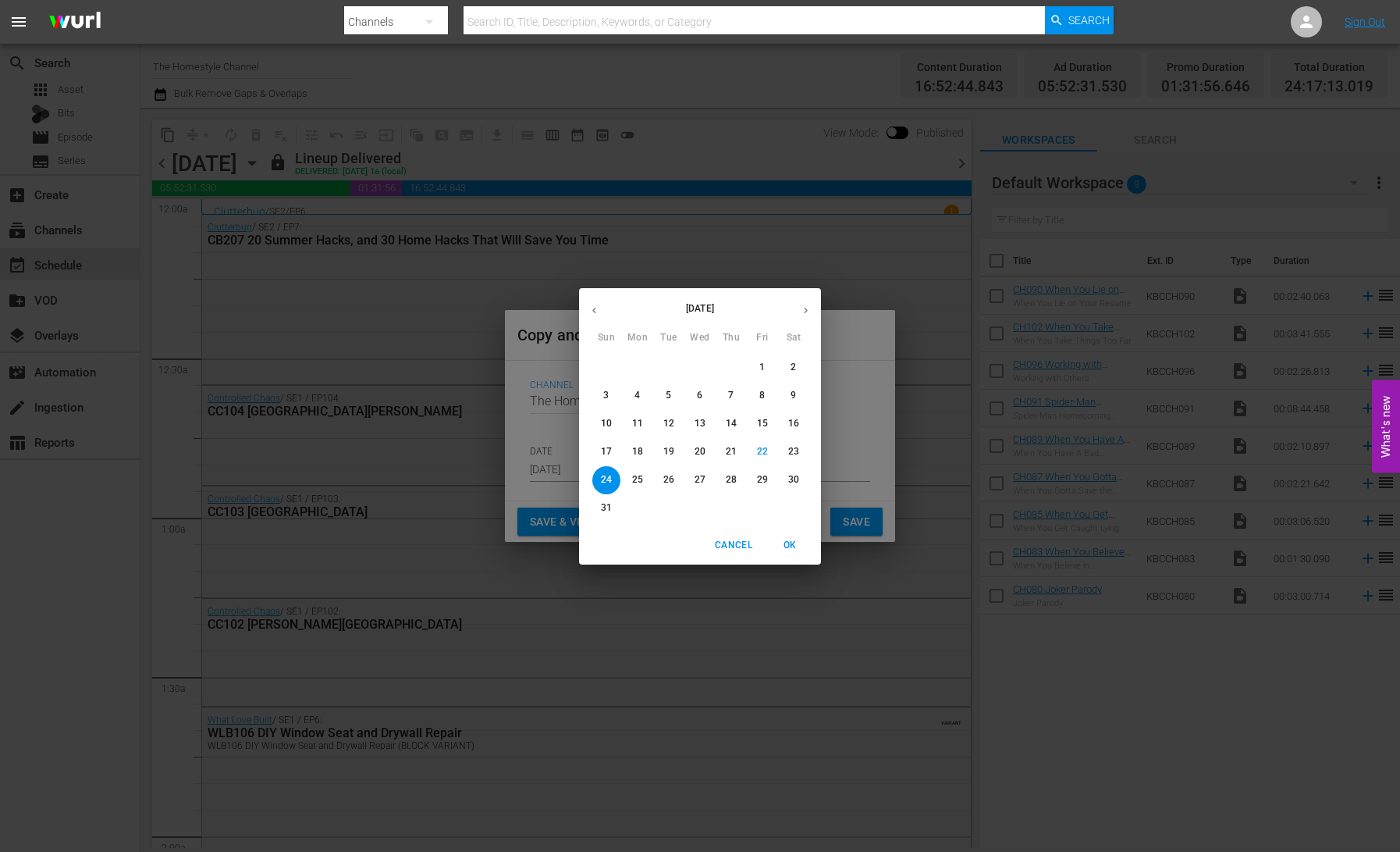
click at [667, 481] on p "26" at bounding box center [668, 480] width 11 height 13
type input "[DATE]"
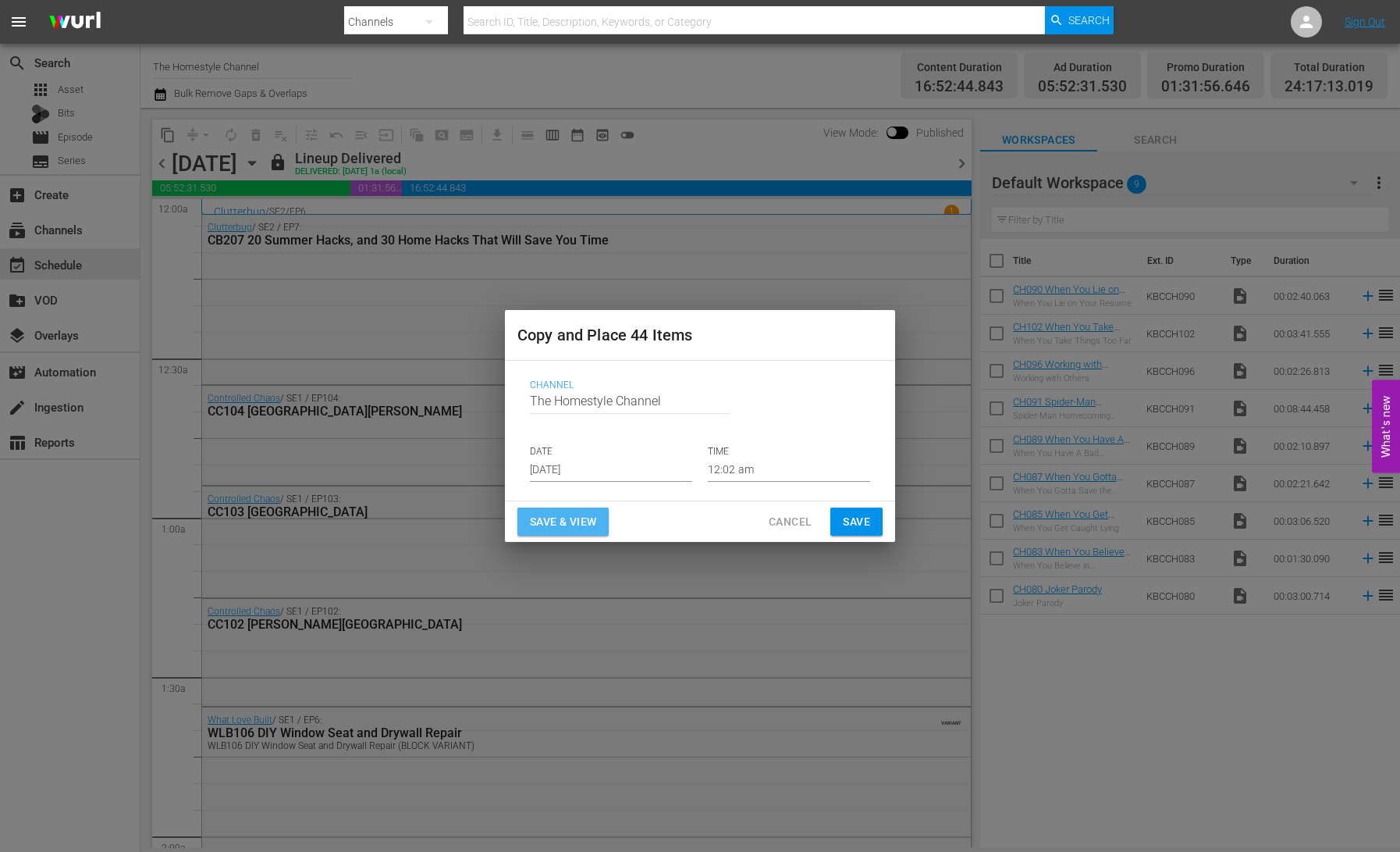
click at [575, 521] on span "Save & View" at bounding box center [563, 522] width 66 height 20
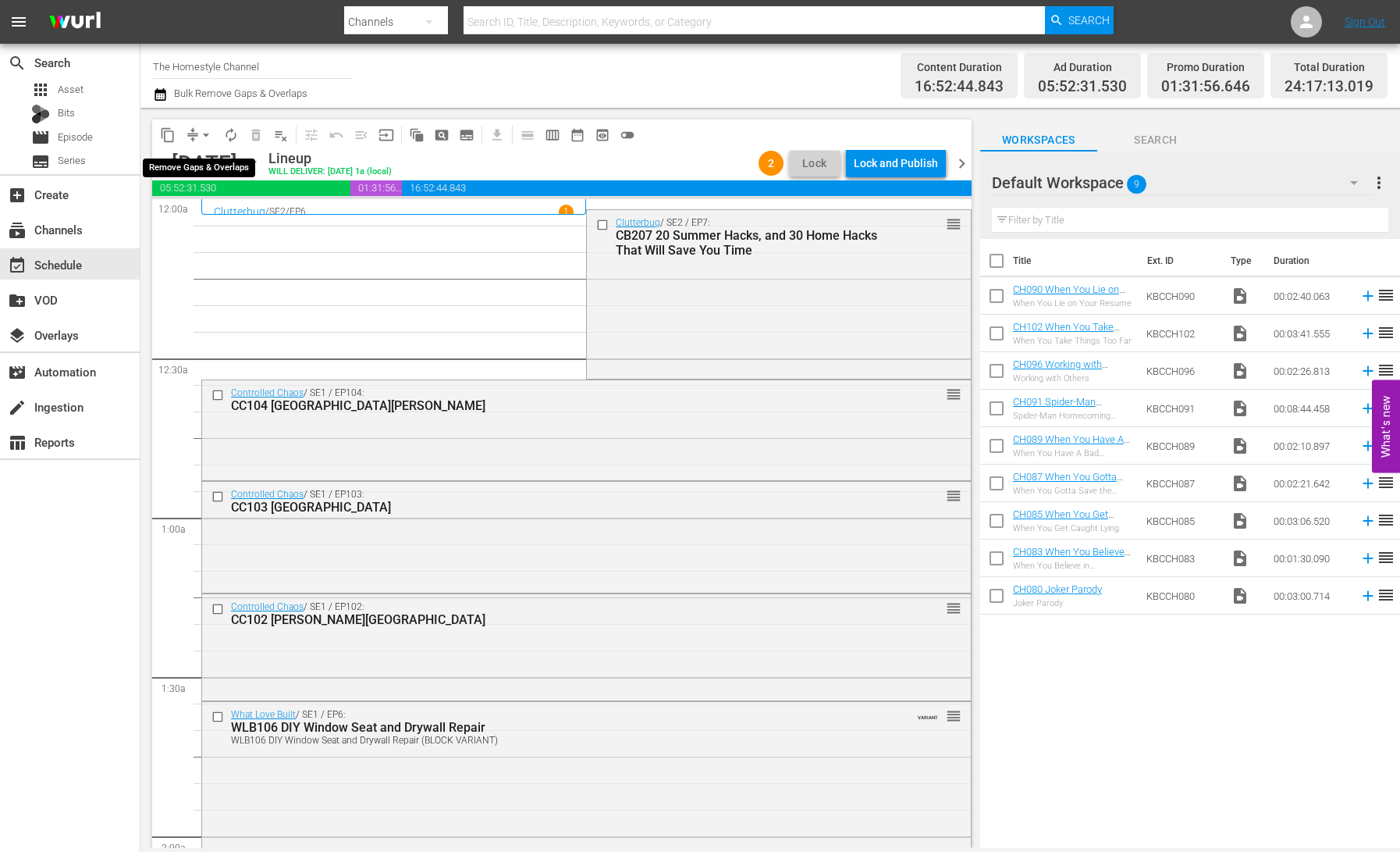
click at [202, 135] on span "arrow_drop_down" at bounding box center [206, 135] width 16 height 16
click at [255, 218] on li "Align to End of Previous Day" at bounding box center [206, 218] width 164 height 26
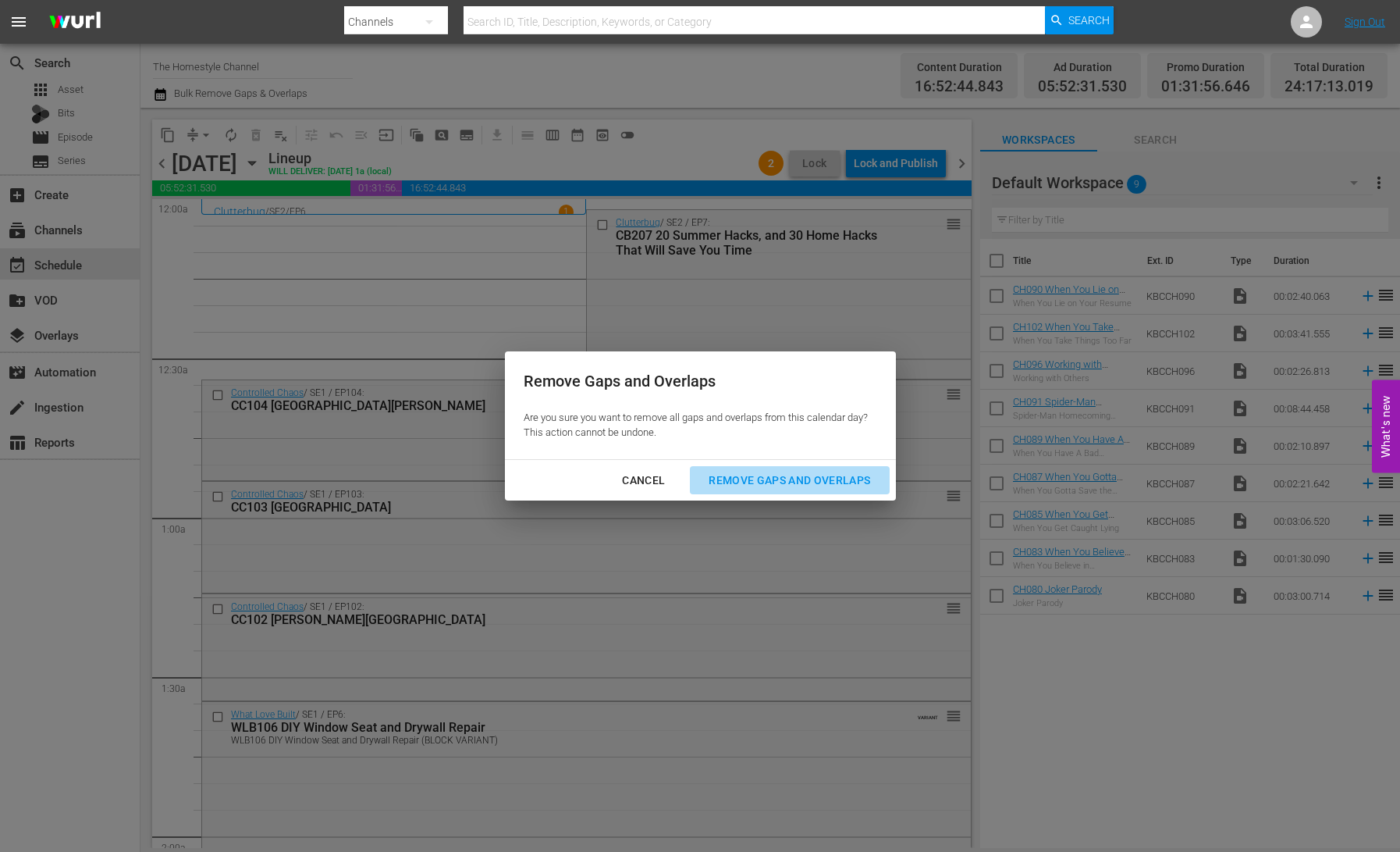
click at [844, 481] on div "Remove Gaps and Overlaps" at bounding box center [790, 481] width 187 height 20
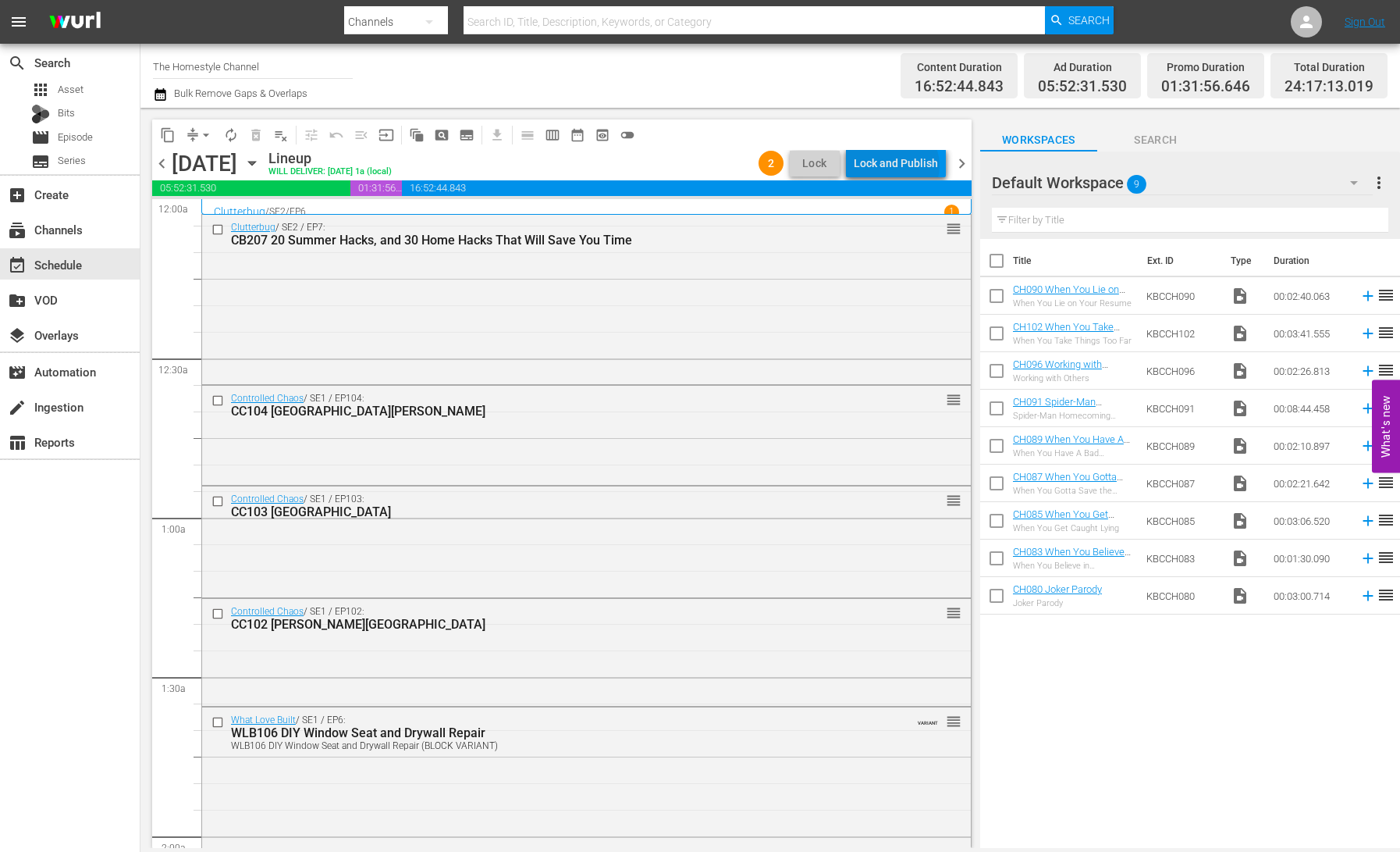
click at [900, 165] on div "Lock and Publish" at bounding box center [896, 164] width 85 height 28
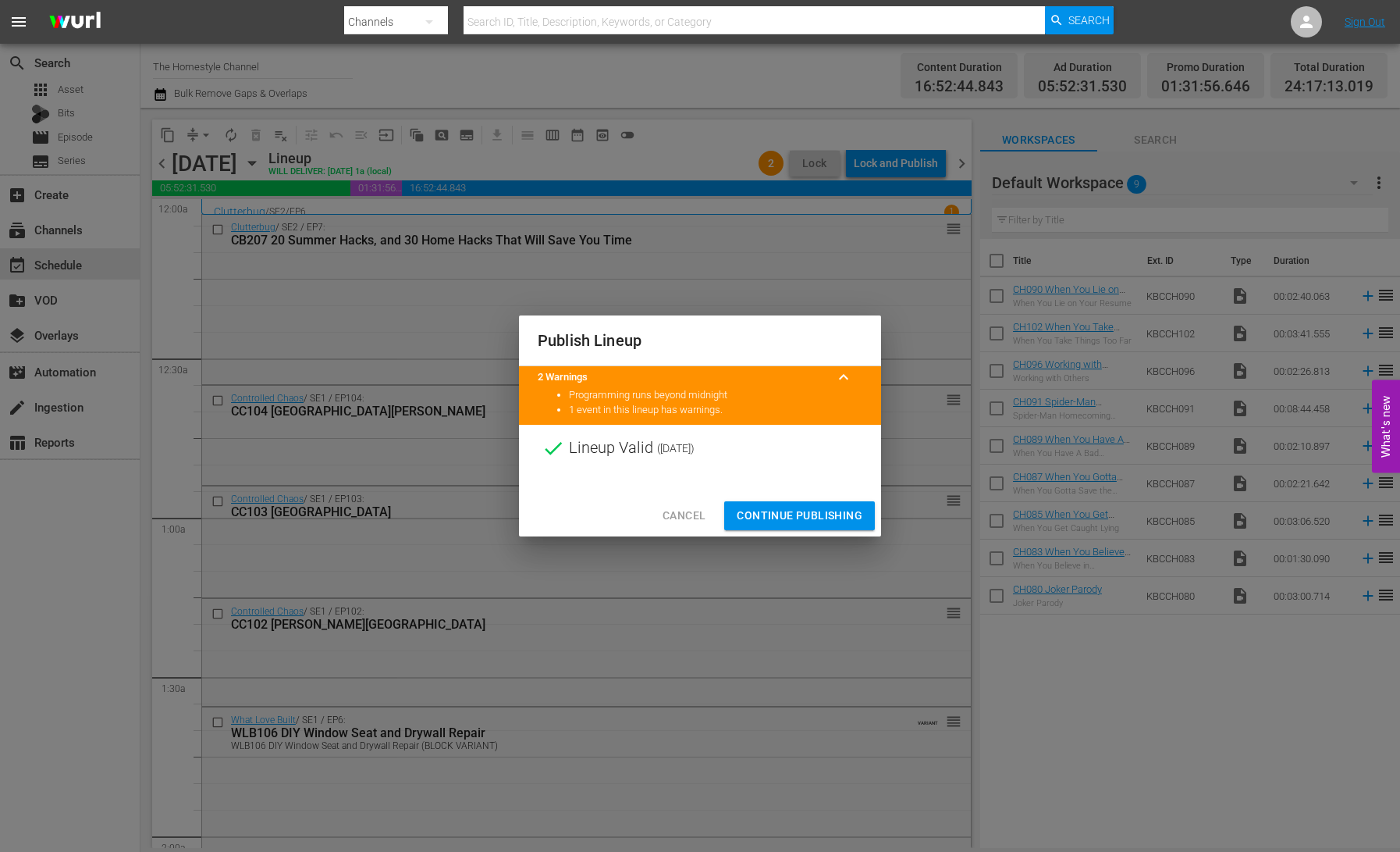
click at [810, 515] on span "Continue Publishing" at bounding box center [799, 516] width 125 height 20
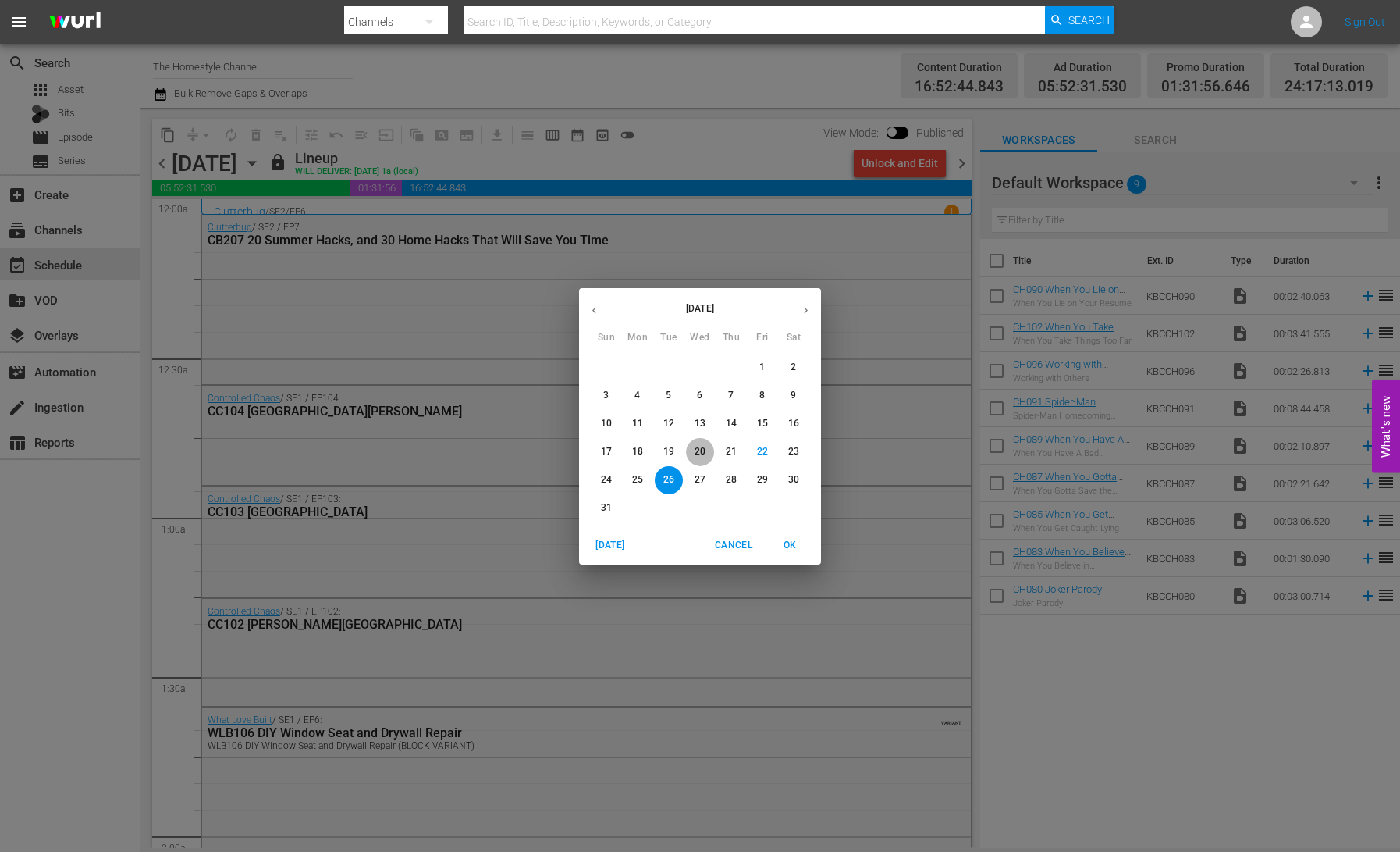
click at [702, 450] on p "20" at bounding box center [700, 452] width 11 height 13
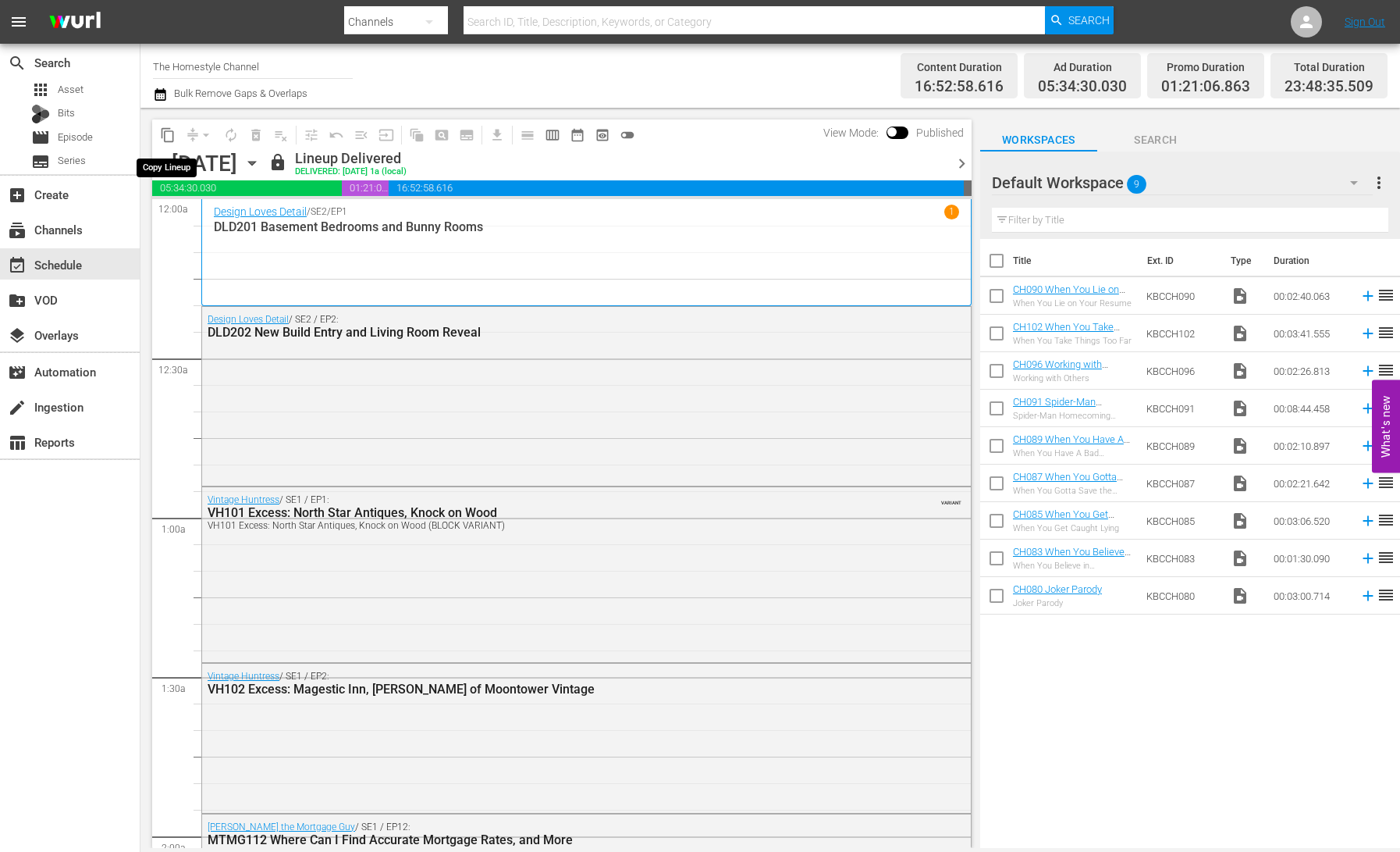
click at [165, 140] on span "content_copy" at bounding box center [168, 135] width 16 height 16
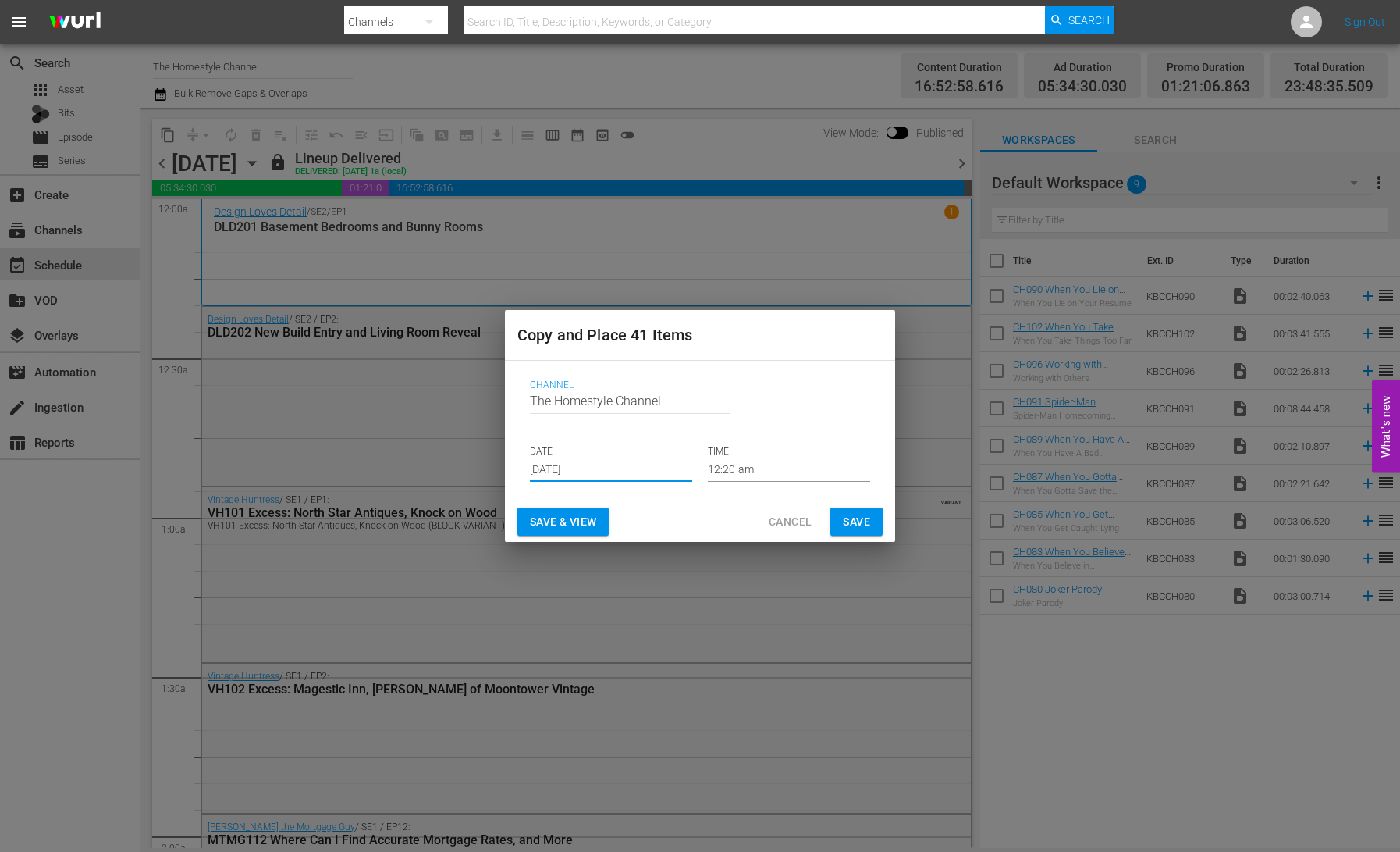
click at [597, 472] on input "[DATE]" at bounding box center [611, 470] width 163 height 23
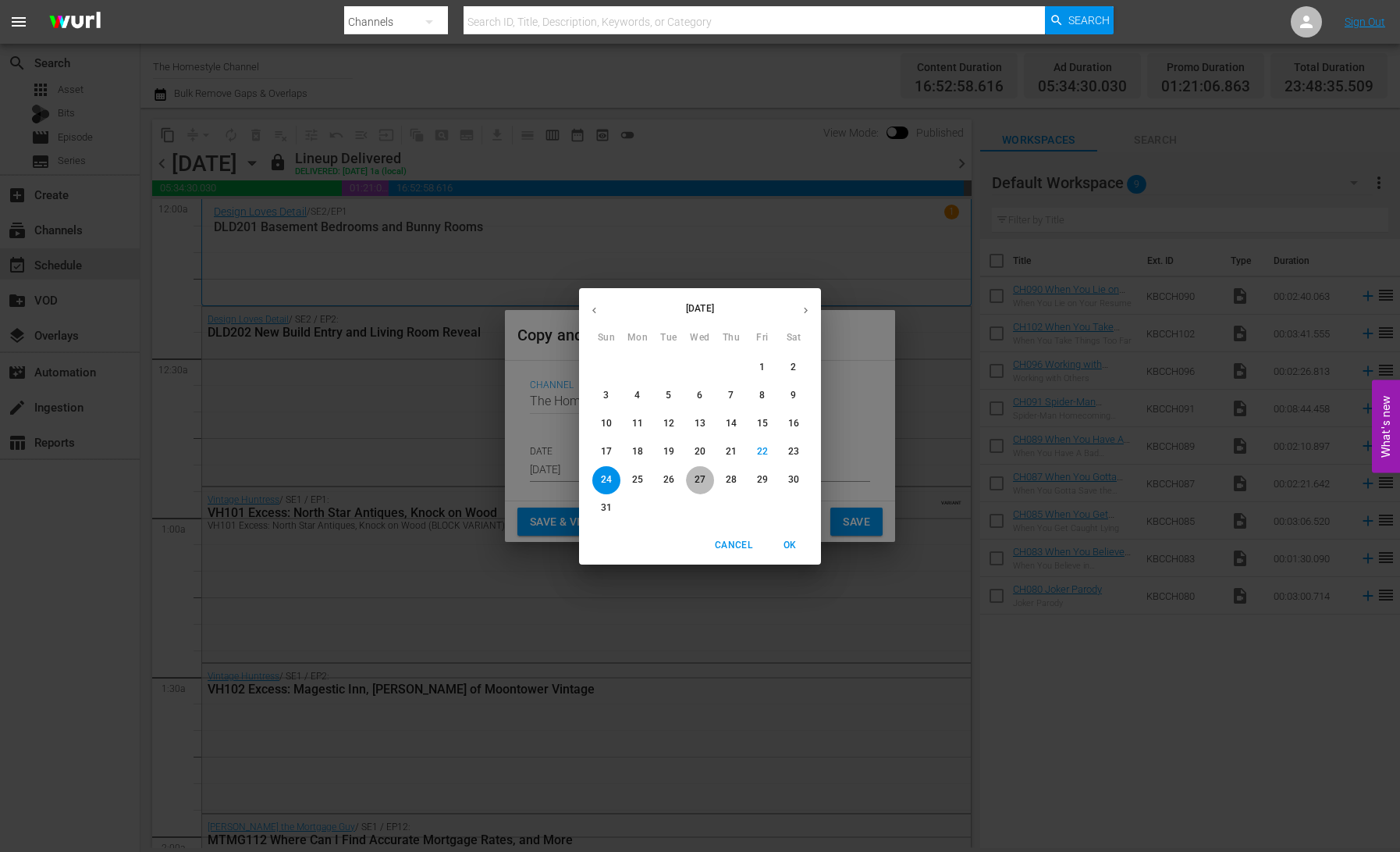
click at [701, 485] on p "27" at bounding box center [700, 480] width 11 height 13
type input "[DATE]"
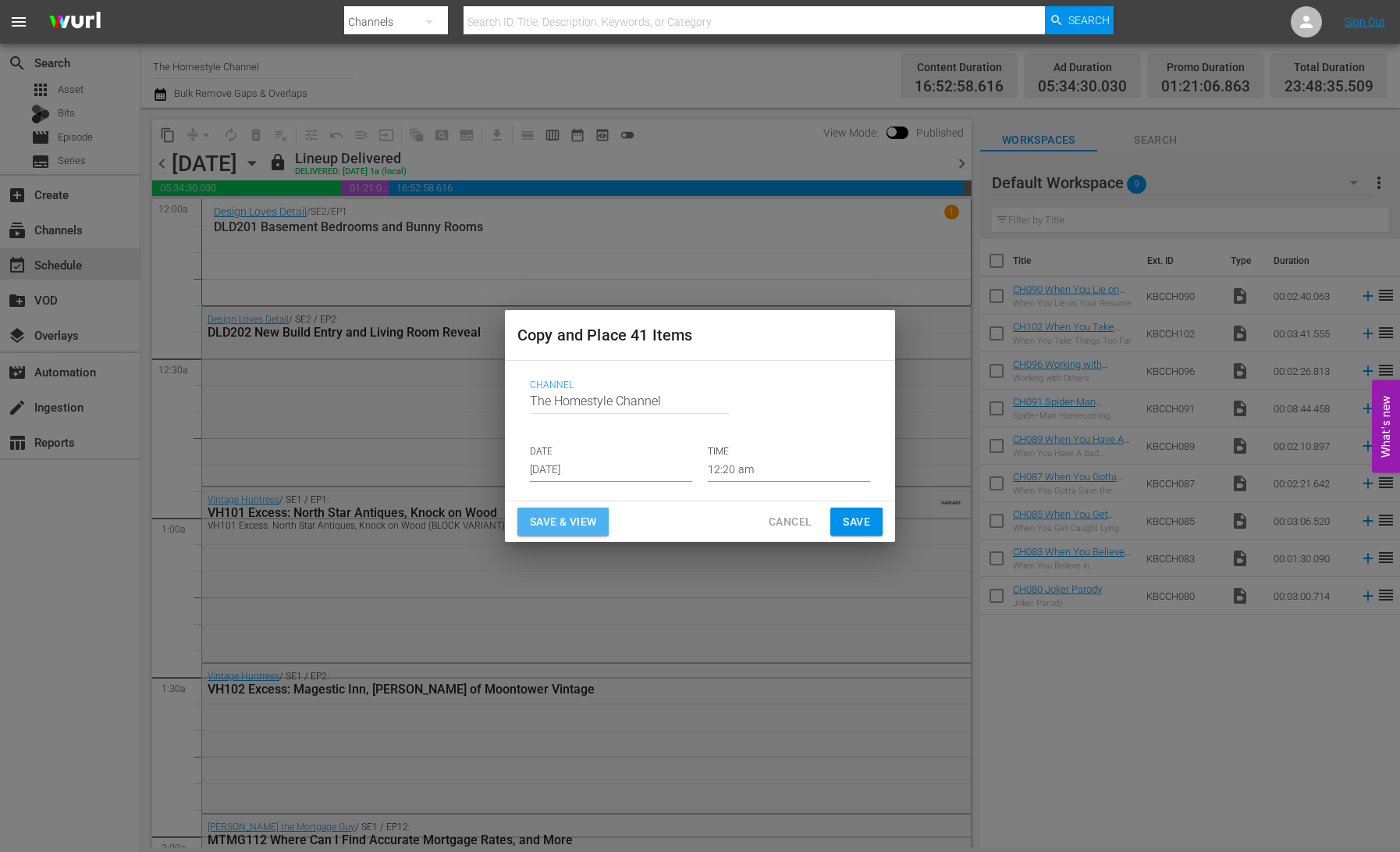
click at [583, 521] on span "Save & View" at bounding box center [563, 522] width 66 height 20
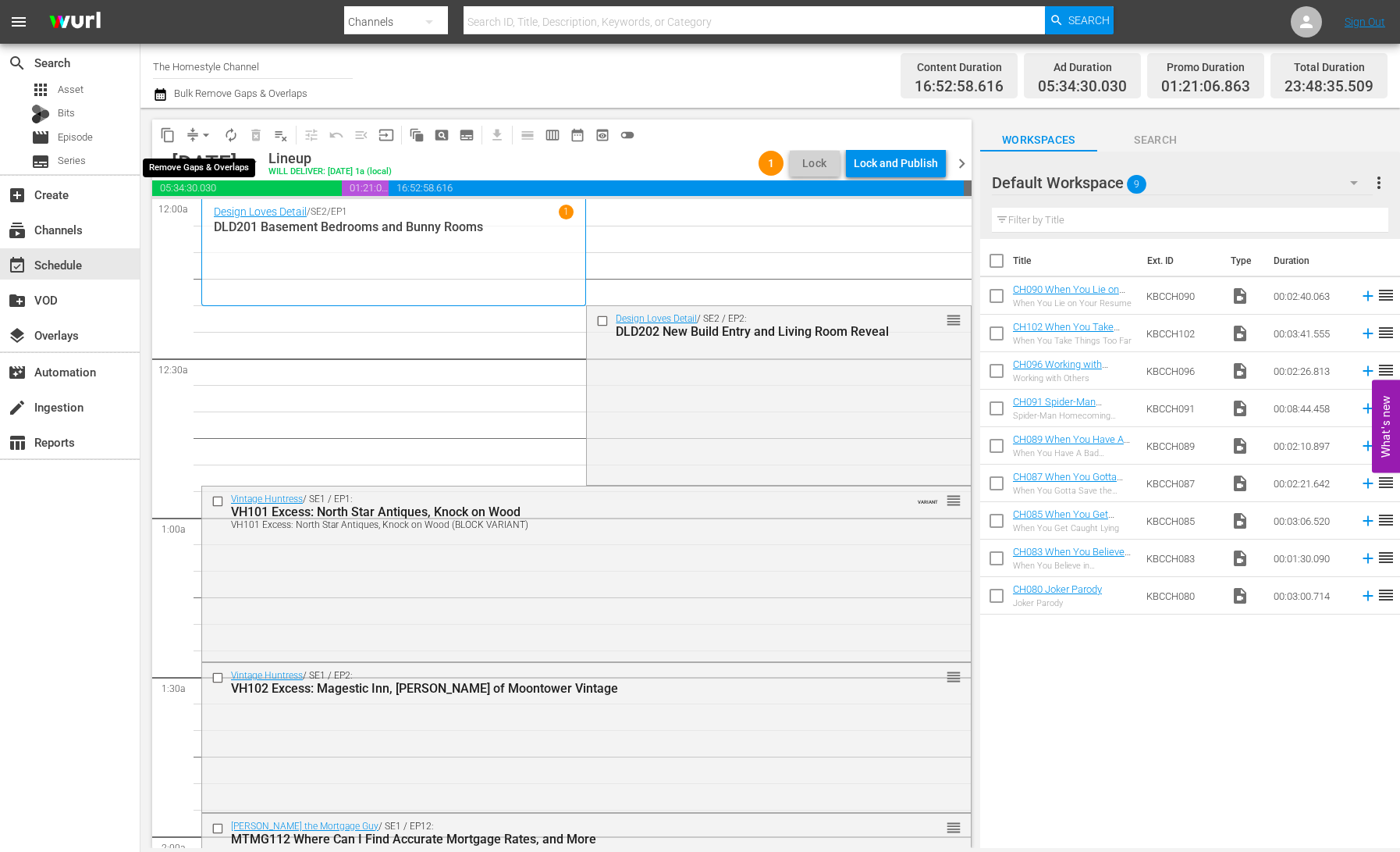
click at [203, 134] on span "arrow_drop_down" at bounding box center [206, 135] width 16 height 16
click at [252, 223] on li "Align to End of Previous Day" at bounding box center [206, 218] width 164 height 26
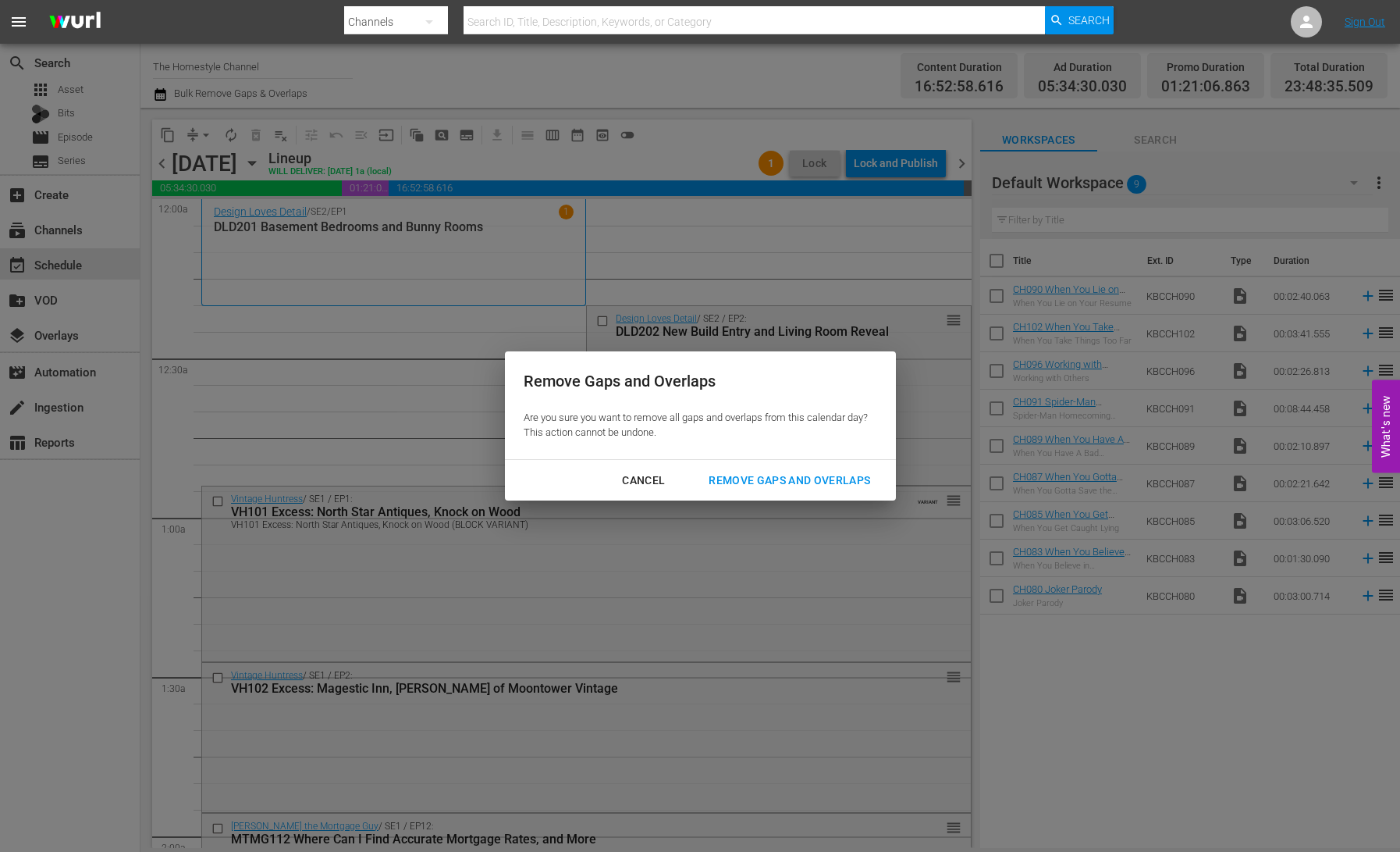
click at [795, 479] on div "Remove Gaps and Overlaps" at bounding box center [790, 481] width 187 height 20
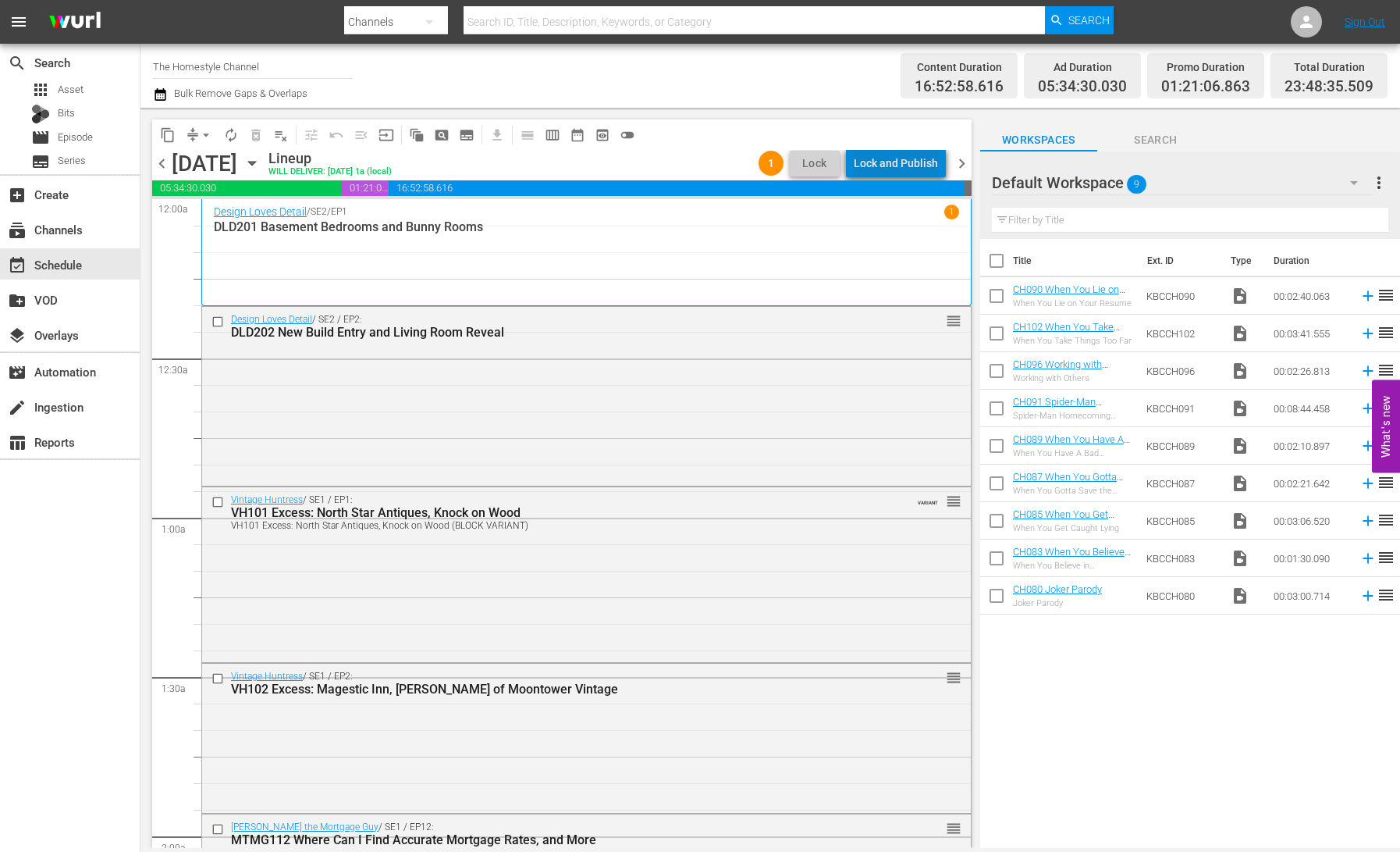
click at [907, 168] on div "Lock and Publish" at bounding box center [896, 164] width 85 height 28
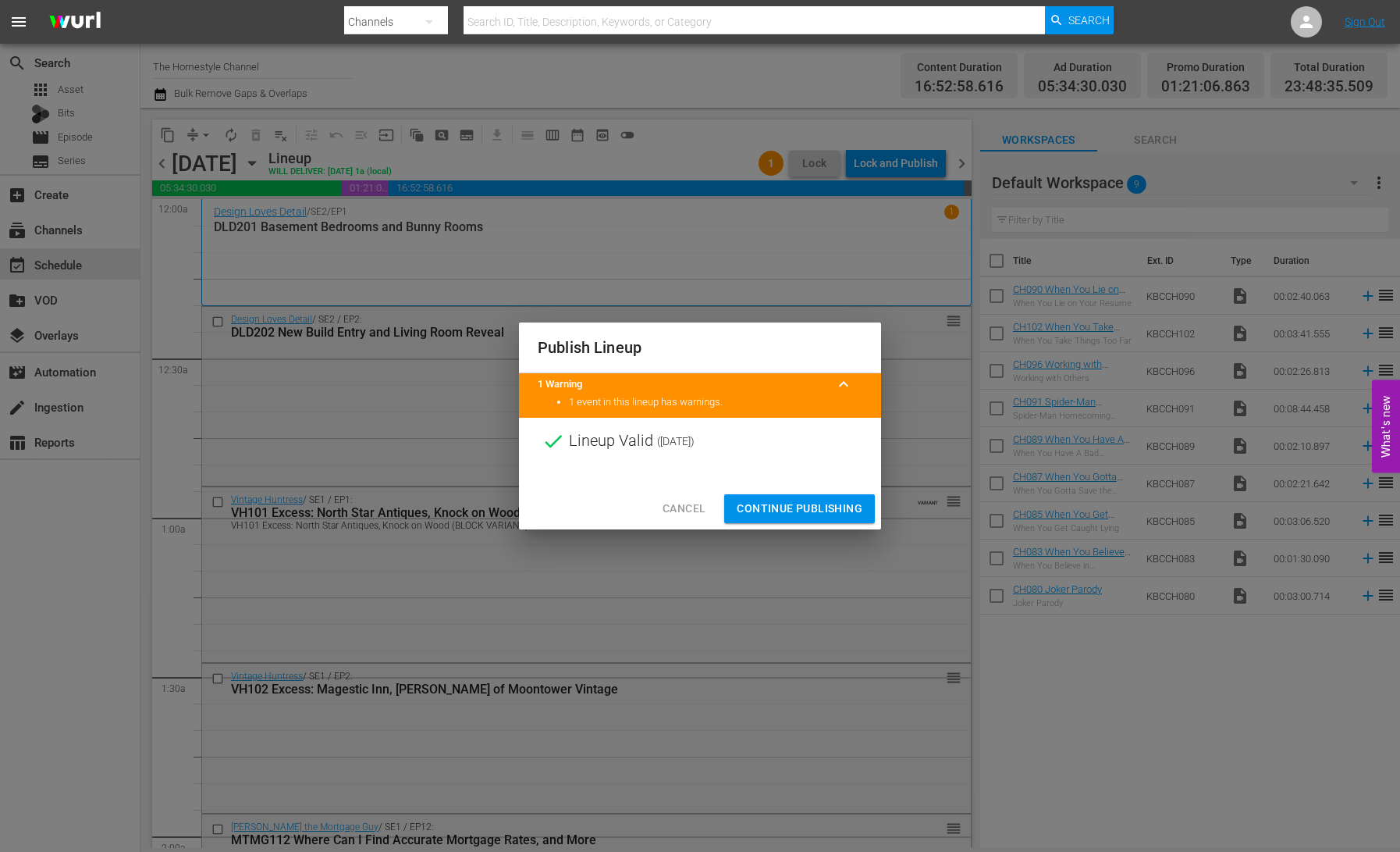
click at [825, 512] on span "Continue Publishing" at bounding box center [799, 509] width 125 height 20
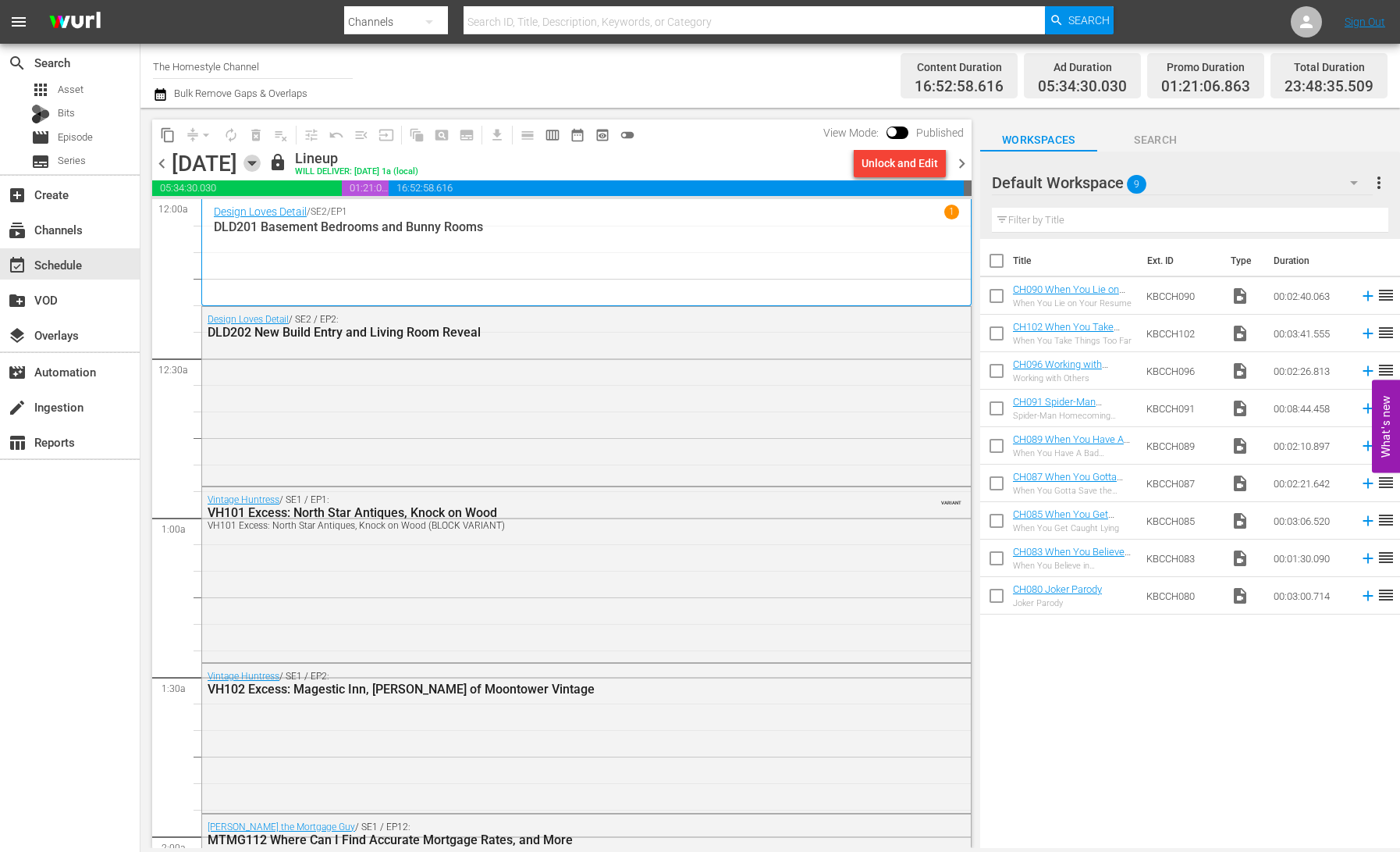
click at [261, 165] on icon "button" at bounding box center [252, 163] width 17 height 17
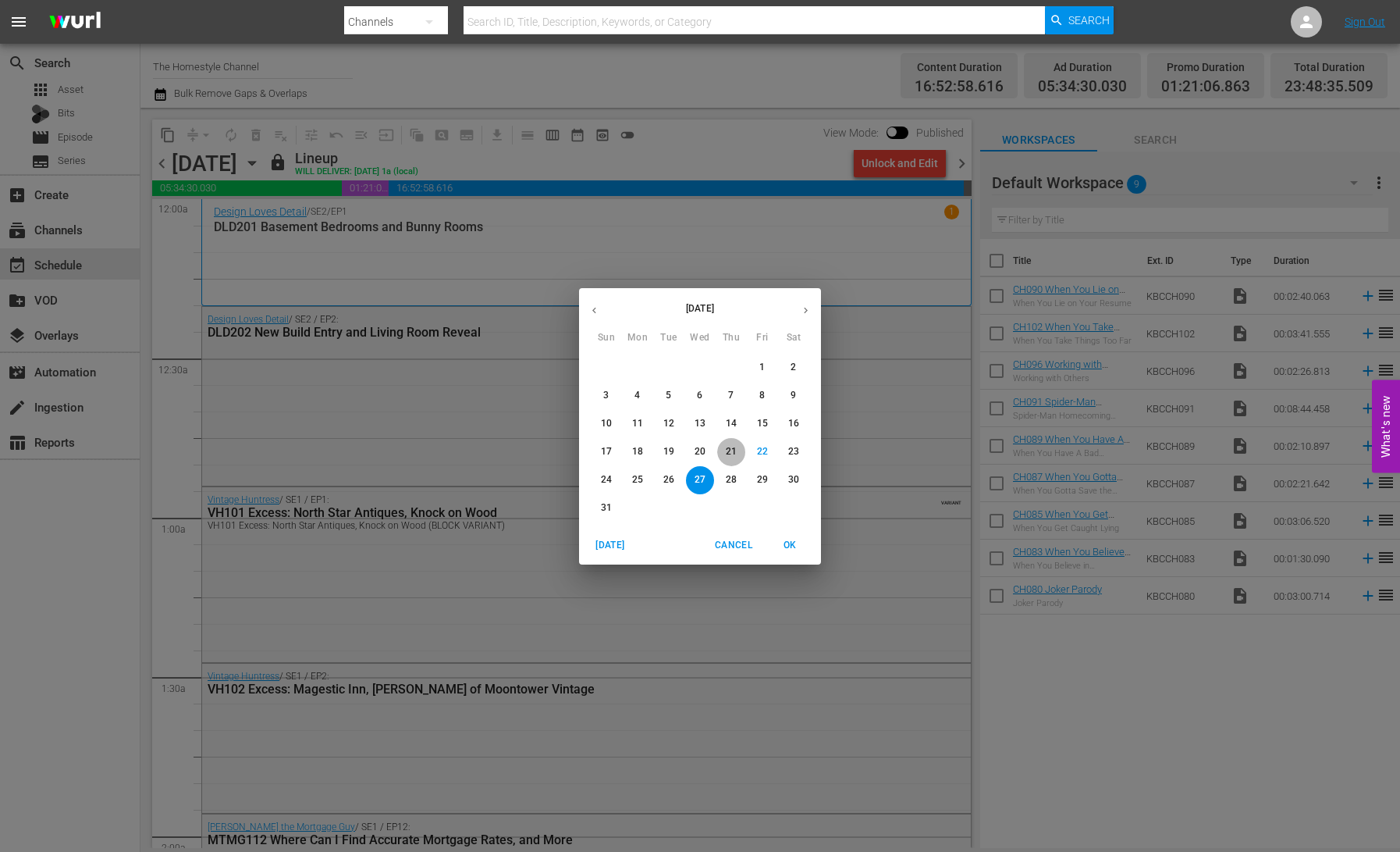
click at [732, 455] on p "21" at bounding box center [731, 452] width 11 height 13
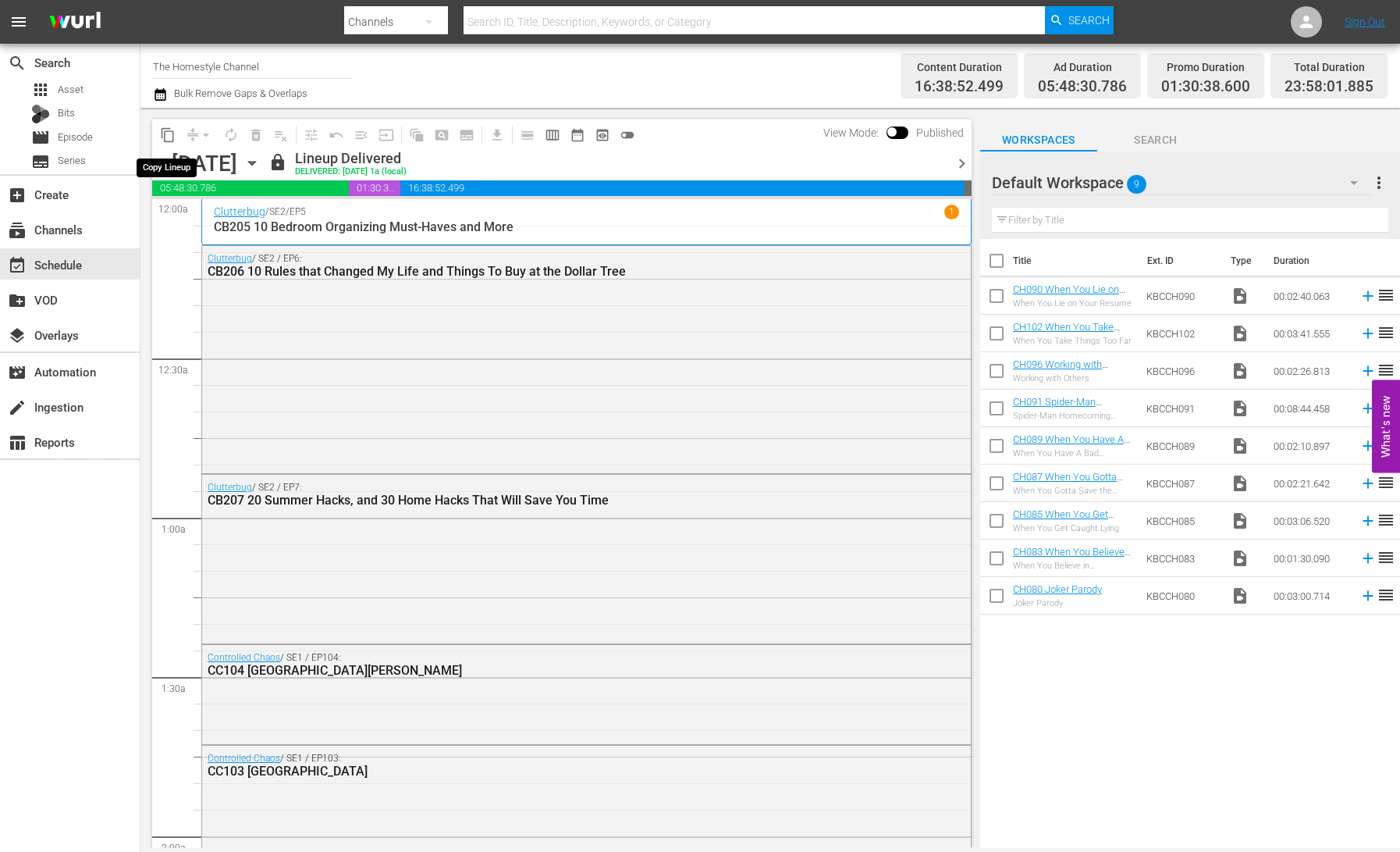
click at [167, 137] on span "content_copy" at bounding box center [168, 135] width 16 height 16
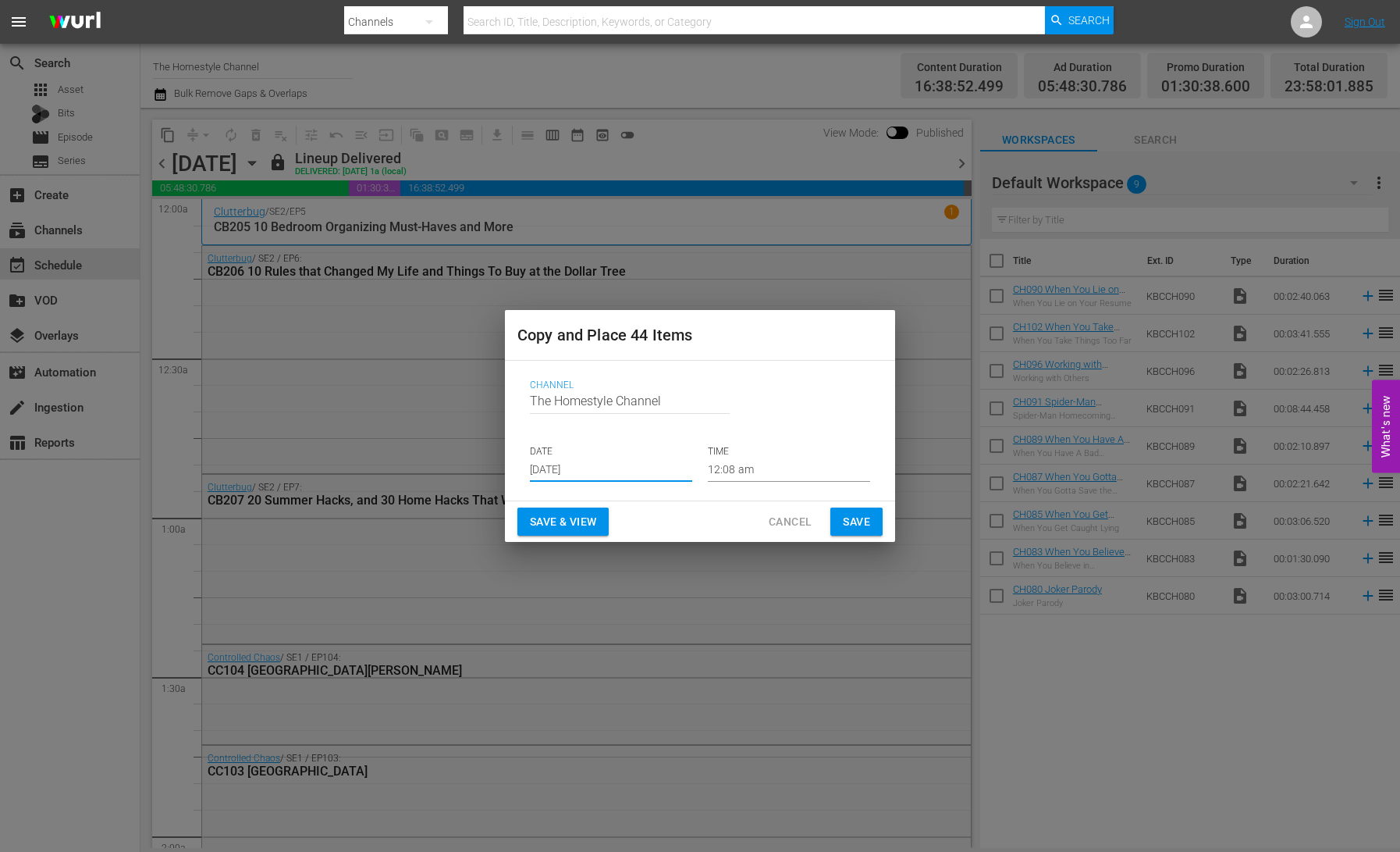
click at [569, 463] on input "[DATE]" at bounding box center [611, 470] width 163 height 23
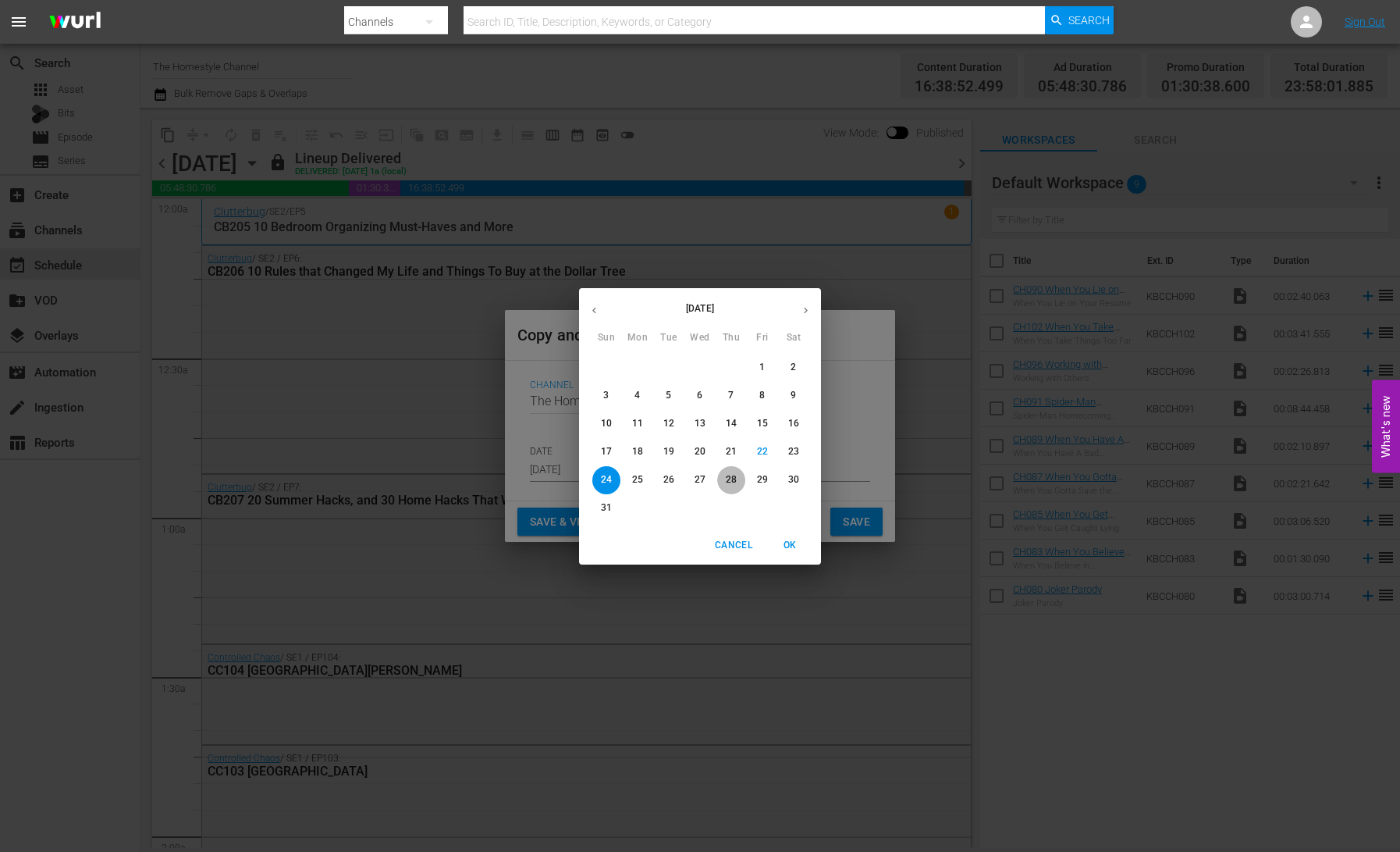
click at [732, 482] on p "28" at bounding box center [731, 480] width 11 height 13
type input "[DATE]"
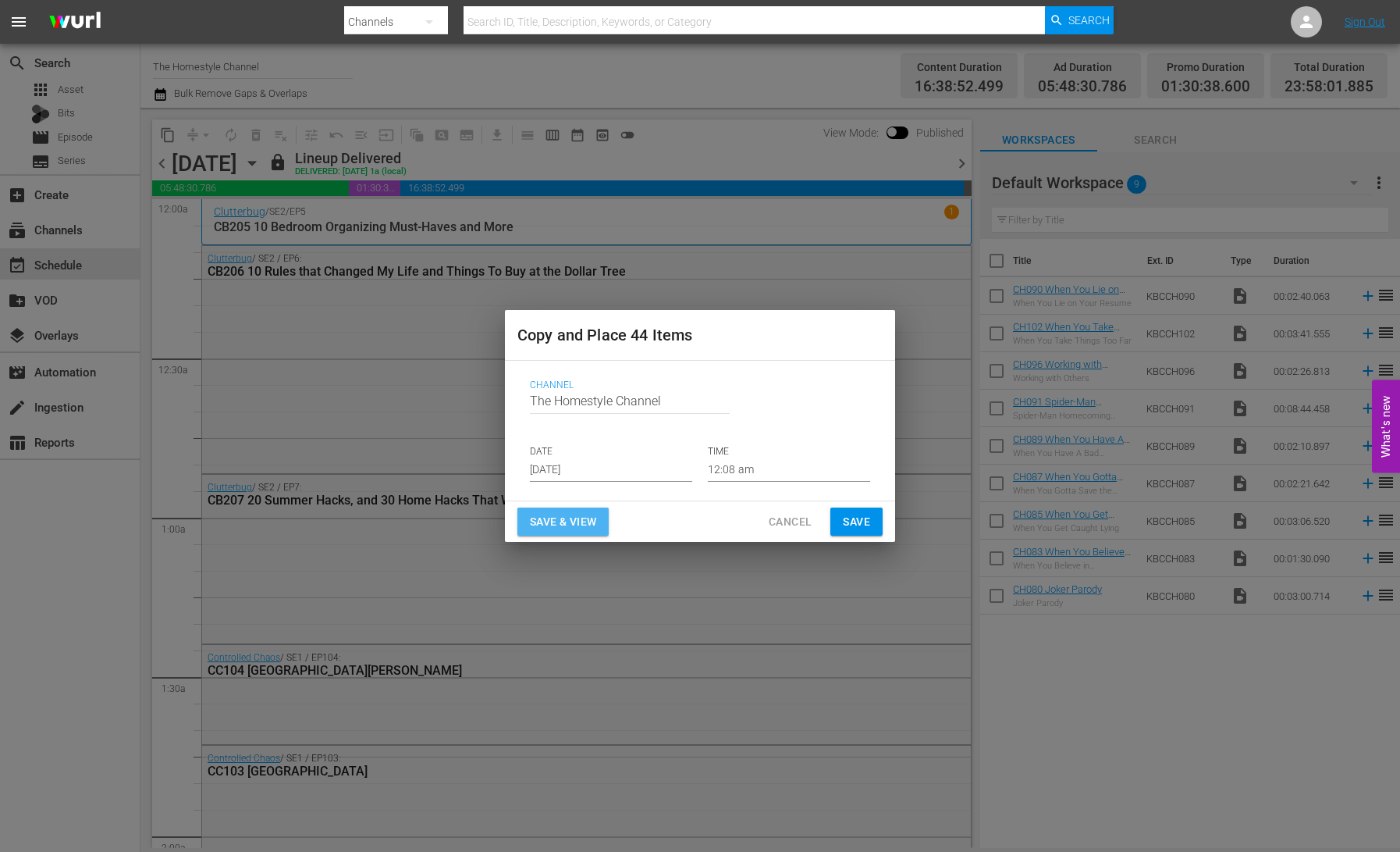
click at [565, 522] on span "Save & View" at bounding box center [563, 522] width 66 height 20
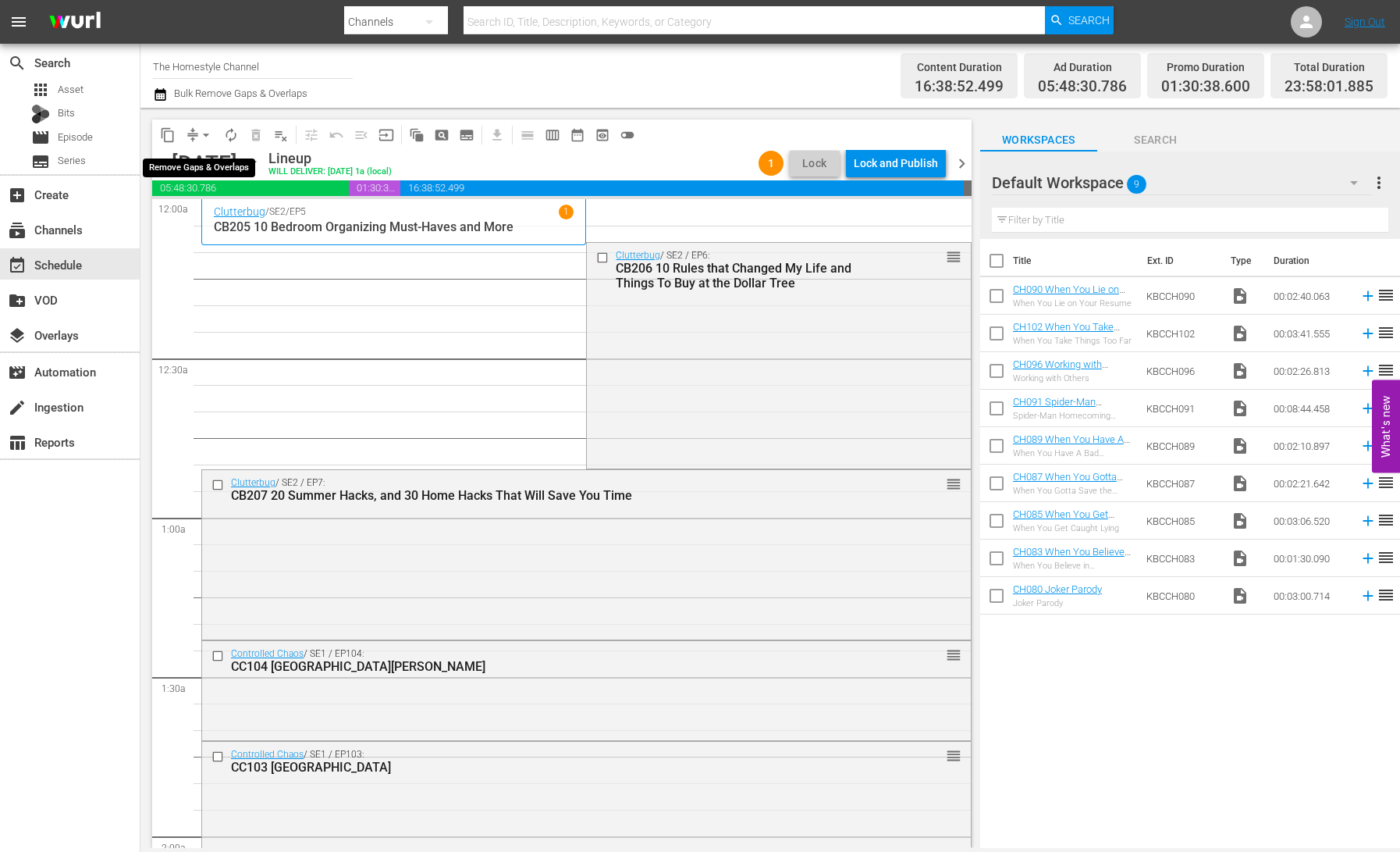
click at [203, 137] on span "arrow_drop_down" at bounding box center [206, 135] width 16 height 16
click at [236, 216] on li "Align to End of Previous Day" at bounding box center [206, 218] width 164 height 26
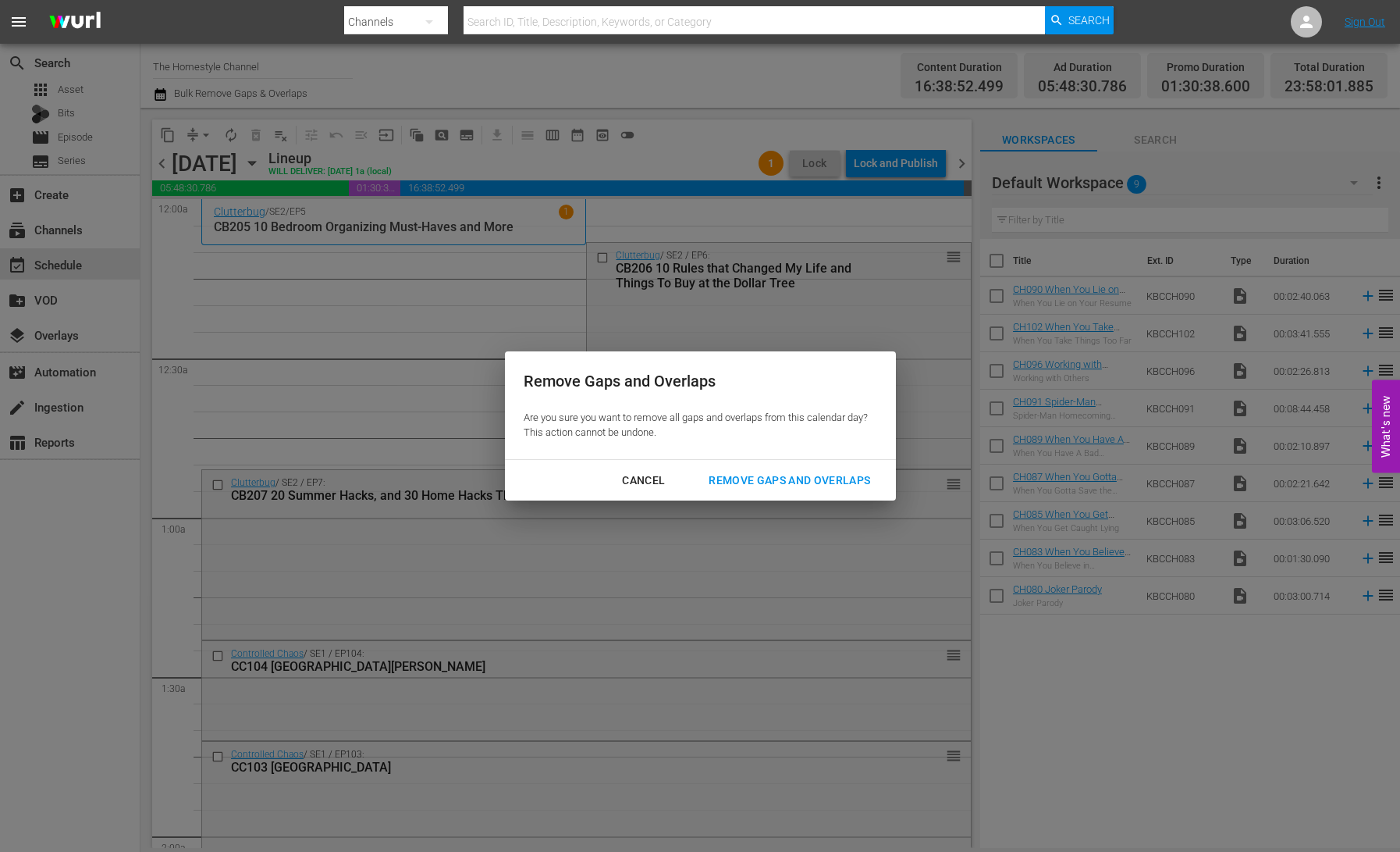
click at [783, 482] on div "Remove Gaps and Overlaps" at bounding box center [790, 481] width 187 height 20
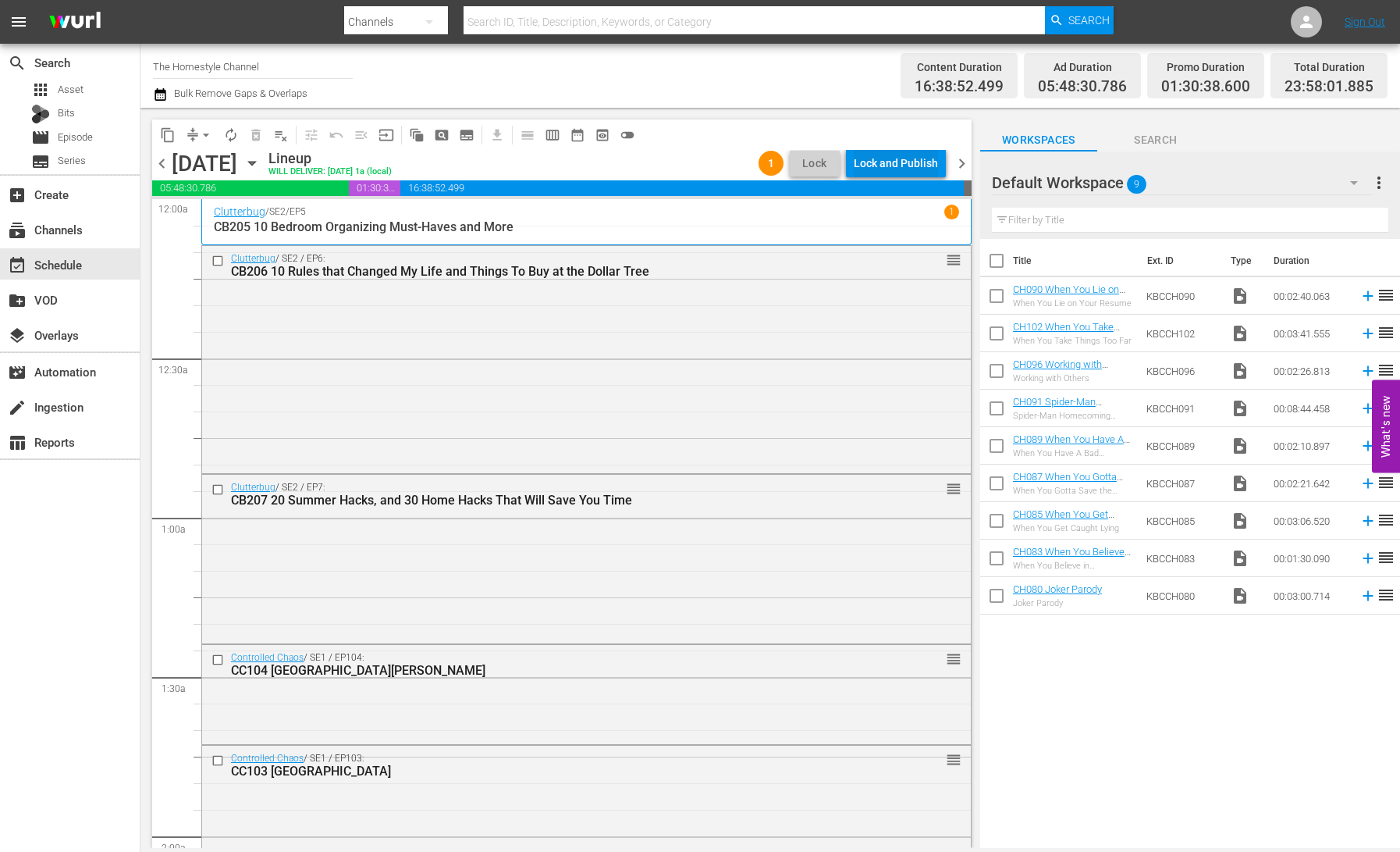
click at [912, 158] on div "Lock and Publish" at bounding box center [896, 164] width 85 height 28
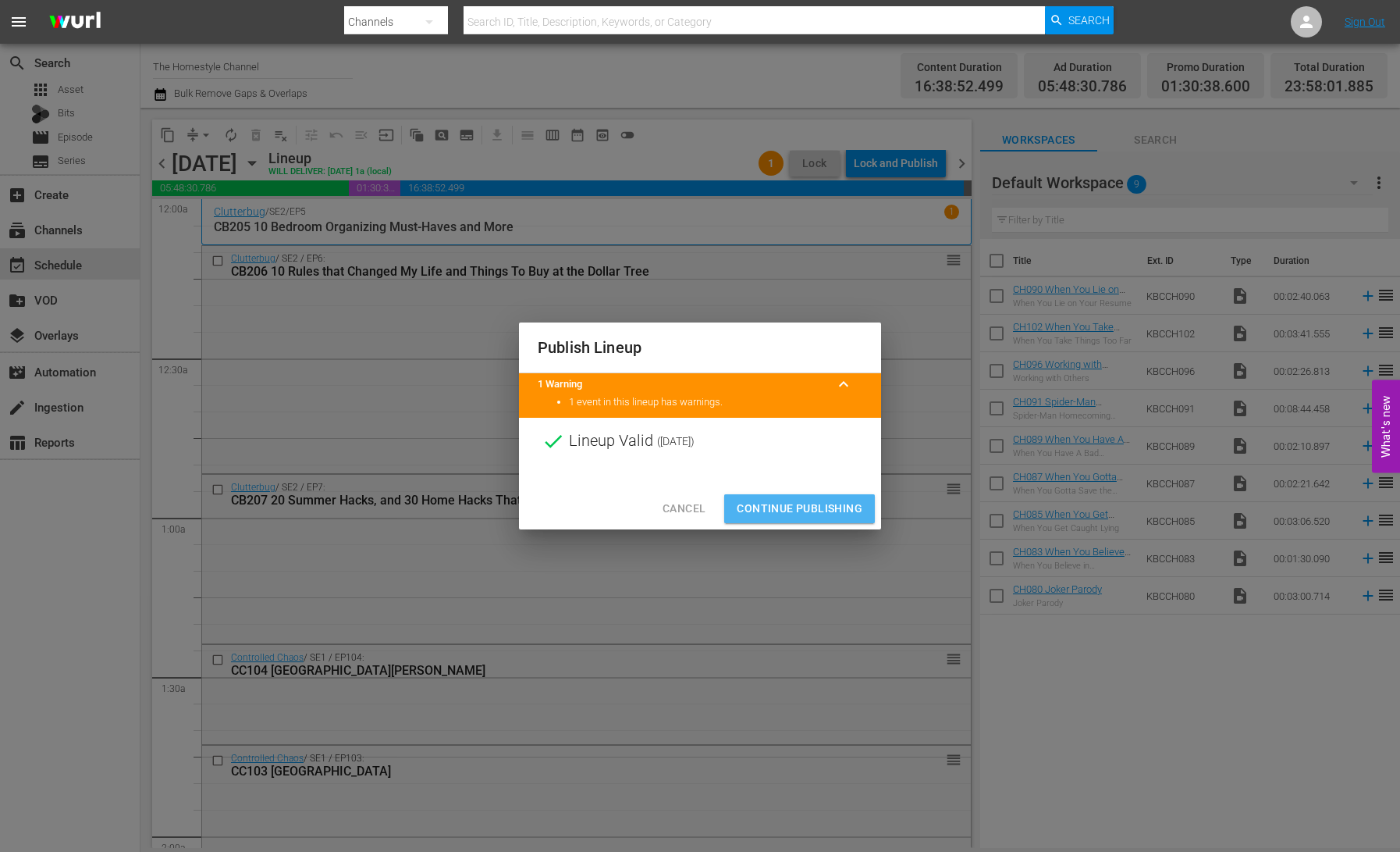
click at [809, 507] on span "Continue Publishing" at bounding box center [799, 509] width 125 height 20
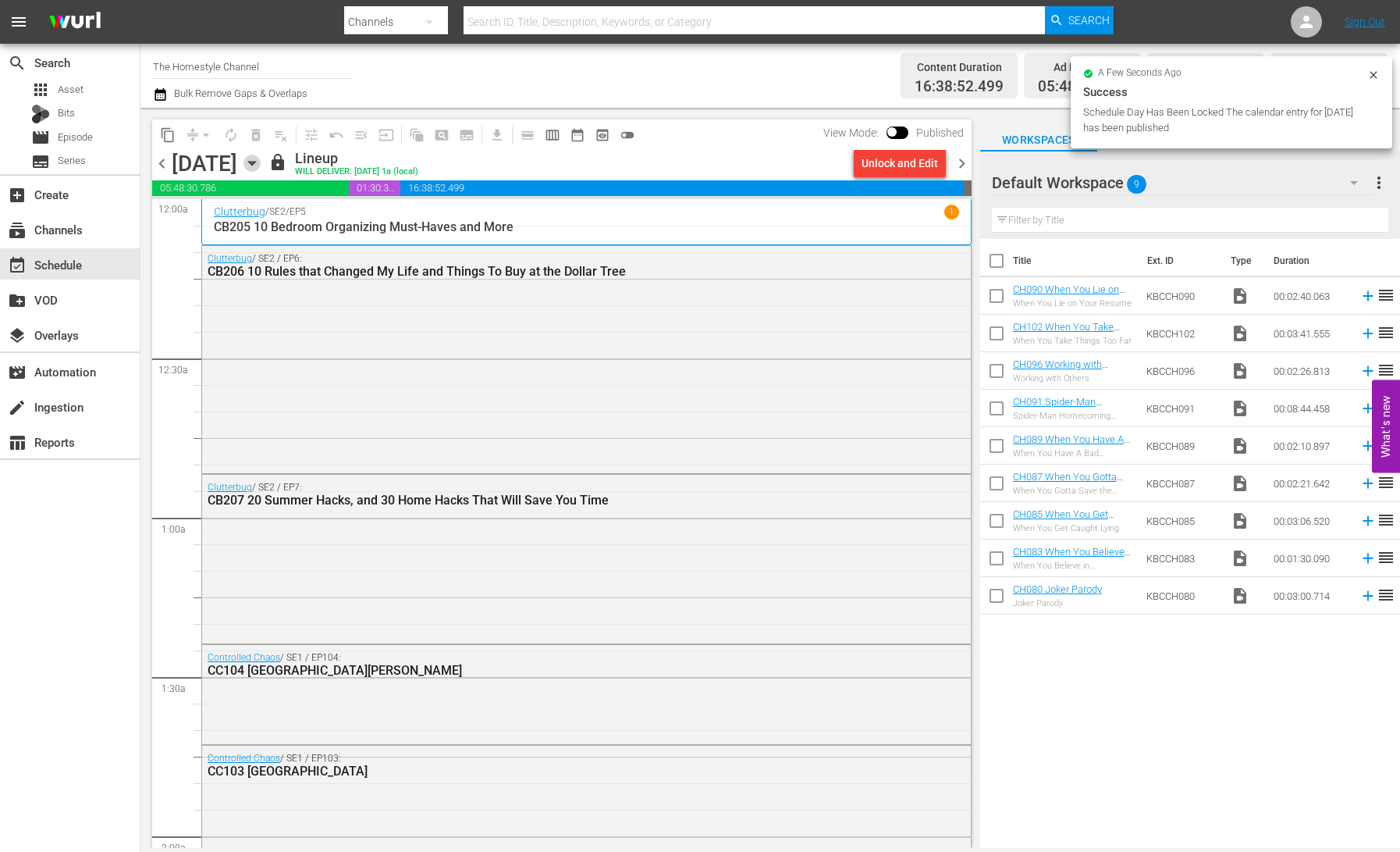
click at [255, 163] on icon "button" at bounding box center [252, 164] width 7 height 4
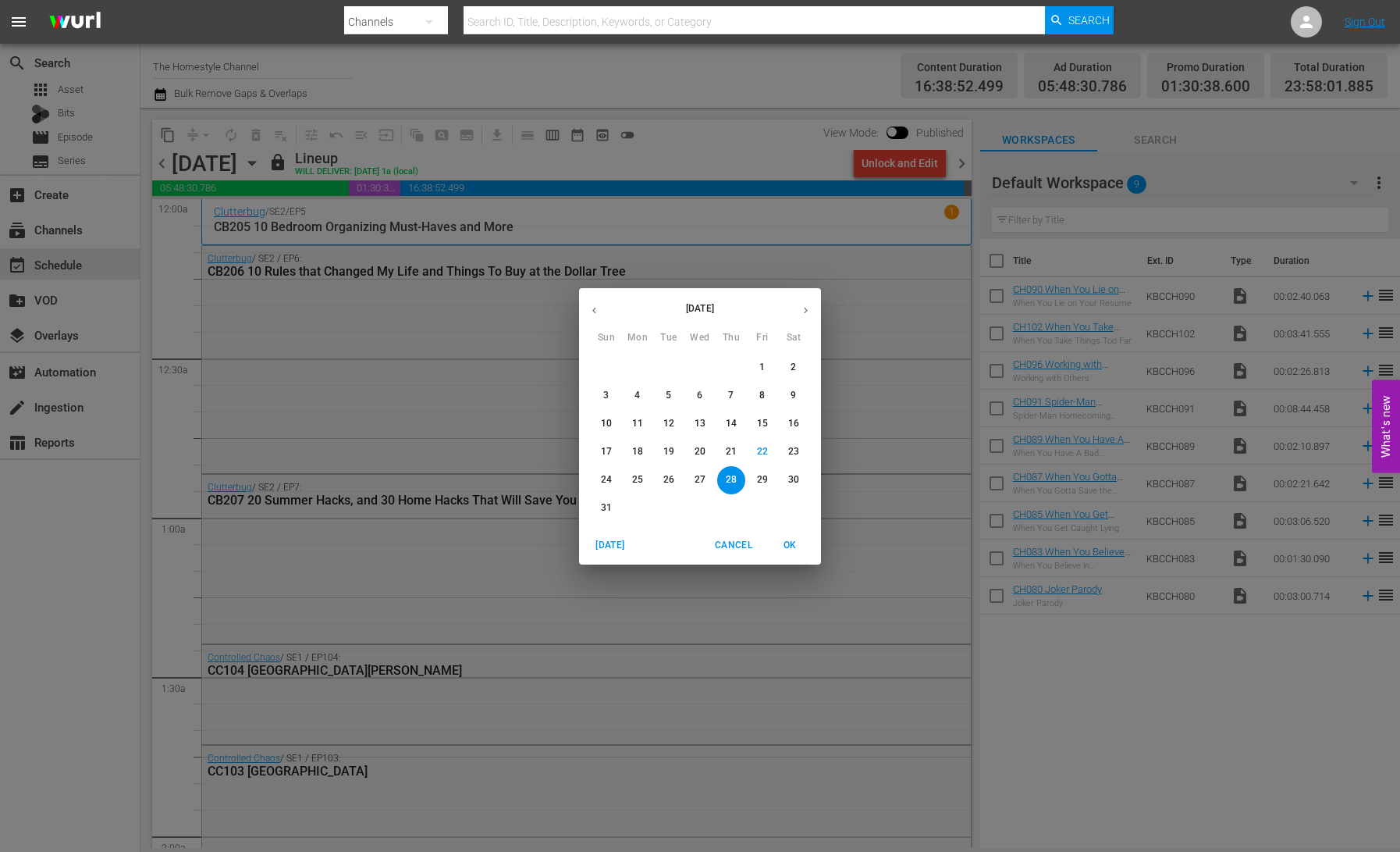
click at [766, 452] on p "22" at bounding box center [762, 452] width 11 height 13
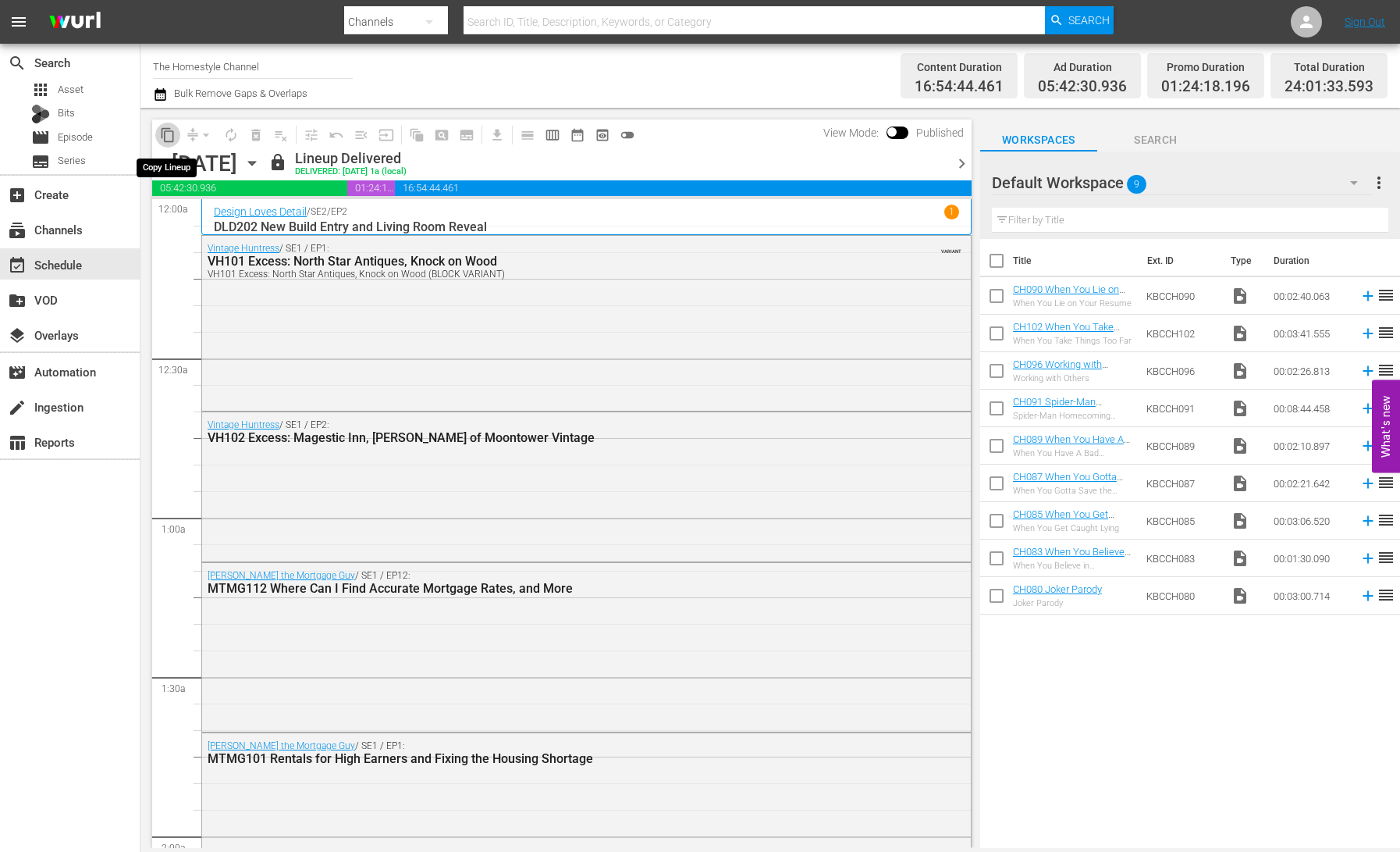
click at [168, 140] on span "content_copy" at bounding box center [168, 135] width 16 height 16
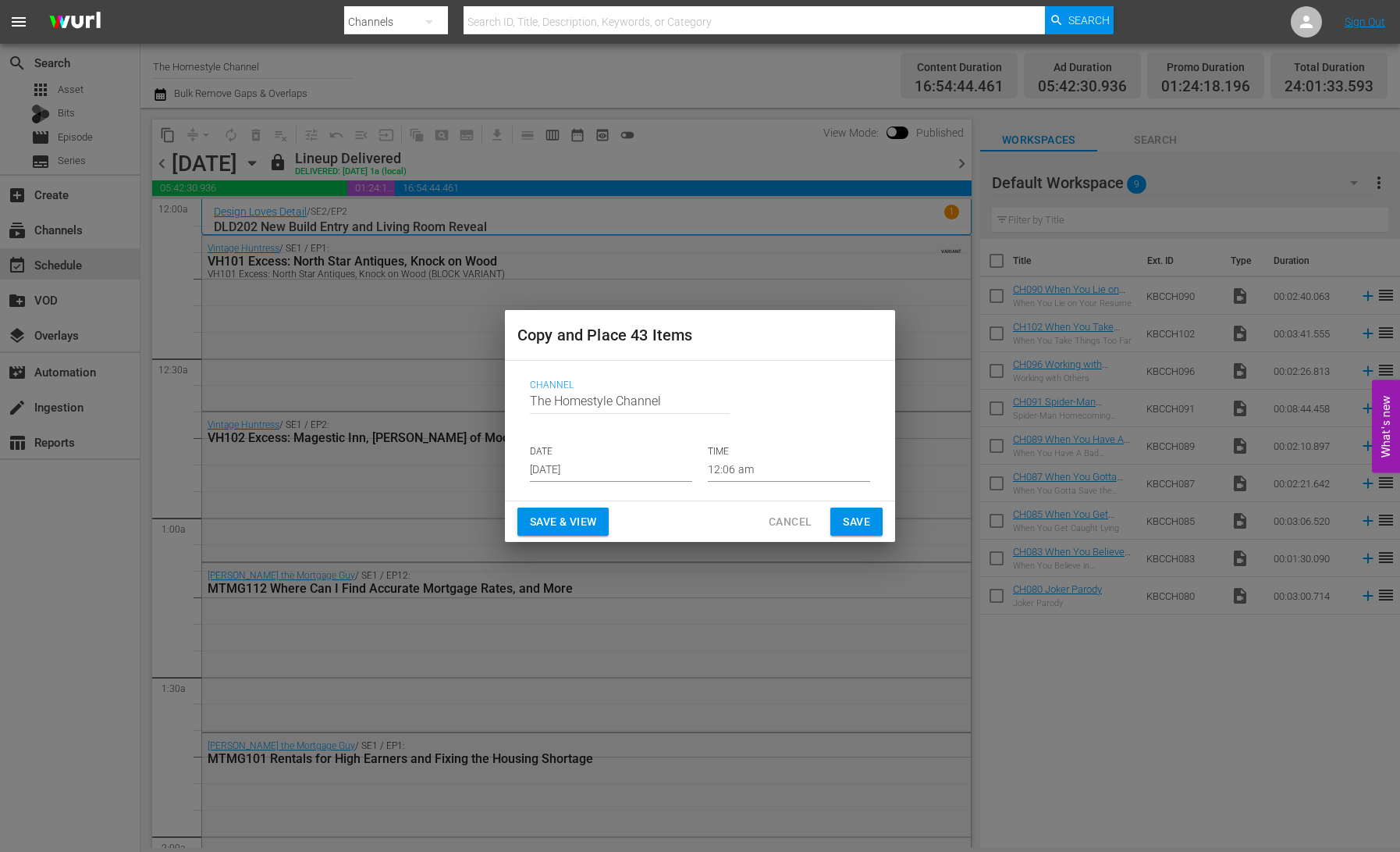
click at [609, 463] on input "[DATE]" at bounding box center [611, 470] width 163 height 23
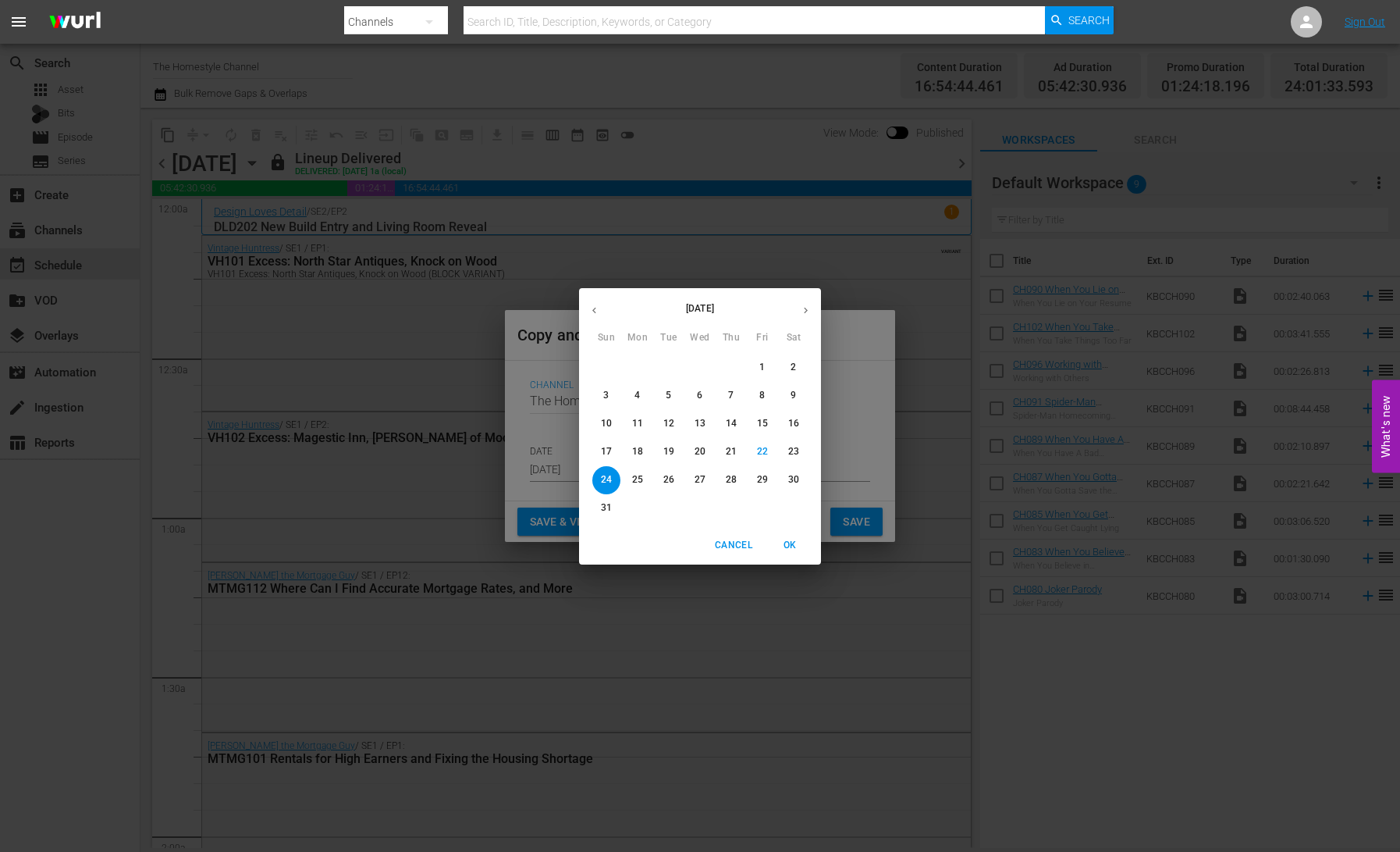
click at [762, 477] on p "29" at bounding box center [762, 480] width 11 height 13
type input "[DATE]"
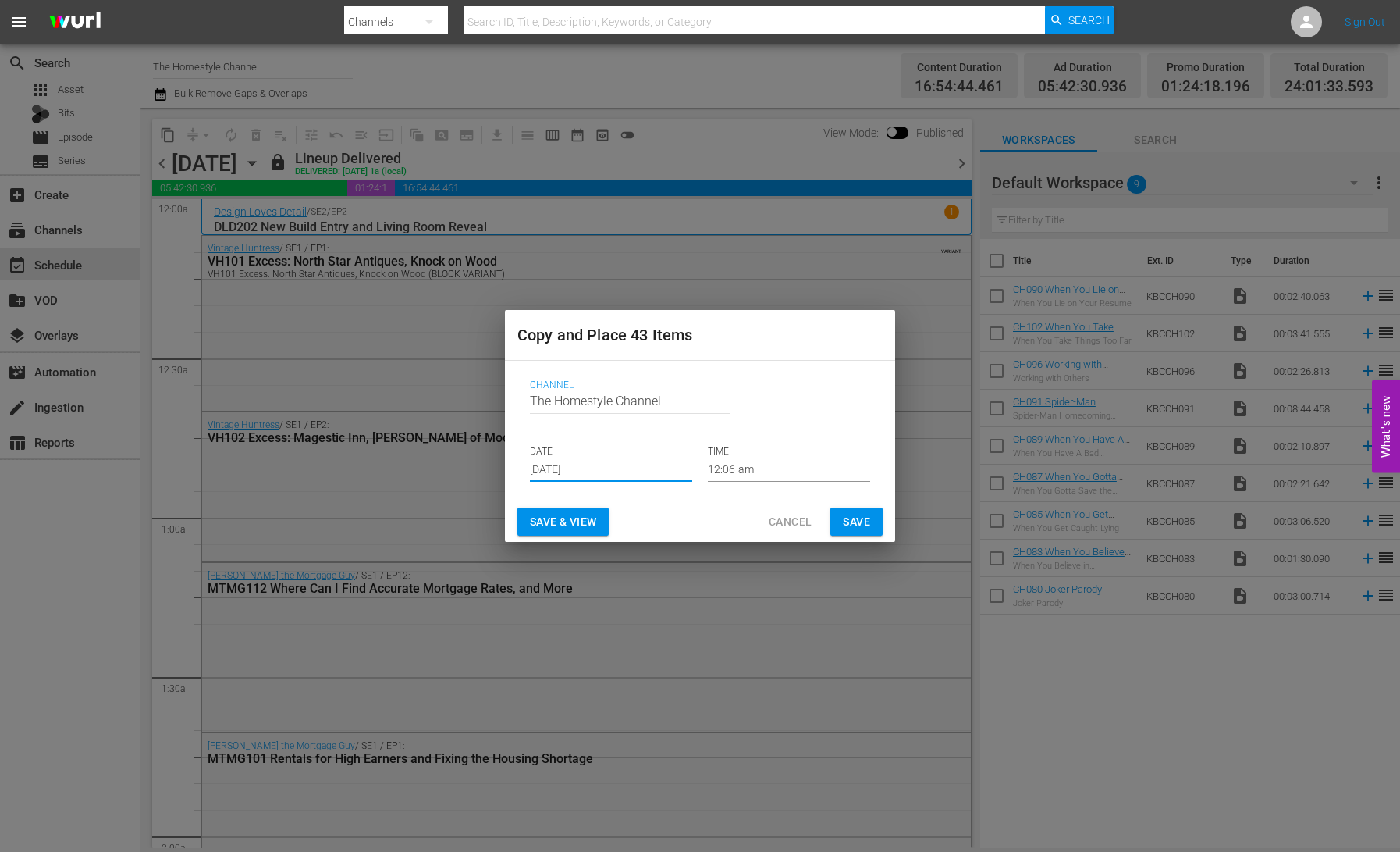
click at [575, 522] on span "Save & View" at bounding box center [563, 522] width 66 height 20
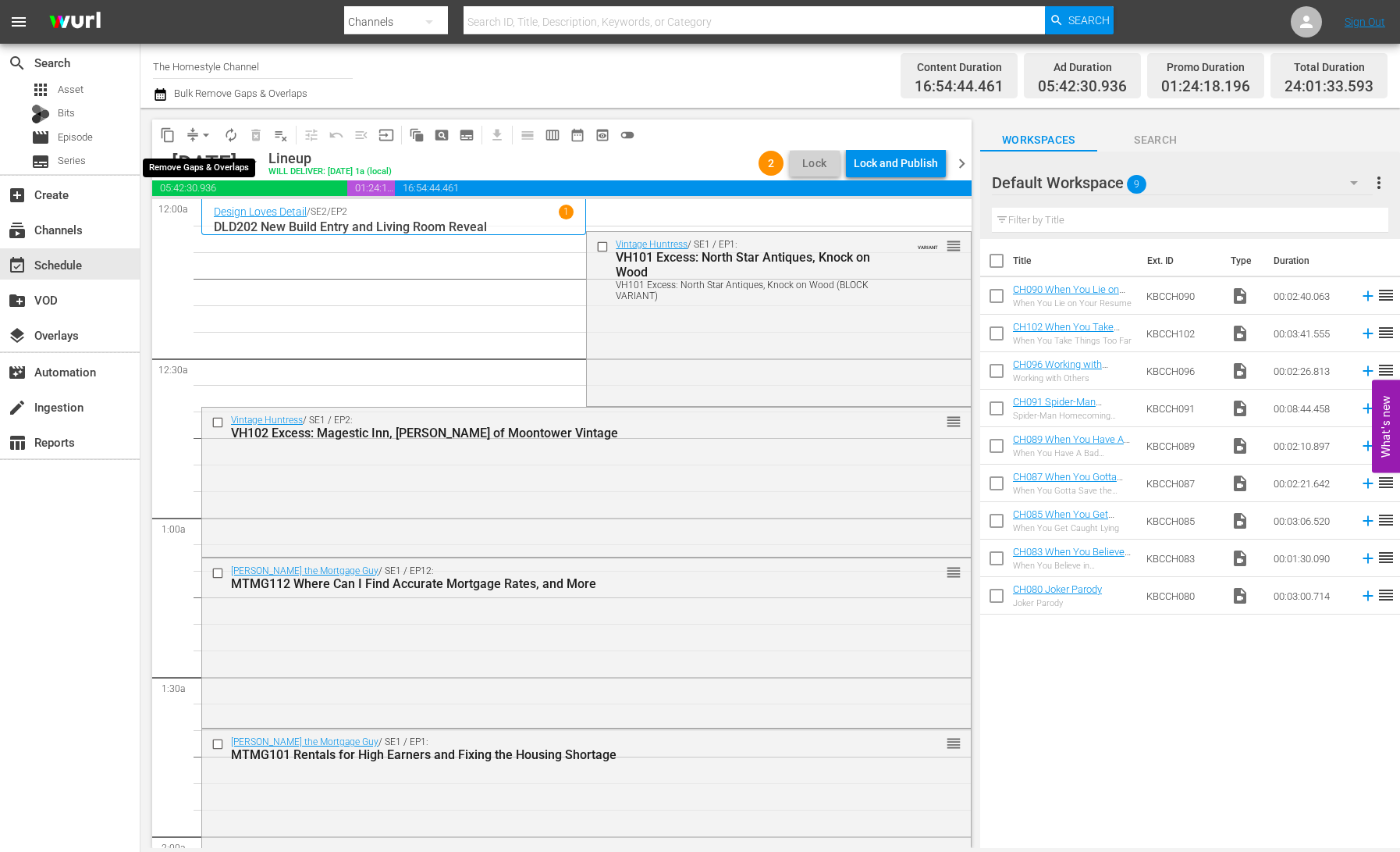
click at [193, 134] on button "arrow_drop_down" at bounding box center [206, 135] width 25 height 25
click at [235, 217] on li "Align to End of Previous Day" at bounding box center [206, 218] width 164 height 26
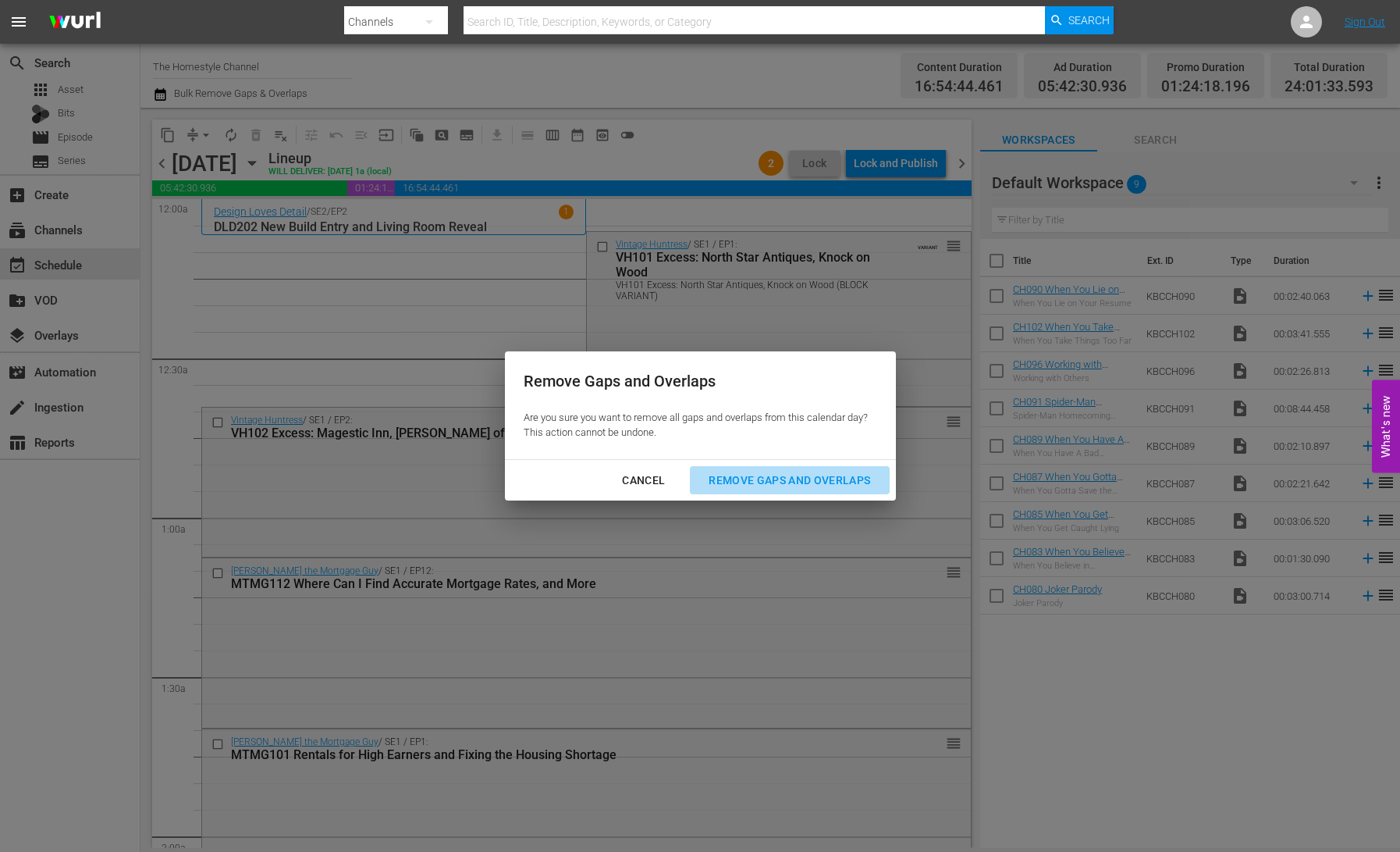
click at [805, 479] on div "Remove Gaps and Overlaps" at bounding box center [790, 481] width 187 height 20
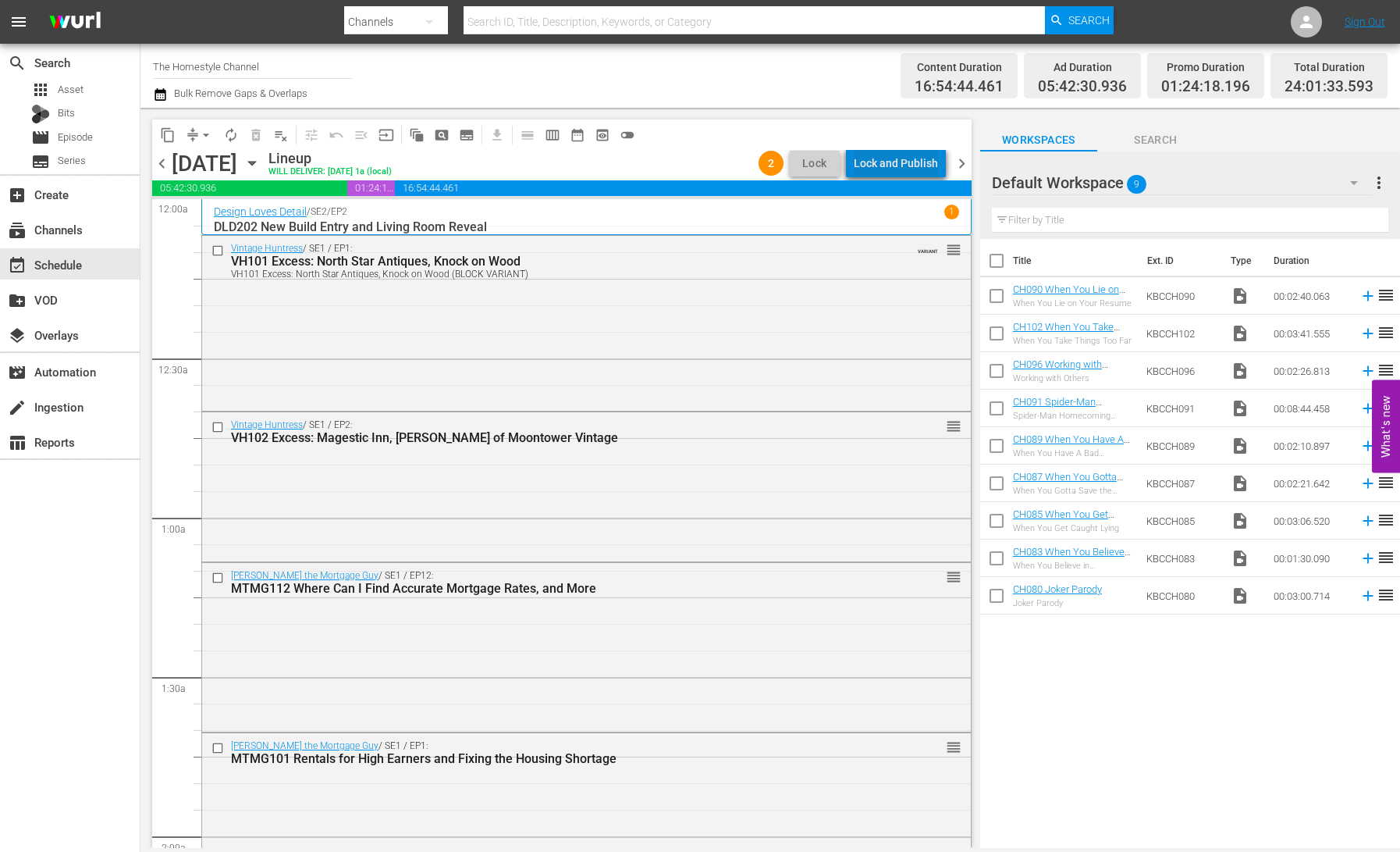
click at [910, 163] on div "Lock and Publish" at bounding box center [896, 164] width 85 height 28
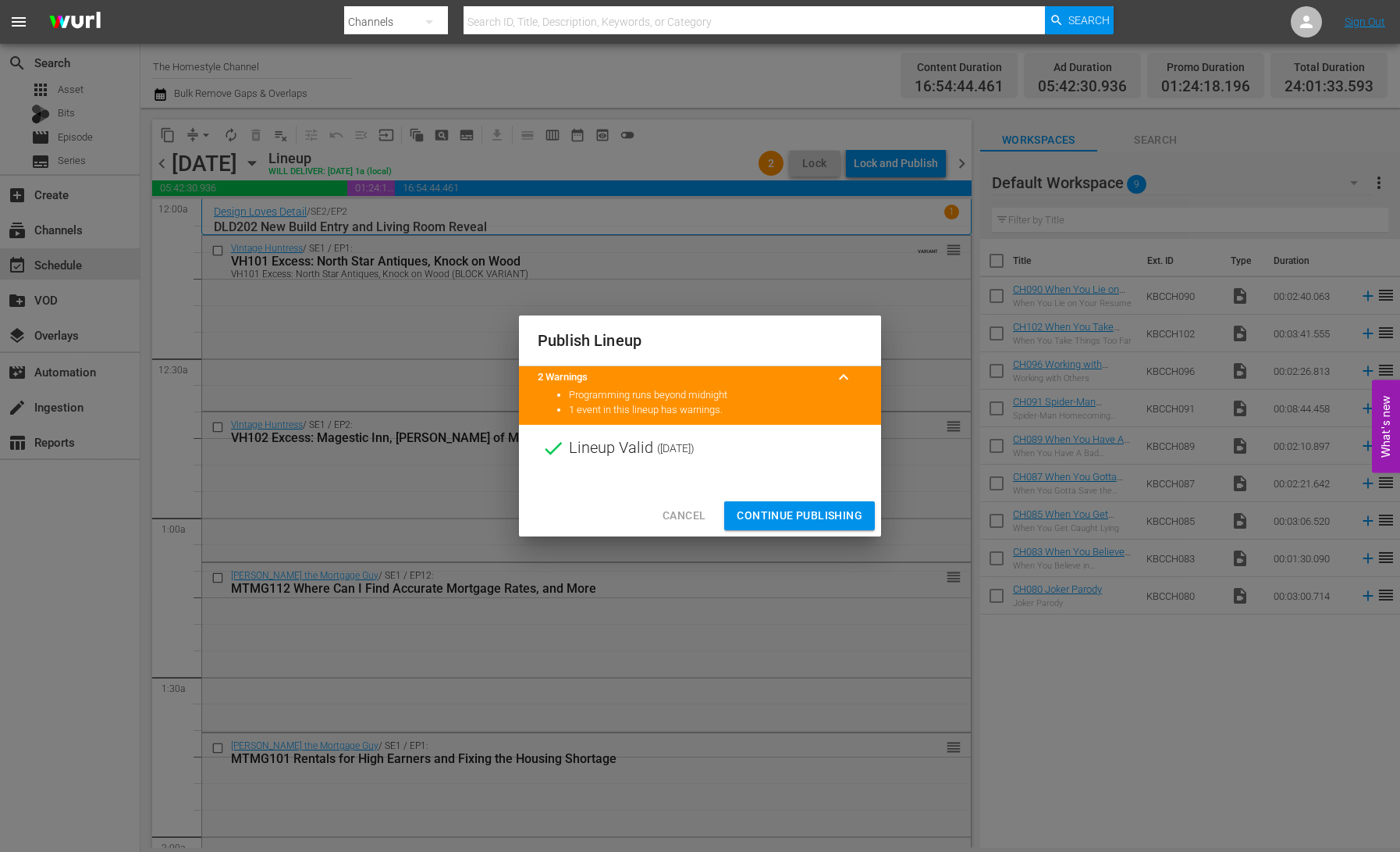
click at [814, 519] on span "Continue Publishing" at bounding box center [799, 516] width 125 height 20
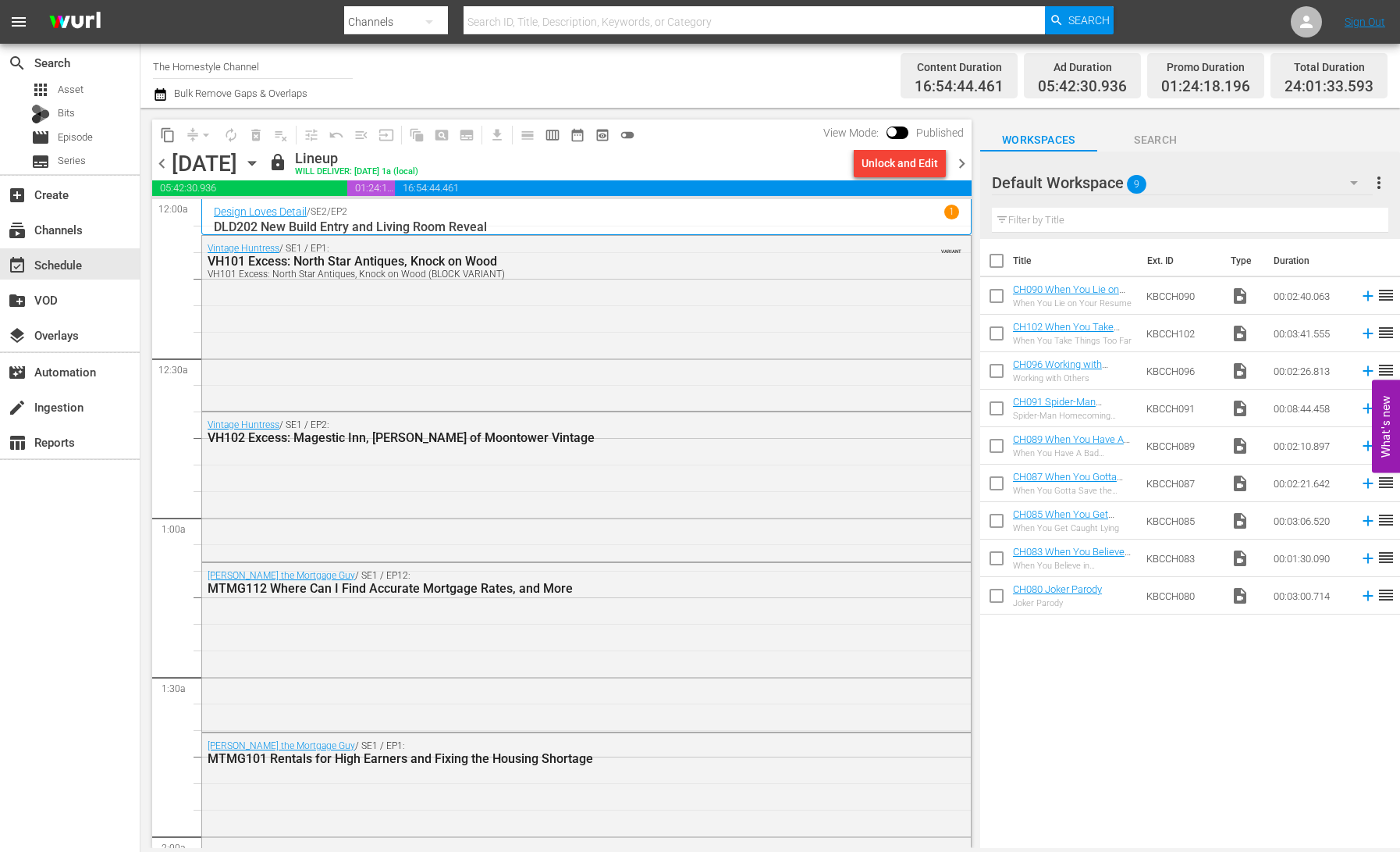
click at [261, 164] on icon "button" at bounding box center [252, 163] width 17 height 17
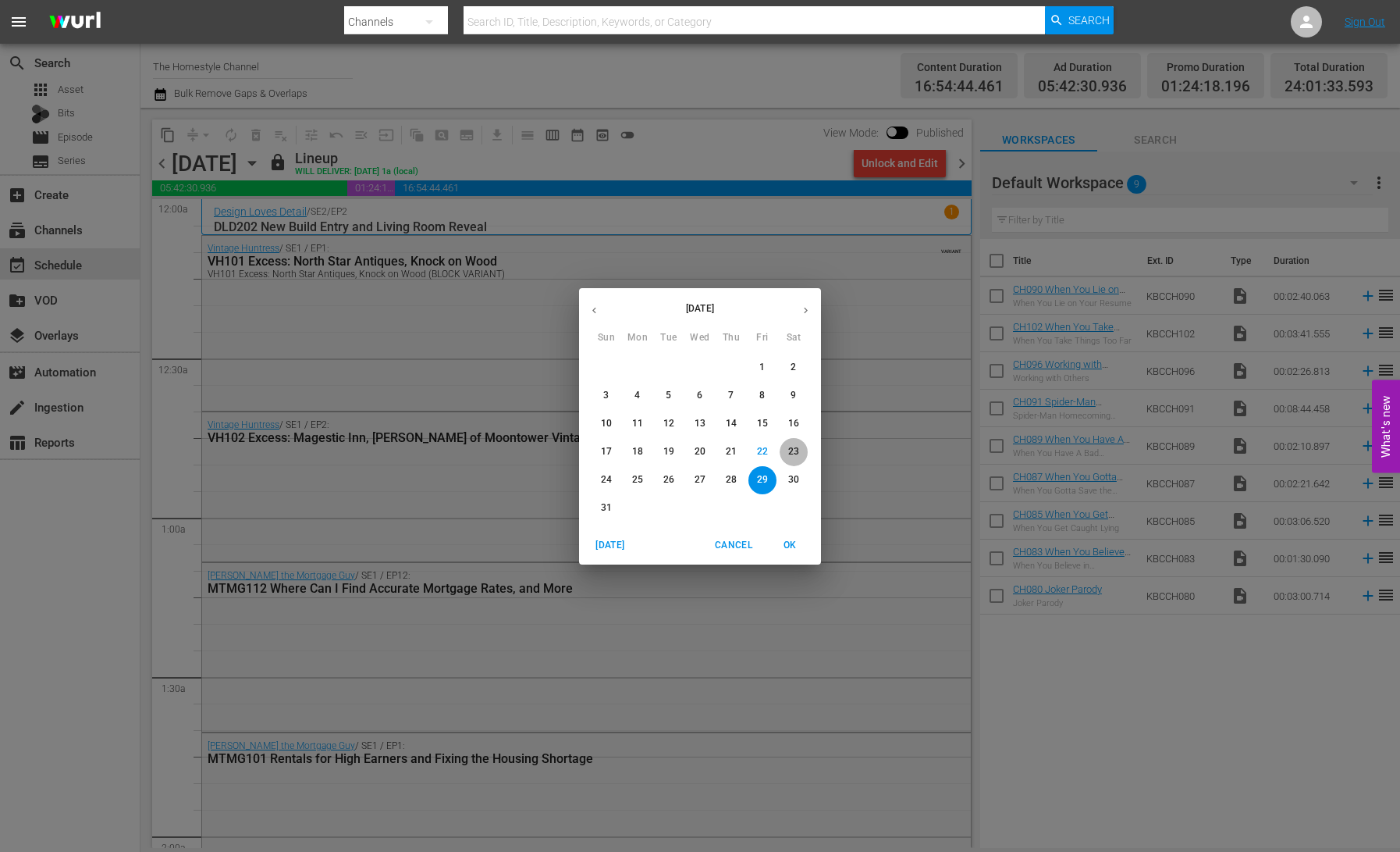
click at [792, 453] on p "23" at bounding box center [793, 452] width 11 height 13
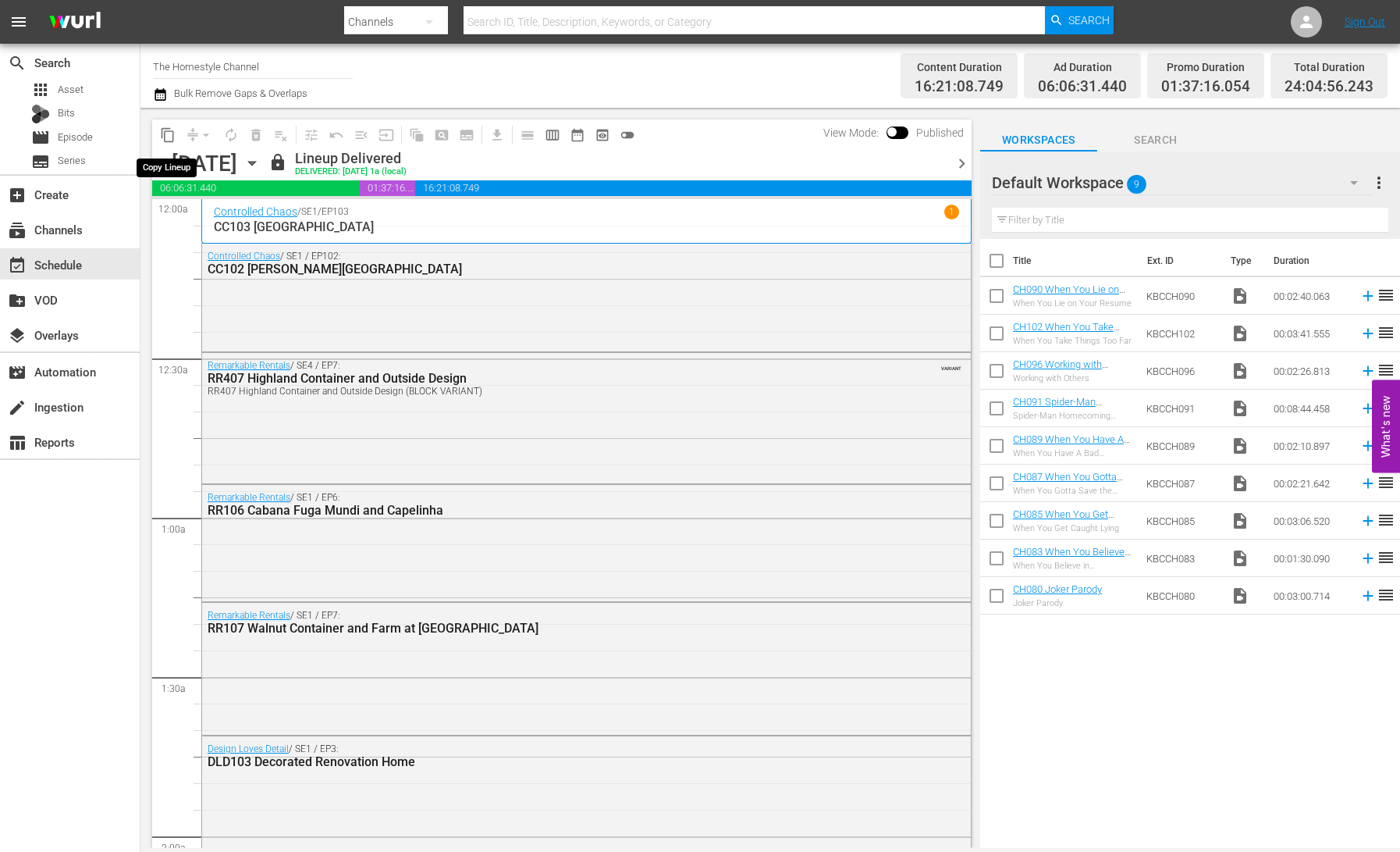
click at [167, 137] on span "content_copy" at bounding box center [168, 135] width 16 height 16
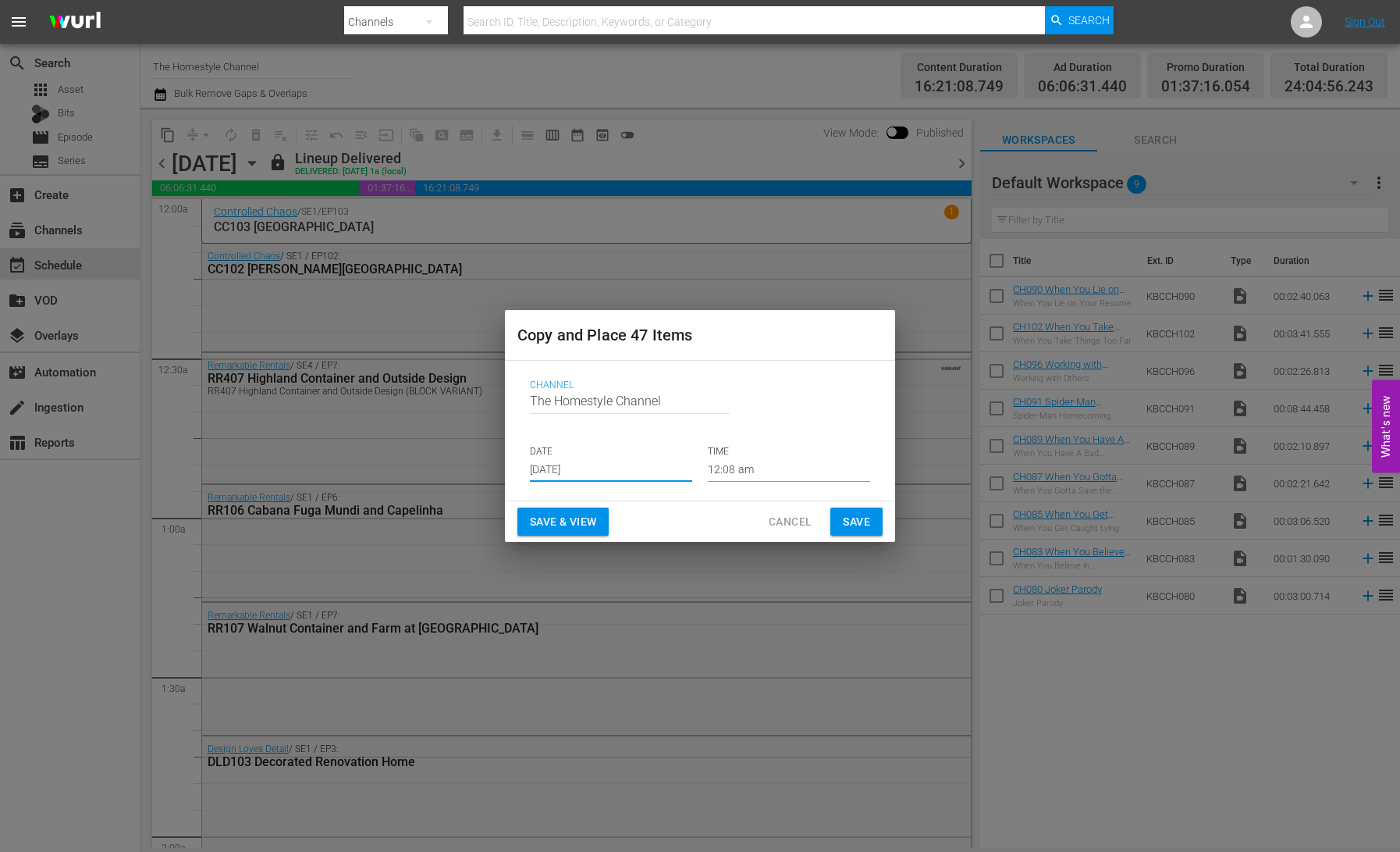
click at [574, 473] on input "[DATE]" at bounding box center [611, 470] width 163 height 23
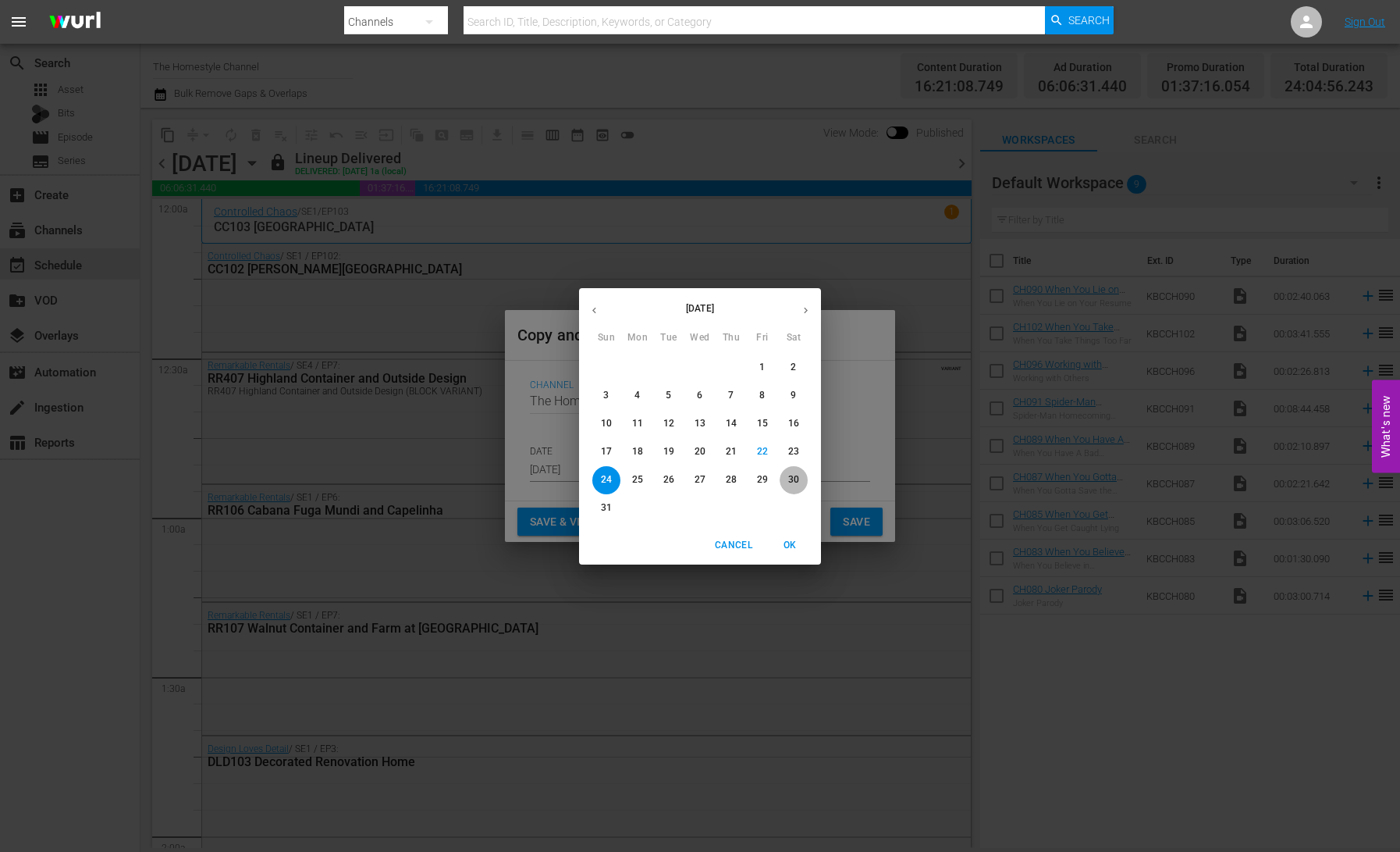
click at [795, 480] on p "30" at bounding box center [793, 480] width 11 height 13
type input "[DATE]"
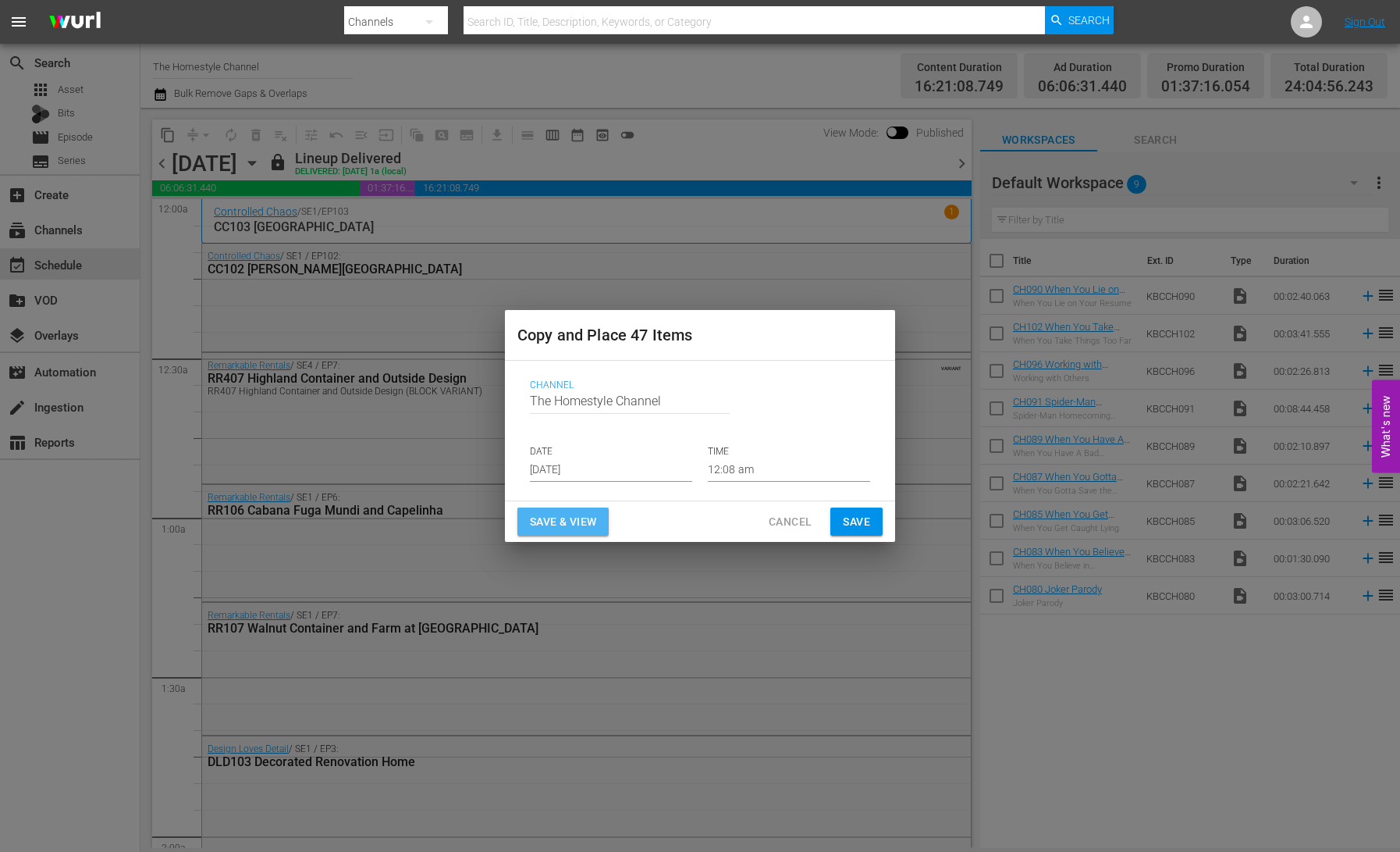
click at [576, 522] on span "Save & View" at bounding box center [563, 522] width 66 height 20
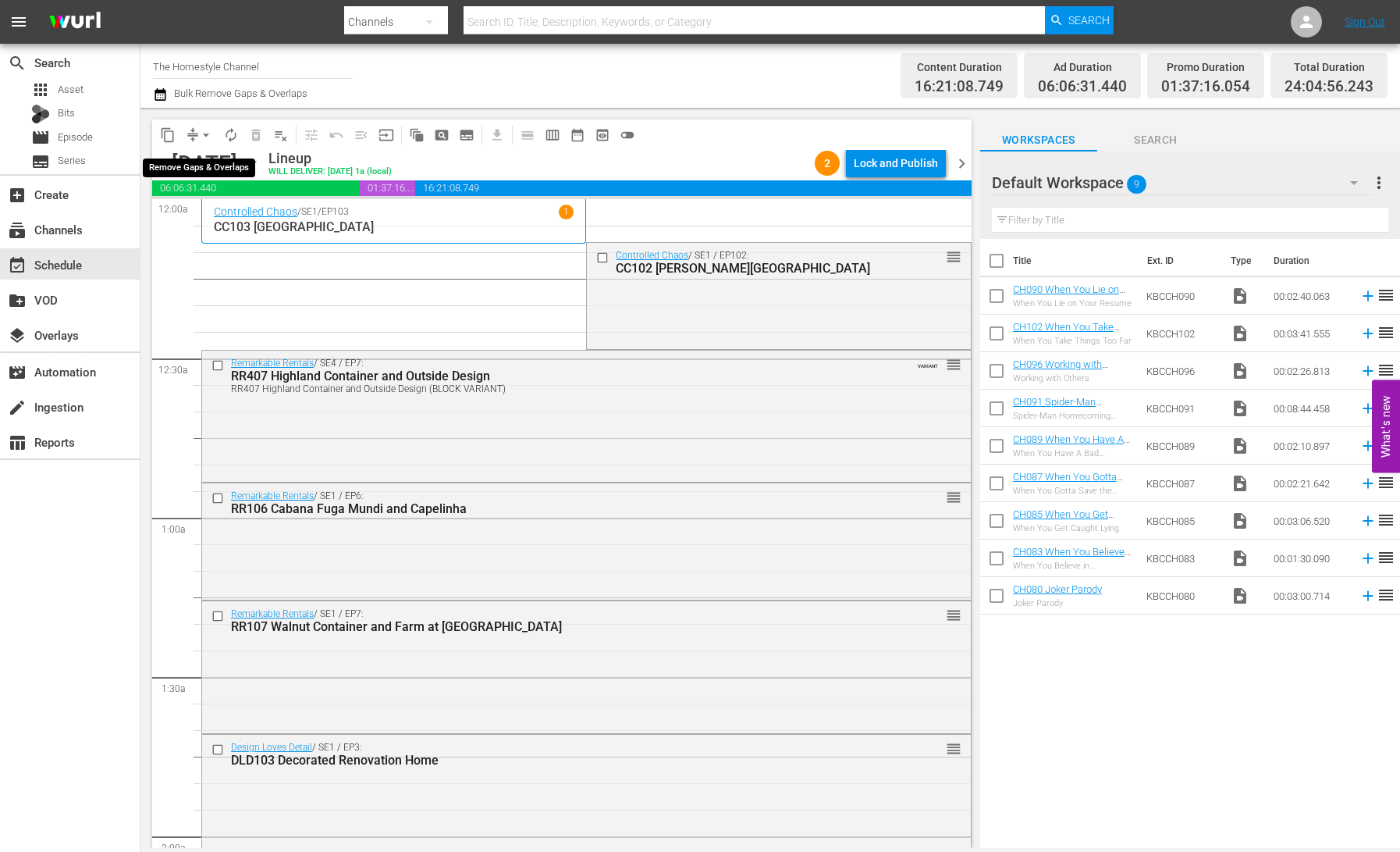
click at [197, 136] on button "arrow_drop_down" at bounding box center [206, 135] width 25 height 25
click at [226, 217] on li "Align to End of Previous Day" at bounding box center [206, 218] width 164 height 26
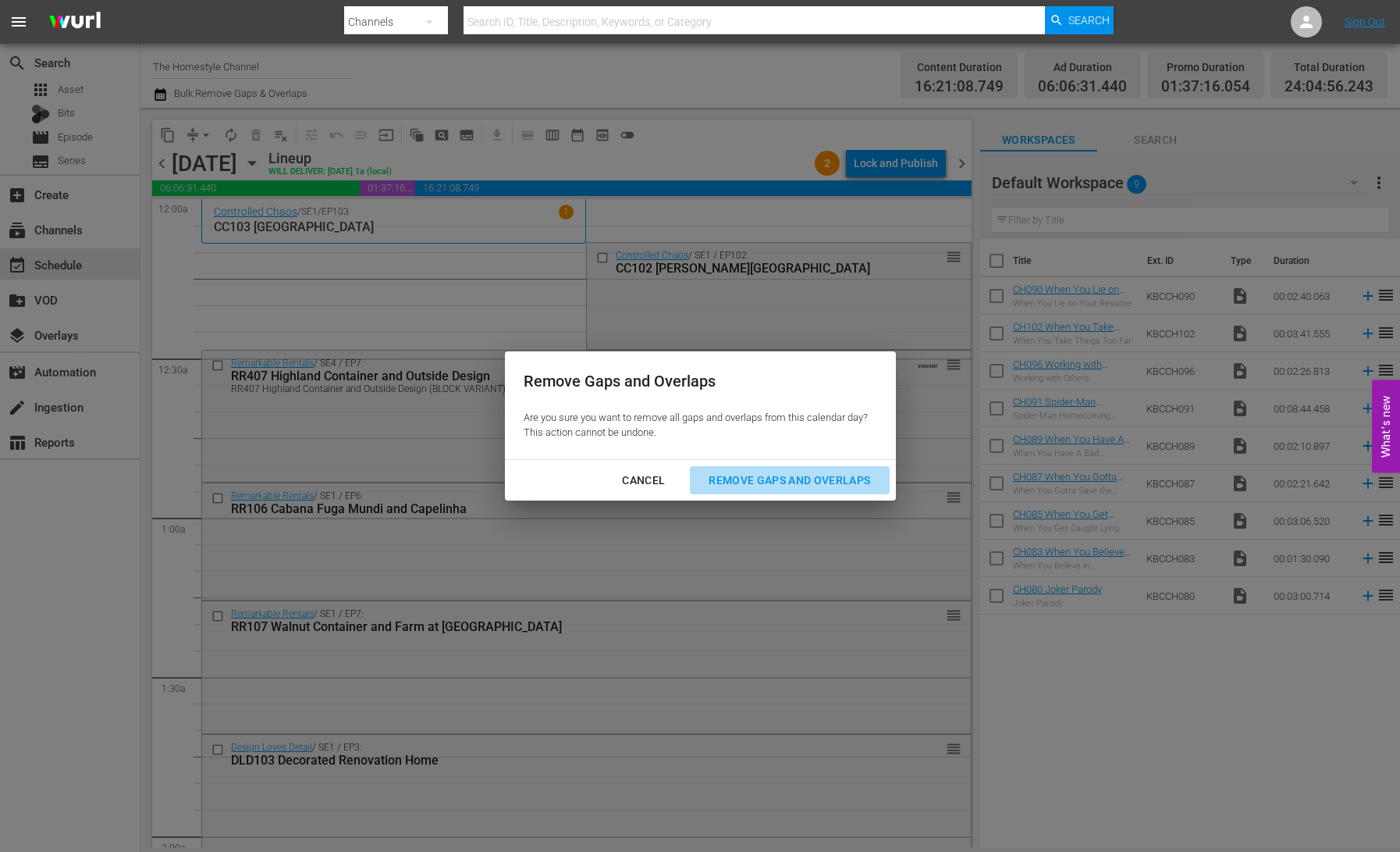
click at [781, 478] on div "Remove Gaps and Overlaps" at bounding box center [790, 481] width 187 height 20
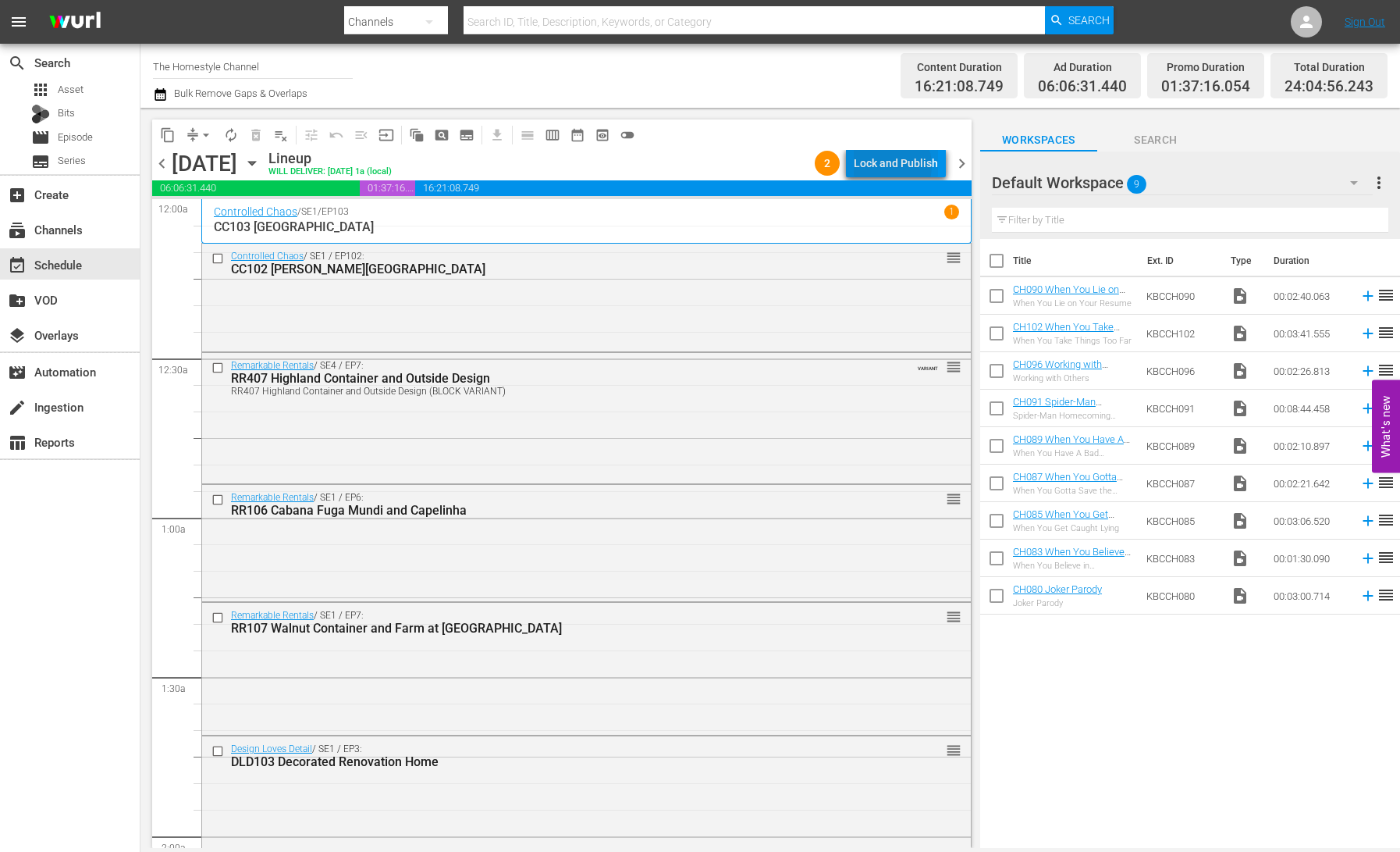
click at [889, 165] on div "Lock and Publish" at bounding box center [896, 164] width 85 height 28
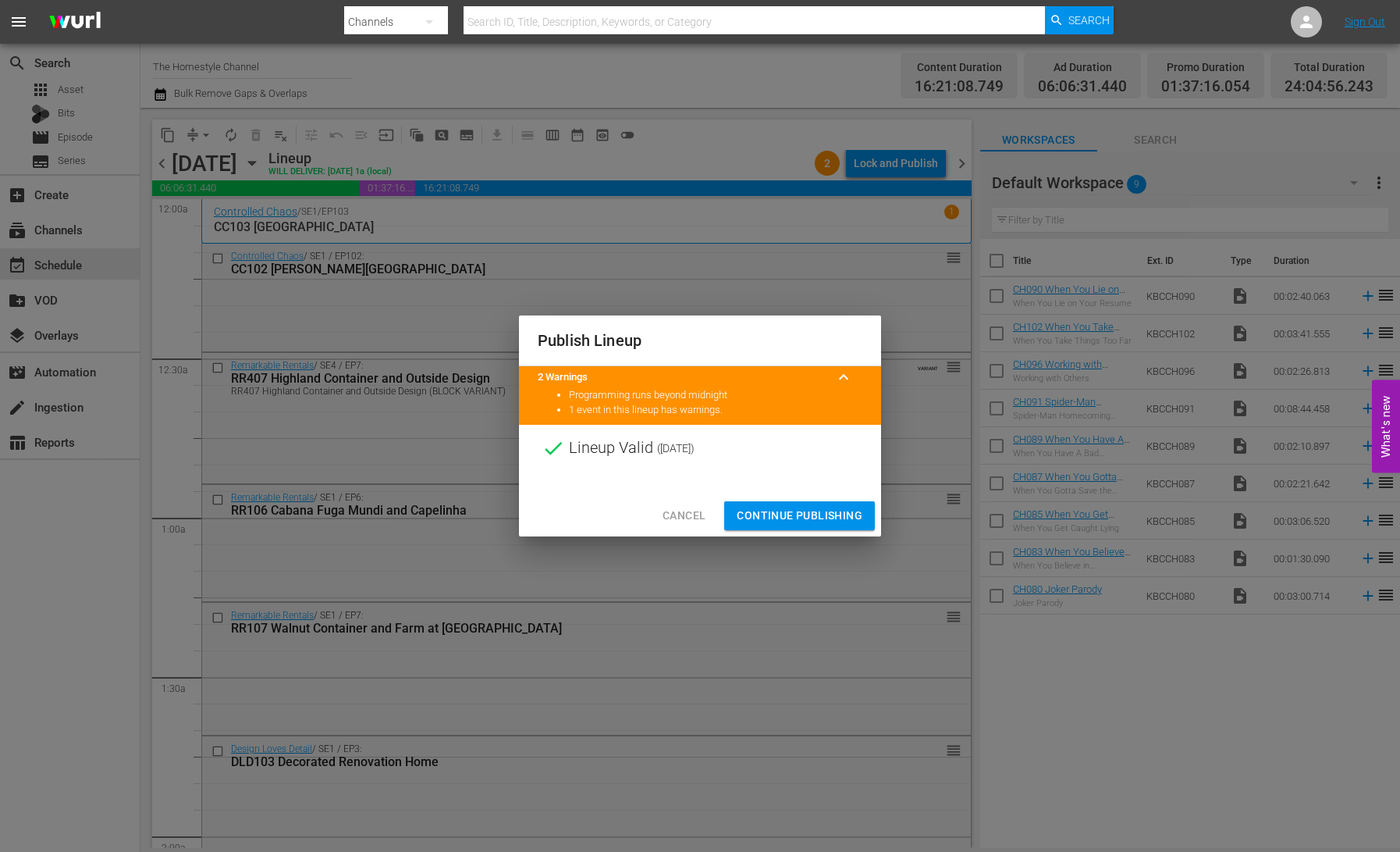
click at [788, 517] on span "Continue Publishing" at bounding box center [799, 516] width 125 height 20
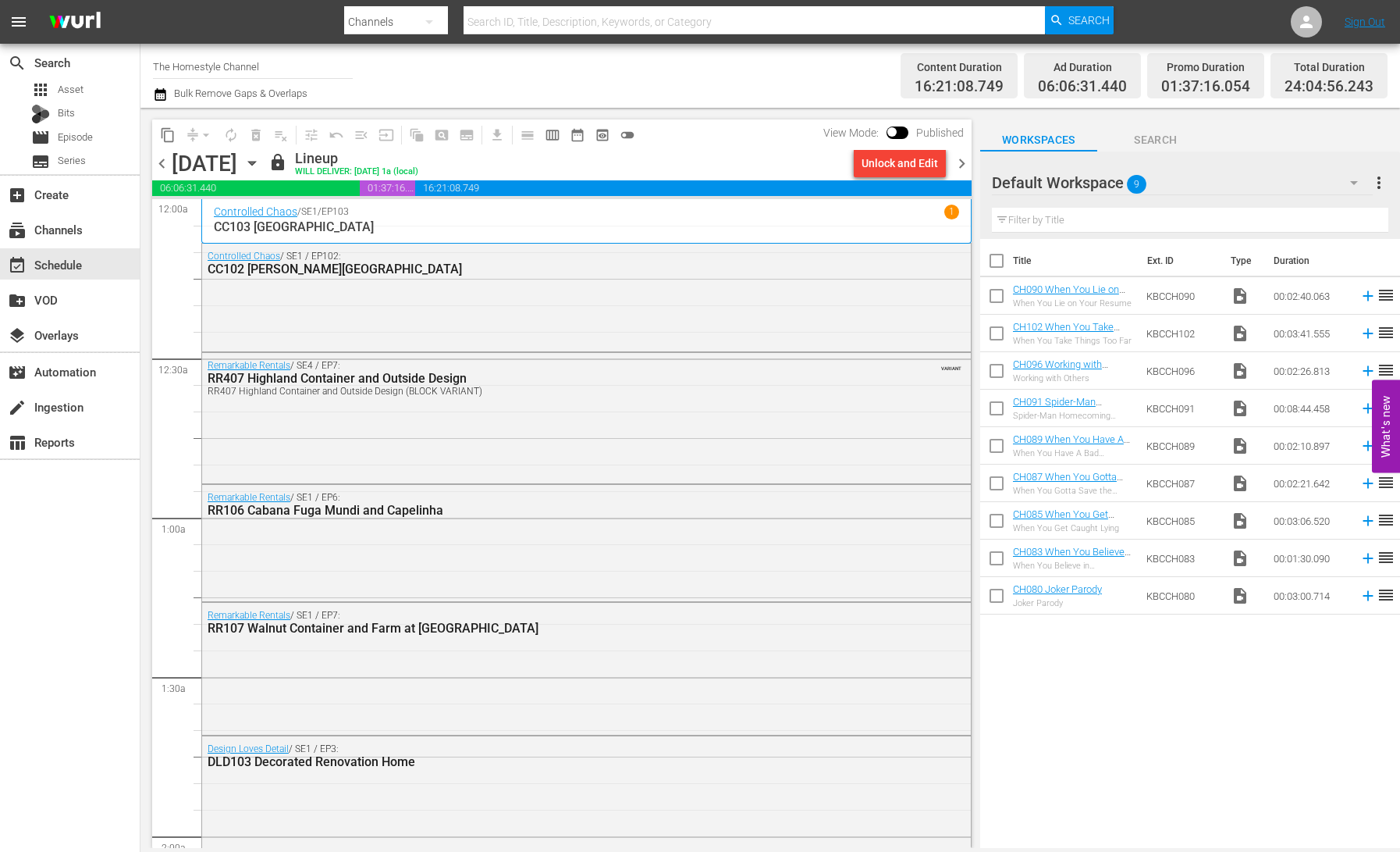
click at [261, 164] on icon "button" at bounding box center [252, 163] width 17 height 17
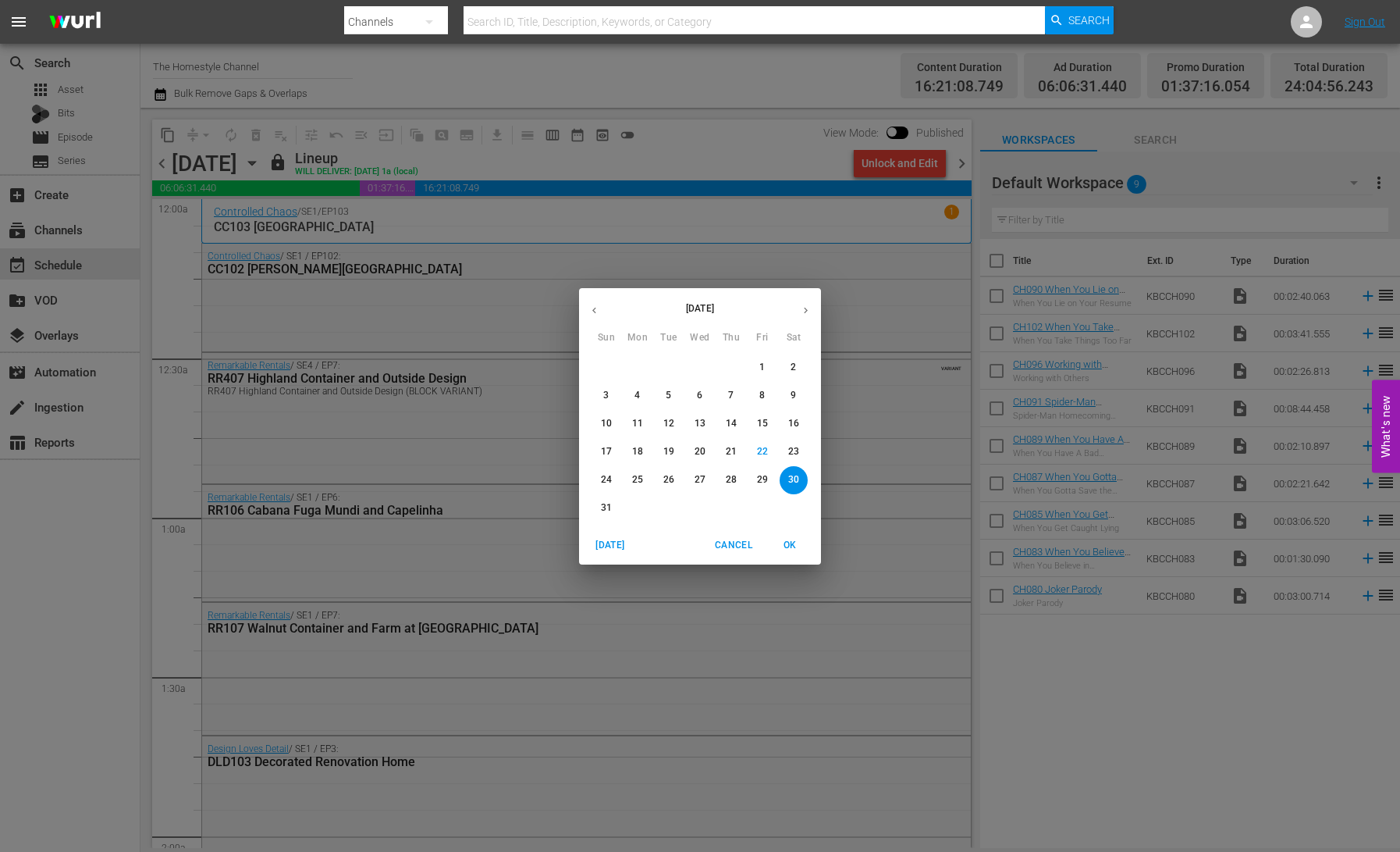
click at [609, 479] on p "24" at bounding box center [606, 480] width 11 height 13
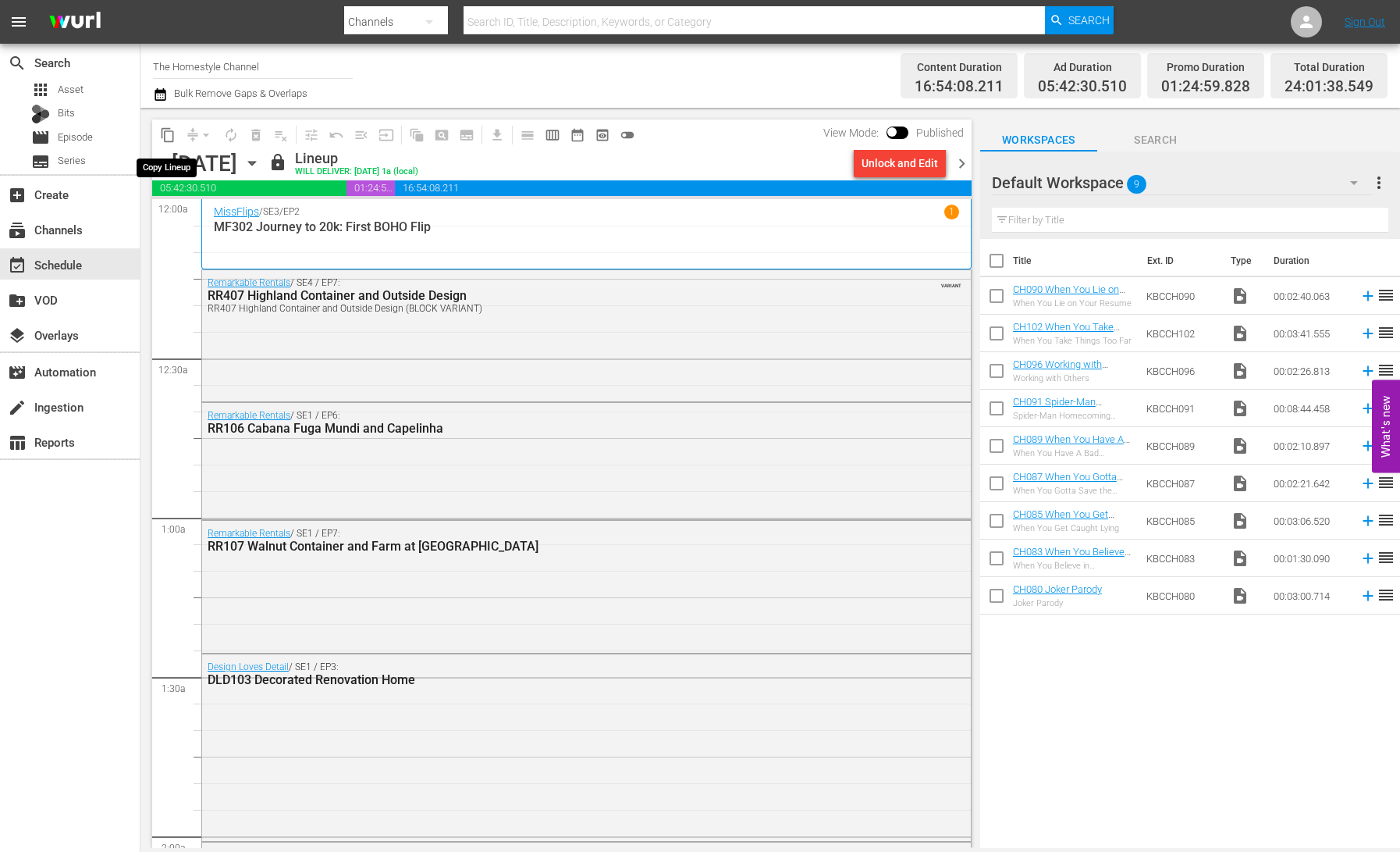
click at [169, 138] on span "content_copy" at bounding box center [168, 135] width 16 height 16
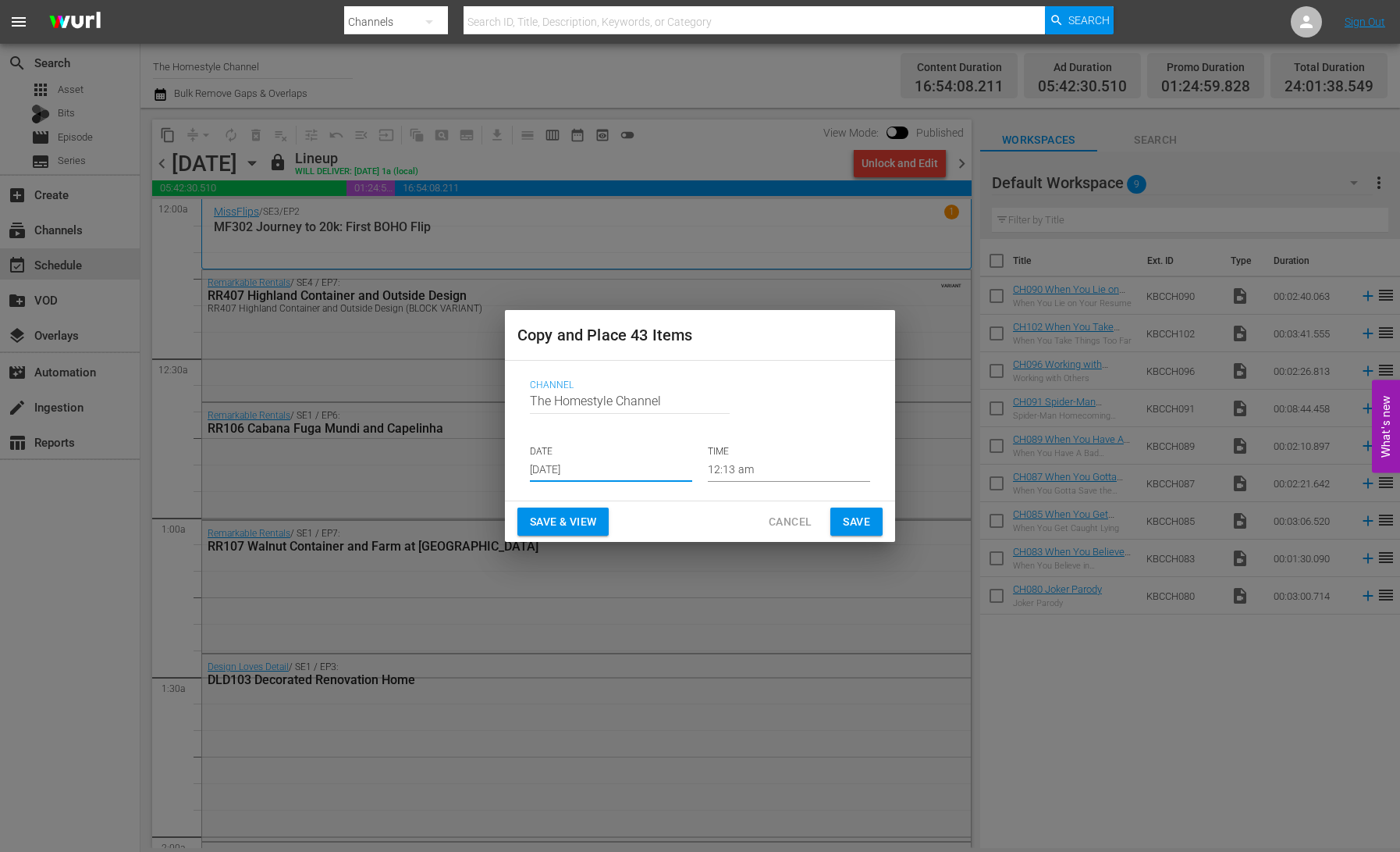
click at [549, 471] on input "[DATE]" at bounding box center [611, 470] width 163 height 23
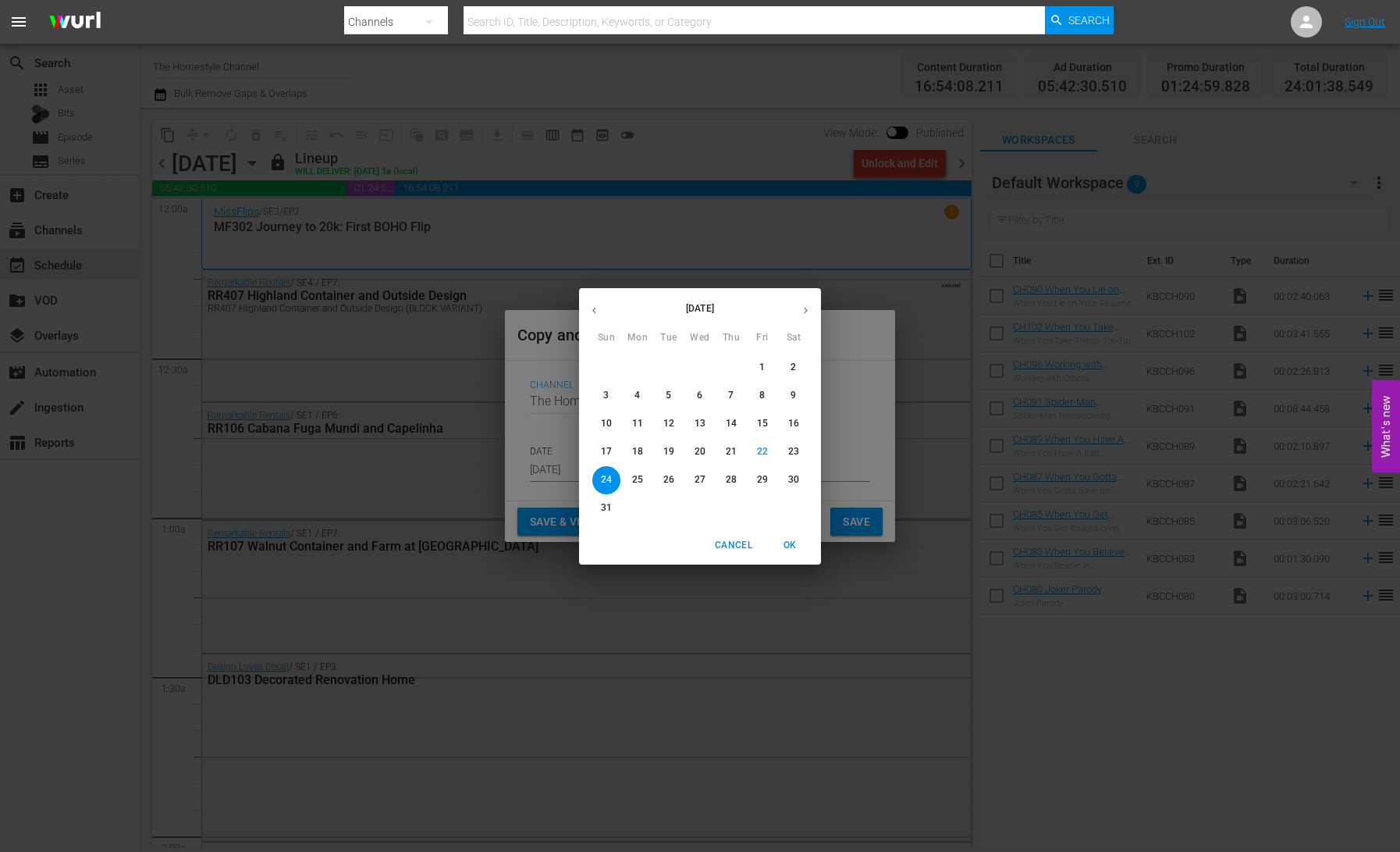
click at [606, 512] on p "31" at bounding box center [606, 508] width 11 height 13
type input "[DATE]"
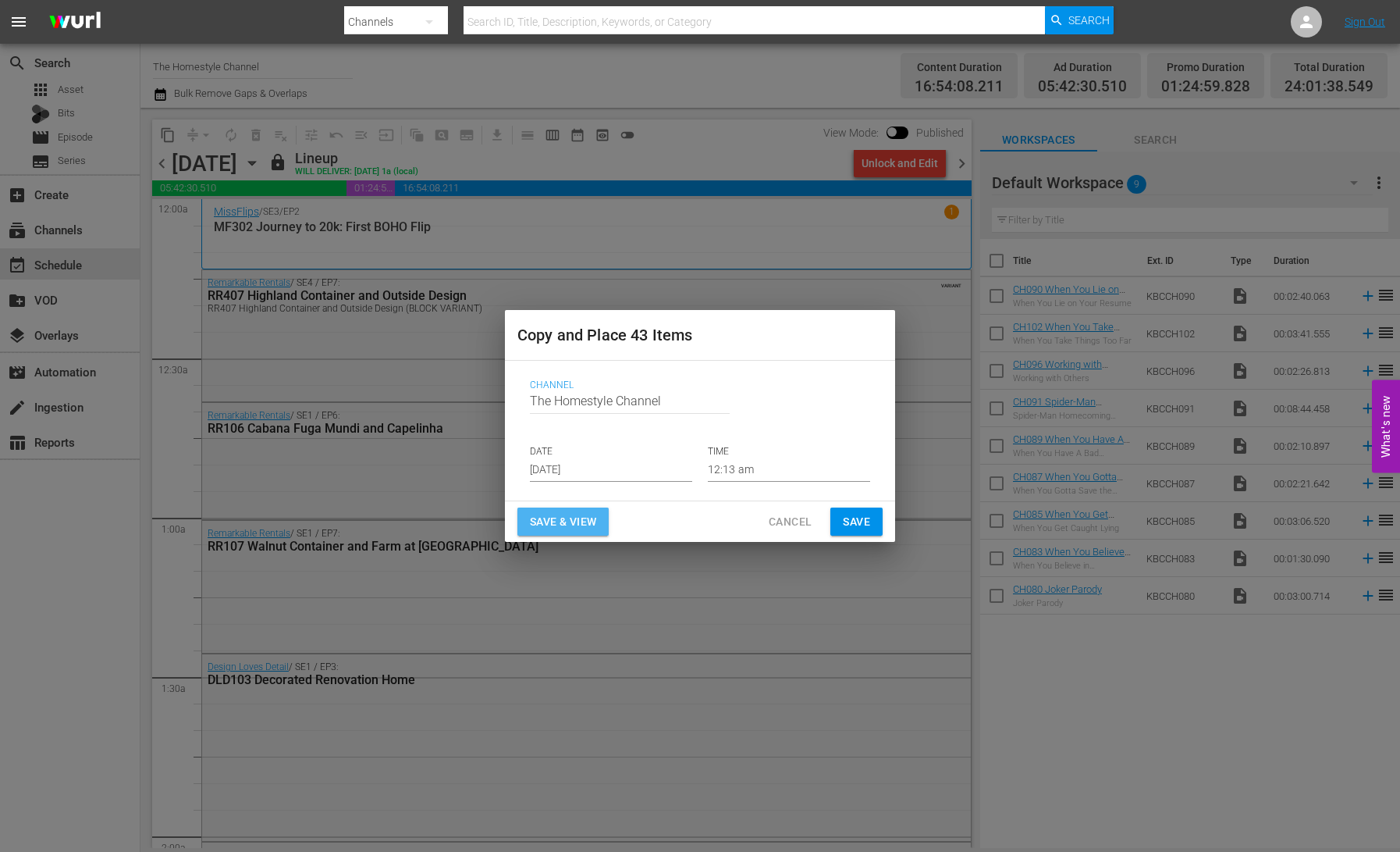
click at [562, 523] on span "Save & View" at bounding box center [563, 522] width 66 height 20
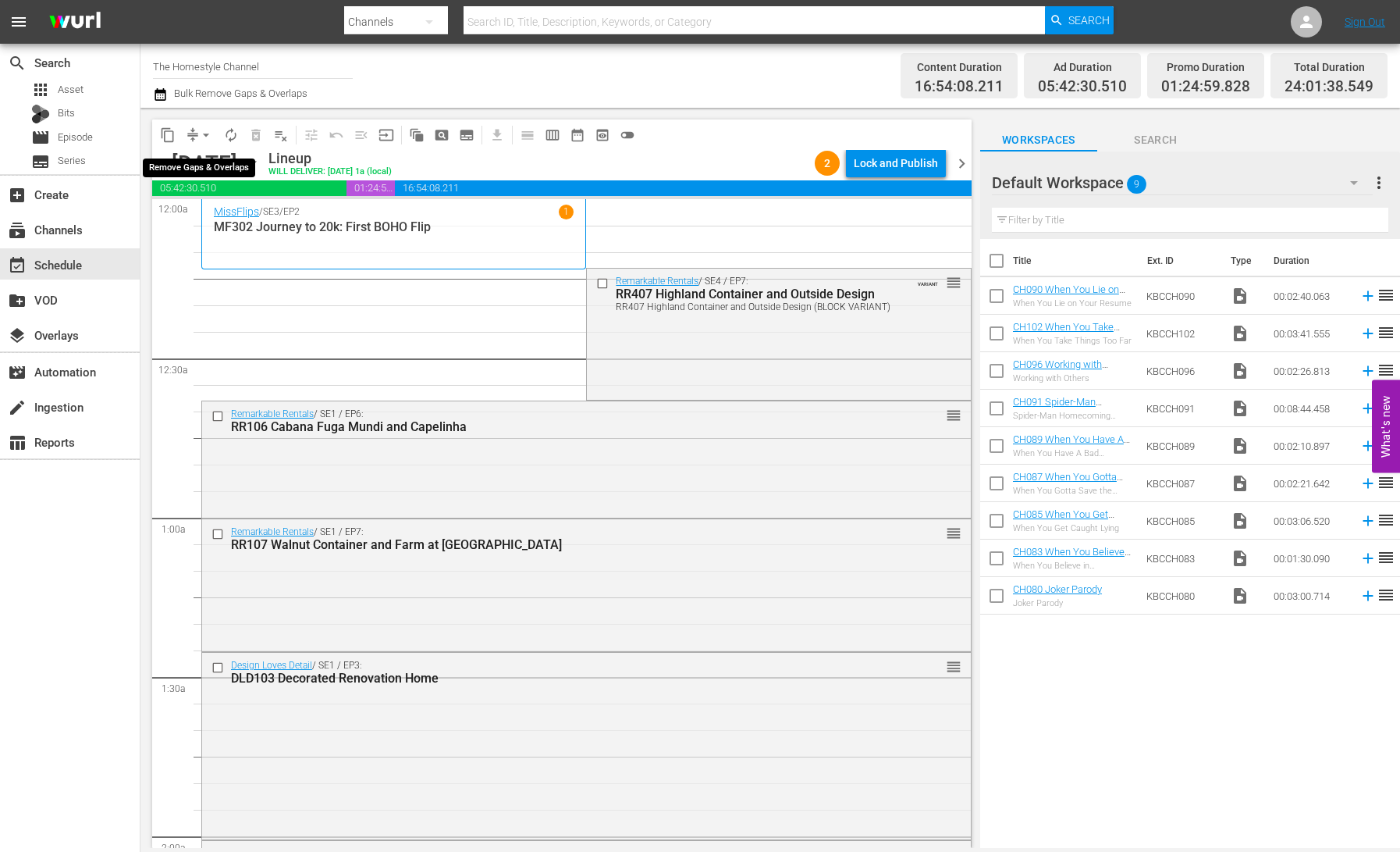
click at [203, 137] on span "arrow_drop_down" at bounding box center [206, 135] width 16 height 16
click at [220, 215] on li "Align to End of Previous Day" at bounding box center [206, 218] width 164 height 26
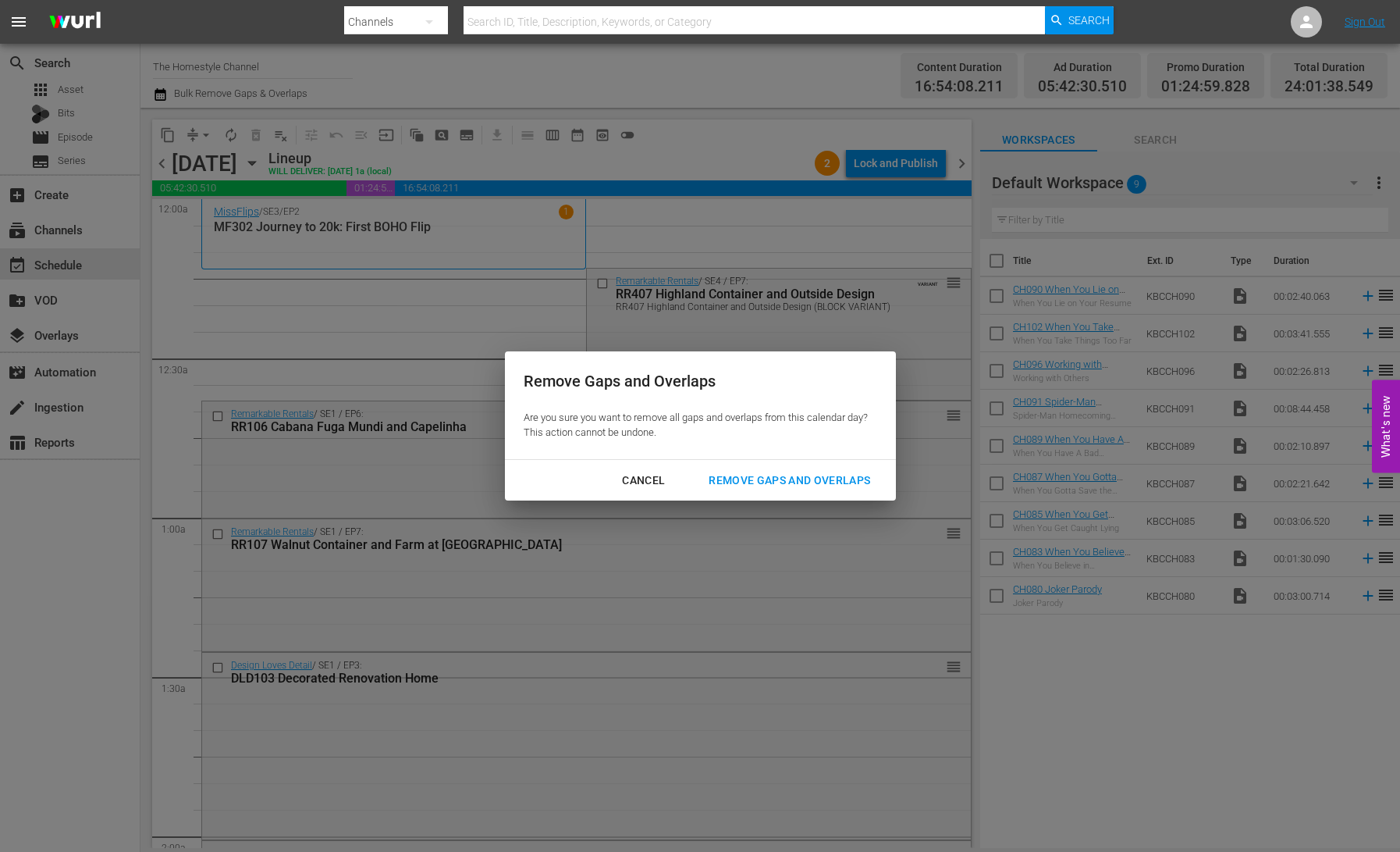
click at [776, 476] on div "Remove Gaps and Overlaps" at bounding box center [790, 481] width 187 height 20
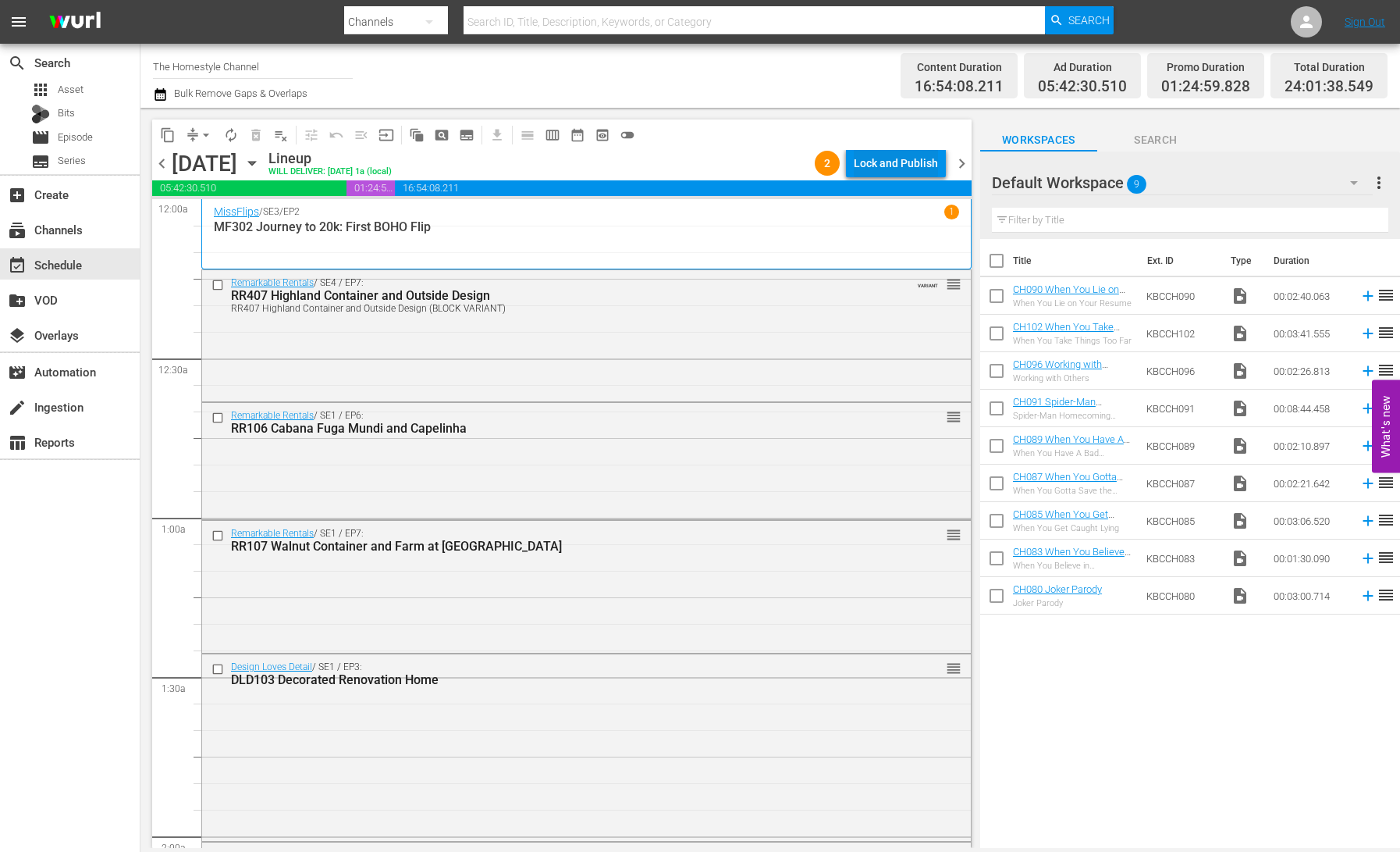
click at [893, 166] on div "Lock and Publish" at bounding box center [896, 164] width 85 height 28
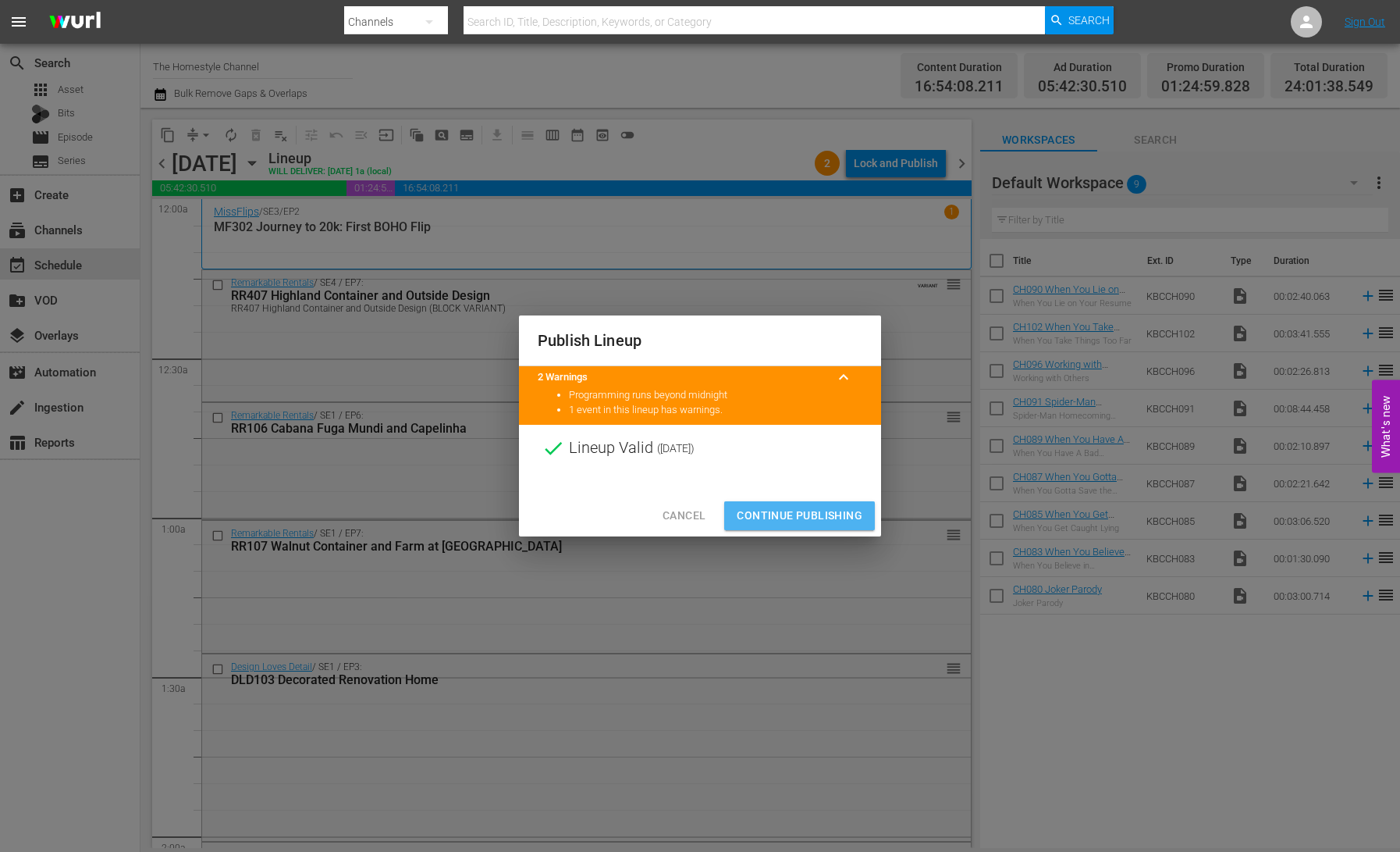
click at [815, 515] on span "Continue Publishing" at bounding box center [799, 516] width 125 height 20
